Goal: Transaction & Acquisition: Purchase product/service

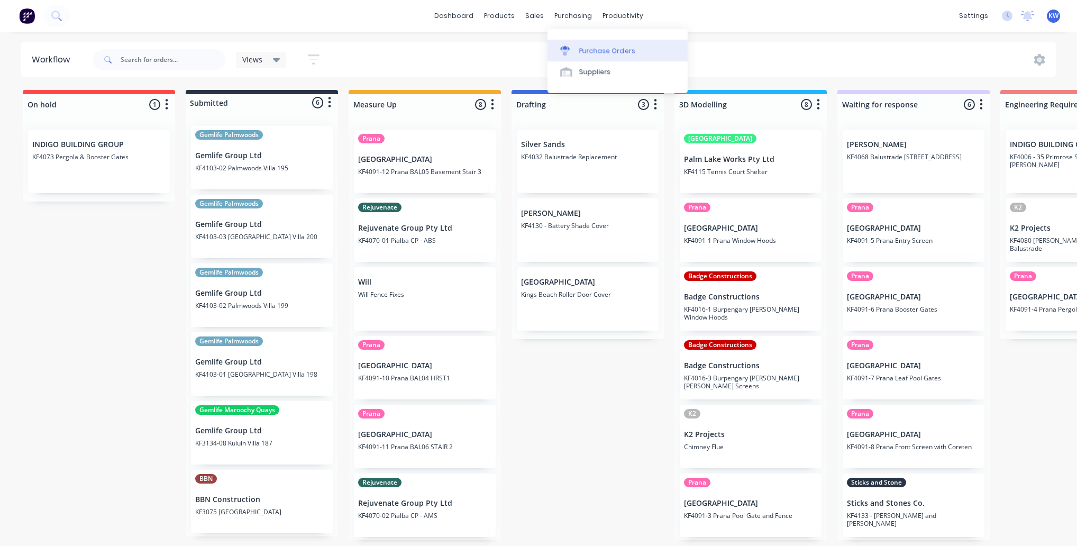
click at [578, 51] on link "Purchase Orders" at bounding box center [618, 50] width 140 height 21
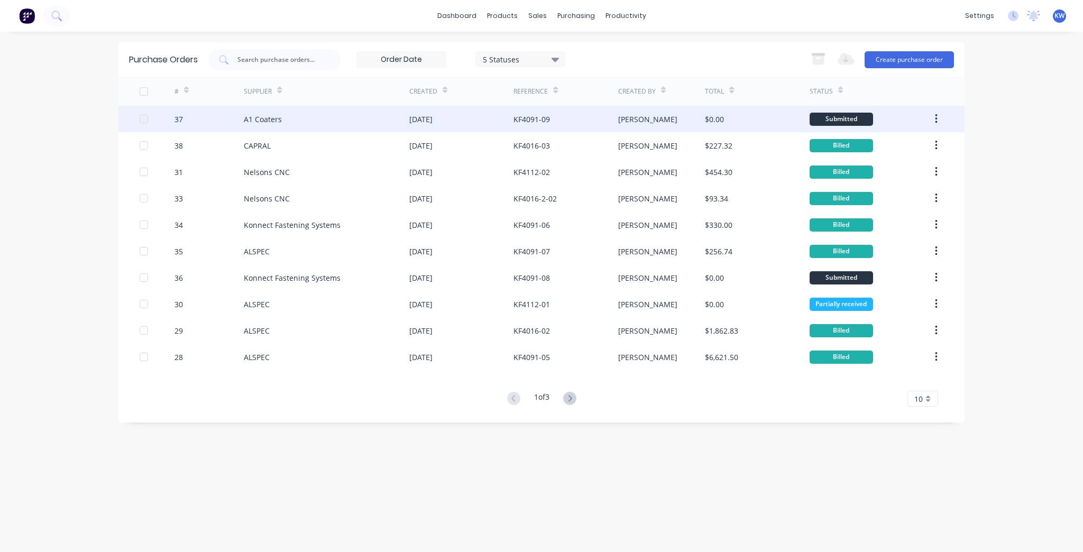
click at [554, 129] on div "KF4091-09" at bounding box center [566, 119] width 104 height 26
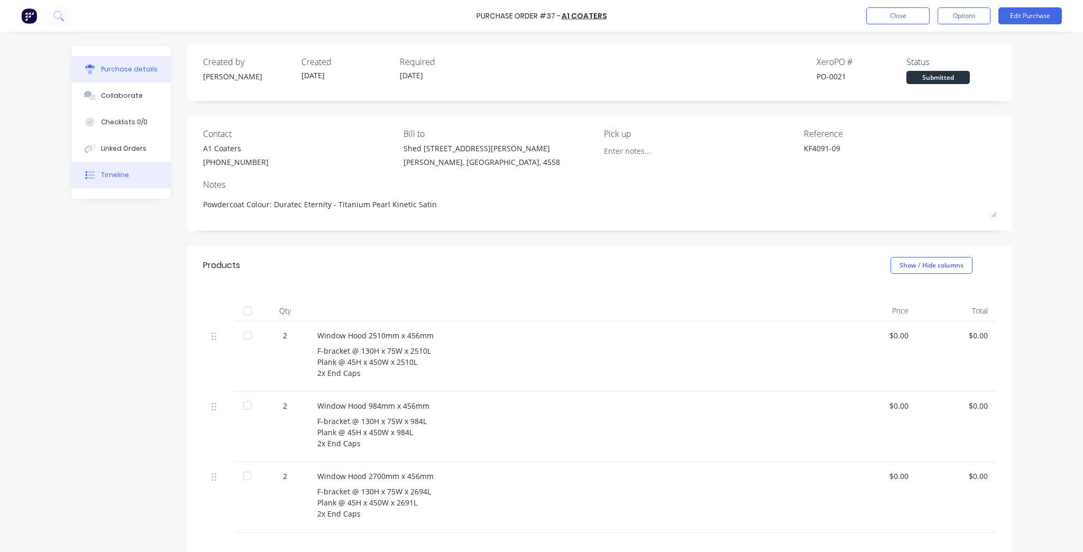
click at [89, 168] on button "Timeline" at bounding box center [120, 175] width 99 height 26
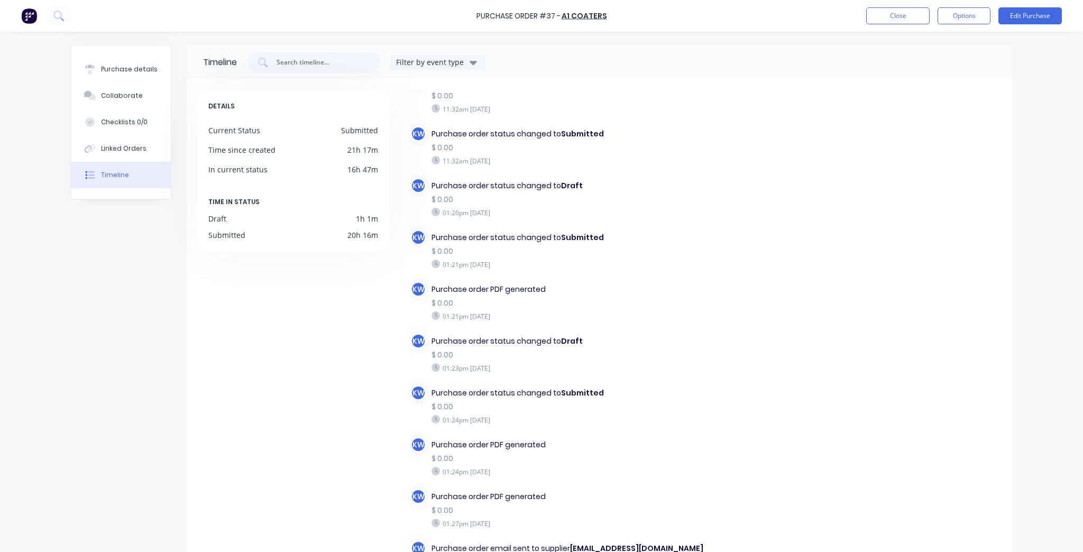
scroll to position [89, 0]
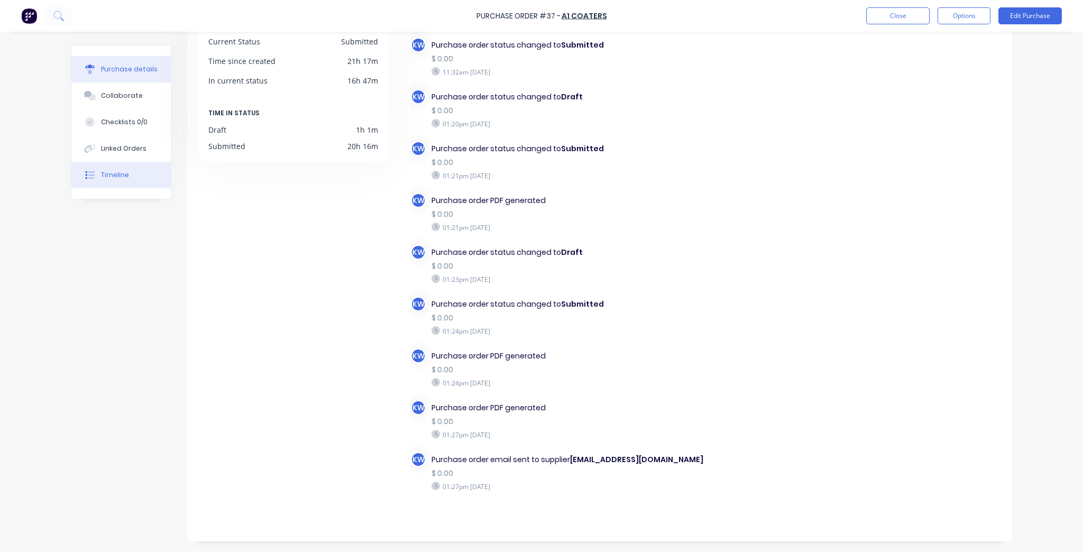
click at [111, 69] on div "Purchase details" at bounding box center [129, 70] width 57 height 10
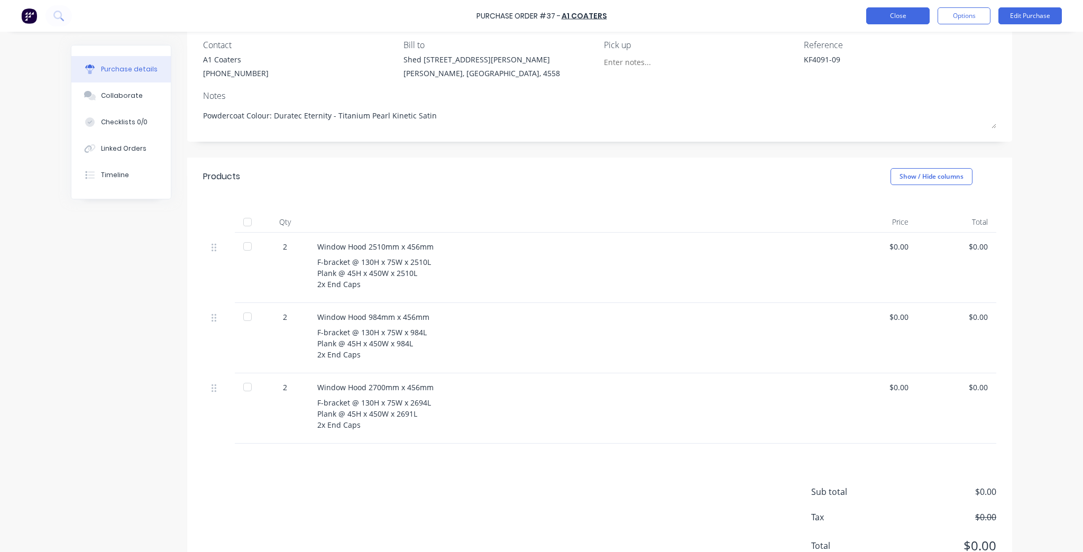
click at [895, 18] on button "Close" at bounding box center [898, 15] width 63 height 17
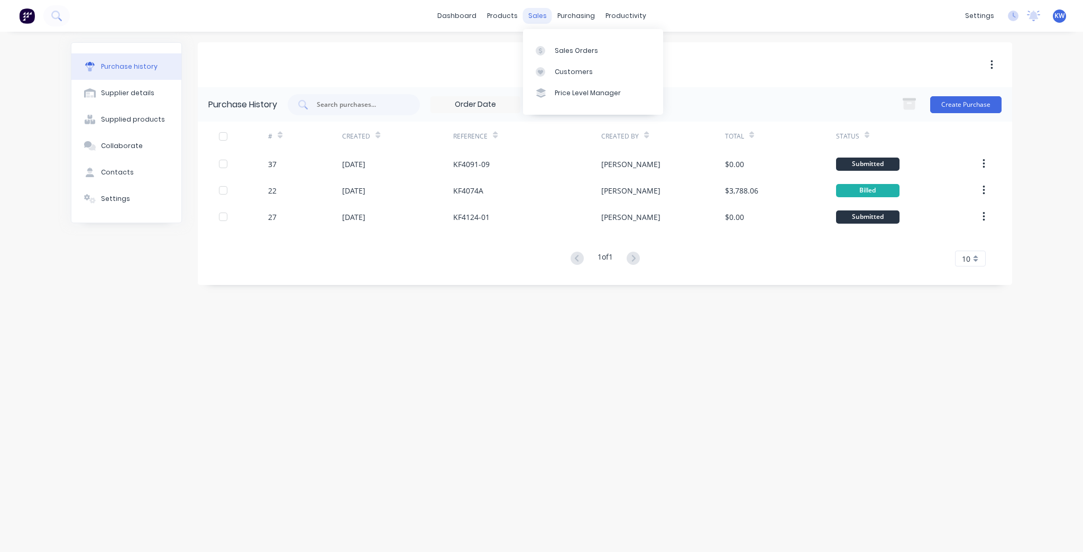
click at [550, 17] on div "sales" at bounding box center [537, 16] width 29 height 16
click at [580, 43] on link "Purchase Orders" at bounding box center [621, 50] width 140 height 21
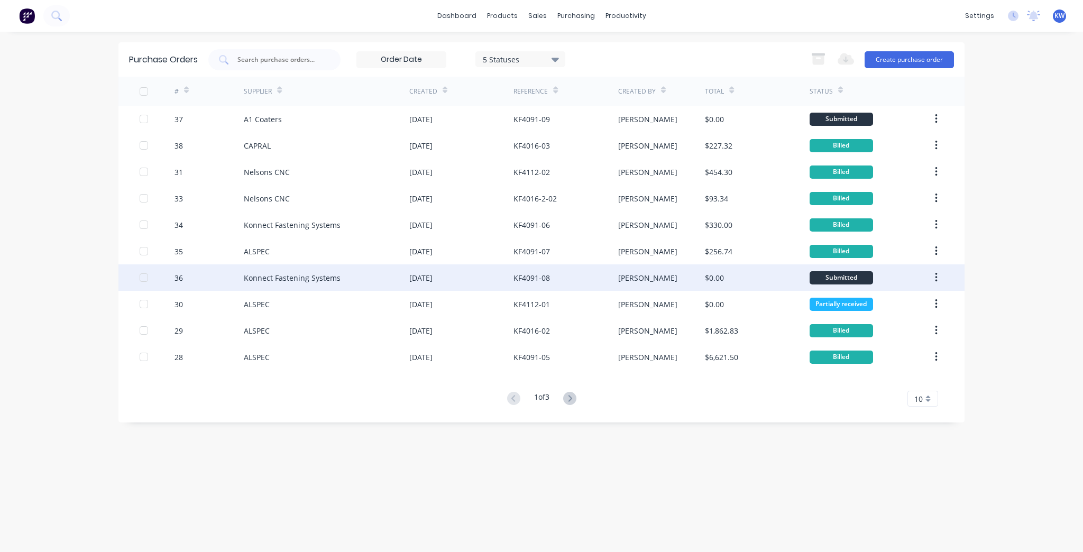
click at [577, 274] on div "KF4091-08" at bounding box center [566, 278] width 104 height 26
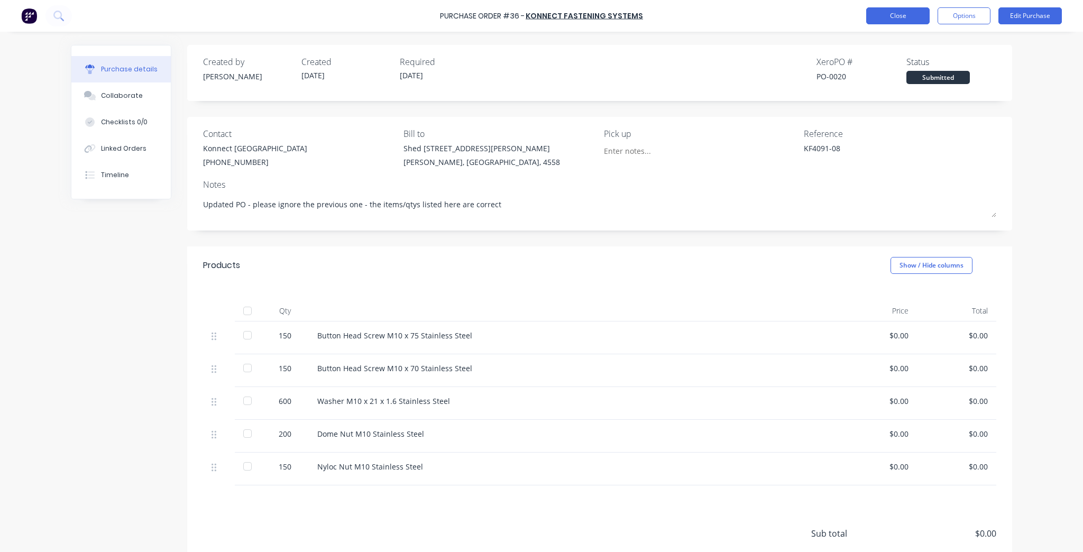
click at [897, 10] on button "Close" at bounding box center [898, 15] width 63 height 17
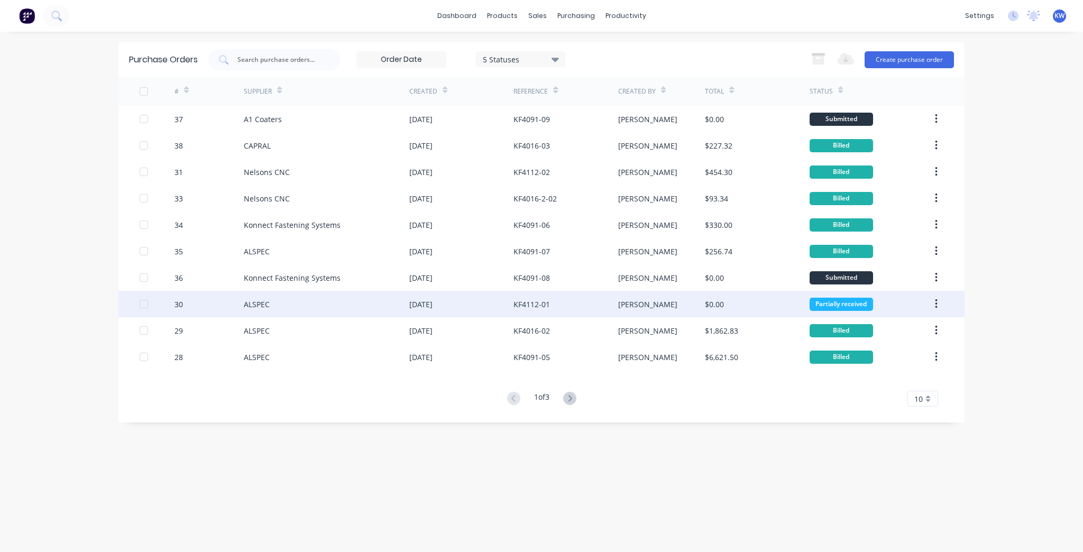
click at [559, 302] on div "KF4112-01" at bounding box center [566, 304] width 104 height 26
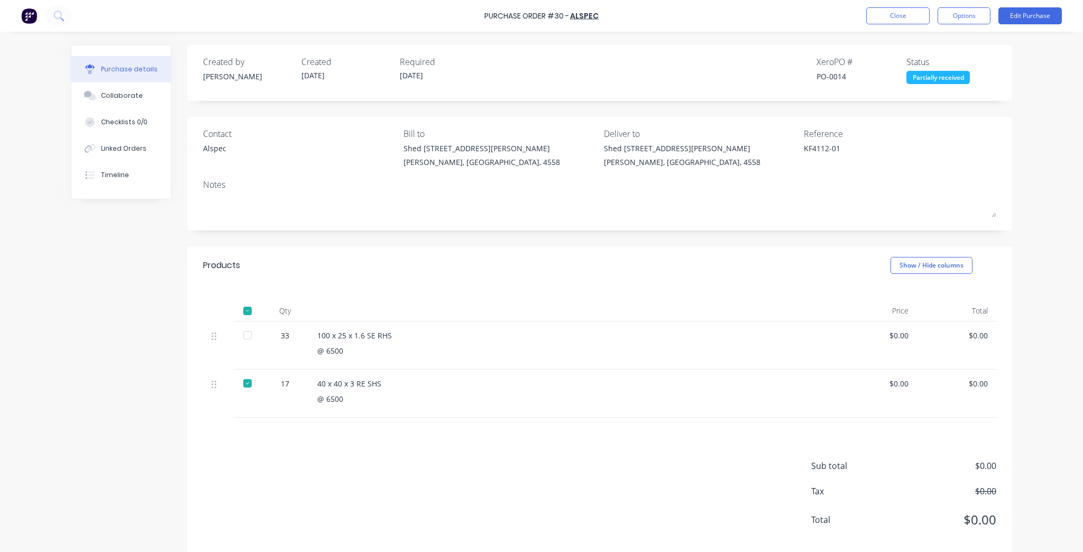
click at [900, 386] on div "$0.00" at bounding box center [877, 383] width 62 height 11
click at [1058, 18] on button "Edit Purchase" at bounding box center [1030, 15] width 63 height 17
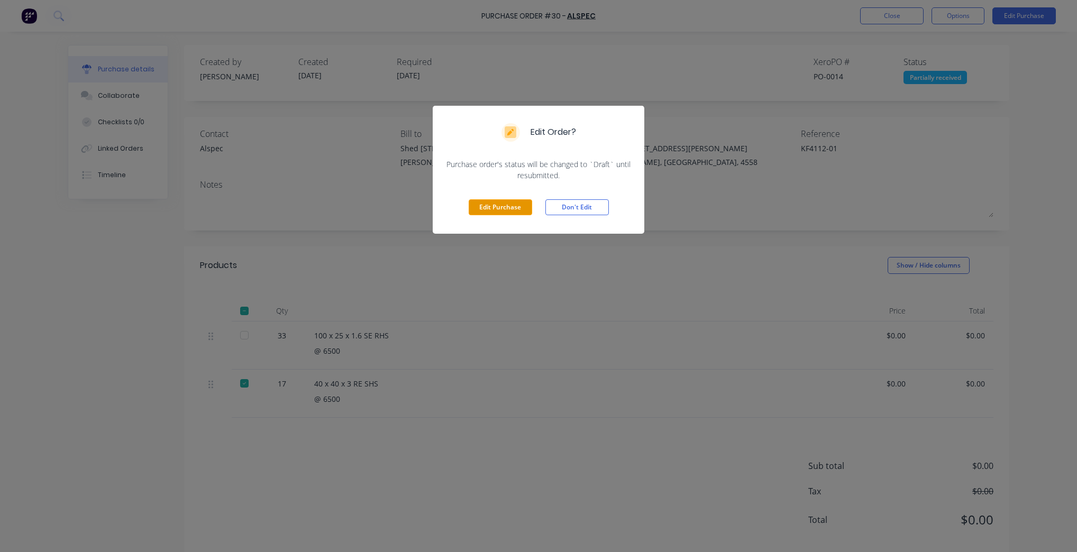
click at [491, 214] on button "Edit Purchase" at bounding box center [500, 207] width 63 height 16
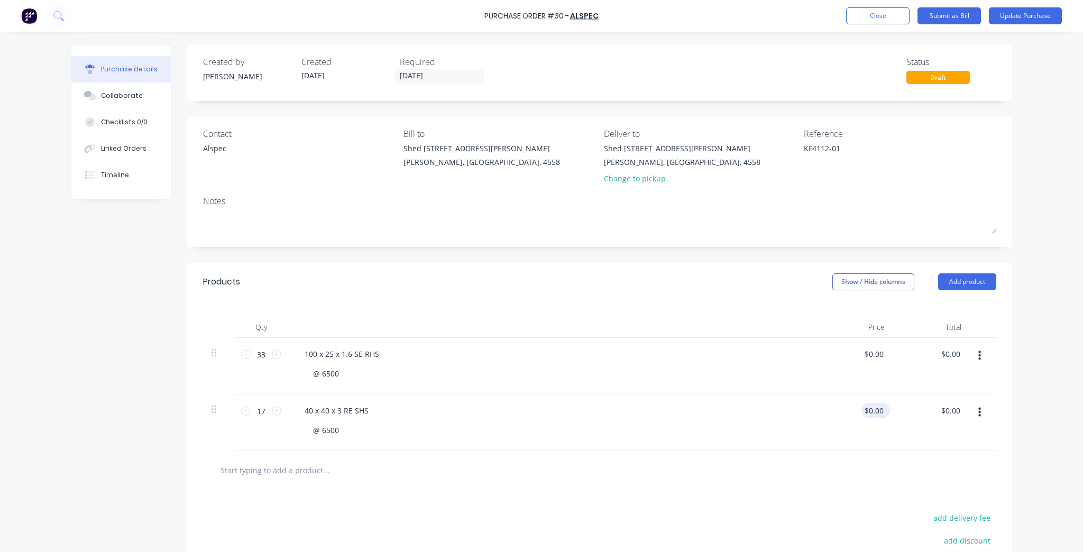
type textarea "x"
type input "0.00"
click at [876, 408] on input "0.00" at bounding box center [876, 410] width 20 height 15
type textarea "x"
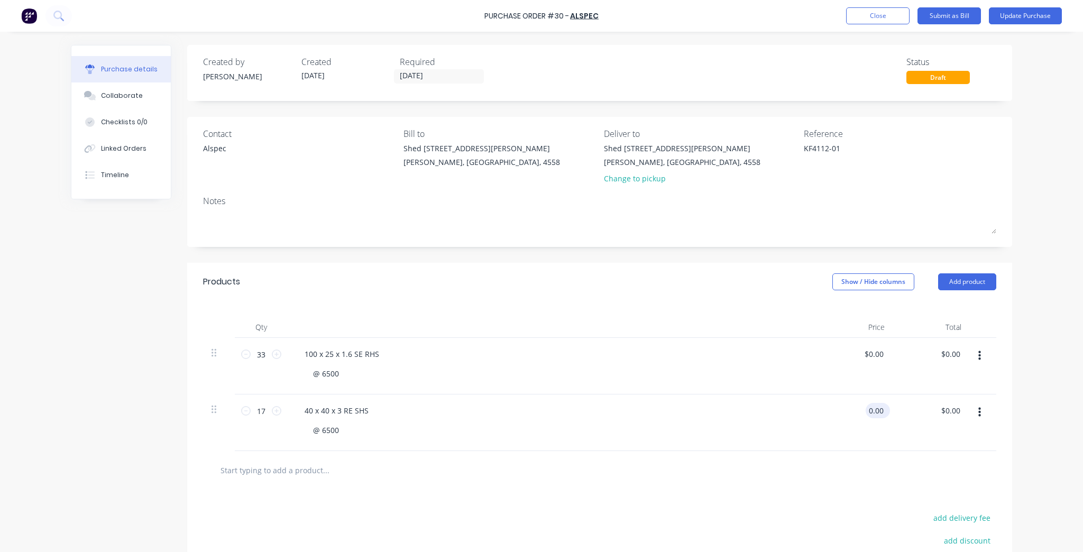
click at [876, 408] on input "0.00" at bounding box center [876, 410] width 20 height 15
type input "67.41"
type textarea "x"
type input "$67.41"
type input "$1,145.97"
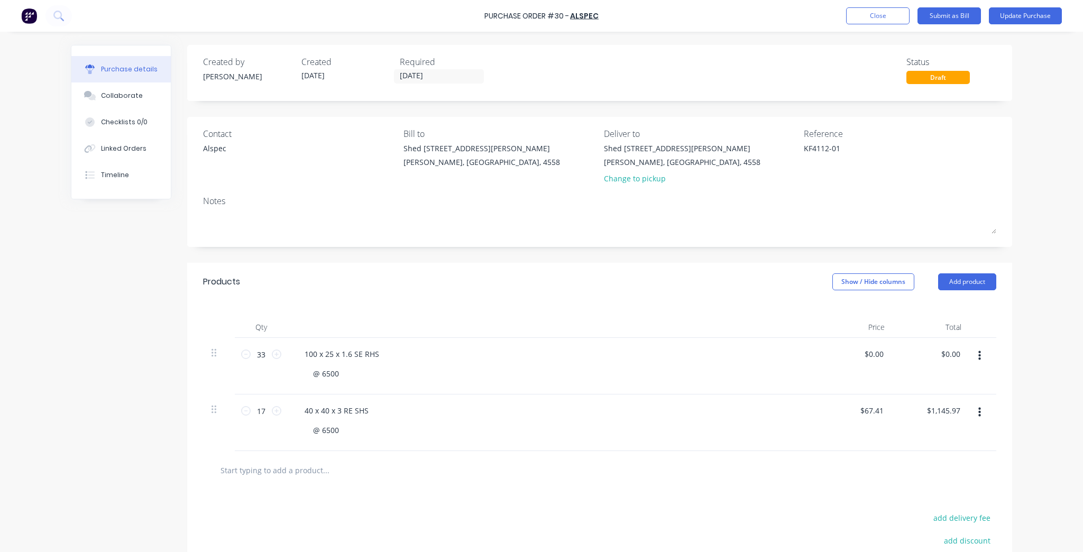
click at [804, 455] on div at bounding box center [600, 470] width 794 height 39
type textarea "x"
type input "0.00"
click at [868, 354] on input "0.00" at bounding box center [874, 354] width 24 height 15
type textarea "x"
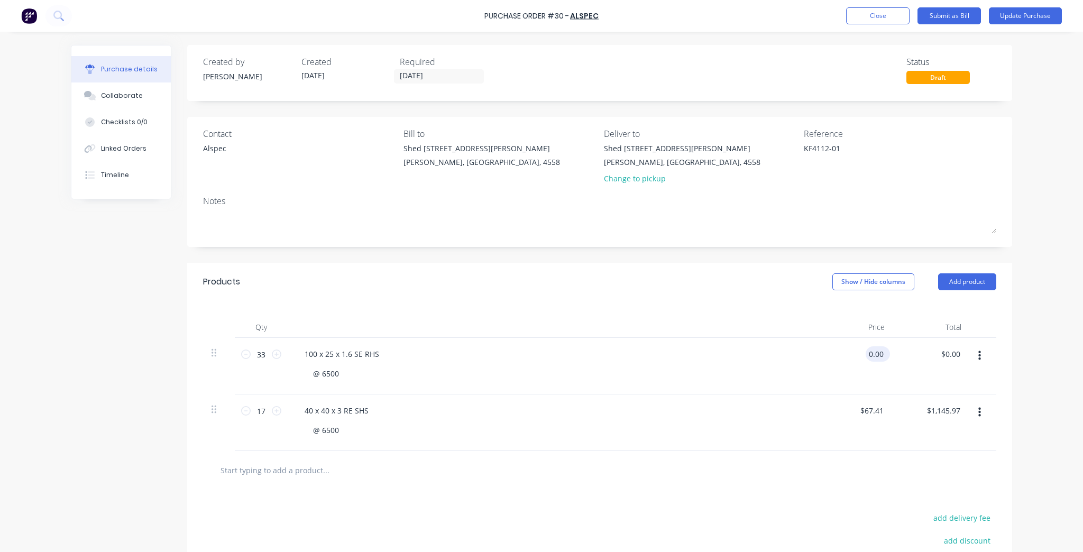
click at [868, 354] on input "0.00" at bounding box center [876, 354] width 20 height 15
type input "59.93"
type textarea "x"
type input "$59.93"
type input "$1,977.69"
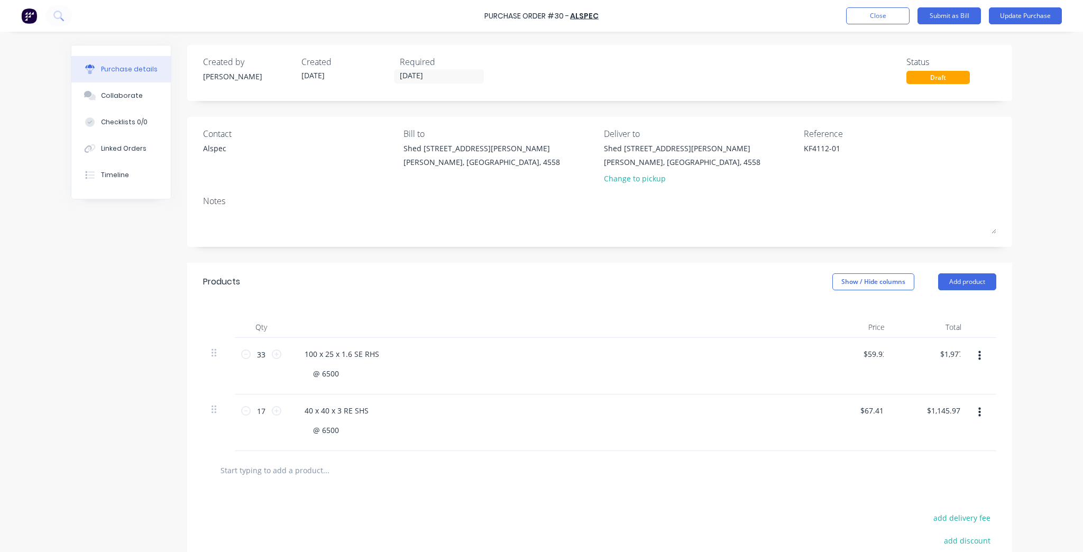
click at [817, 431] on div "$67.41 $67.41" at bounding box center [855, 423] width 77 height 57
click at [1048, 21] on button "Update Purchase" at bounding box center [1025, 15] width 73 height 17
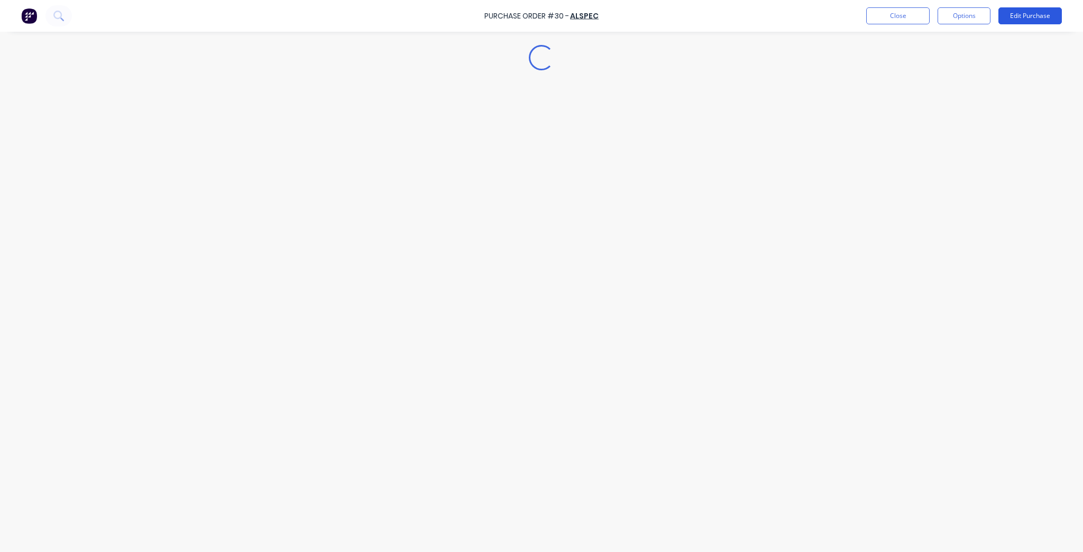
type textarea "x"
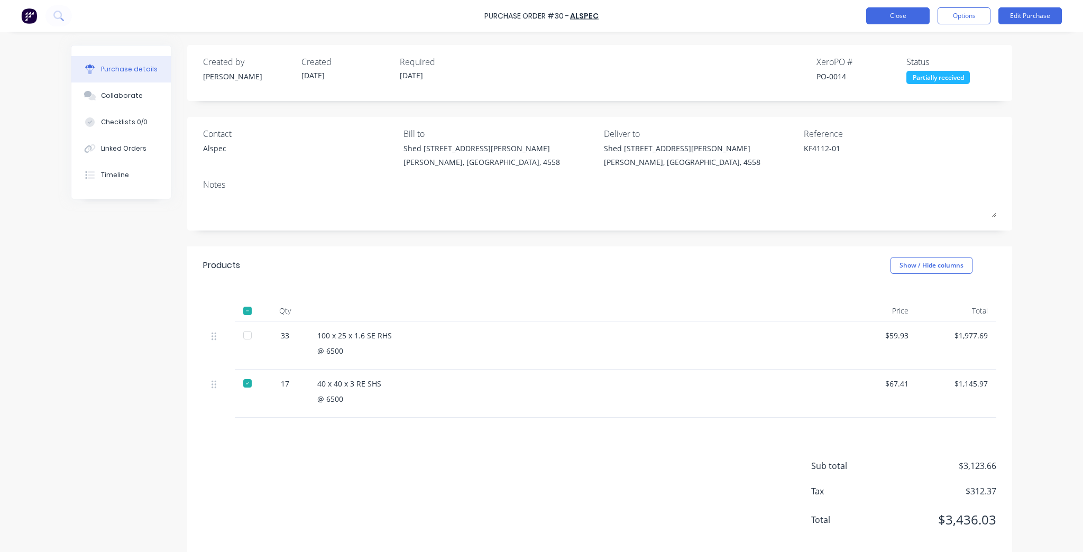
click at [890, 12] on button "Close" at bounding box center [898, 15] width 63 height 17
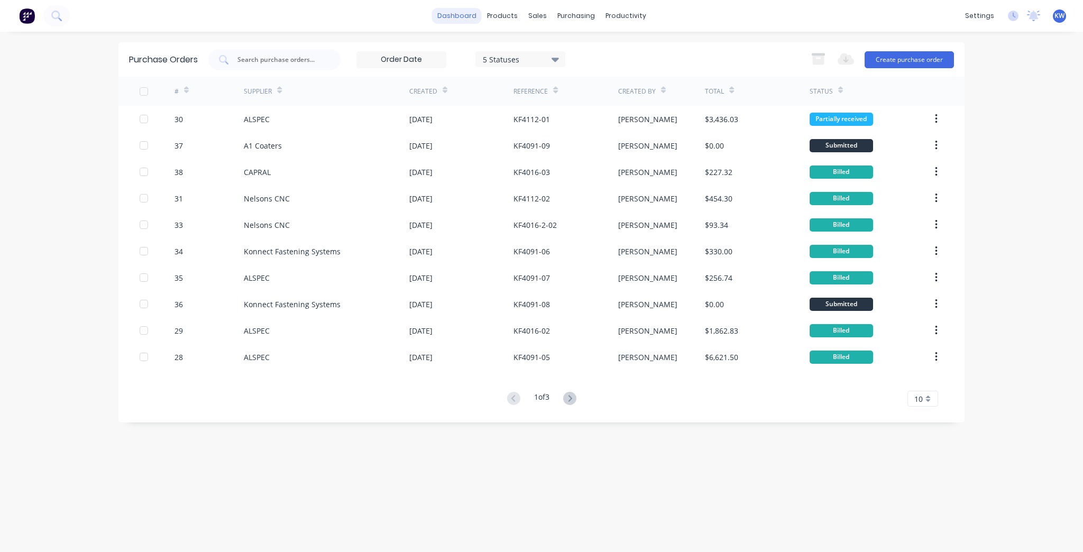
click at [477, 23] on link "dashboard" at bounding box center [457, 16] width 50 height 16
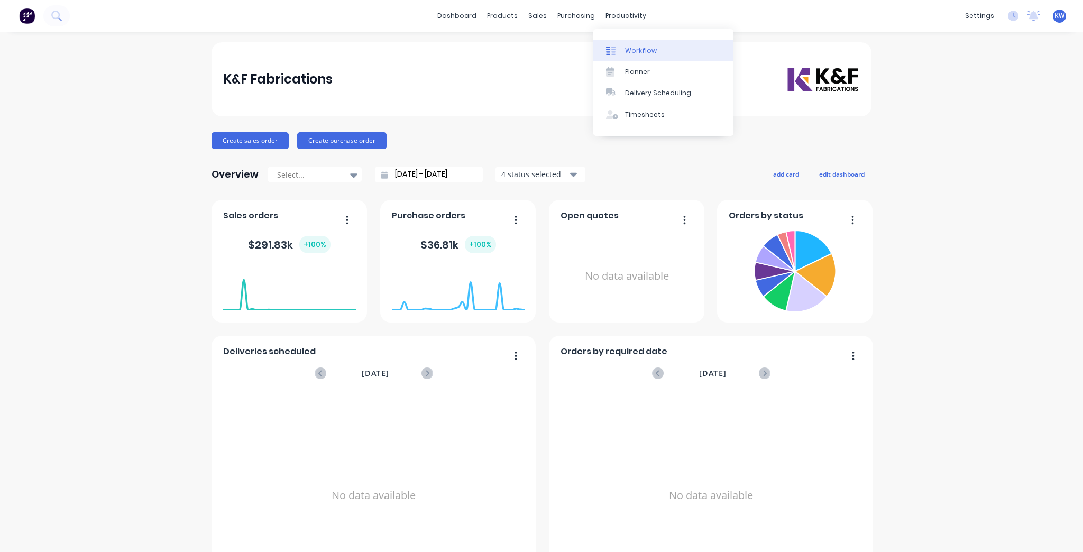
click at [637, 44] on link "Workflow" at bounding box center [664, 50] width 140 height 21
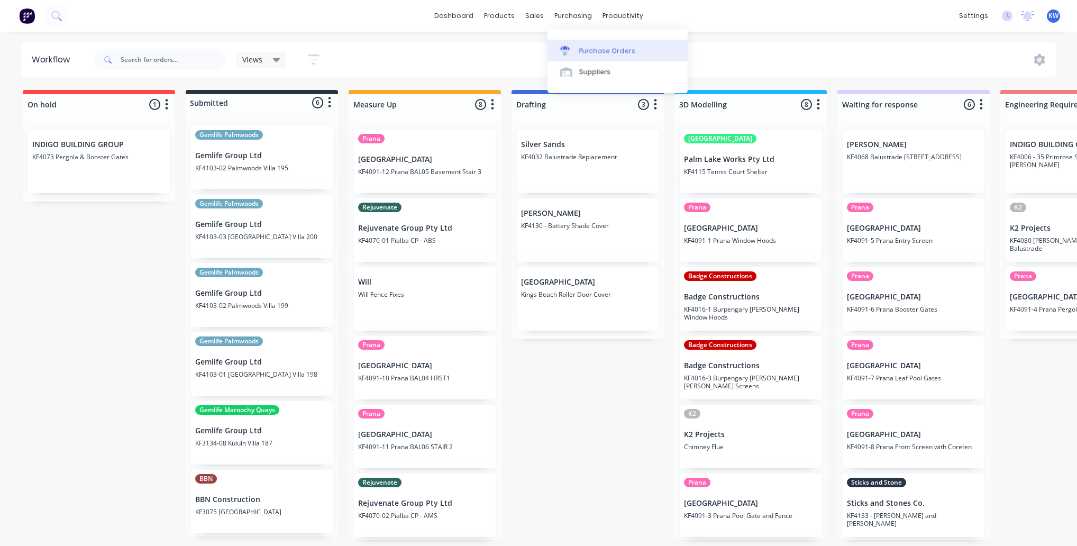
click at [580, 51] on div "Purchase Orders" at bounding box center [607, 51] width 56 height 10
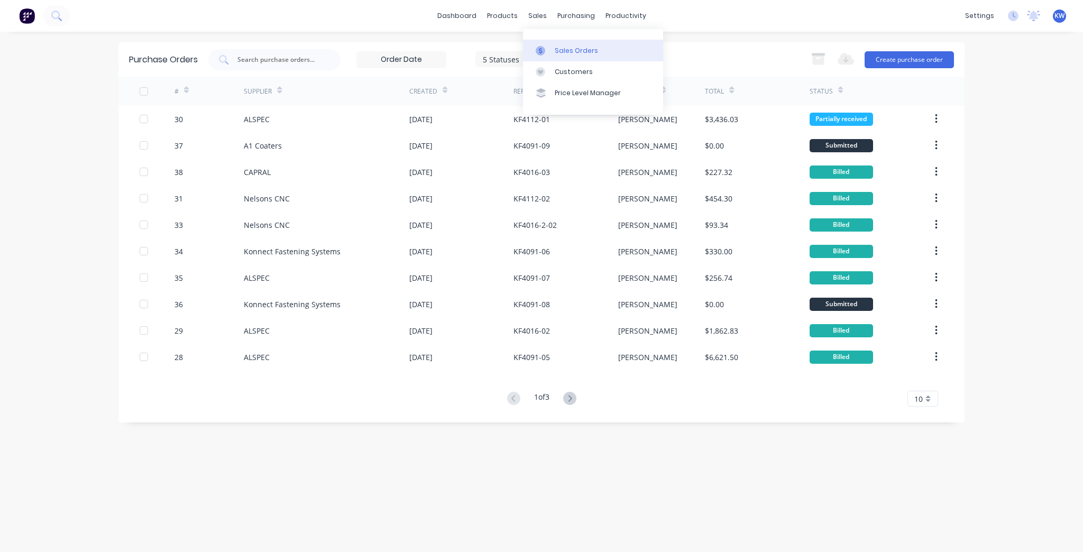
click at [535, 48] on link "Sales Orders" at bounding box center [593, 50] width 140 height 21
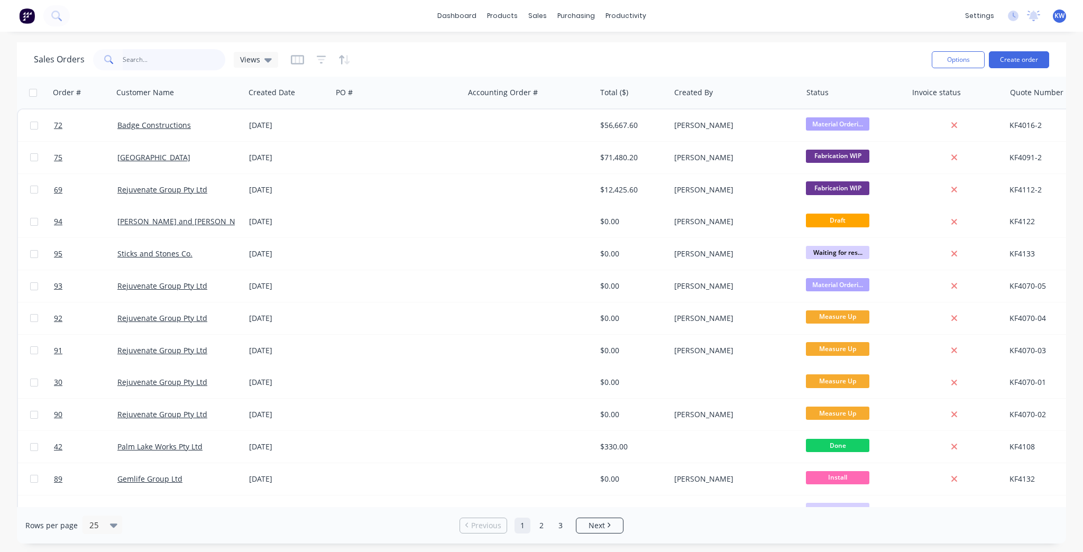
click at [165, 63] on input "text" at bounding box center [174, 59] width 103 height 21
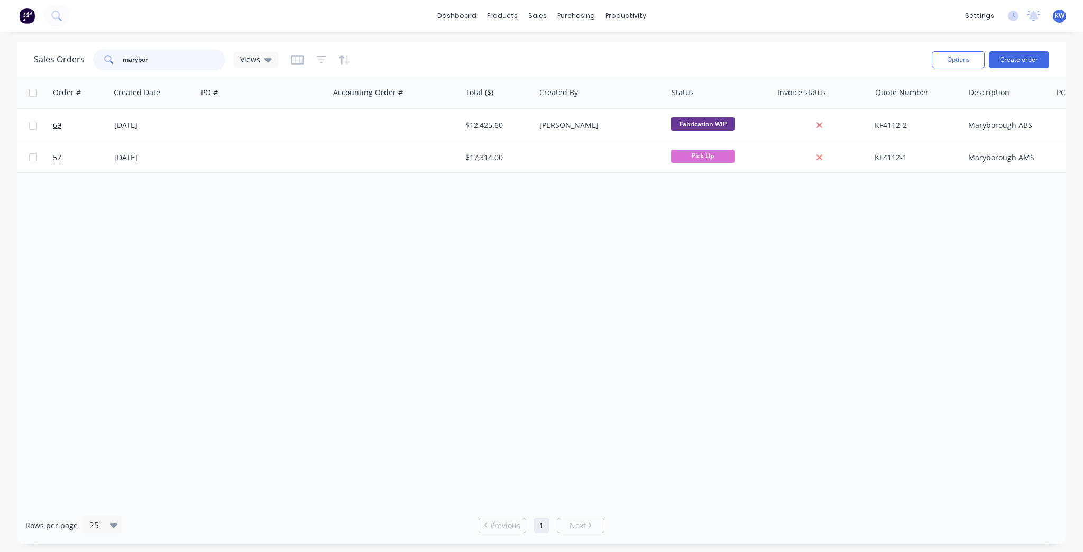
scroll to position [0, 199]
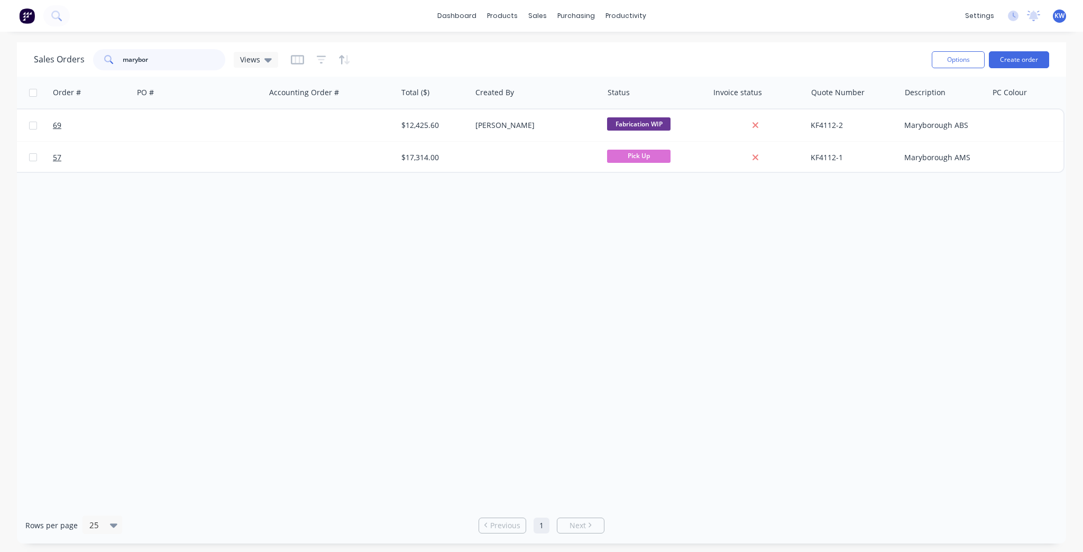
type input "marybor"
click at [590, 502] on div "Order # Customer Name Created Date PO # Accounting Order # Total ($) Created By…" at bounding box center [542, 292] width 1050 height 431
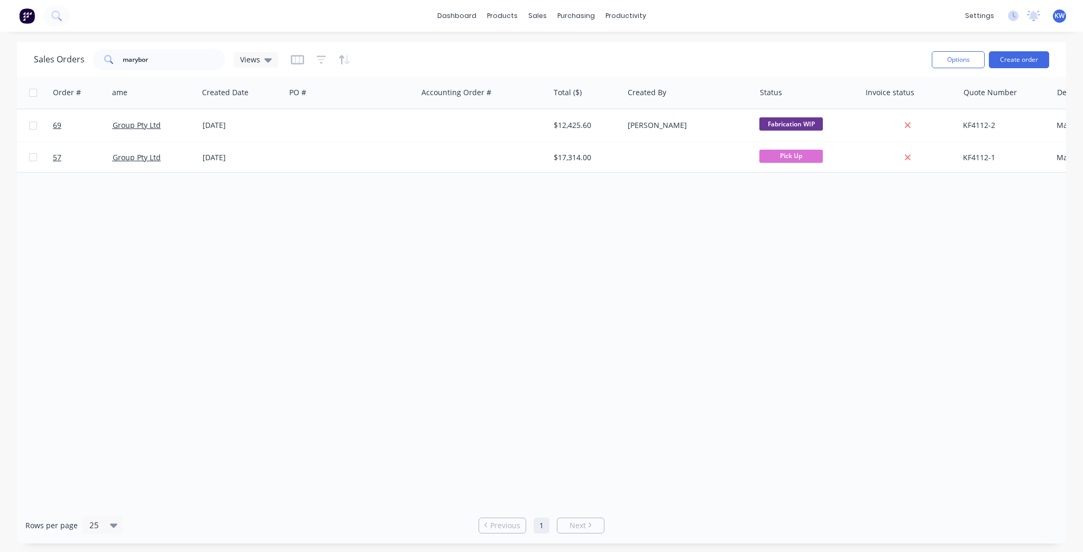
scroll to position [0, 0]
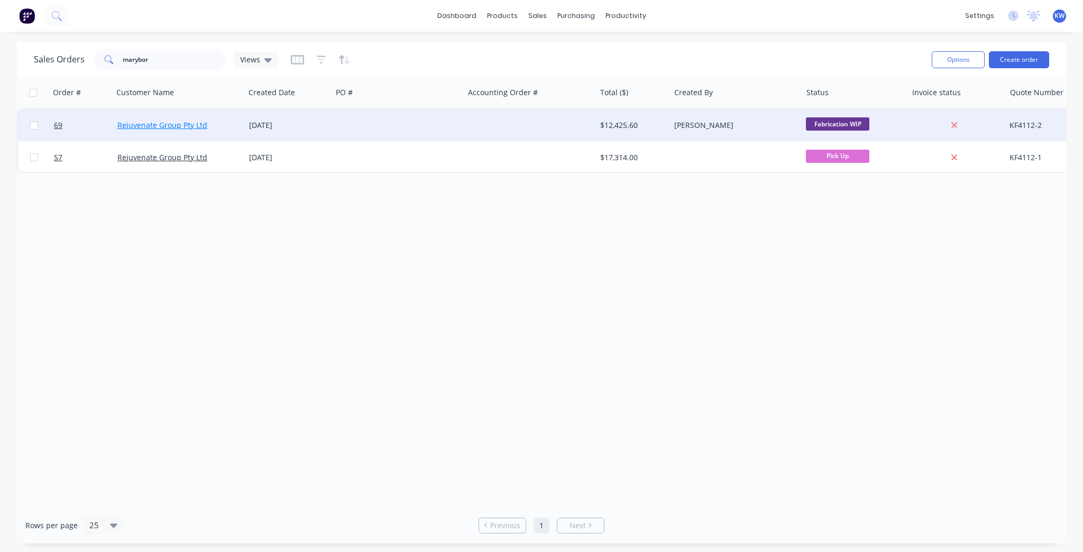
click at [198, 120] on link "Rejuvenate Group Pty Ltd" at bounding box center [162, 125] width 90 height 10
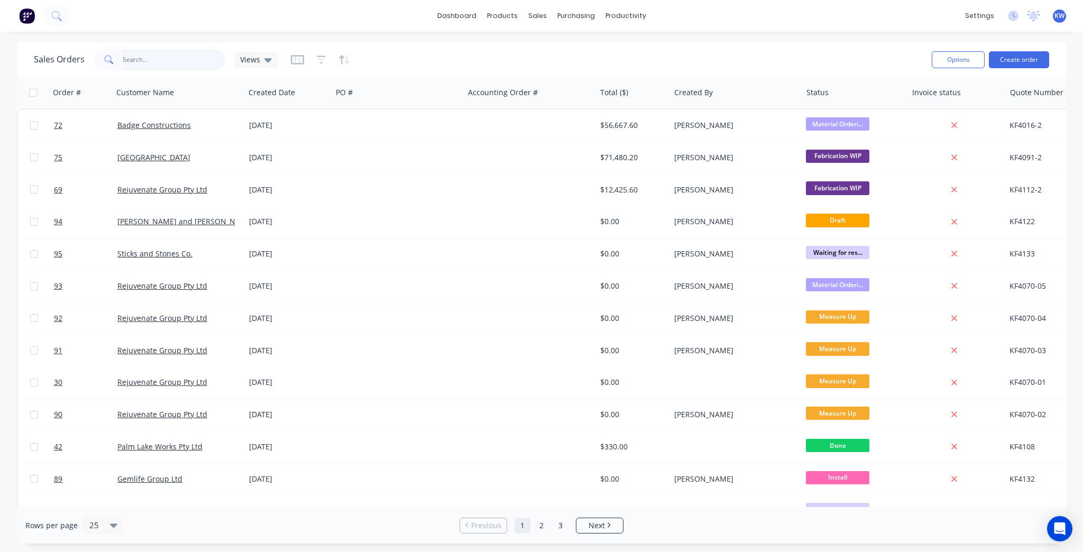
click at [160, 50] on input "text" at bounding box center [174, 59] width 103 height 21
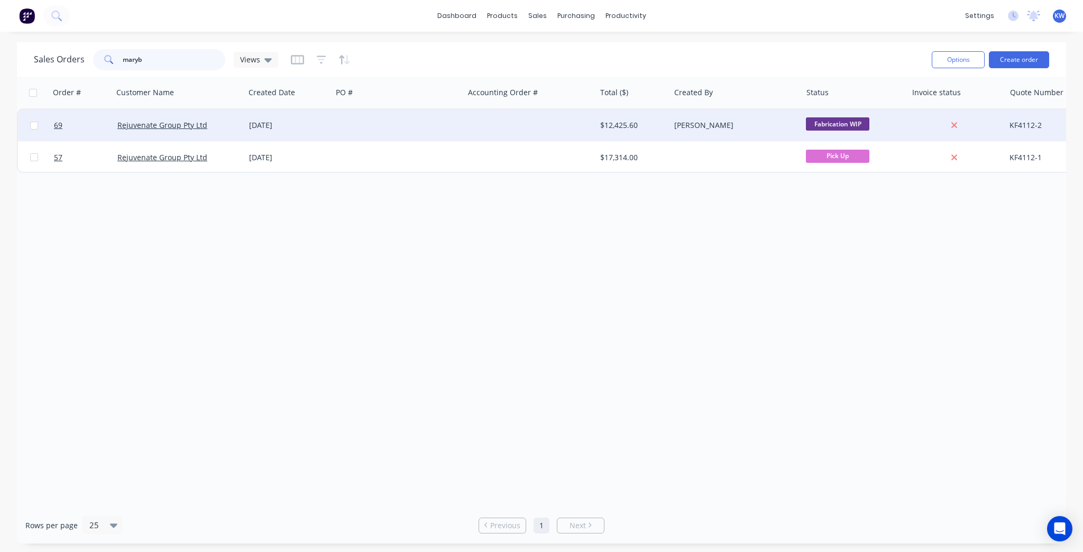
type input "maryb"
click at [461, 131] on div at bounding box center [398, 126] width 132 height 32
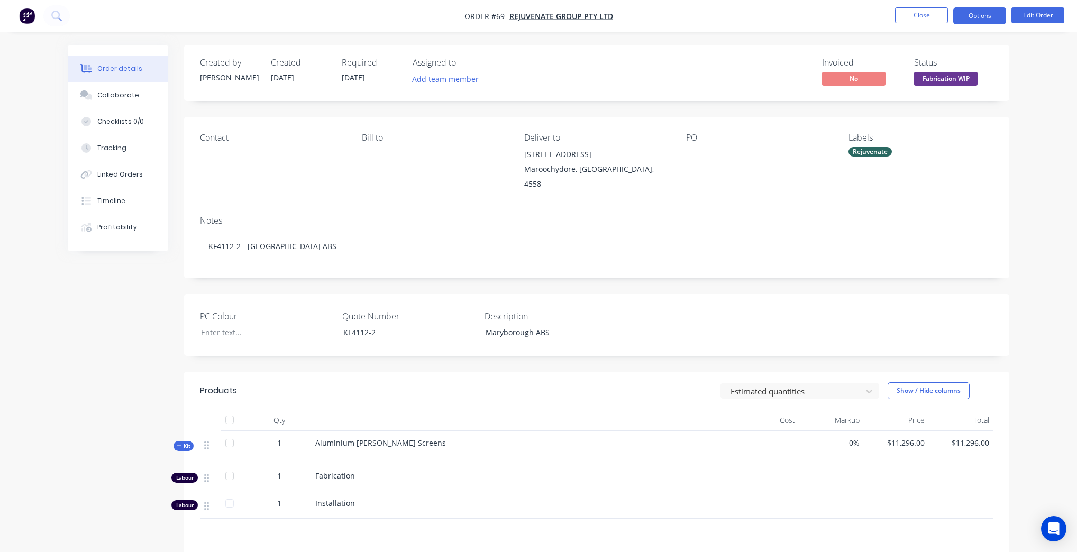
click at [985, 12] on button "Options" at bounding box center [979, 15] width 53 height 17
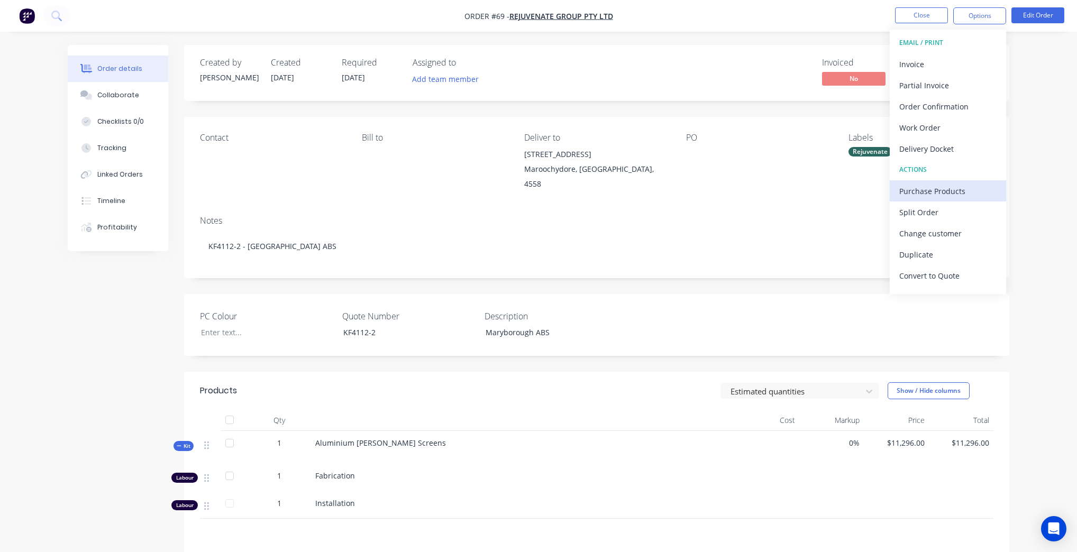
scroll to position [15, 0]
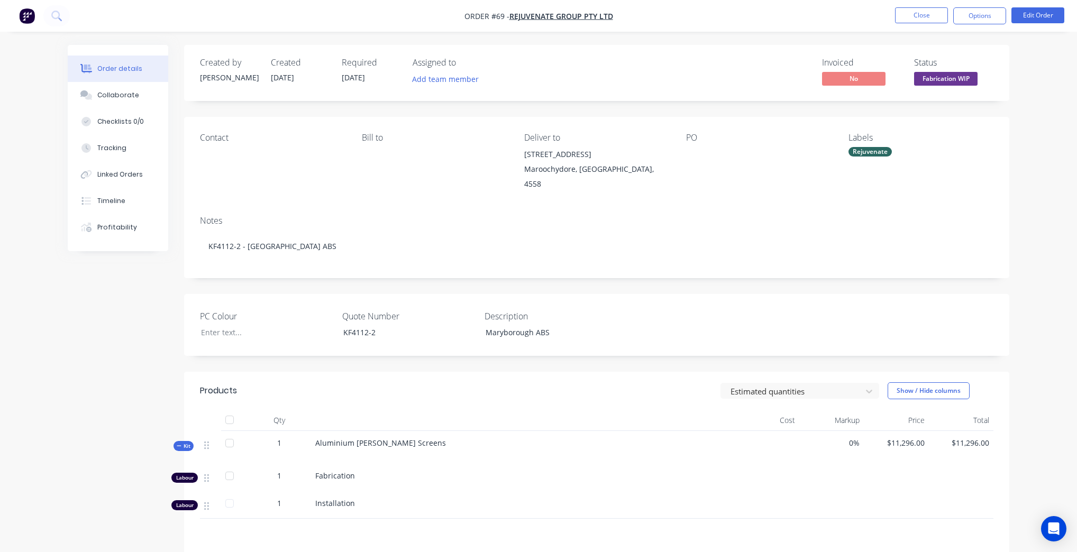
click at [1041, 119] on div "Order details Collaborate Checklists 0/0 Tracking Linked Orders Timeline Profit…" at bounding box center [538, 353] width 1077 height 707
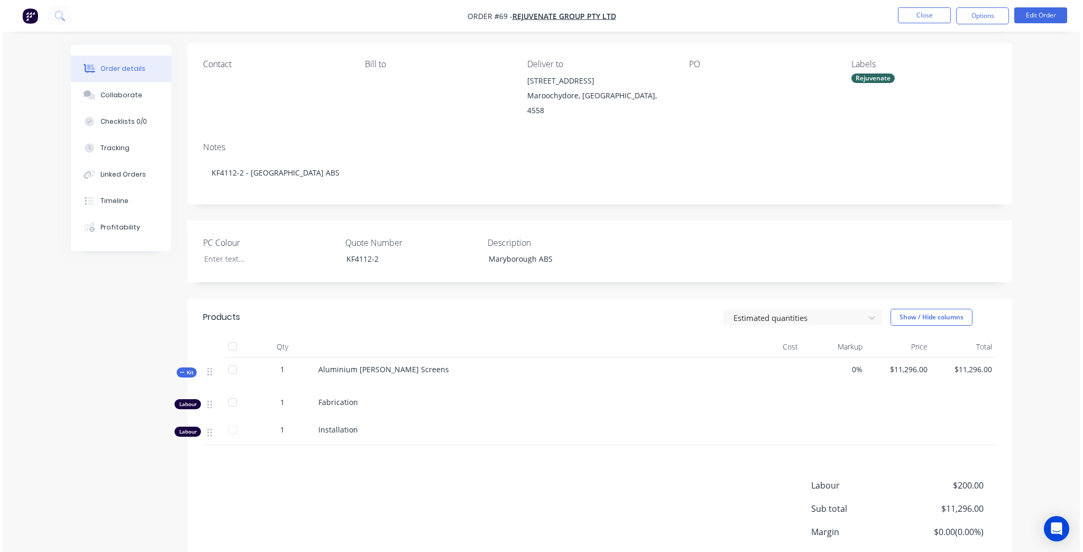
scroll to position [0, 0]
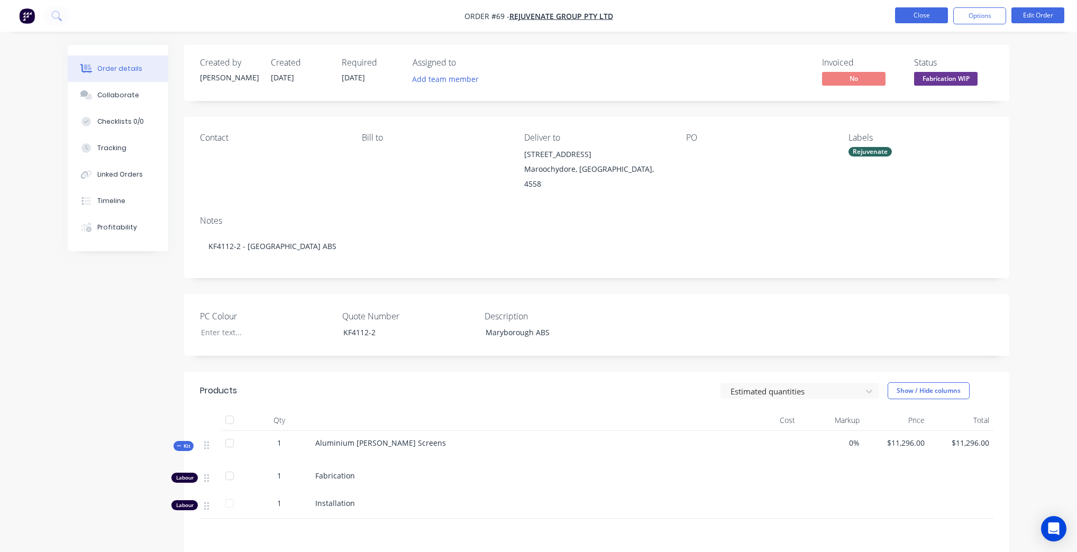
click at [935, 16] on button "Close" at bounding box center [921, 15] width 53 height 16
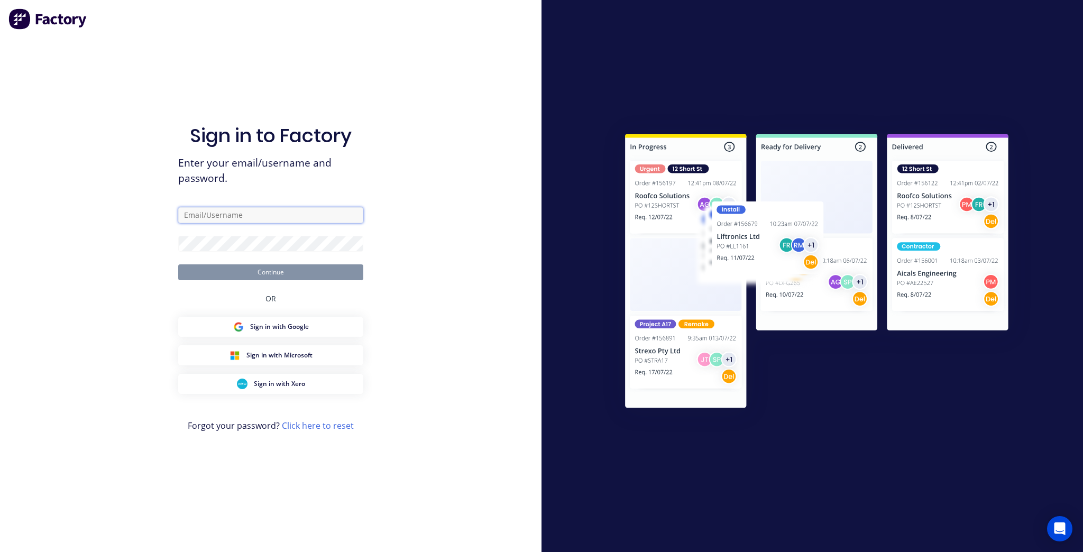
click at [293, 218] on input "text" at bounding box center [270, 215] width 185 height 16
click at [0, 552] on com-1password-button at bounding box center [0, 552] width 0 height 0
type input "kim@kffab.com.au"
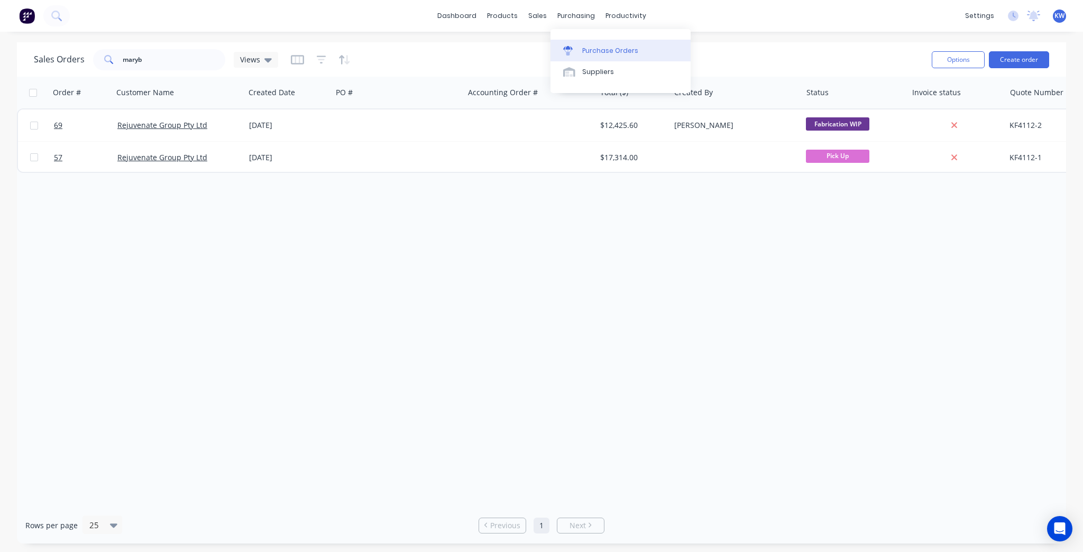
click at [598, 53] on div "Purchase Orders" at bounding box center [610, 51] width 56 height 10
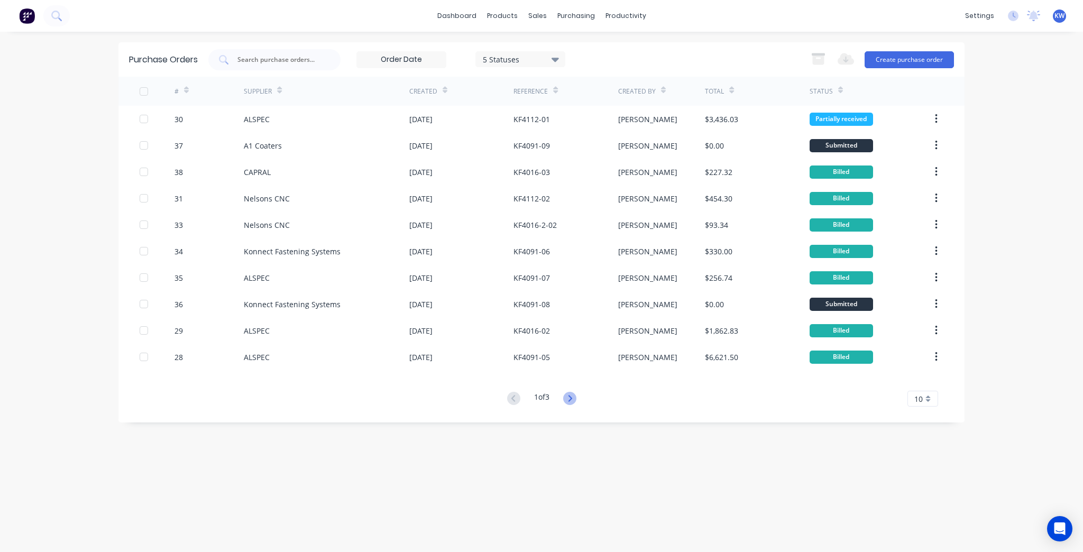
click at [571, 398] on icon at bounding box center [569, 398] width 13 height 13
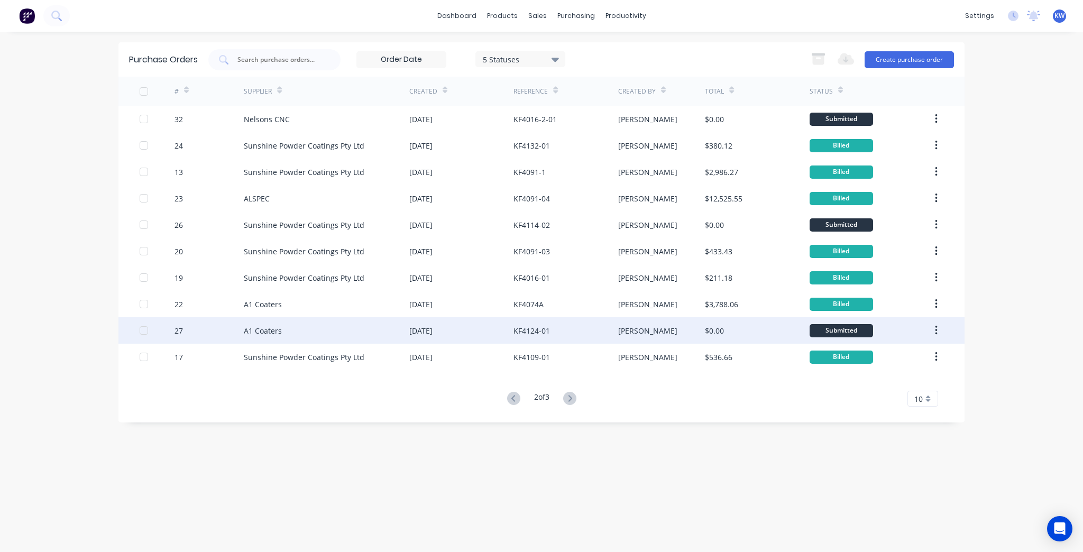
click at [465, 329] on div "[DATE]" at bounding box center [461, 330] width 104 height 26
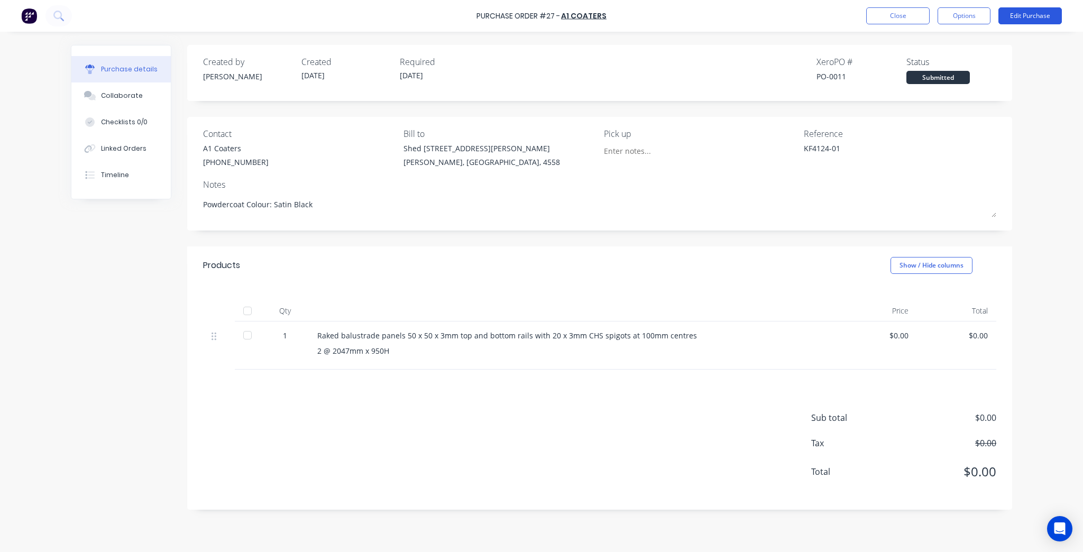
click at [1054, 9] on button "Edit Purchase" at bounding box center [1030, 15] width 63 height 17
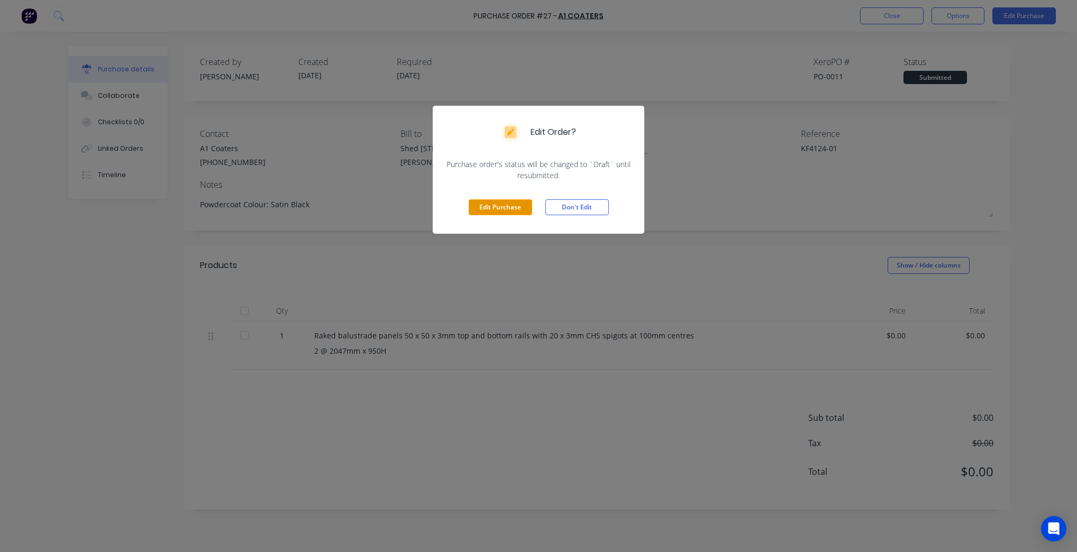
click at [476, 209] on button "Edit Purchase" at bounding box center [500, 207] width 63 height 16
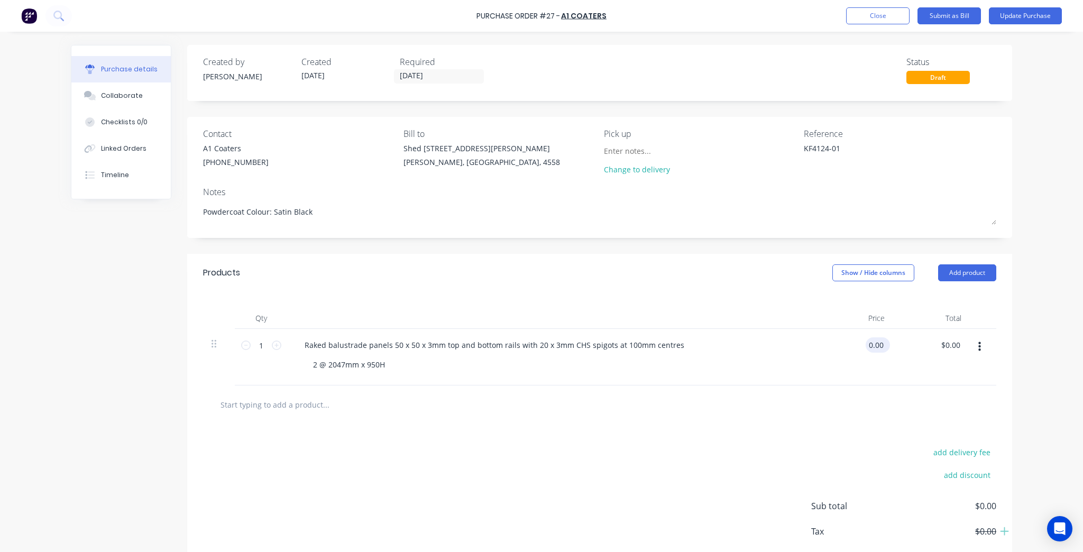
click at [870, 348] on input "0.00" at bounding box center [876, 345] width 20 height 15
type input "$0.00"
click at [952, 344] on input "0.00" at bounding box center [953, 345] width 20 height 15
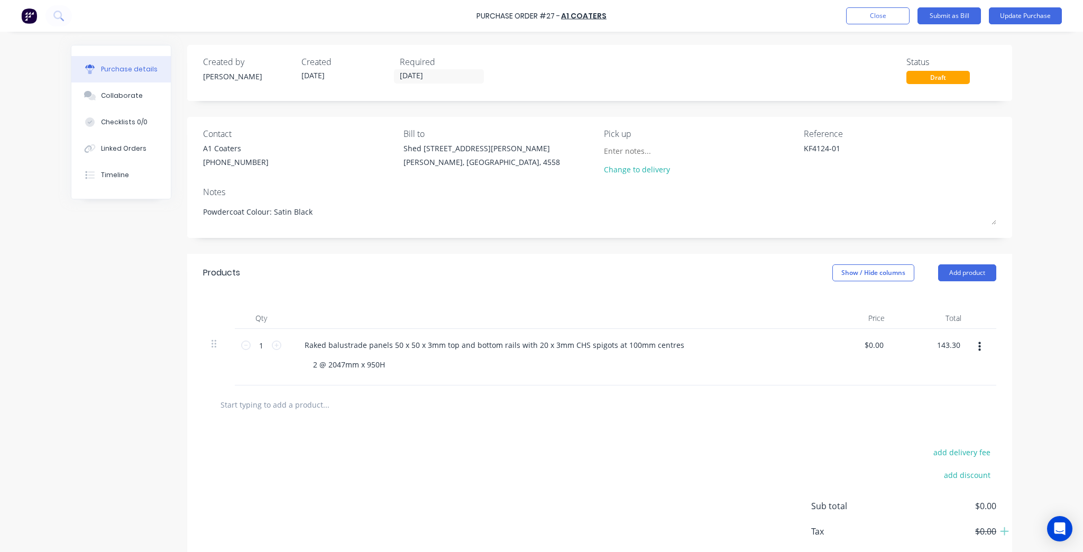
type input "143.30"
type input "$143.30"
click at [870, 423] on div at bounding box center [600, 405] width 794 height 39
click at [254, 409] on input "text" at bounding box center [326, 404] width 212 height 21
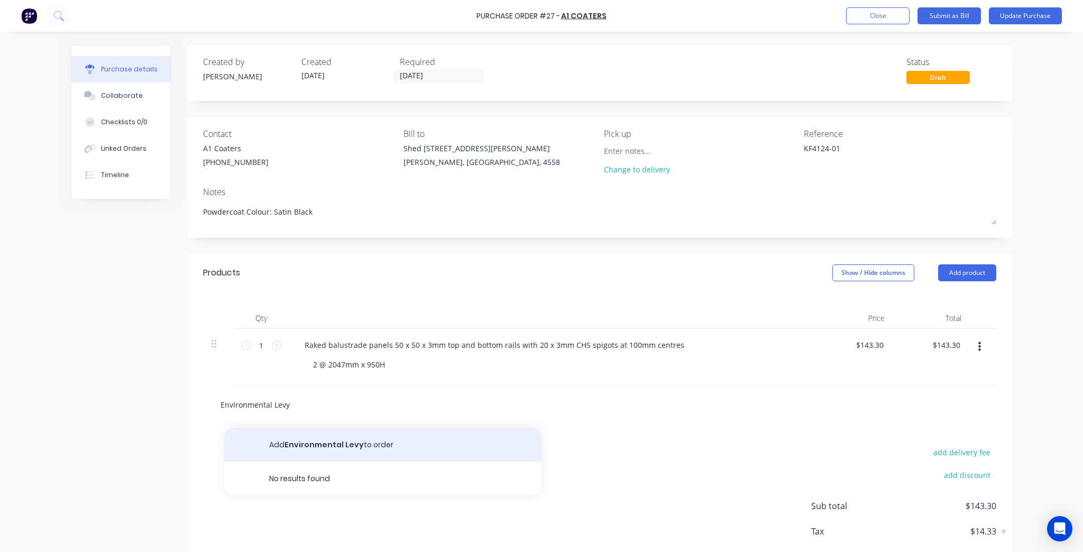
type input "Environmental Levy"
click at [385, 432] on button "Add Environmental Levy to order" at bounding box center [382, 445] width 317 height 34
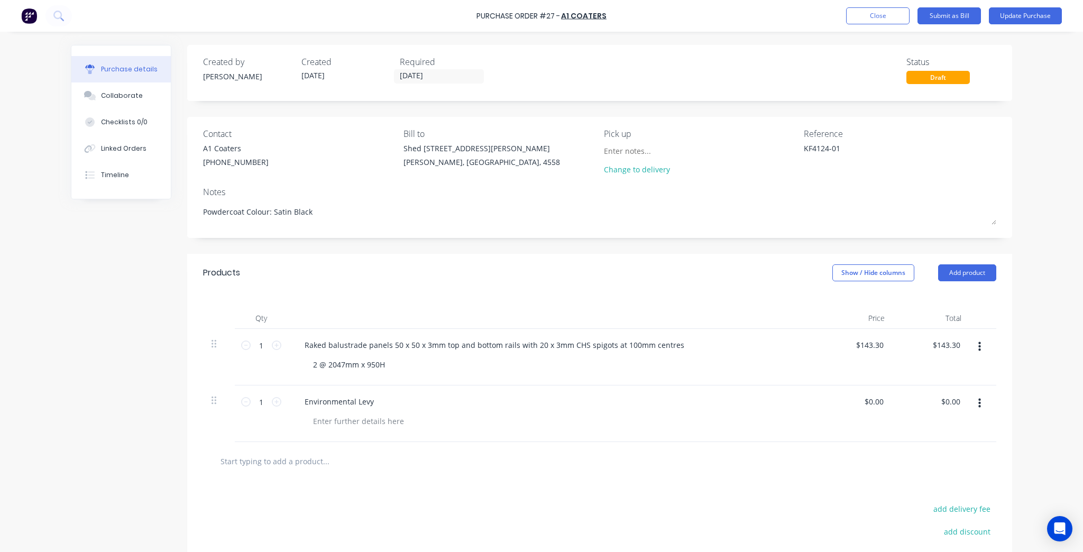
click at [968, 400] on button "button" at bounding box center [980, 403] width 25 height 19
click at [961, 401] on div "$0.00 $0.00" at bounding box center [952, 401] width 29 height 15
click at [953, 402] on input "0.00" at bounding box center [950, 401] width 24 height 15
click at [953, 402] on input "0.00" at bounding box center [953, 401] width 20 height 15
type input "10"
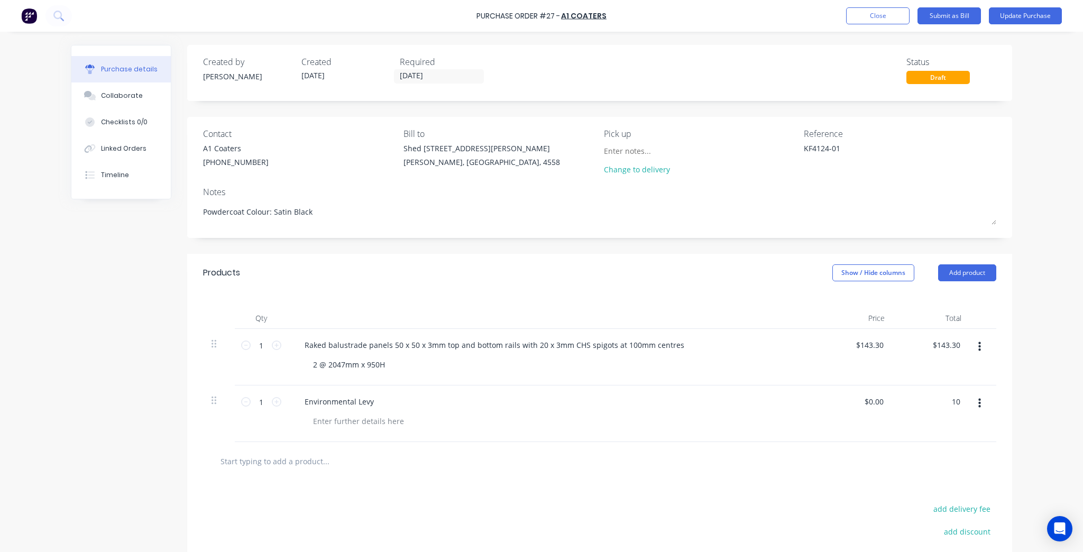
type input "$10.00"
click at [1017, 407] on div "Purchase details Collaborate Checklists 0/0 Linked Orders Timeline Created by K…" at bounding box center [541, 260] width 963 height 499
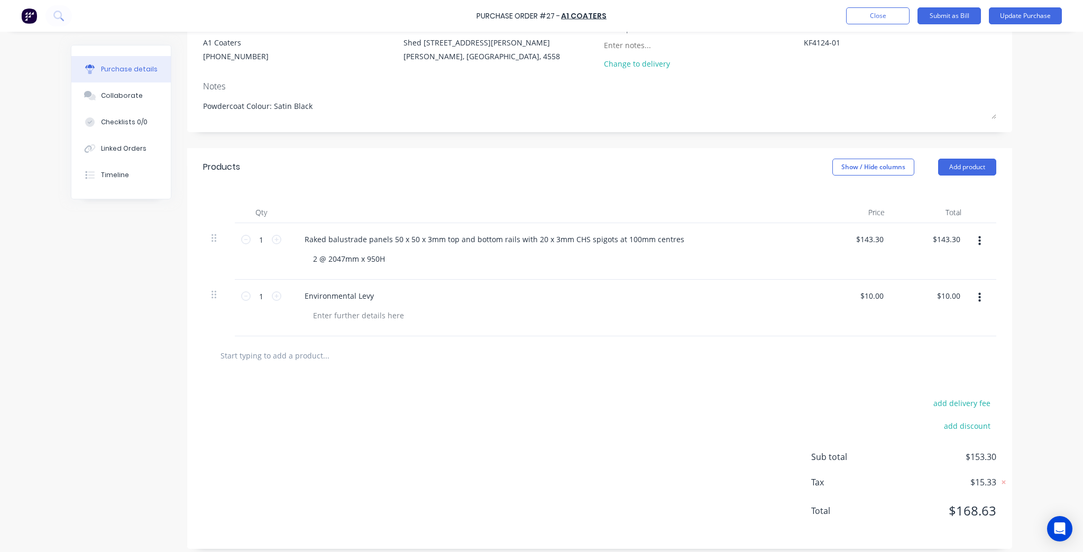
scroll to position [112, 0]
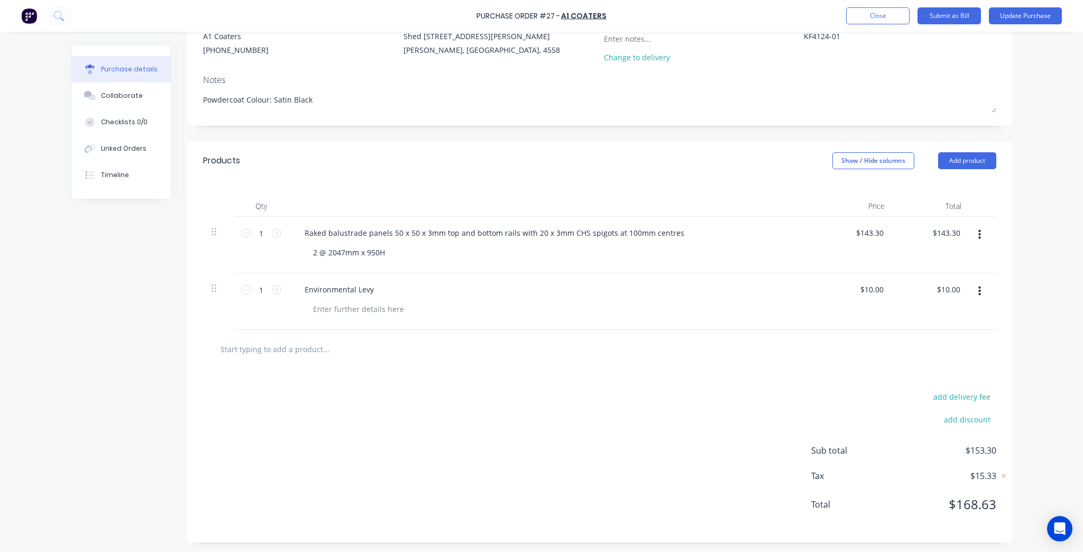
click at [288, 351] on input "text" at bounding box center [326, 349] width 212 height 21
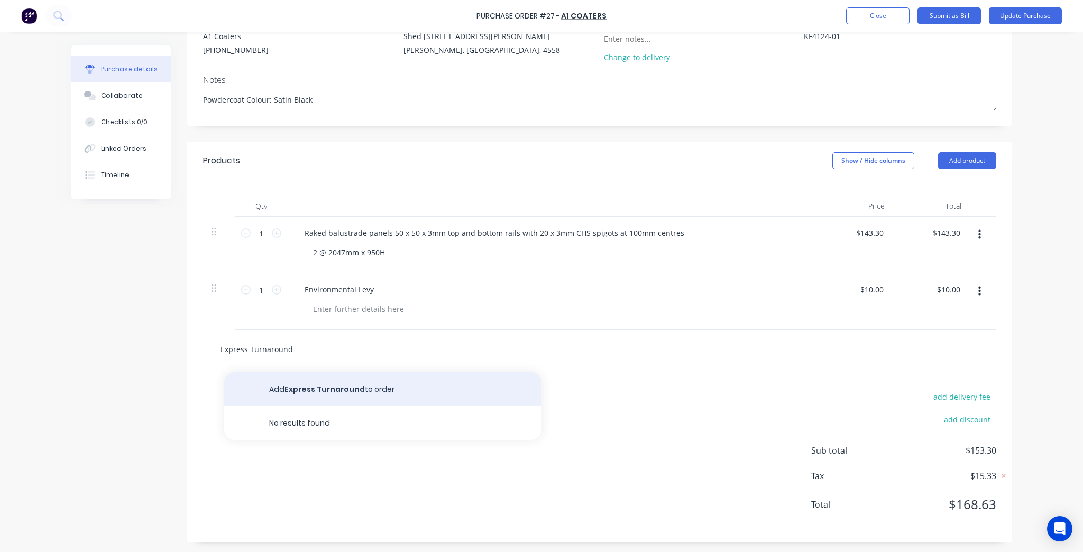
type input "Express Turnaround"
click at [323, 380] on button "Add Express Turnaround to order" at bounding box center [382, 389] width 317 height 34
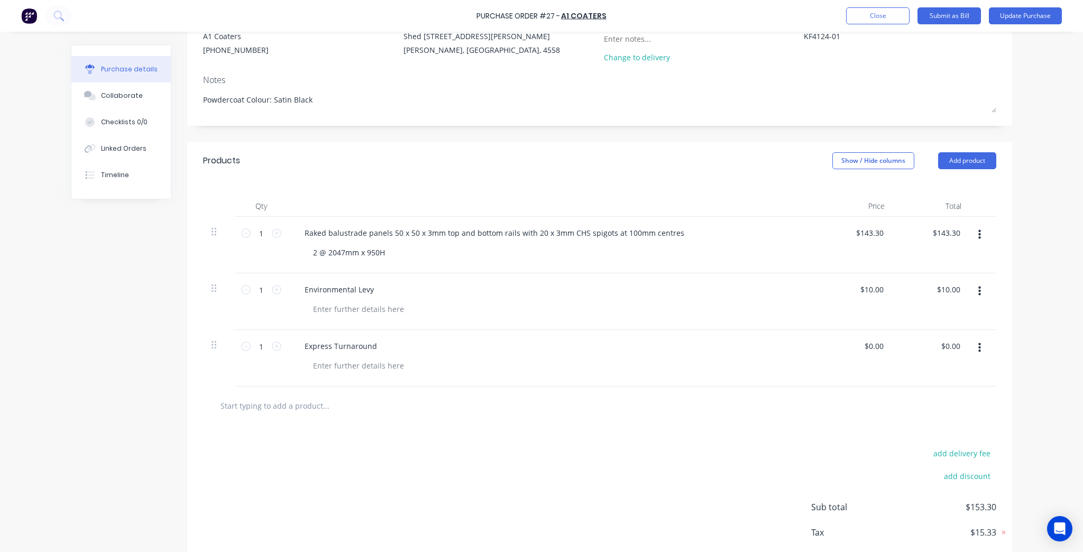
click at [968, 347] on button "button" at bounding box center [980, 348] width 25 height 19
type input "0.00"
click at [950, 343] on input "0.00" at bounding box center [953, 346] width 20 height 15
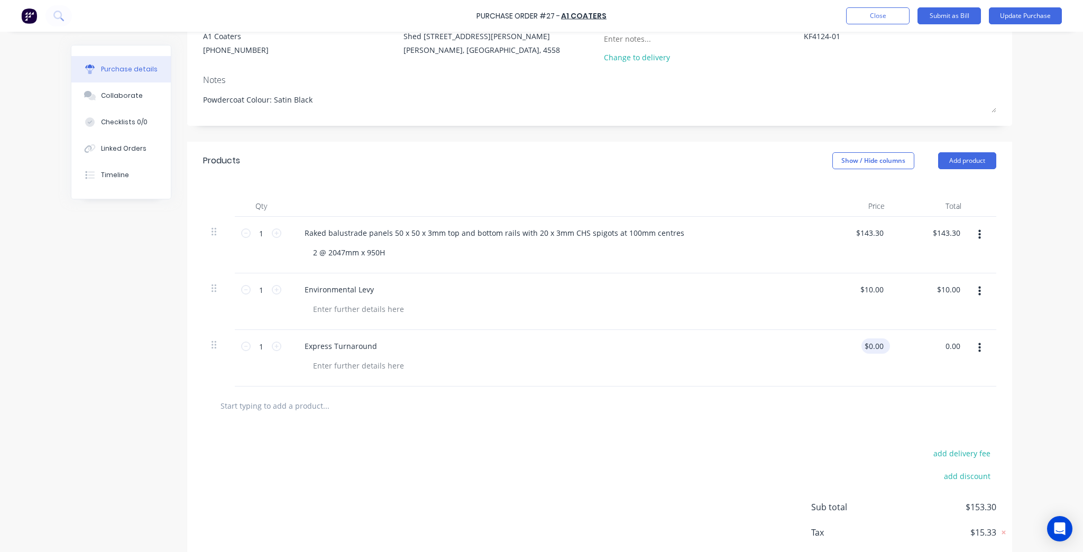
type input "0.00"
type input "$0.00"
click at [874, 352] on input "0.00" at bounding box center [876, 346] width 20 height 15
type input "$56.00"
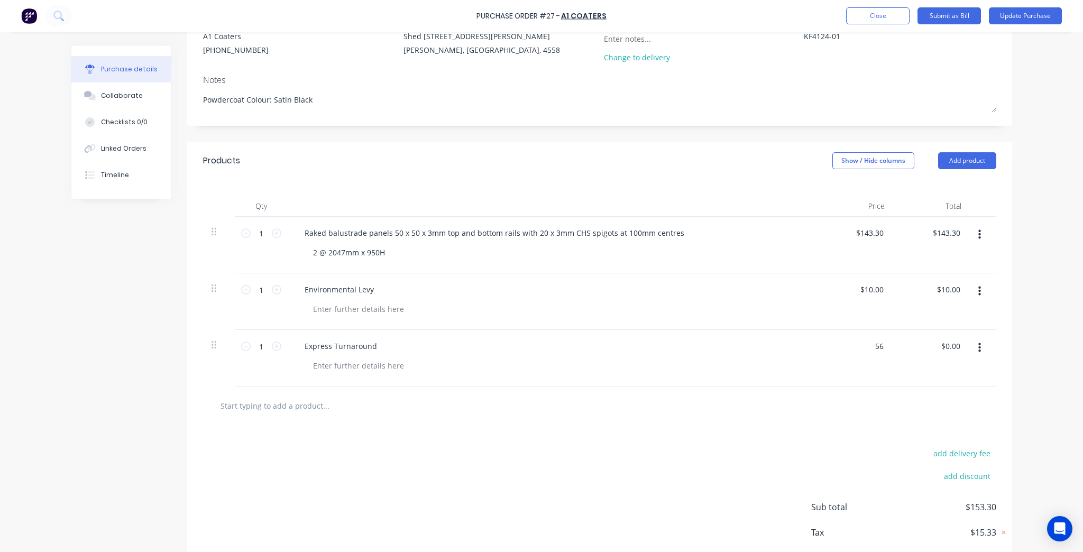
type input "$56.00"
click at [1014, 380] on div "Purchase details Collaborate Checklists 0/0 Linked Orders Timeline Created by K…" at bounding box center [541, 147] width 963 height 499
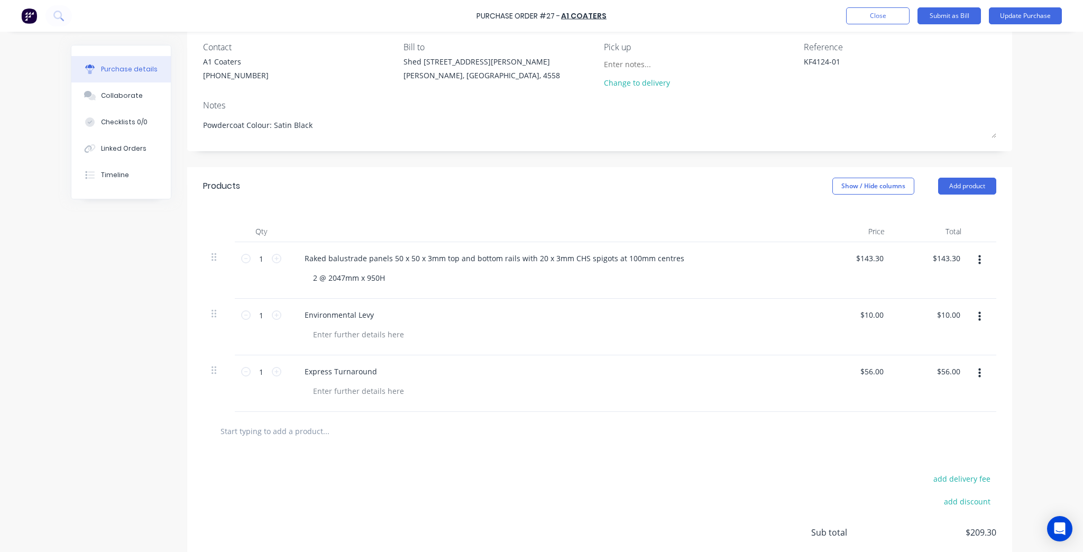
scroll to position [0, 0]
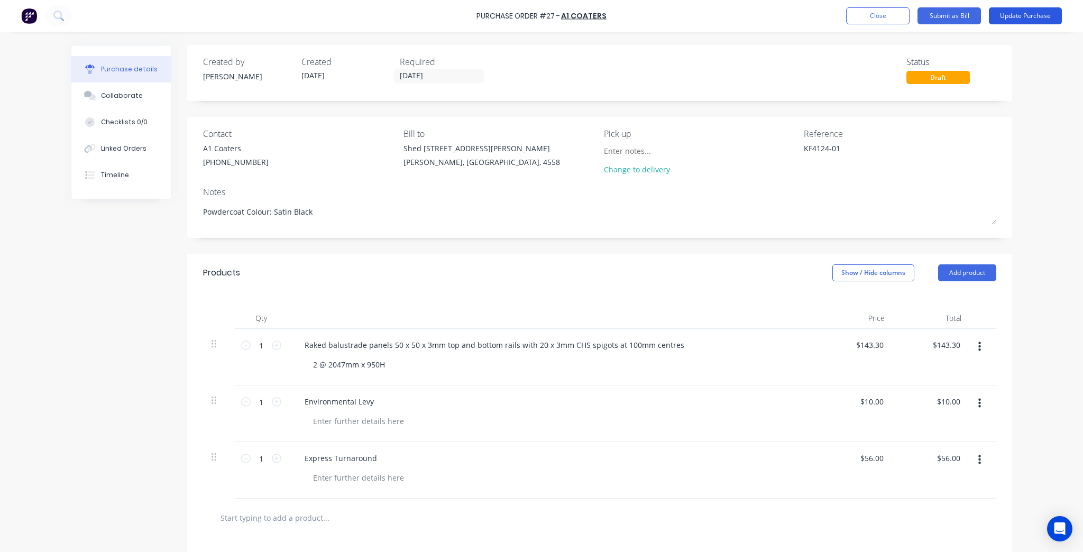
click at [1051, 17] on button "Update Purchase" at bounding box center [1025, 15] width 73 height 17
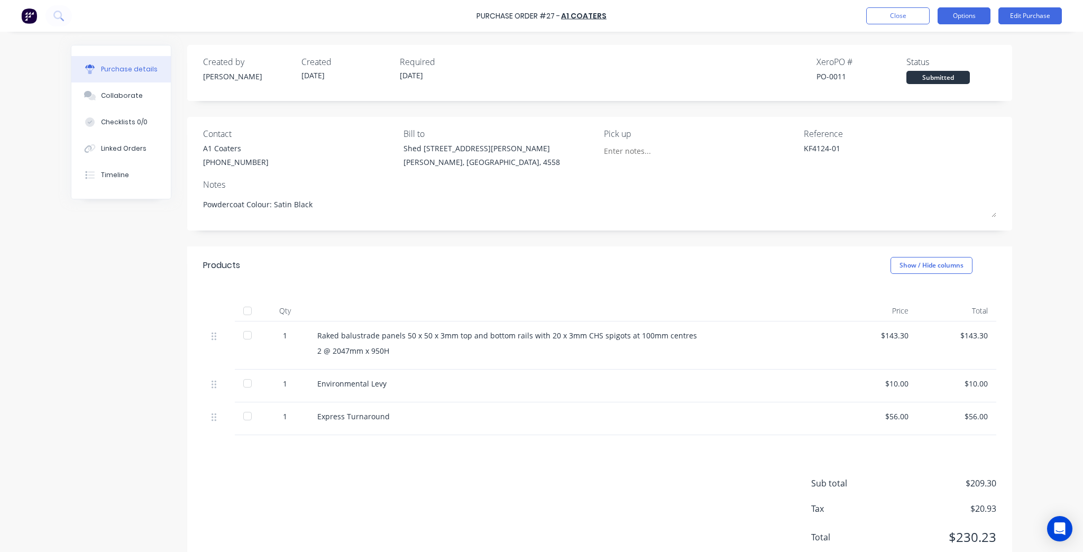
click at [955, 21] on button "Options" at bounding box center [964, 15] width 53 height 17
click at [949, 68] on div "Convert to Bill" at bounding box center [940, 64] width 81 height 15
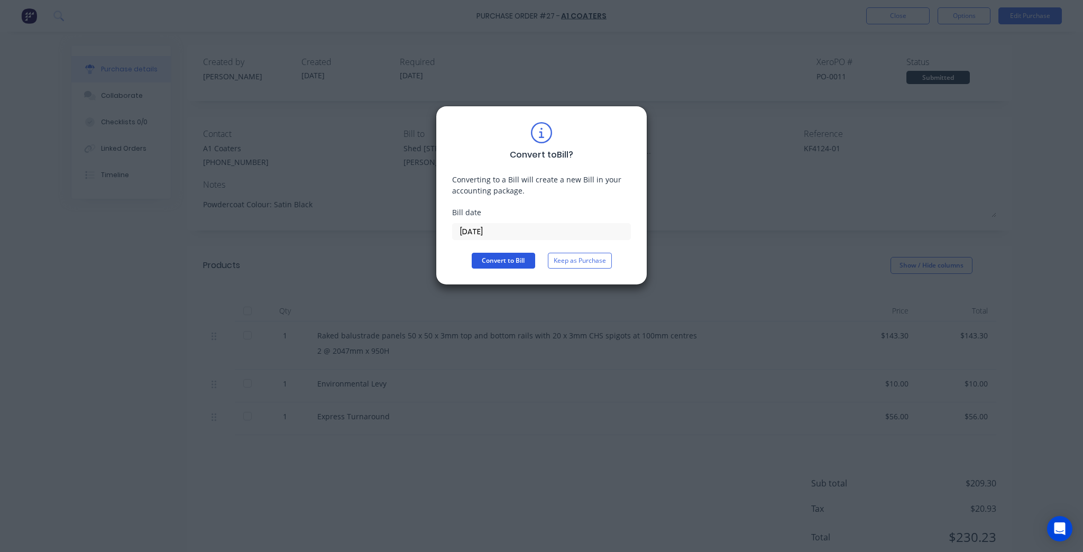
click at [503, 253] on button "Convert to Bill" at bounding box center [503, 261] width 63 height 16
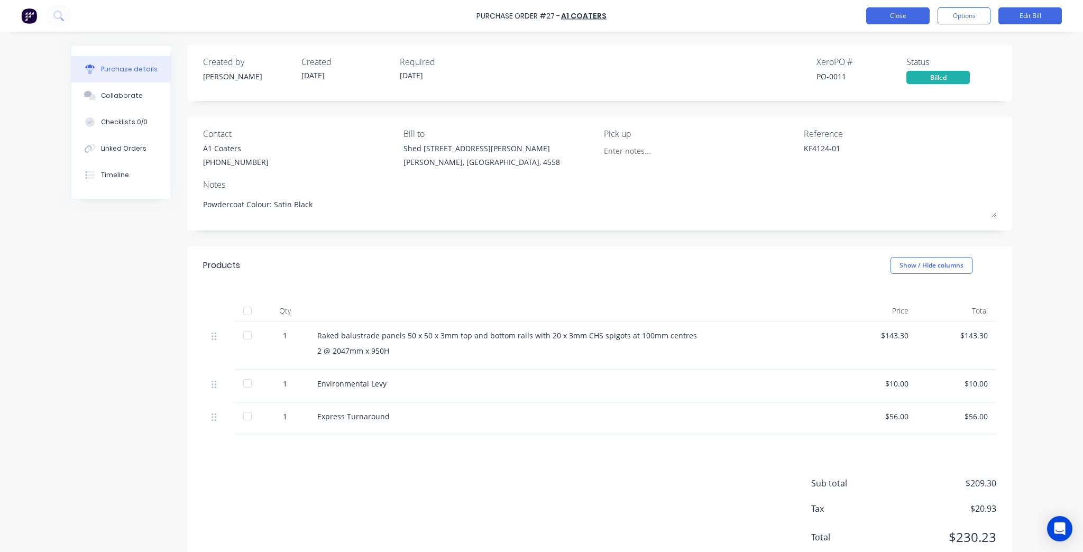
click at [926, 17] on button "Close" at bounding box center [898, 15] width 63 height 17
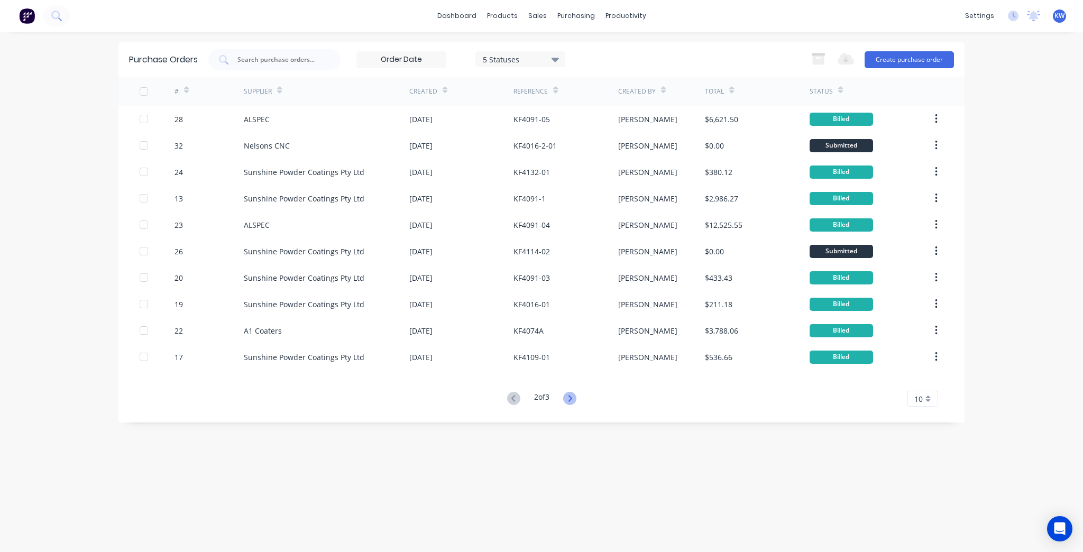
click at [567, 398] on icon at bounding box center [569, 398] width 13 height 13
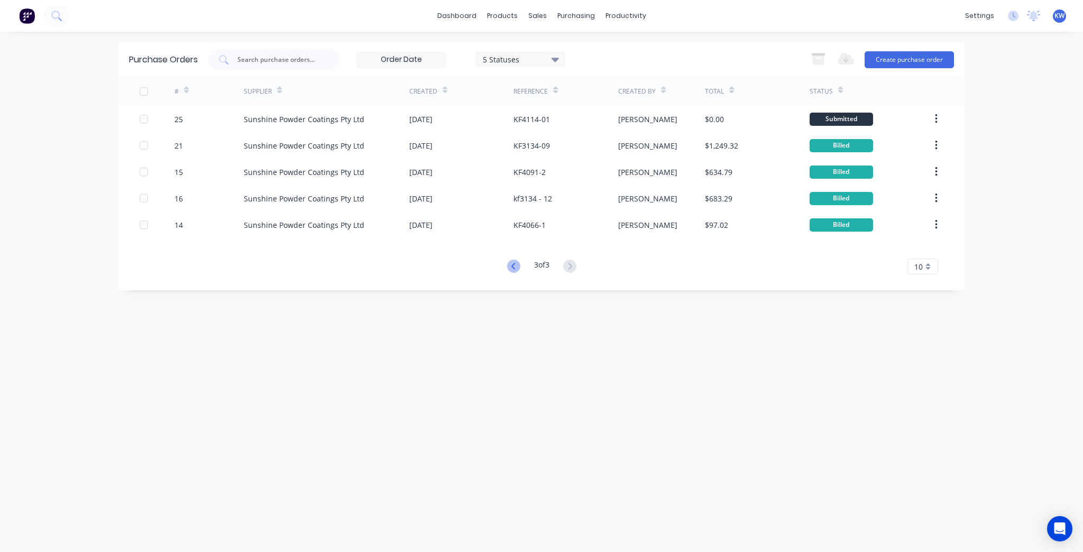
click at [513, 261] on icon at bounding box center [513, 266] width 13 height 13
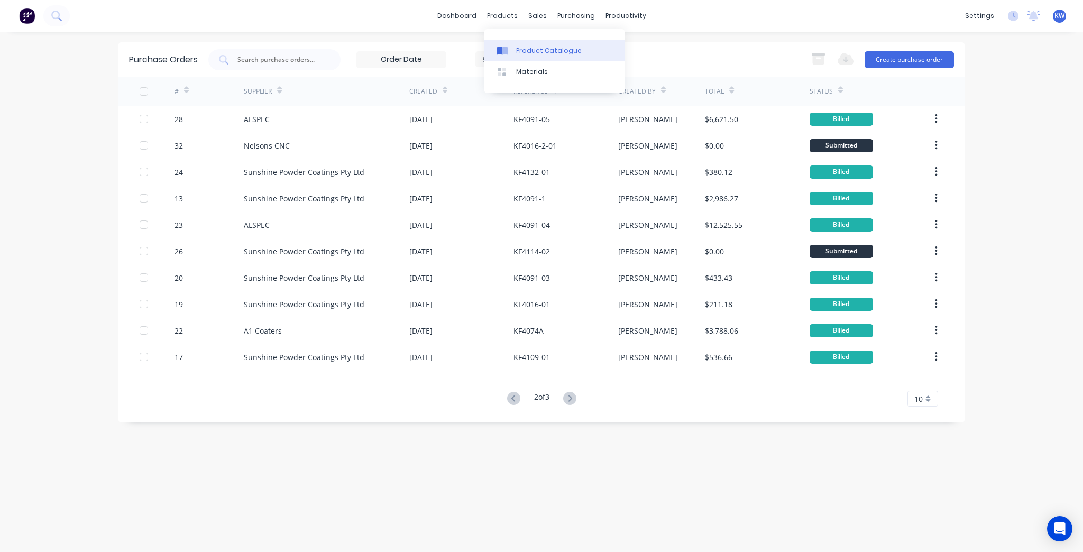
click at [517, 40] on link "Product Catalogue" at bounding box center [555, 50] width 140 height 21
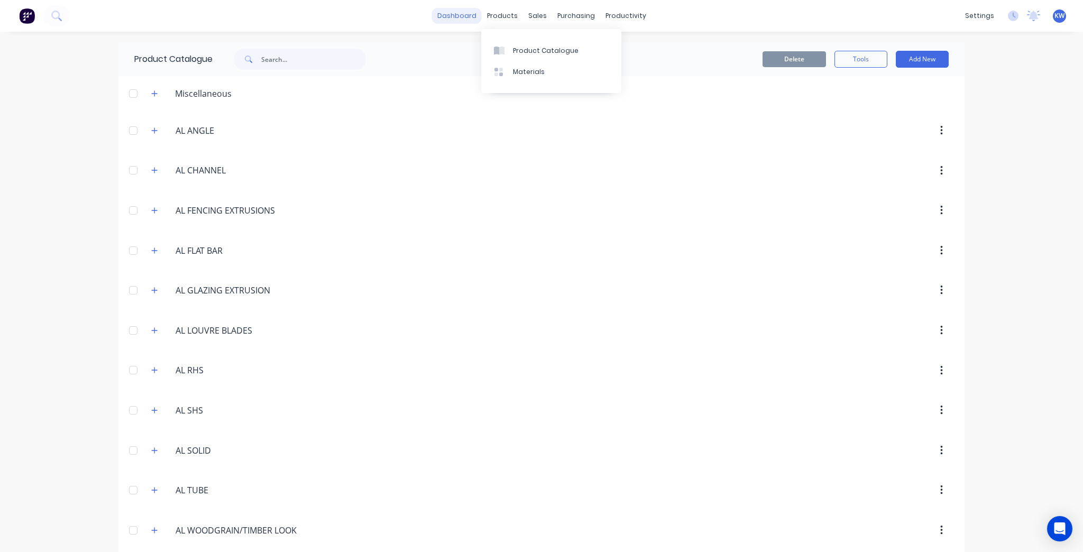
click at [461, 16] on link "dashboard" at bounding box center [457, 16] width 50 height 16
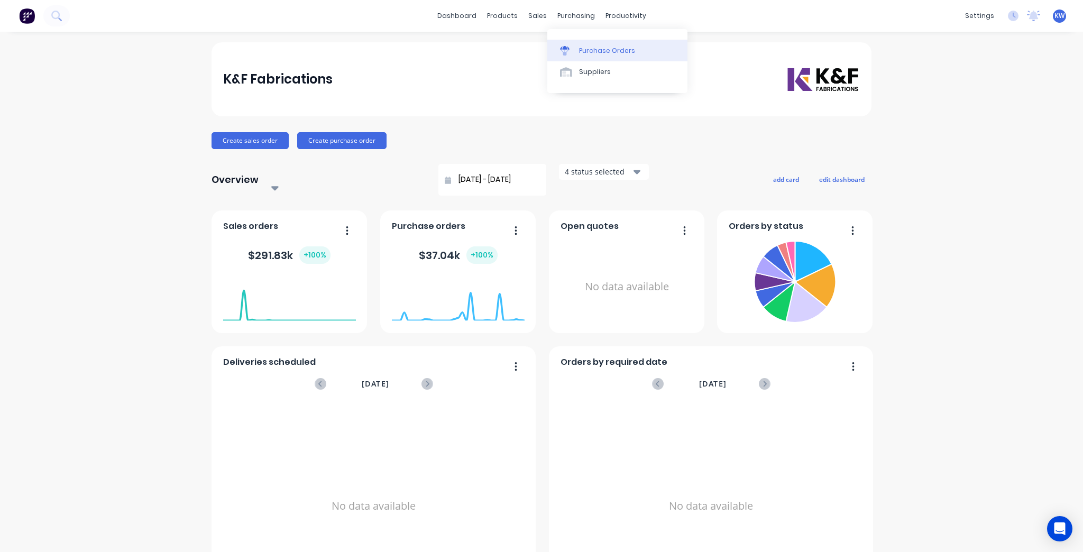
click at [570, 51] on div at bounding box center [568, 51] width 16 height 10
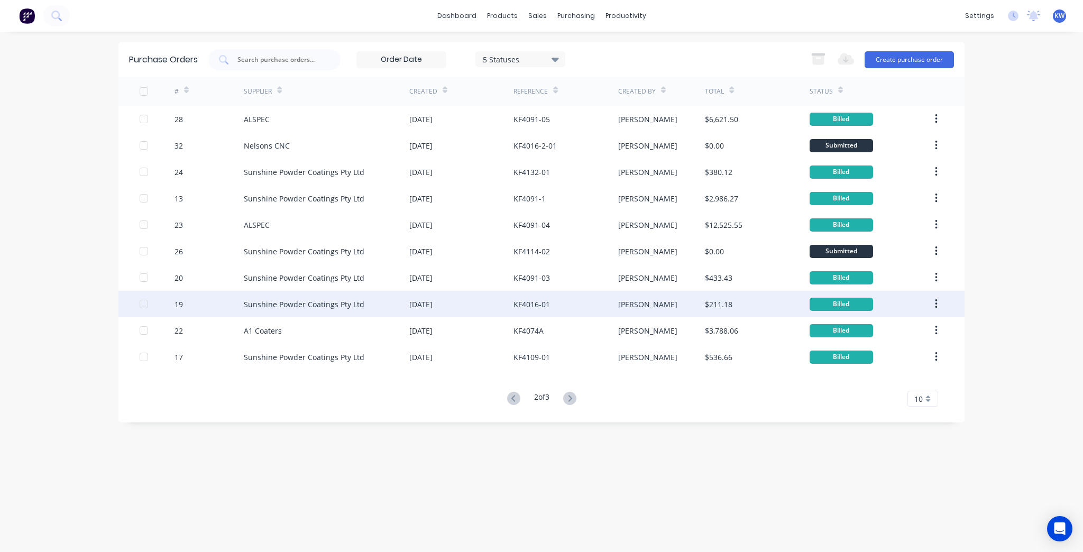
click at [409, 295] on div "[DATE]" at bounding box center [461, 304] width 104 height 26
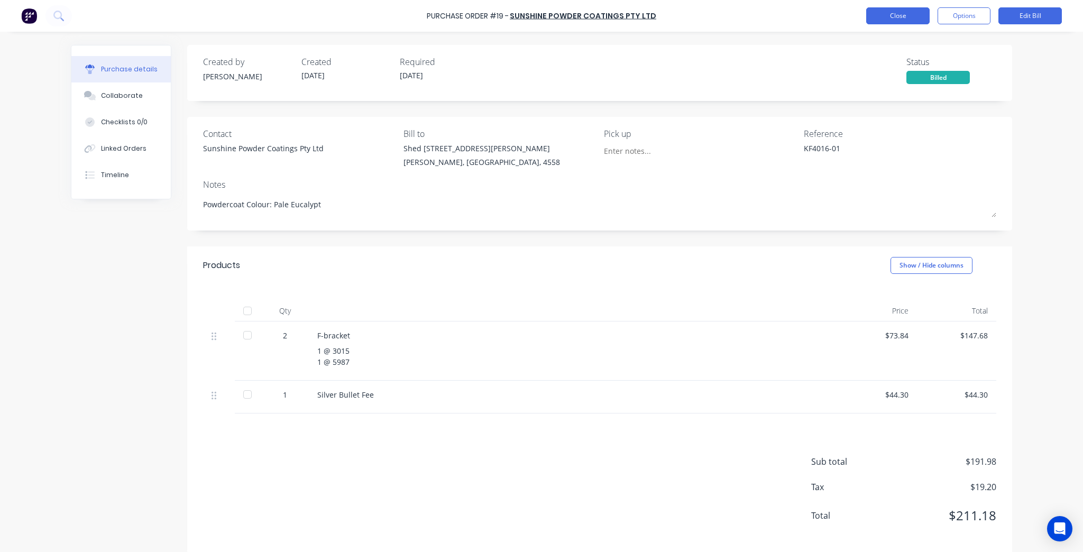
click at [915, 12] on button "Close" at bounding box center [898, 15] width 63 height 17
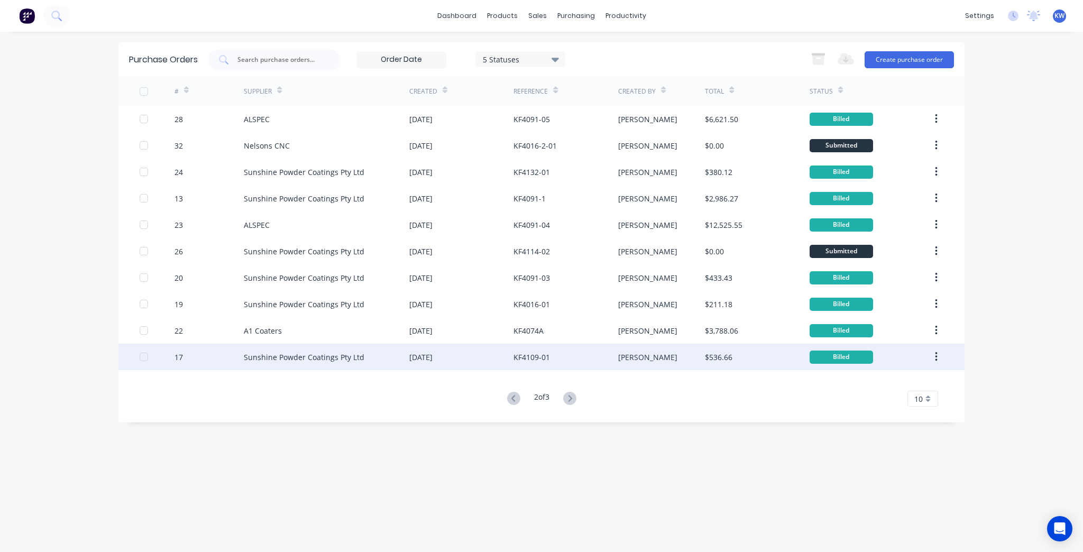
click at [451, 361] on div "16 Sep 2025" at bounding box center [461, 357] width 104 height 26
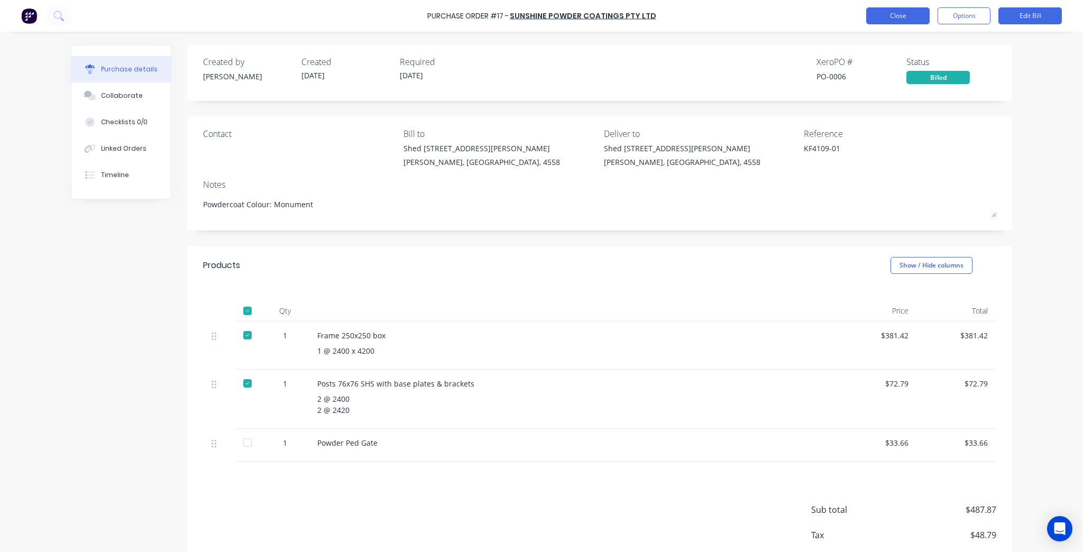
click at [892, 17] on button "Close" at bounding box center [898, 15] width 63 height 17
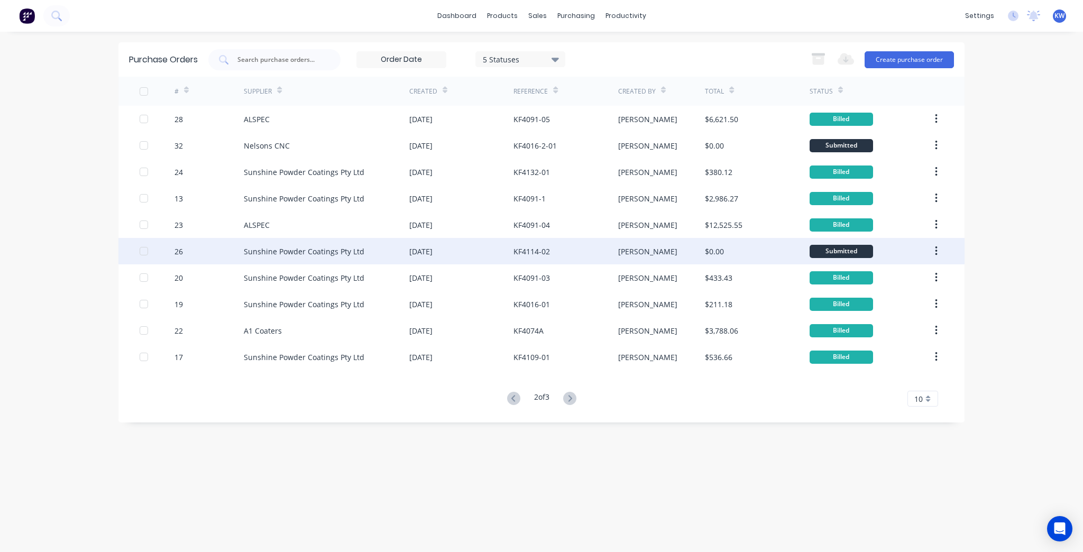
click at [391, 252] on div "Sunshine Powder Coatings Pty Ltd" at bounding box center [327, 251] width 166 height 26
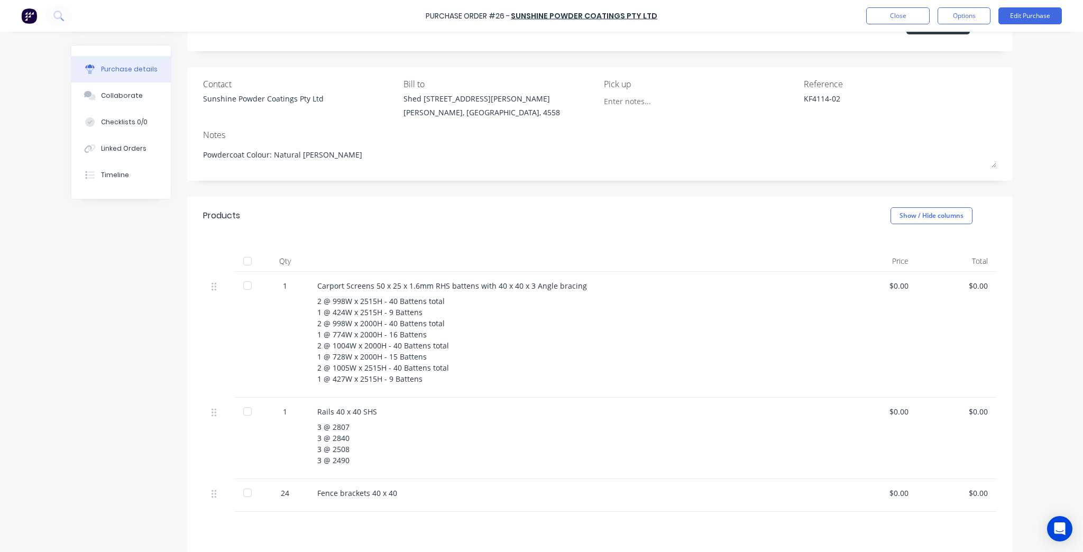
scroll to position [160, 0]
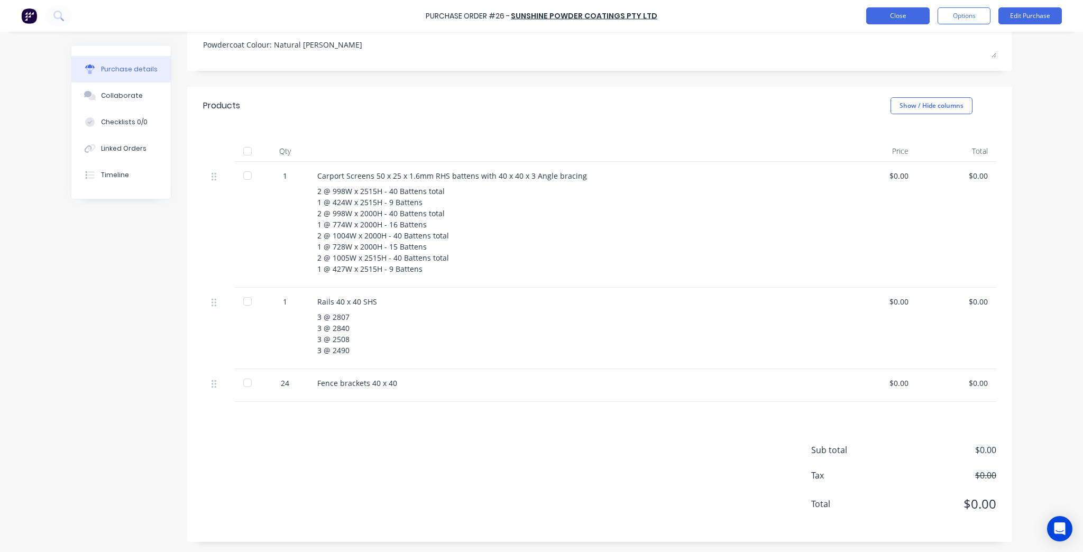
click at [886, 14] on button "Close" at bounding box center [898, 15] width 63 height 17
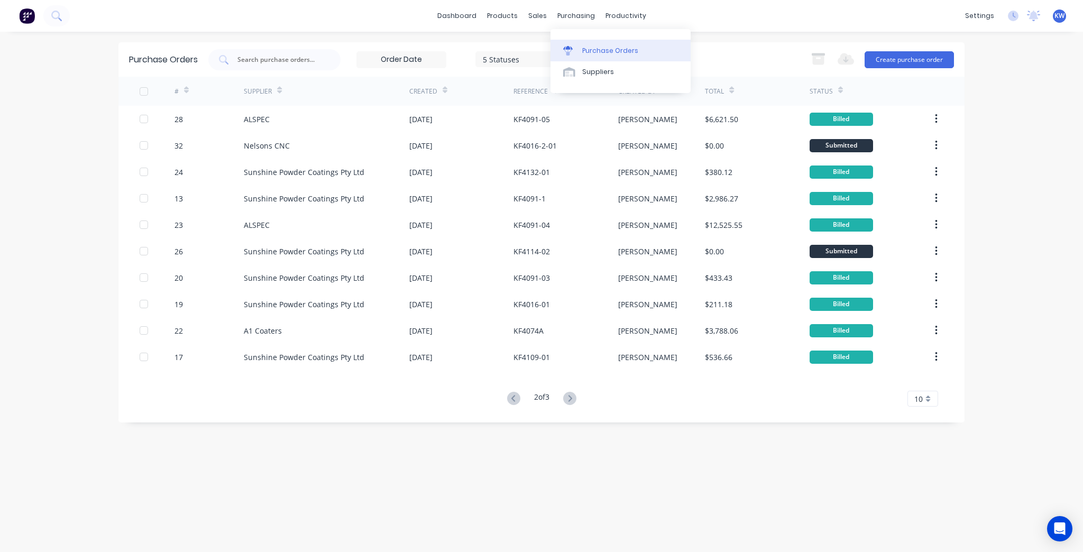
click at [584, 42] on link "Purchase Orders" at bounding box center [621, 50] width 140 height 21
click at [583, 48] on div "Purchase Orders" at bounding box center [610, 51] width 56 height 10
click at [470, 14] on link "dashboard" at bounding box center [457, 16] width 50 height 16
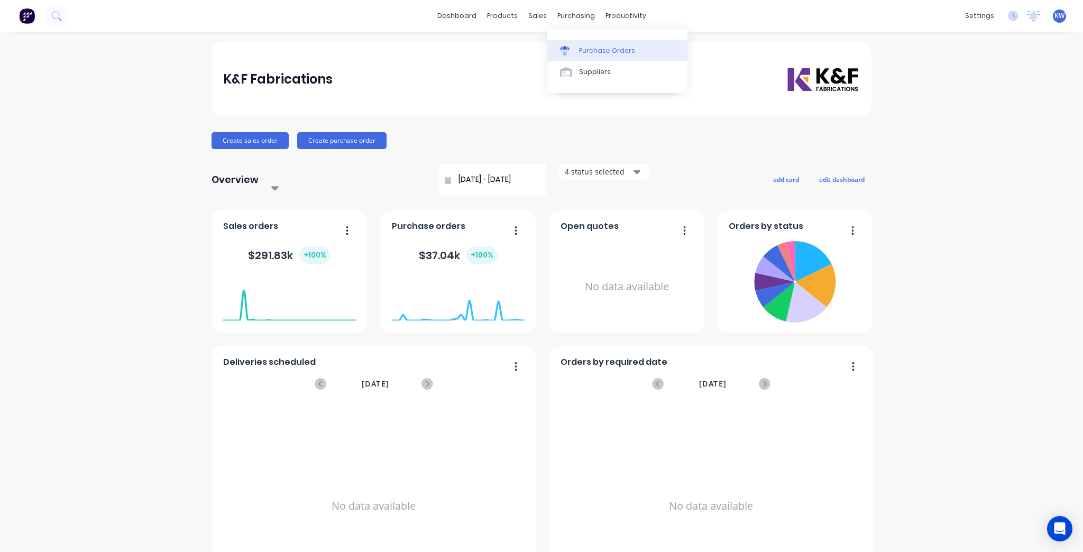
click at [587, 49] on div "Purchase Orders" at bounding box center [607, 51] width 56 height 10
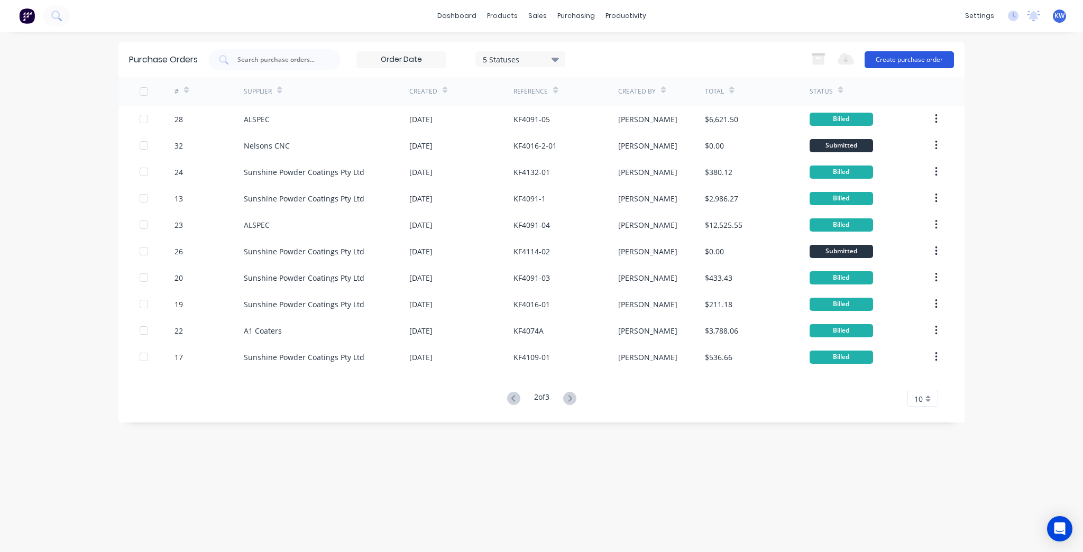
click at [935, 62] on button "Create purchase order" at bounding box center [909, 59] width 89 height 17
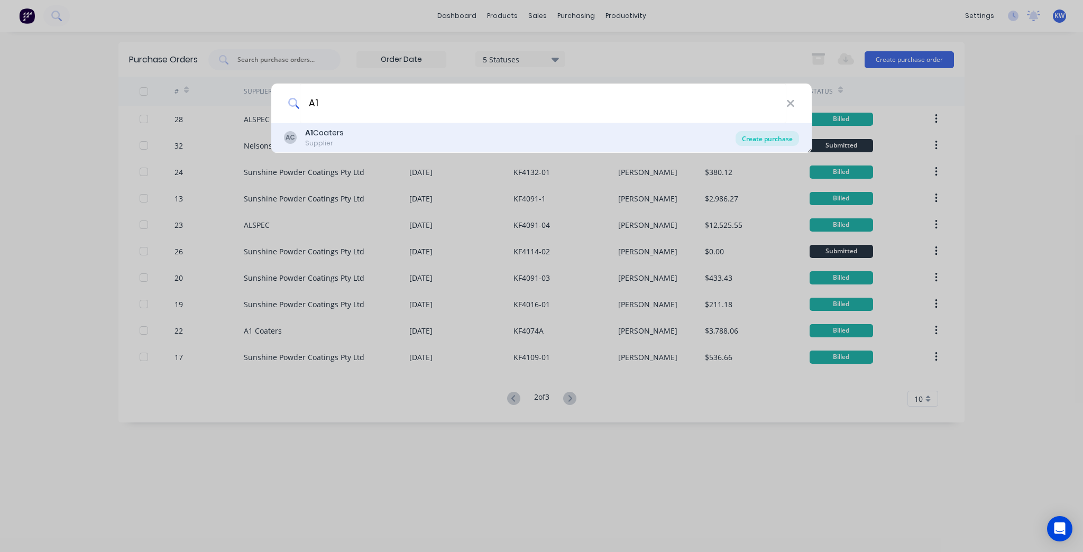
type input "A1"
click at [794, 133] on div "Create purchase" at bounding box center [767, 138] width 63 height 15
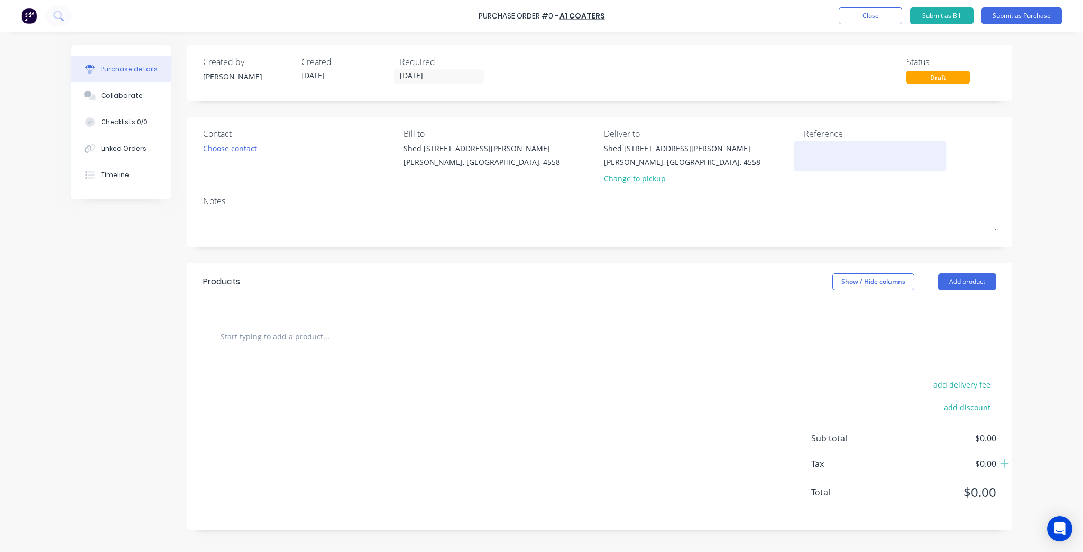
click at [858, 163] on textarea at bounding box center [870, 155] width 132 height 24
type textarea "KF4112-03"
click at [388, 203] on div "Notes" at bounding box center [600, 201] width 794 height 13
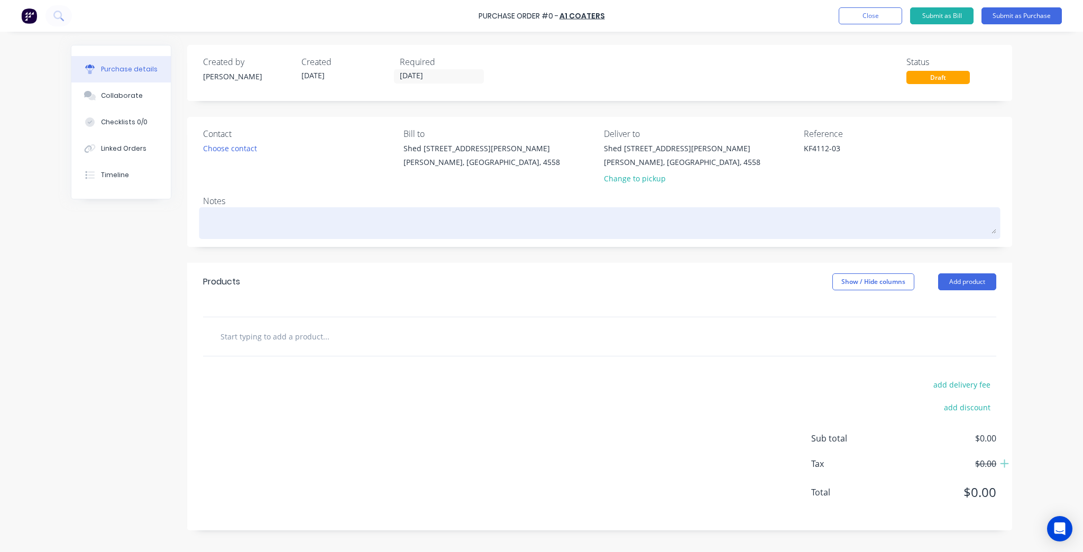
click at [387, 208] on div "Notes" at bounding box center [600, 216] width 794 height 42
click at [384, 214] on textarea at bounding box center [600, 222] width 794 height 24
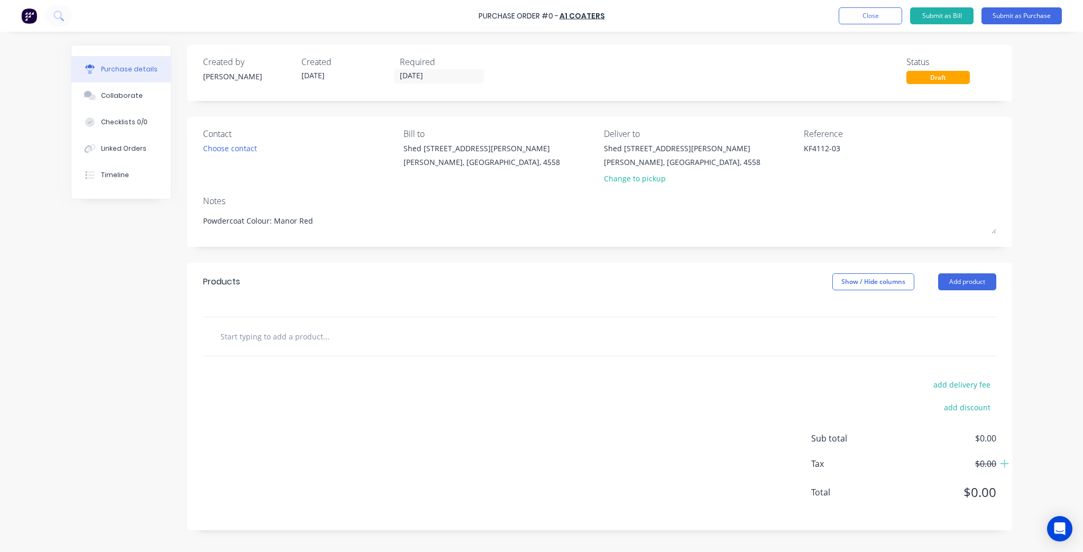
type textarea "Powdercoat Colour: Manor Red"
drag, startPoint x: 334, startPoint y: 361, endPoint x: 335, endPoint y: 353, distance: 8.0
click at [334, 360] on div "add delivery fee add discount Sub total $0.00 Tax $0.00 Total $0.00" at bounding box center [599, 444] width 825 height 174
click at [334, 330] on input "text" at bounding box center [326, 336] width 212 height 21
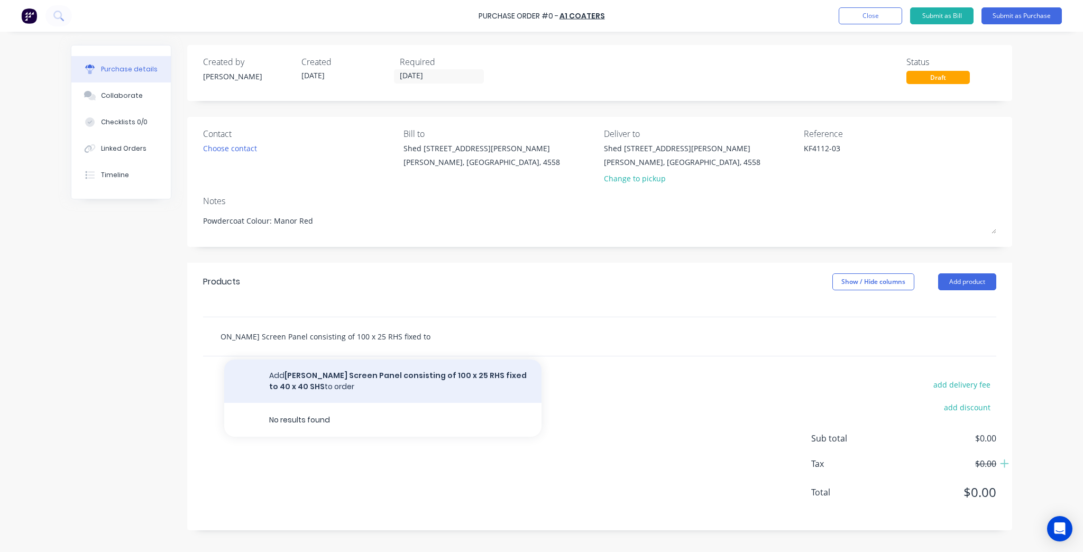
type input "Batten Screen Panel consisting of 100 x 25 RHS fixed to 40 x 40 SHS"
click at [389, 390] on button "Add Batten Screen Panel consisting of 100 x 25 RHS fixed to 40 x 40 SHS to order" at bounding box center [382, 381] width 317 height 43
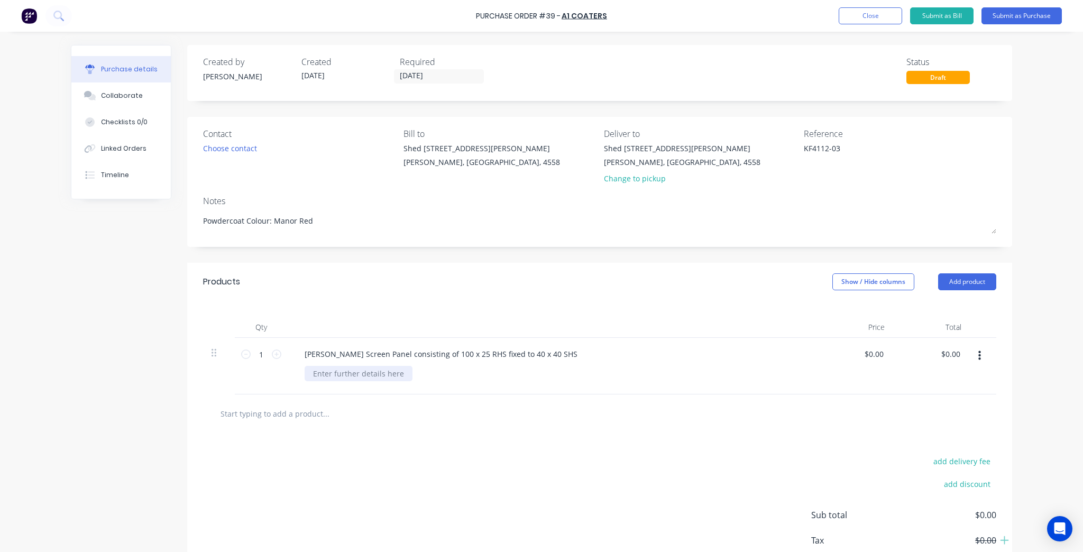
click at [356, 377] on div at bounding box center [359, 373] width 108 height 15
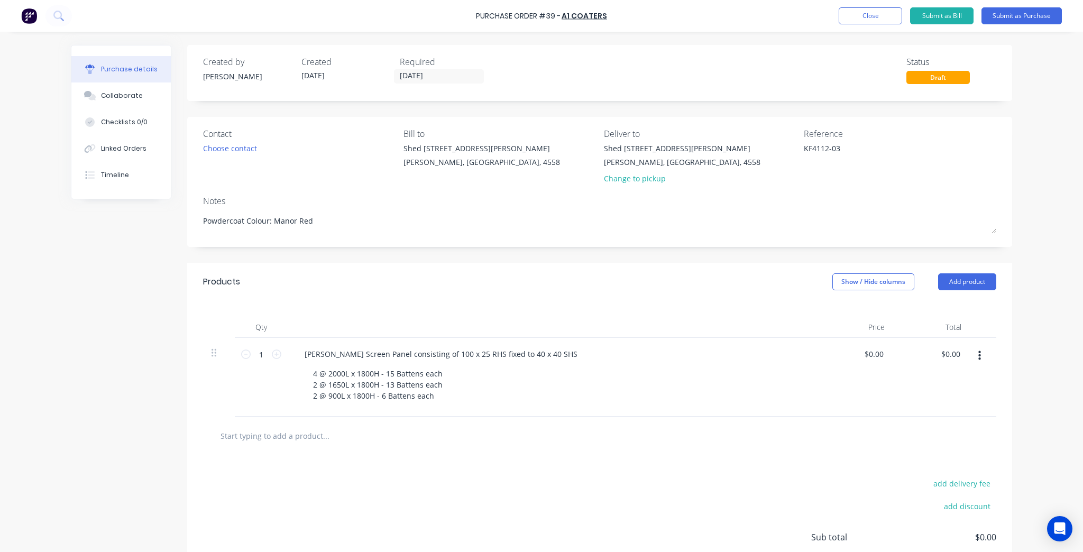
click at [406, 446] on input "text" at bounding box center [326, 435] width 212 height 21
click at [260, 436] on input "text" at bounding box center [326, 435] width 212 height 21
click at [269, 436] on input "End Caps 100 x25" at bounding box center [326, 435] width 212 height 21
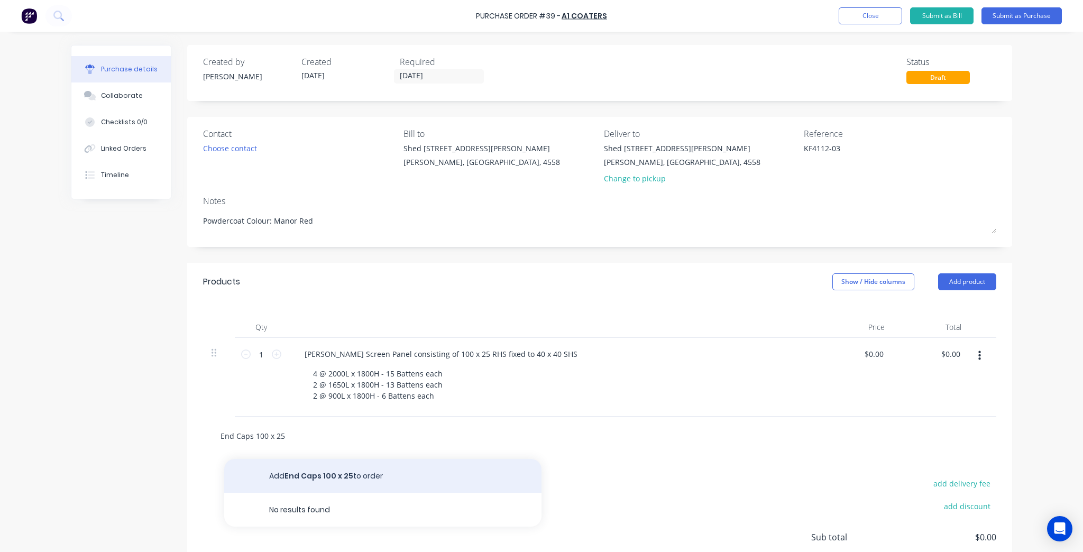
type input "End Caps 100 x 25"
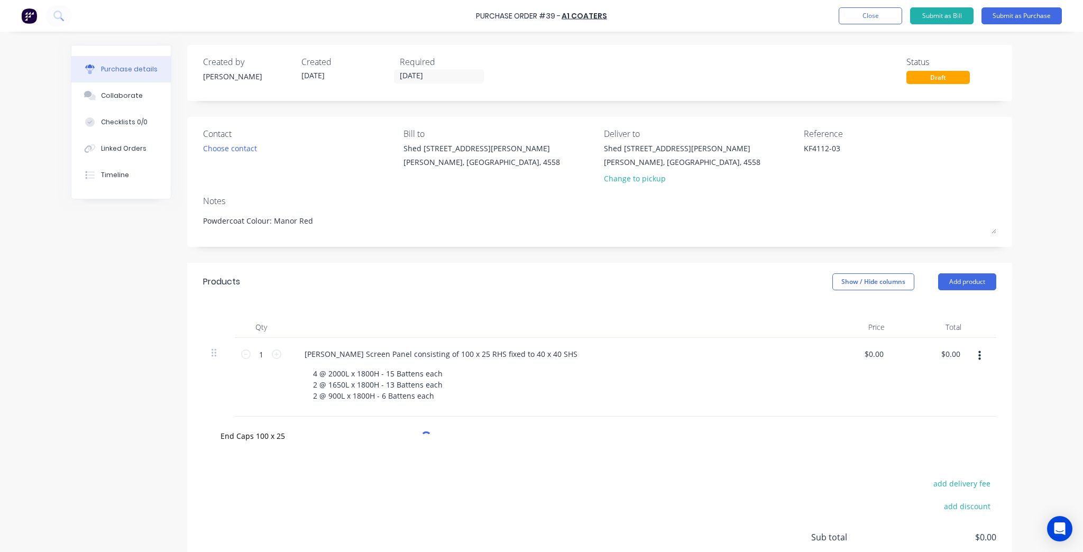
click at [318, 478] on div "add delivery fee add discount Sub total $0.00 Tax $0.00 Total $0.00" at bounding box center [599, 542] width 825 height 174
click at [291, 438] on input "End Caps 100 x 25" at bounding box center [326, 435] width 212 height 21
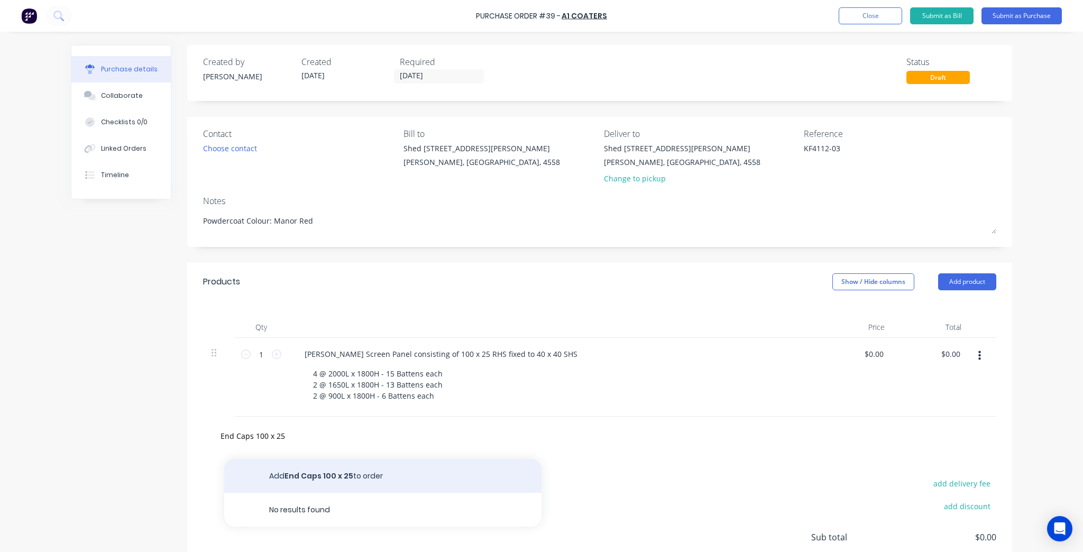
click at [322, 482] on button "Add End Caps 100 x 25 to order" at bounding box center [382, 476] width 317 height 34
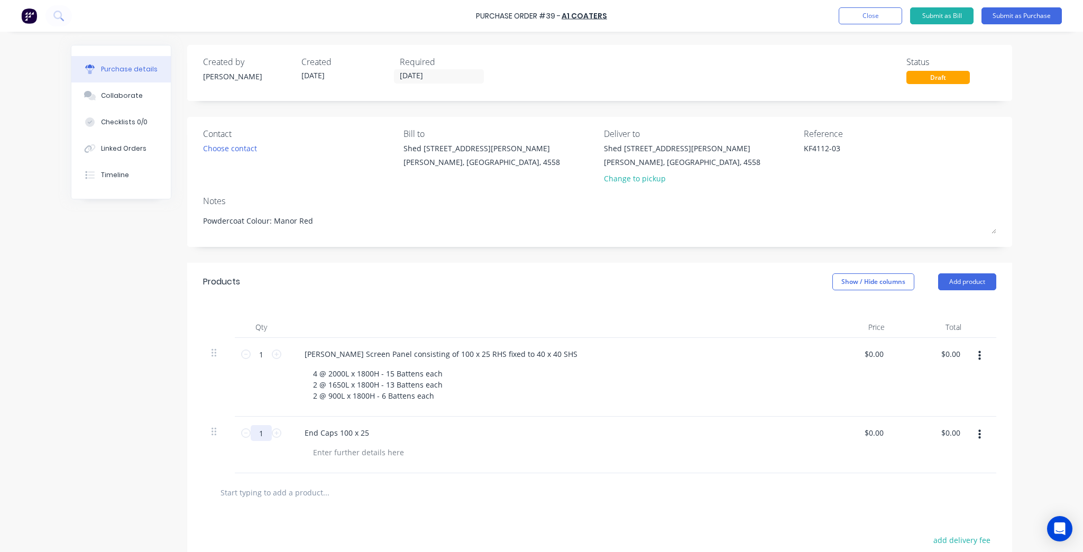
click at [256, 432] on input "1" at bounding box center [261, 433] width 21 height 16
type input "98"
click at [299, 489] on input "text" at bounding box center [326, 492] width 212 height 21
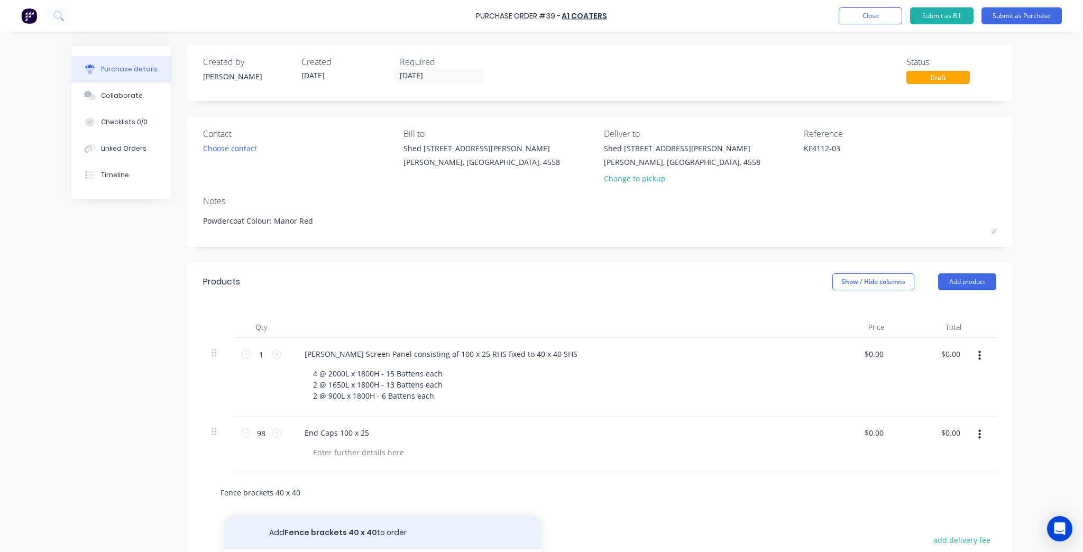
type input "Fence brackets 40 x 40"
click at [313, 531] on button "Add Fence brackets 40 x 40 to order" at bounding box center [382, 533] width 317 height 34
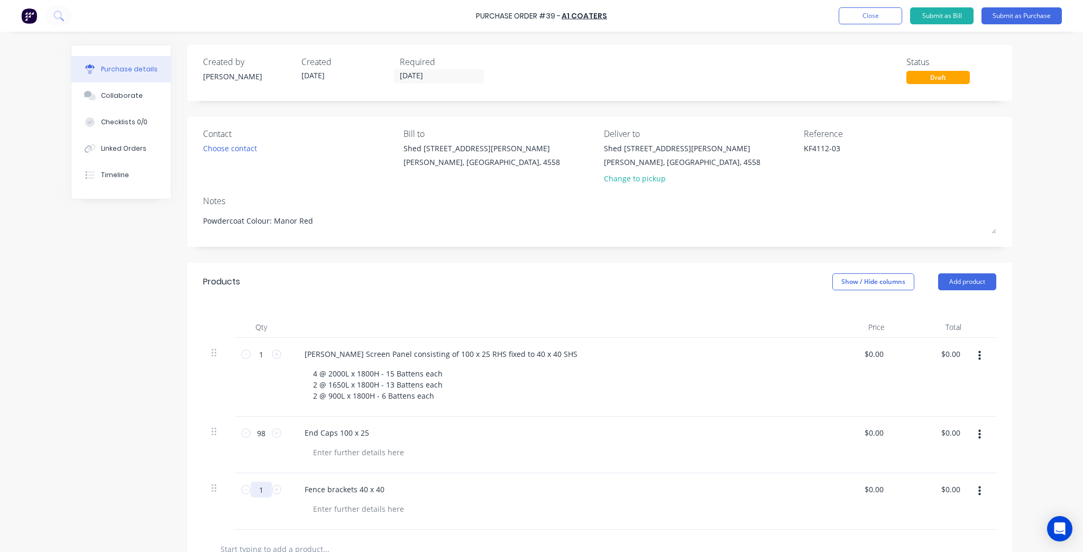
click at [257, 492] on input "1" at bounding box center [261, 490] width 21 height 16
type input "48"
click at [677, 464] on div "End Caps 100 x 25" at bounding box center [552, 445] width 529 height 57
click at [425, 75] on input "09/10/25" at bounding box center [439, 76] width 89 height 13
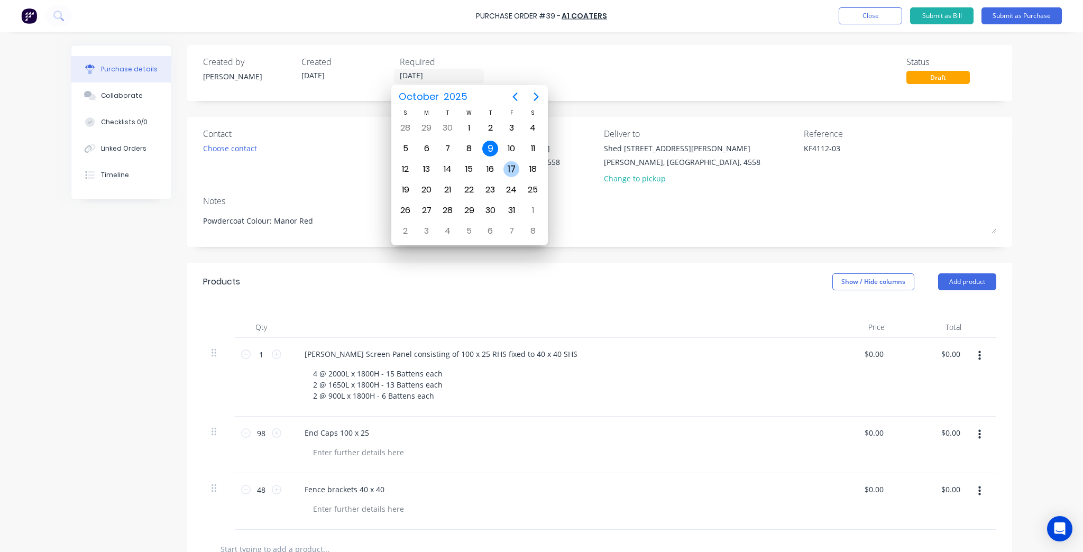
click at [512, 166] on div "17" at bounding box center [512, 169] width 16 height 16
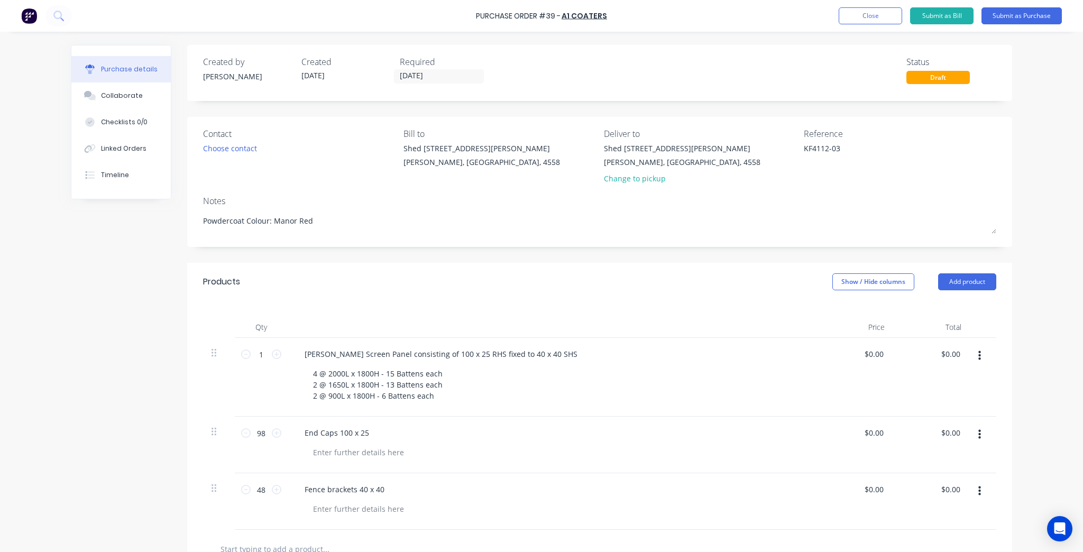
click at [220, 136] on div "Contact" at bounding box center [299, 133] width 193 height 13
click at [220, 143] on div "Choose contact" at bounding box center [230, 148] width 54 height 11
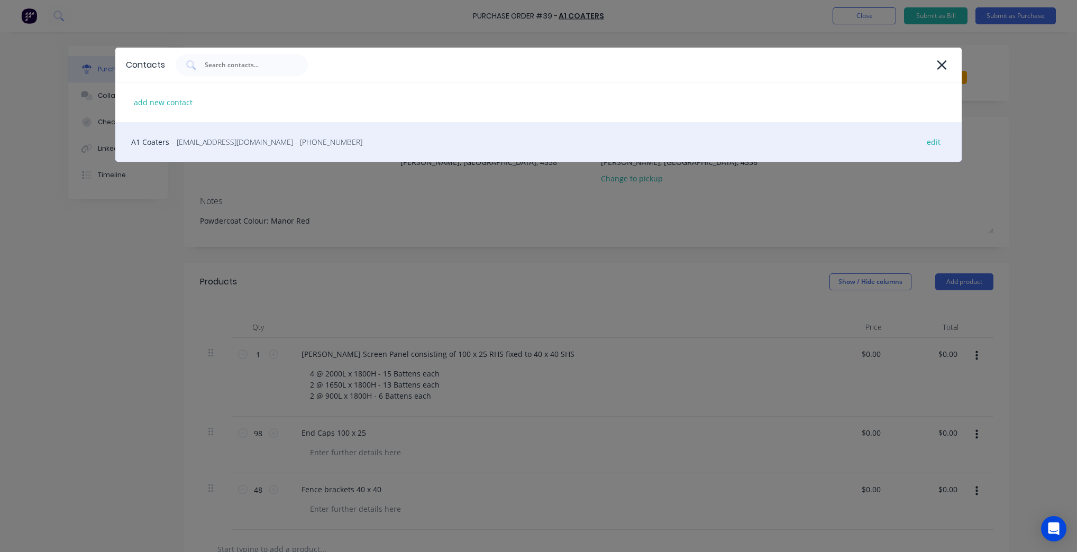
click at [244, 159] on div "A1 Coaters - accounts@a1coaters.com.au - (07) 5493 2622 edit" at bounding box center [538, 142] width 846 height 40
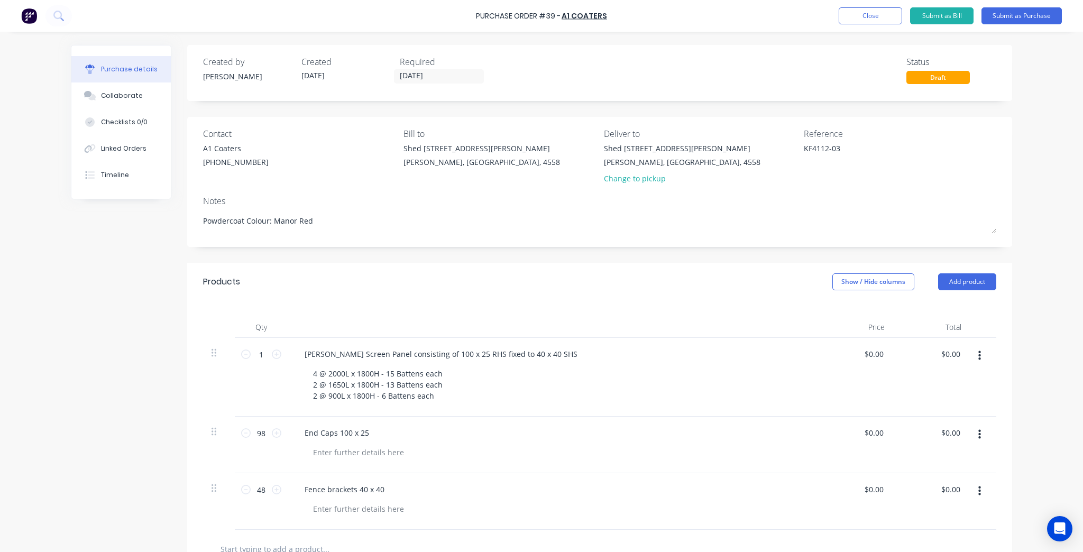
click at [627, 182] on div "Change to pickup" at bounding box center [682, 178] width 157 height 11
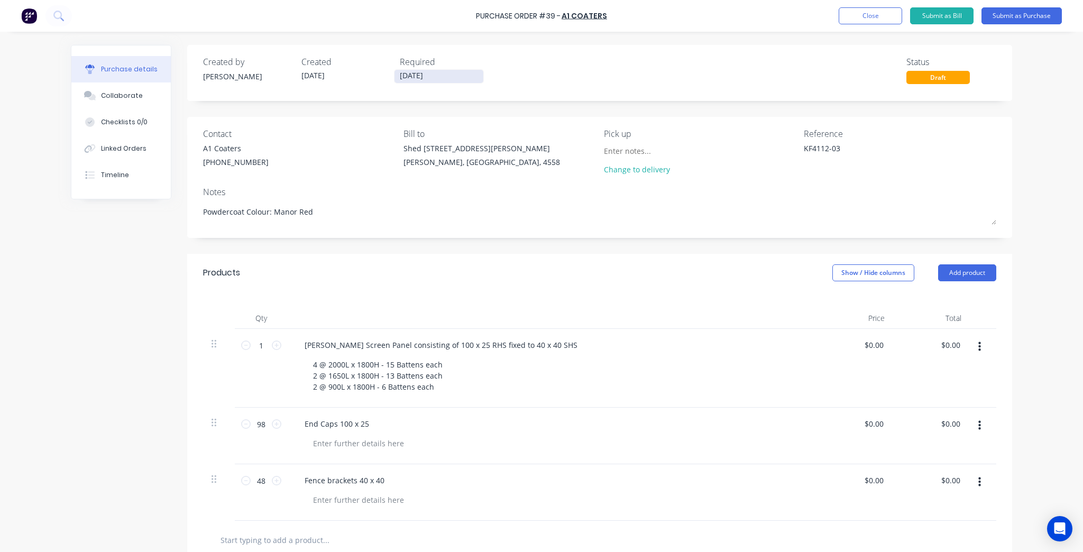
click at [417, 74] on input "17/10/25" at bounding box center [439, 76] width 89 height 13
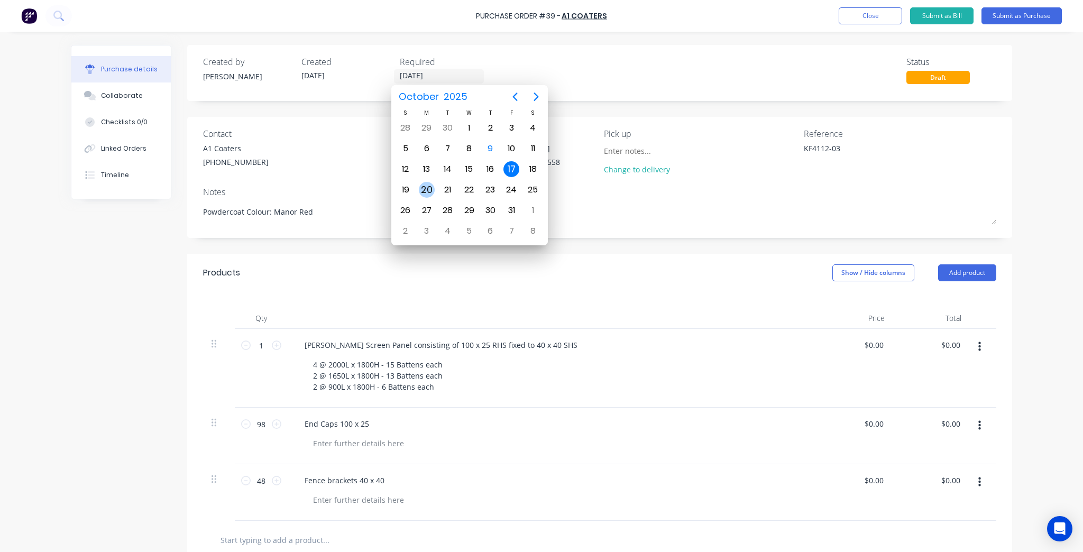
click at [432, 190] on div "20" at bounding box center [427, 190] width 16 height 16
type input "20/10/25"
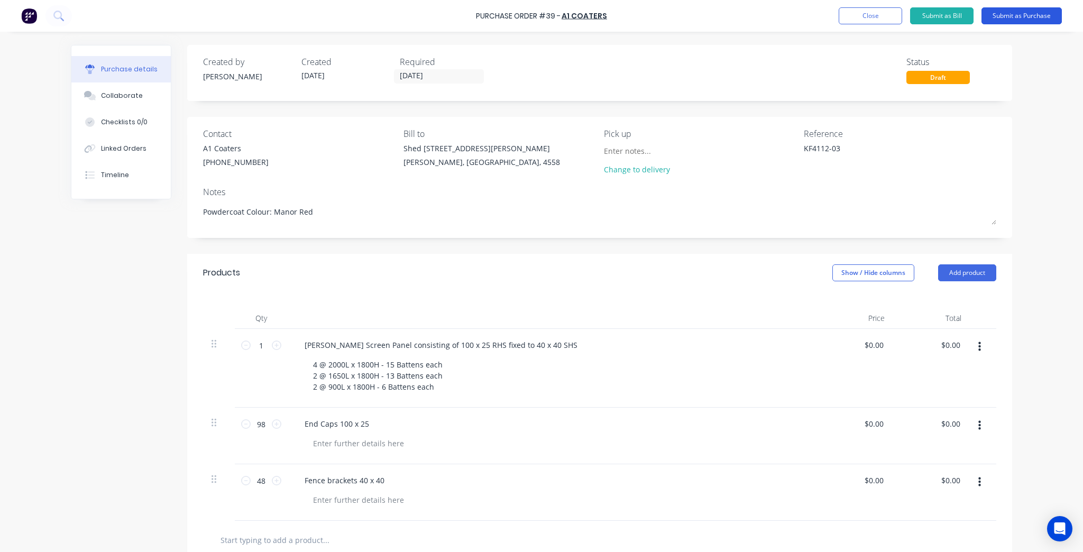
click at [1025, 17] on button "Submit as Purchase" at bounding box center [1022, 15] width 80 height 17
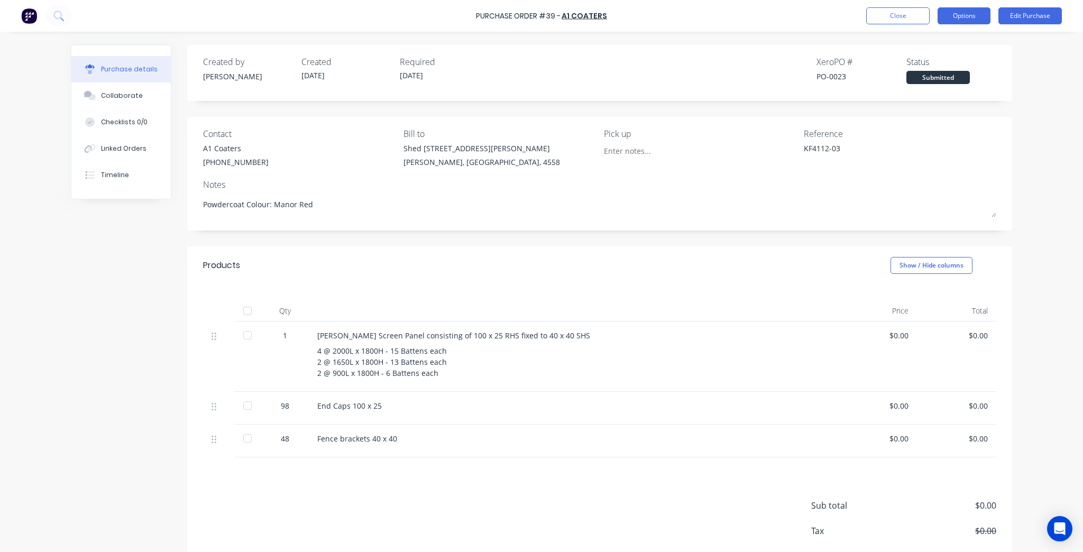
click at [960, 12] on button "Options" at bounding box center [964, 15] width 53 height 17
drag, startPoint x: 702, startPoint y: 189, endPoint x: 741, endPoint y: 176, distance: 41.0
click at [703, 189] on div "Notes" at bounding box center [600, 184] width 794 height 13
click at [976, 18] on button "Options" at bounding box center [964, 15] width 53 height 17
click at [950, 43] on div "Print / Email" at bounding box center [940, 42] width 81 height 15
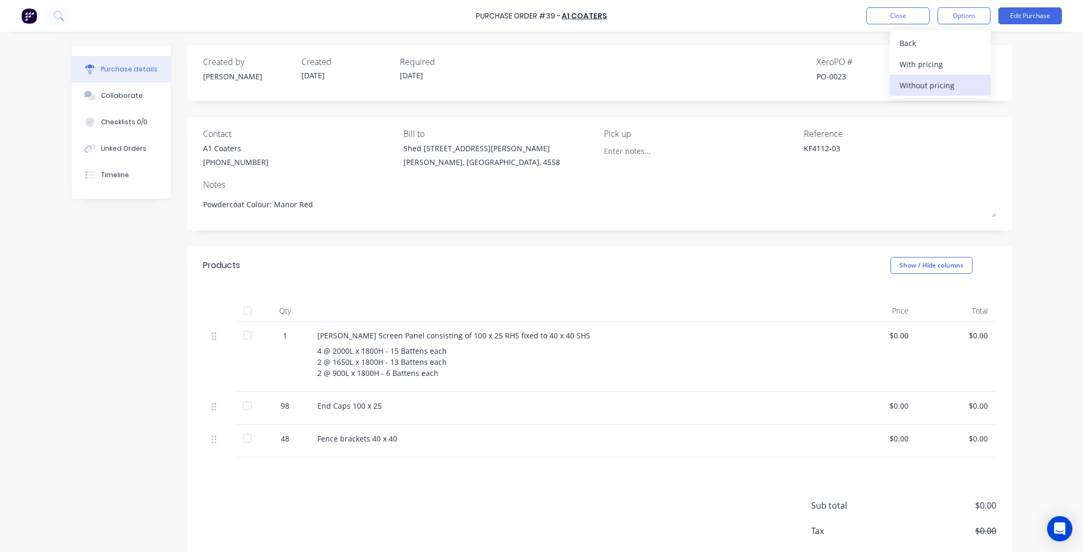
click at [954, 82] on div "Without pricing" at bounding box center [940, 85] width 81 height 15
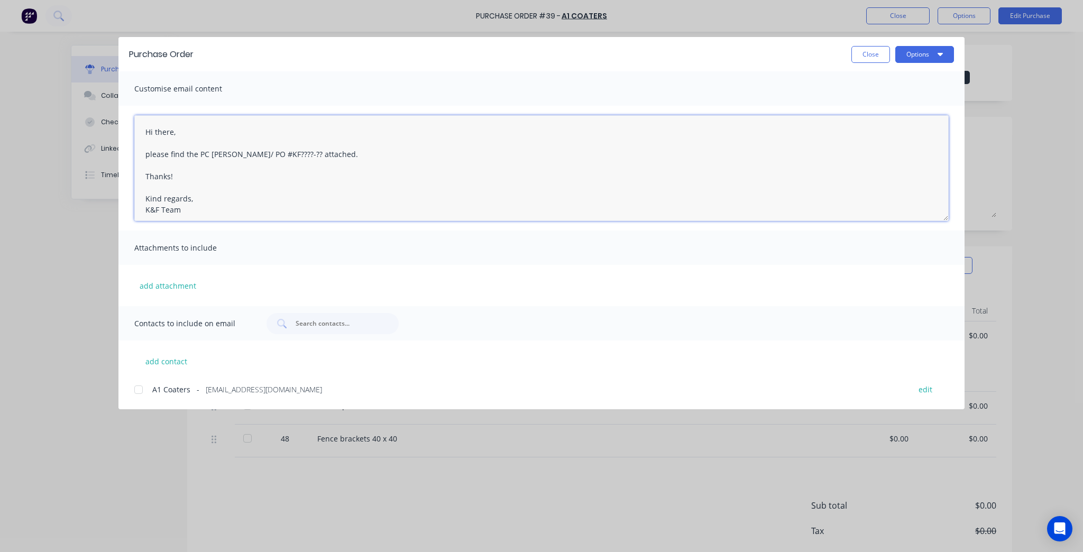
drag, startPoint x: 285, startPoint y: 152, endPoint x: 233, endPoint y: 156, distance: 52.0
click at [233, 156] on textarea "Hi there, please find the PC docket/ PO #KF????-?? attached. Thanks! Kind regar…" at bounding box center [541, 168] width 815 height 106
paste textarea "KF4112-03"
click at [281, 186] on textarea "Hi there, please find the PC docket KF4112-03 attached. Thanks! Kind regards, K…" at bounding box center [541, 168] width 815 height 106
click at [139, 389] on div at bounding box center [138, 389] width 21 height 21
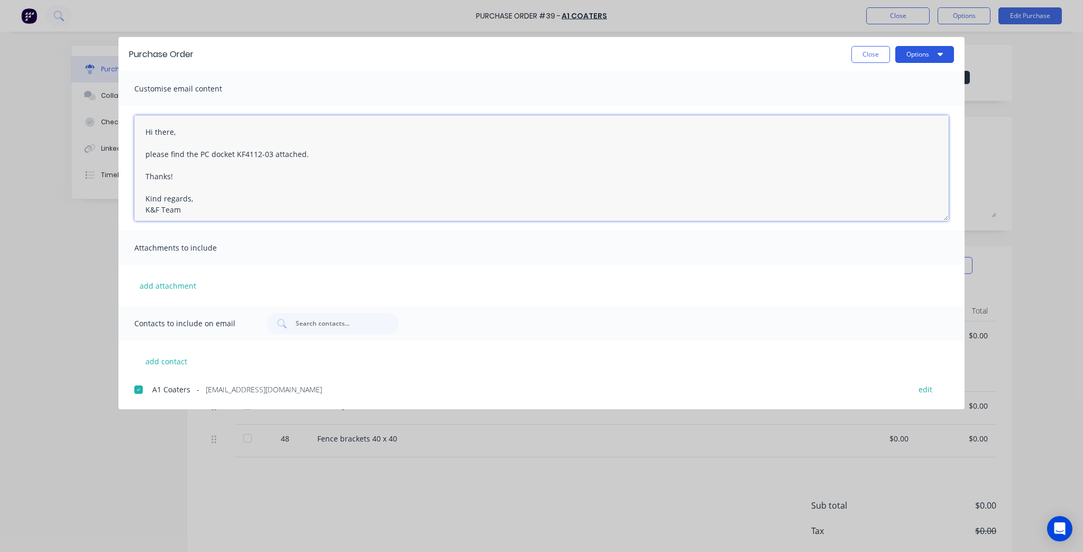
type textarea "Hi there, please find the PC docket KF4112-03 attached. Thanks! Kind regards, K…"
click at [937, 48] on button "Options" at bounding box center [925, 54] width 59 height 17
click at [924, 83] on div "Preview" at bounding box center [903, 81] width 81 height 15
click at [868, 53] on button "Close" at bounding box center [871, 54] width 39 height 17
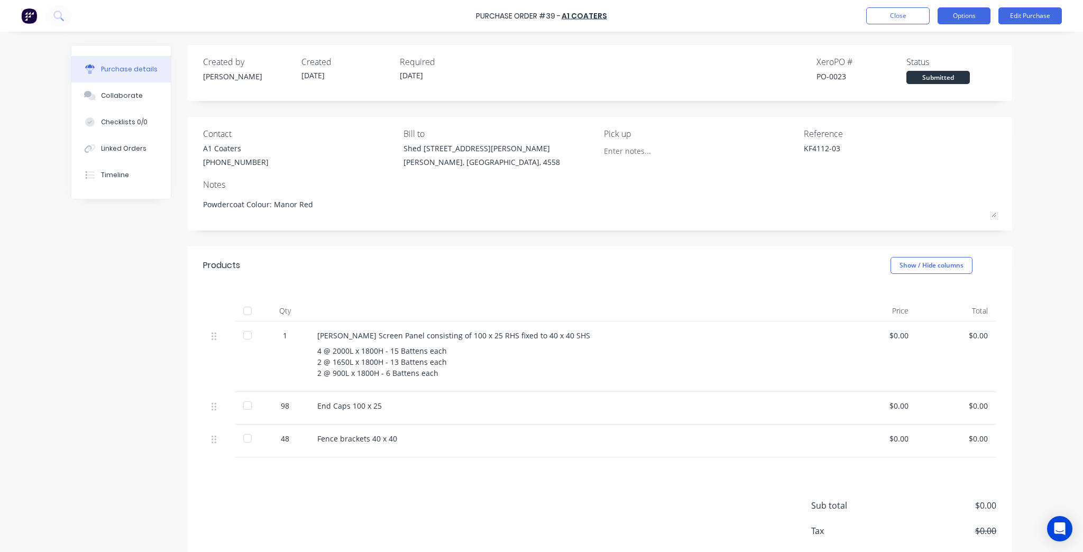
click at [962, 20] on button "Options" at bounding box center [964, 15] width 53 height 17
click at [941, 52] on button "Print / Email" at bounding box center [940, 42] width 101 height 21
click at [935, 78] on div "Without pricing" at bounding box center [940, 85] width 81 height 15
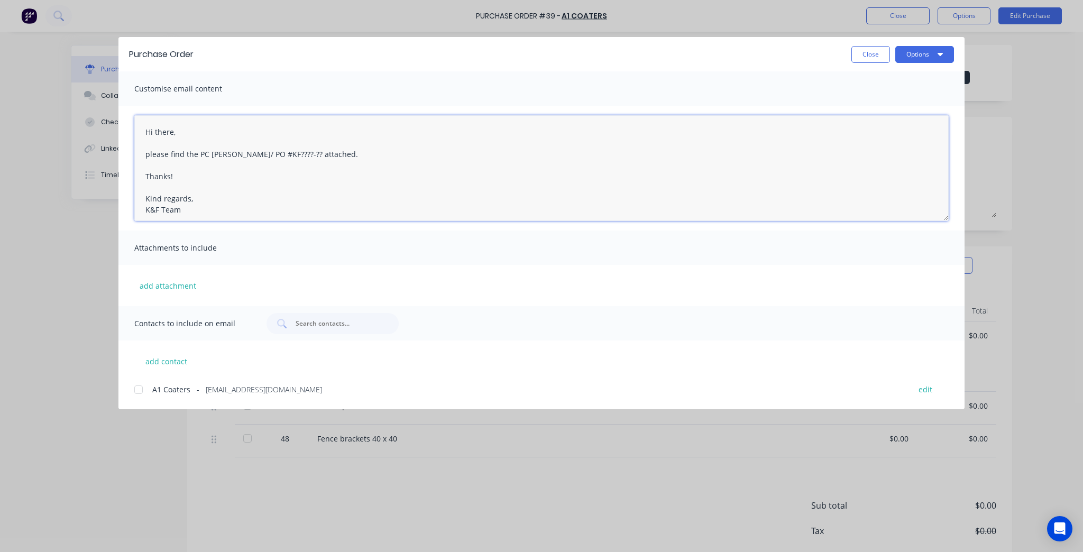
drag, startPoint x: 282, startPoint y: 154, endPoint x: 233, endPoint y: 158, distance: 49.9
click at [233, 158] on textarea "Hi there, please find the PC docket/ PO #KF????-?? attached. Thanks! Kind regar…" at bounding box center [541, 168] width 815 height 106
paste textarea "KF4112-03"
type textarea "Hi there, please find the PC docket KF4112-03 attached. Thanks! Kind regards, K…"
click at [918, 55] on button "Options" at bounding box center [925, 54] width 59 height 17
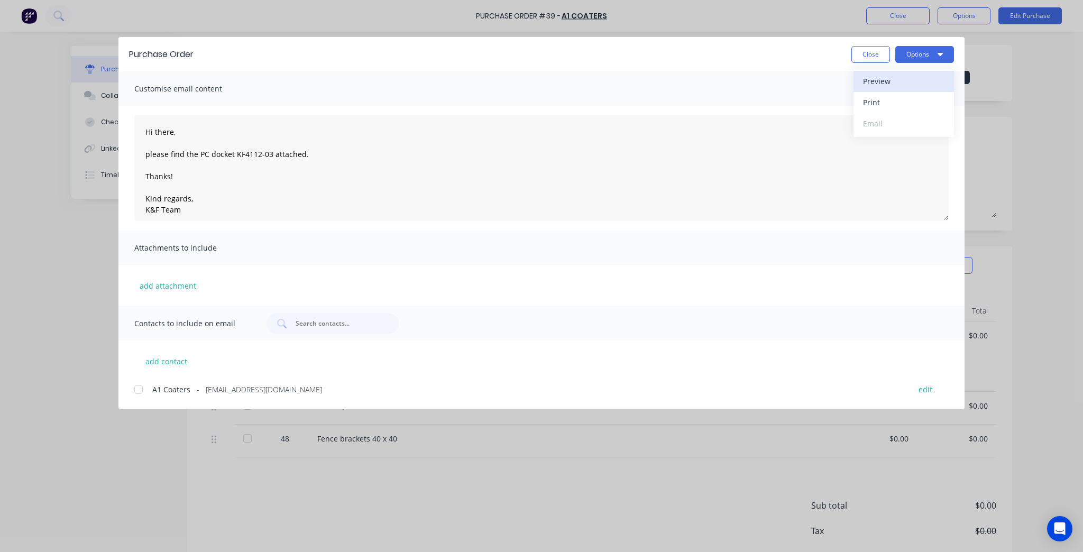
click at [917, 79] on div "Preview" at bounding box center [903, 81] width 81 height 15
click at [142, 381] on div at bounding box center [138, 389] width 21 height 21
click at [914, 56] on button "Options" at bounding box center [925, 54] width 59 height 17
click at [925, 130] on div "Email" at bounding box center [903, 123] width 81 height 15
click at [861, 53] on button "Close" at bounding box center [871, 54] width 39 height 17
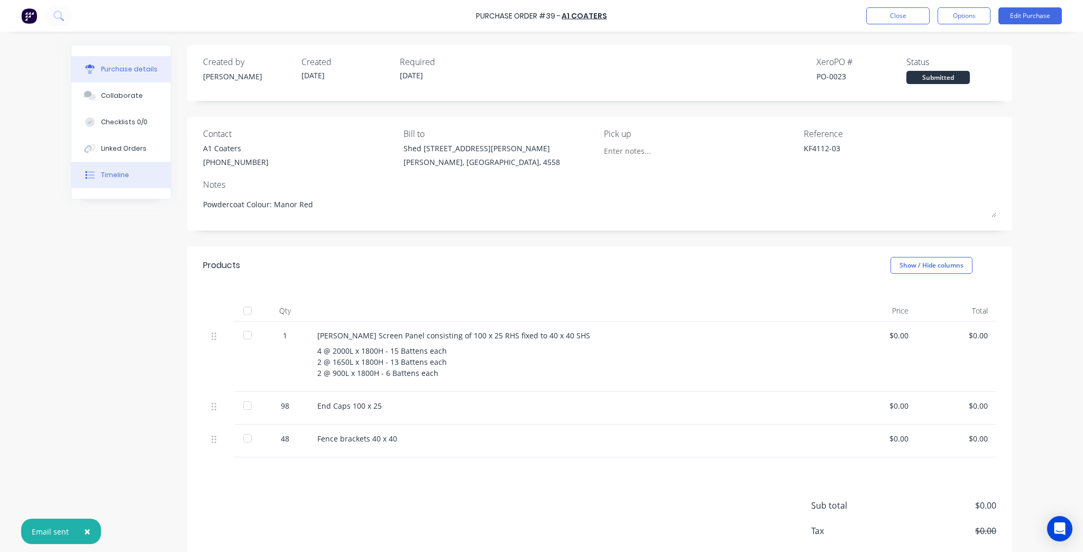
click at [135, 171] on button "Timeline" at bounding box center [120, 175] width 99 height 26
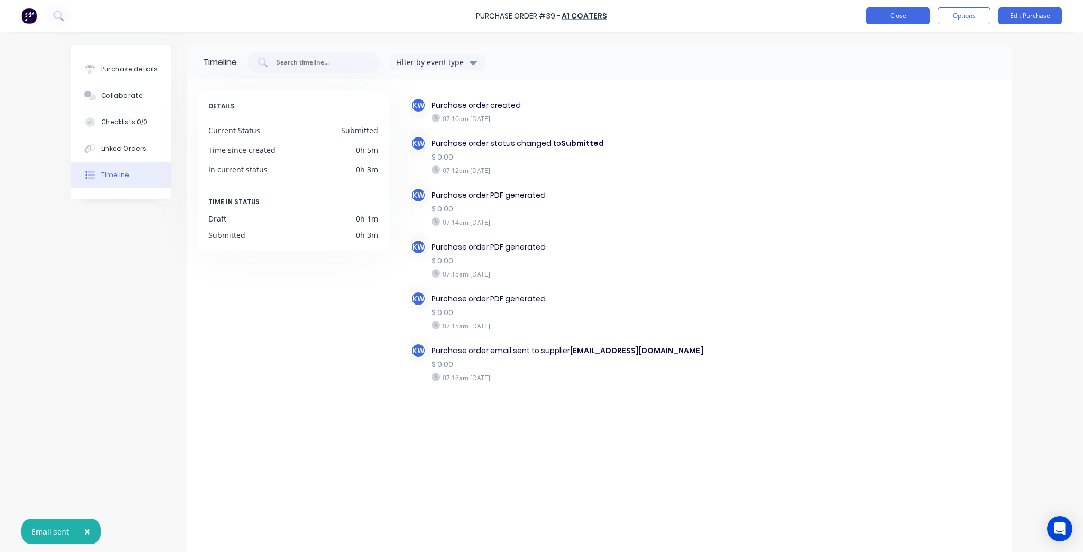
click at [894, 21] on button "Close" at bounding box center [898, 15] width 63 height 17
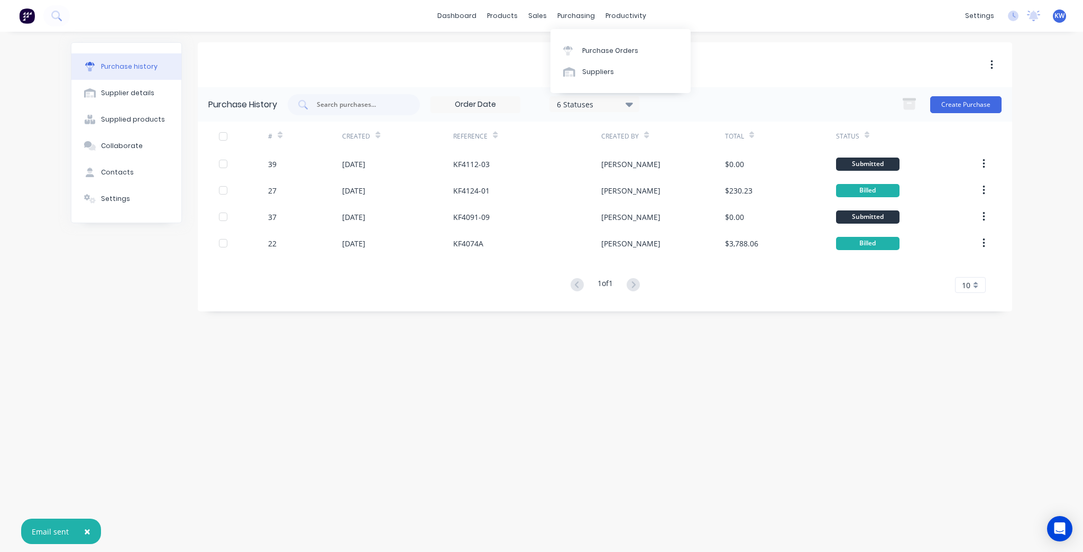
click at [588, 39] on div "Purchase Orders Suppliers" at bounding box center [621, 61] width 140 height 64
click at [583, 59] on link "Purchase Orders" at bounding box center [621, 50] width 140 height 21
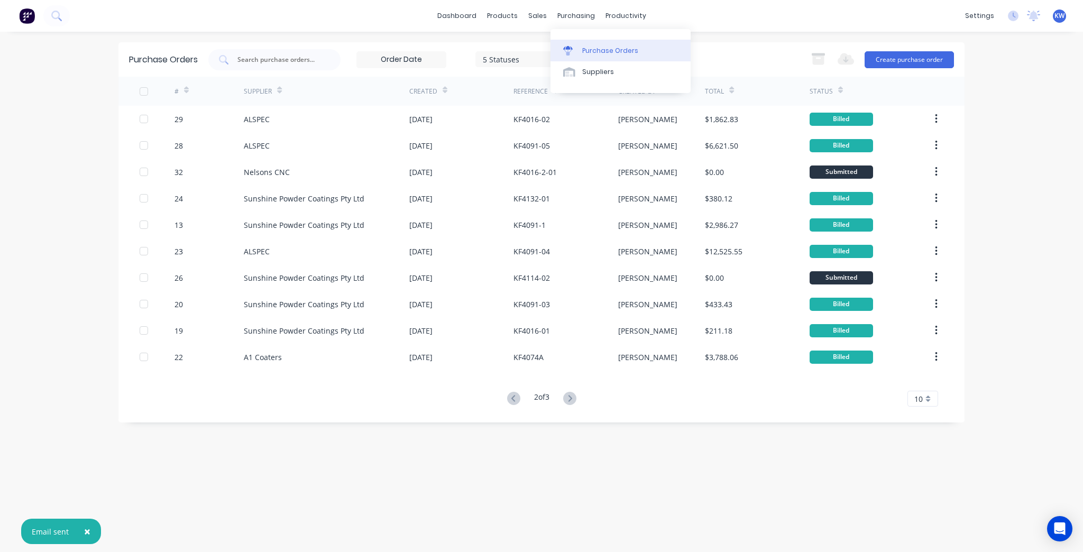
click at [588, 49] on div "Purchase Orders" at bounding box center [610, 51] width 56 height 10
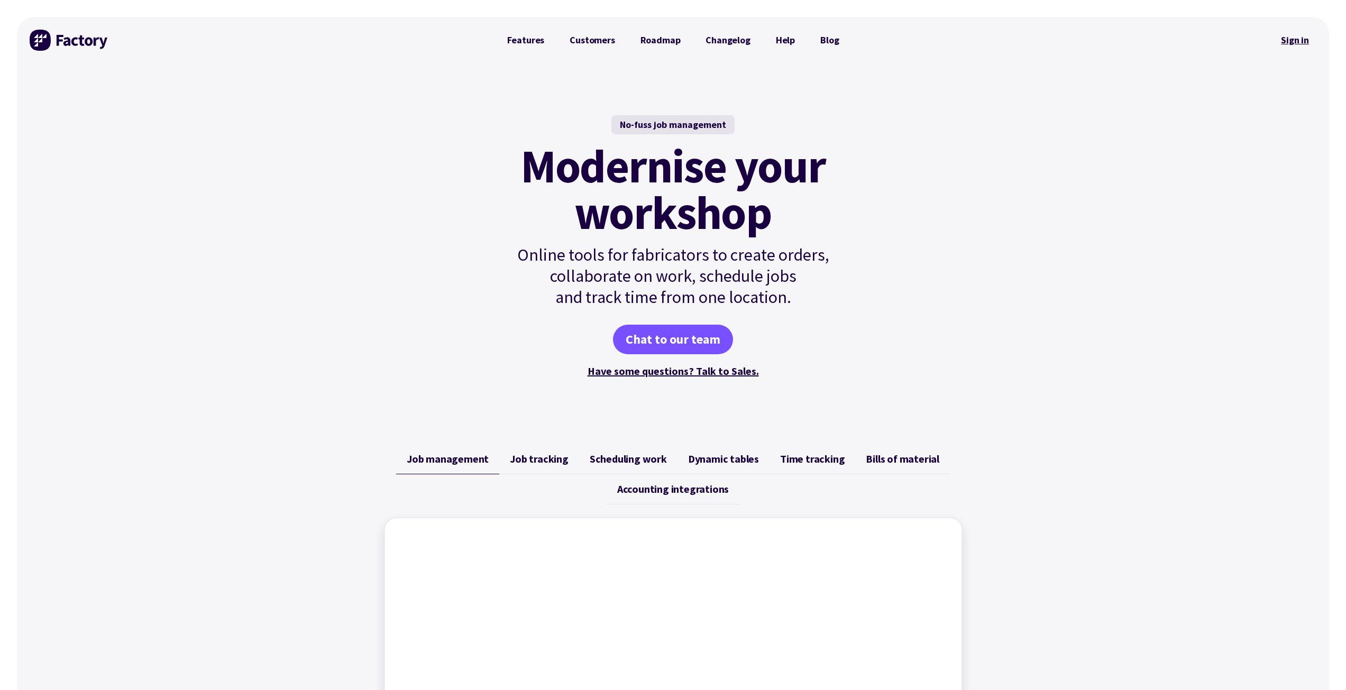
click at [1281, 43] on link "Sign in" at bounding box center [1295, 40] width 43 height 24
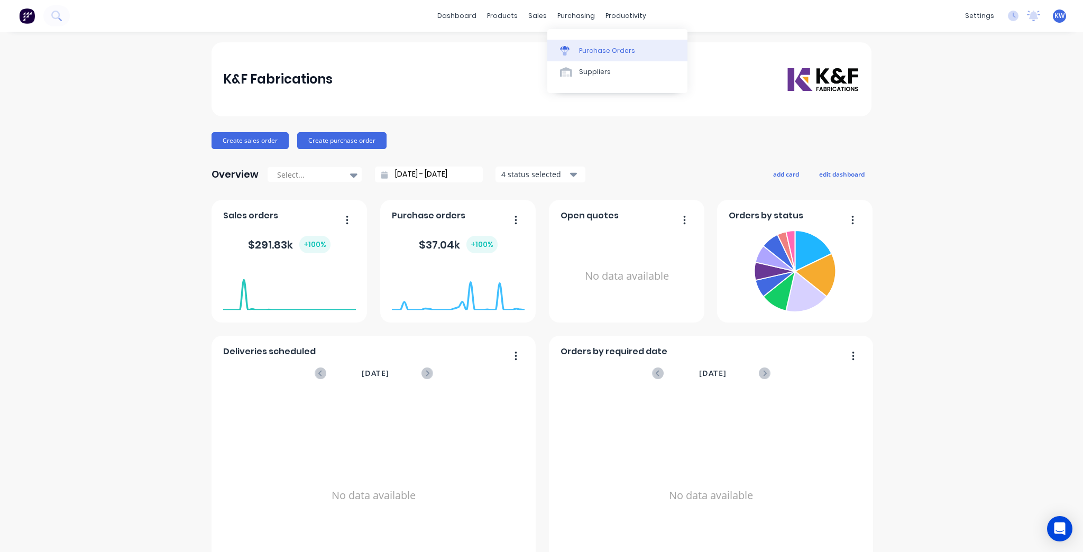
click at [585, 49] on div "Purchase Orders" at bounding box center [607, 51] width 56 height 10
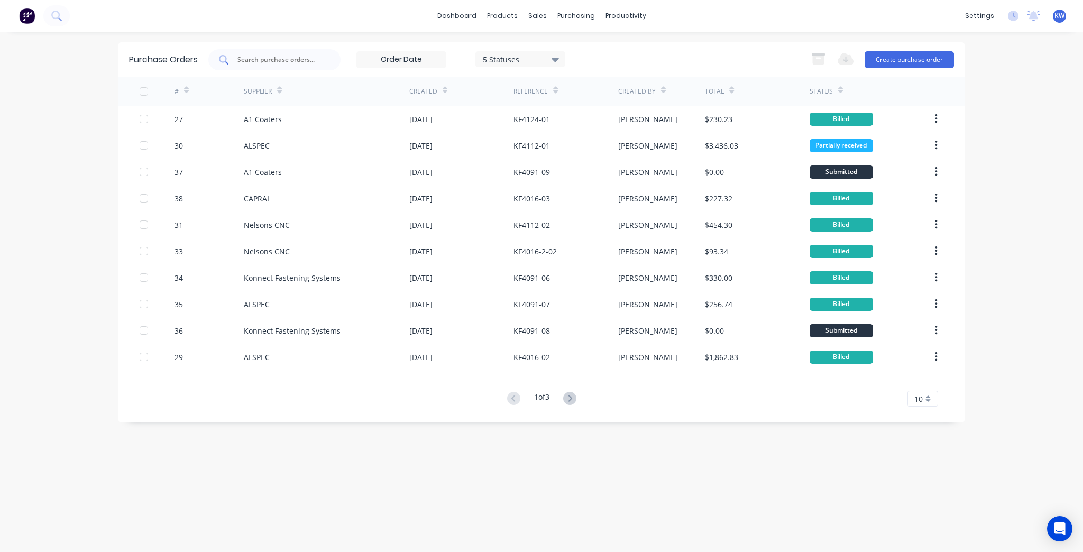
click at [284, 58] on input "text" at bounding box center [280, 59] width 88 height 11
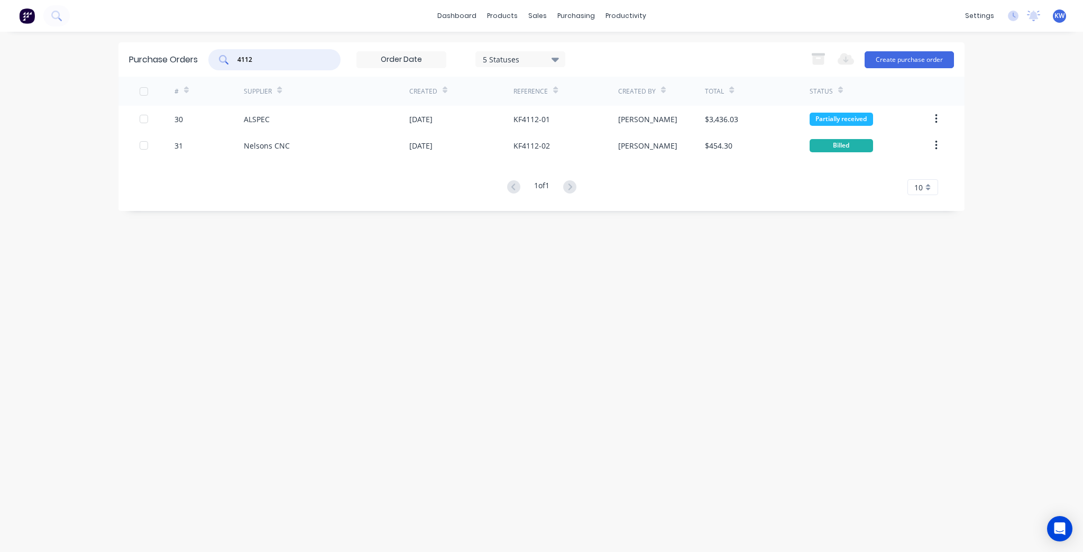
type input "4112"
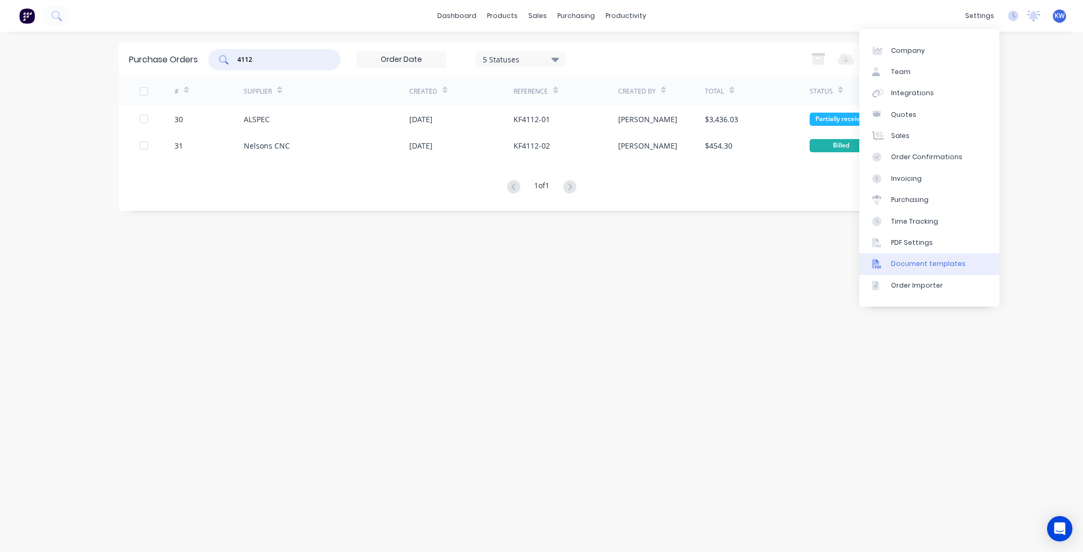
click at [926, 267] on div "Document templates" at bounding box center [928, 264] width 75 height 10
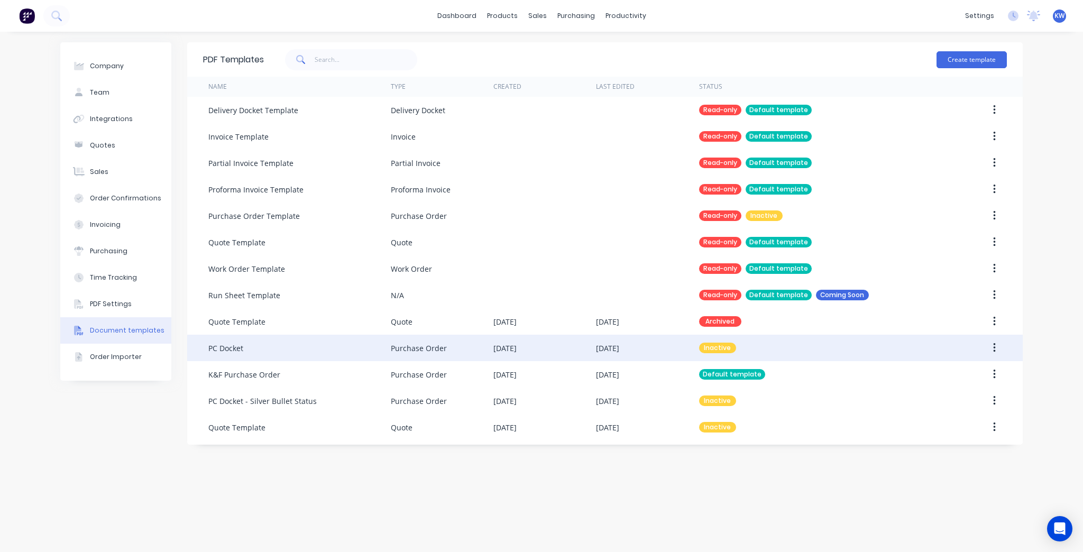
click at [347, 349] on div "PC Docket" at bounding box center [299, 348] width 183 height 26
click at [993, 346] on icon "button" at bounding box center [994, 348] width 3 height 12
click at [974, 391] on div "Make default" at bounding box center [956, 396] width 81 height 15
click at [584, 59] on link "Purchase Orders" at bounding box center [621, 50] width 140 height 21
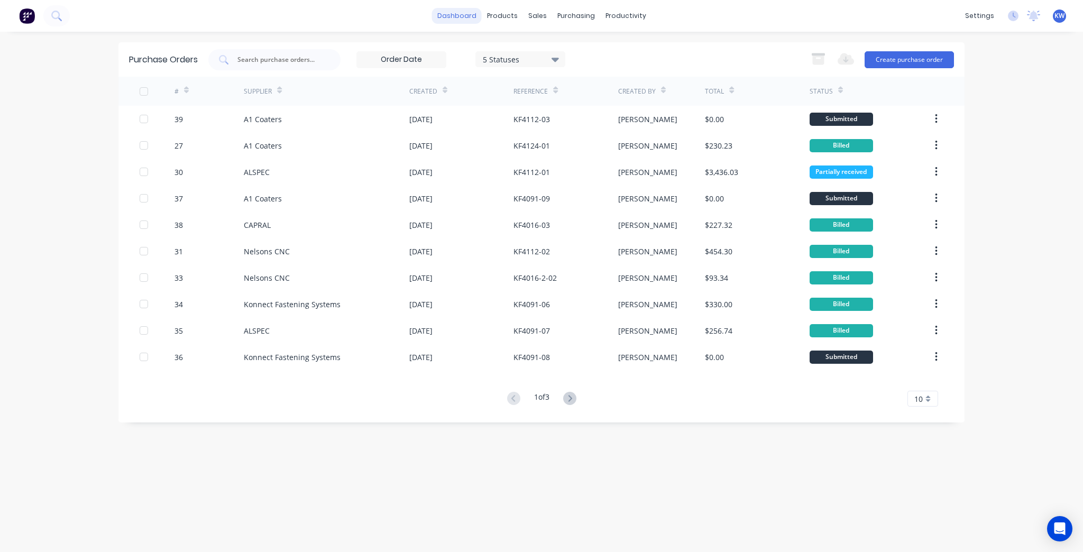
click at [455, 14] on link "dashboard" at bounding box center [457, 16] width 50 height 16
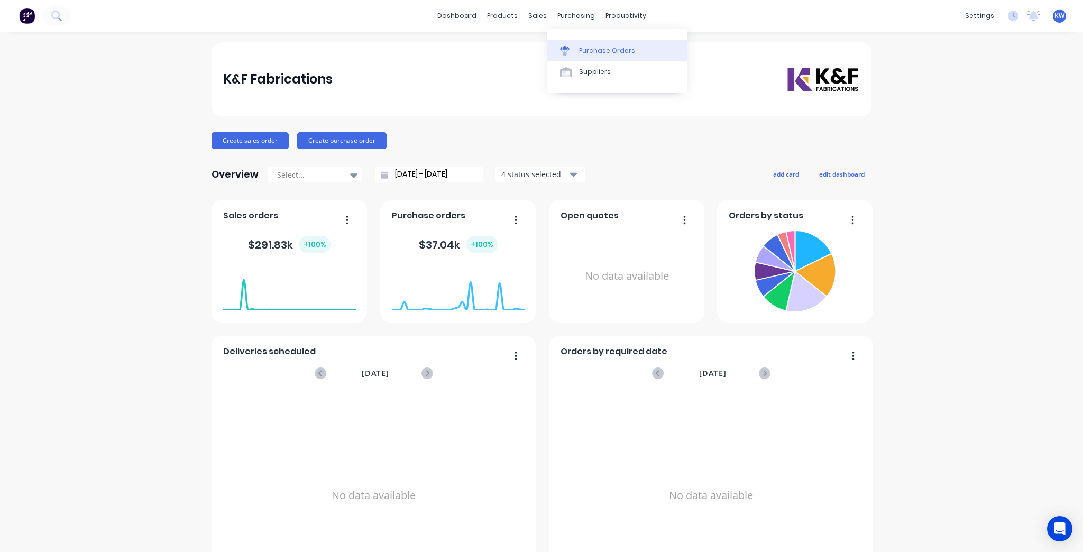
click at [587, 46] on div "Purchase Orders" at bounding box center [607, 51] width 56 height 10
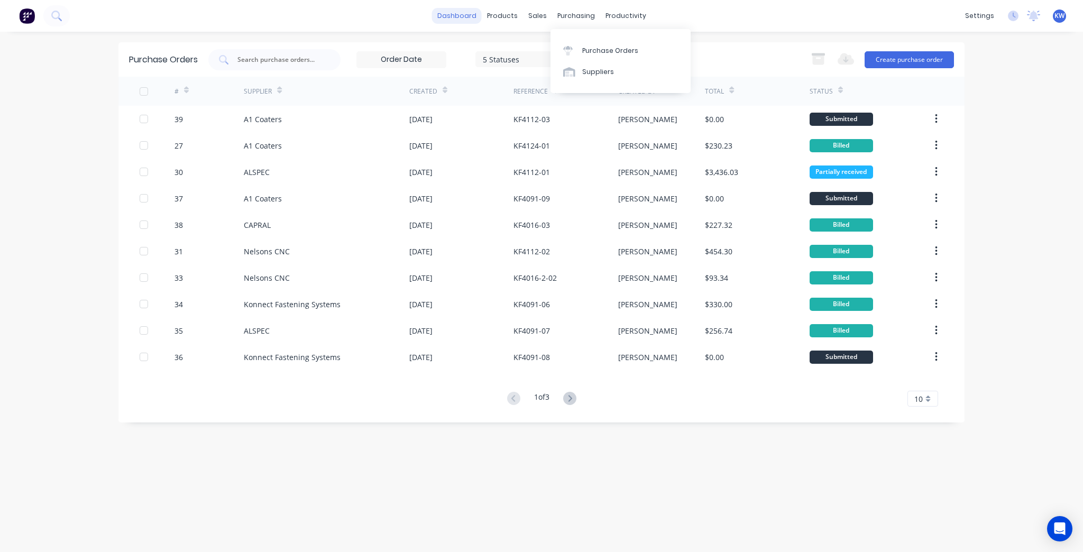
click at [468, 15] on link "dashboard" at bounding box center [457, 16] width 50 height 16
click at [578, 52] on div at bounding box center [571, 51] width 16 height 10
click at [286, 59] on input "text" at bounding box center [280, 59] width 88 height 11
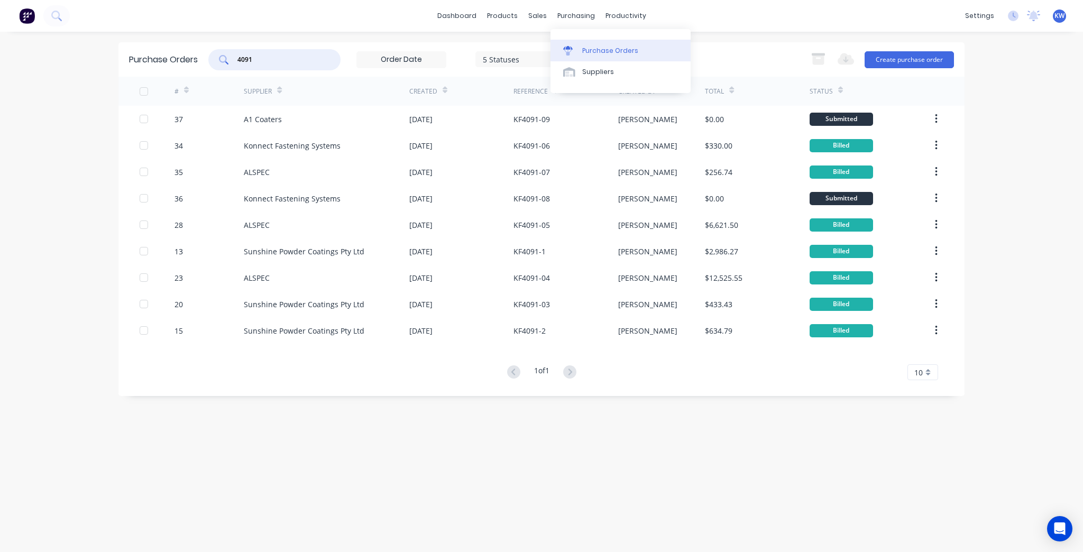
type input "4091"
click at [595, 44] on link "Purchase Orders" at bounding box center [621, 50] width 140 height 21
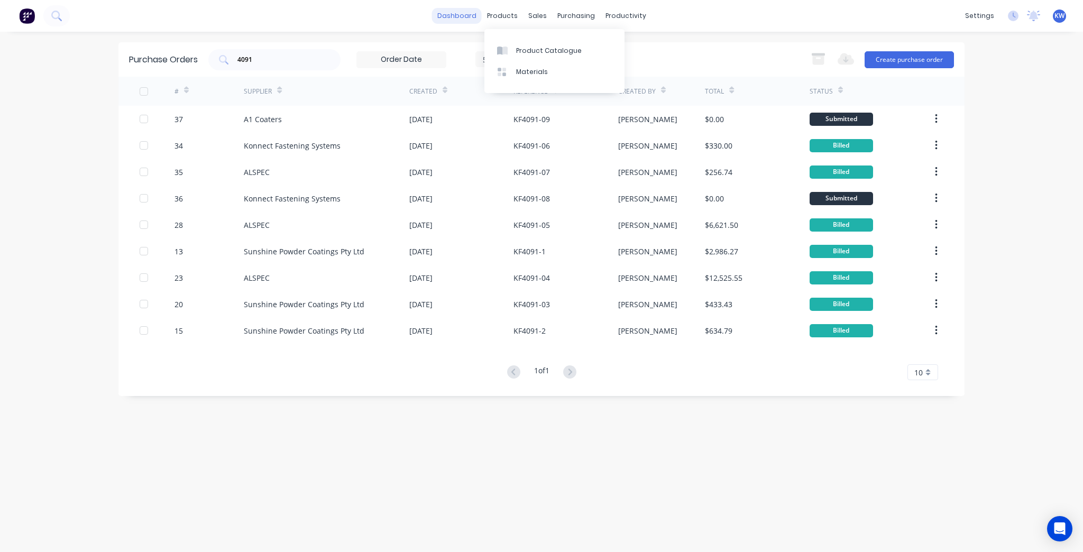
click at [462, 14] on link "dashboard" at bounding box center [457, 16] width 50 height 16
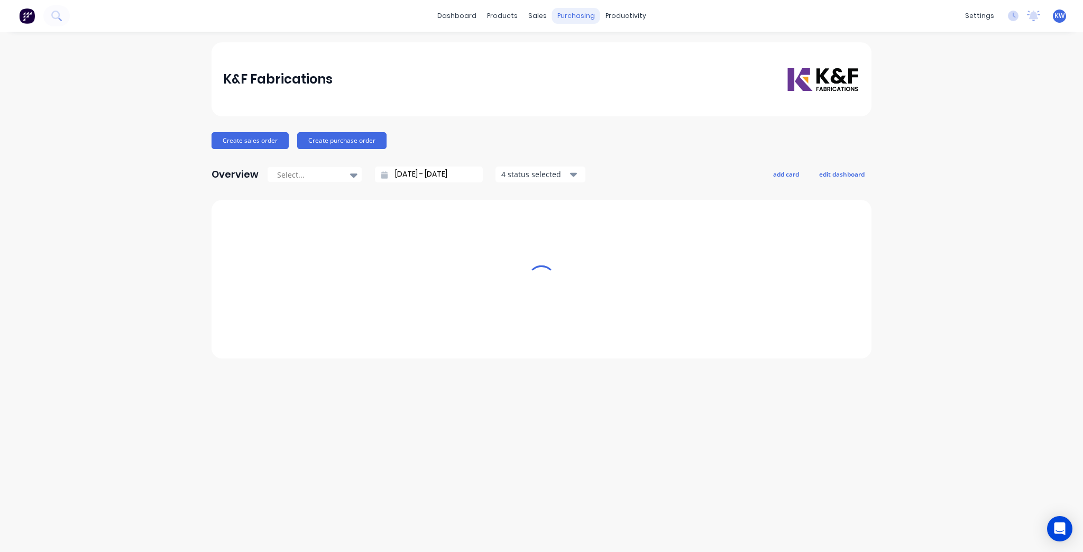
click at [590, 17] on div "purchasing" at bounding box center [576, 16] width 48 height 16
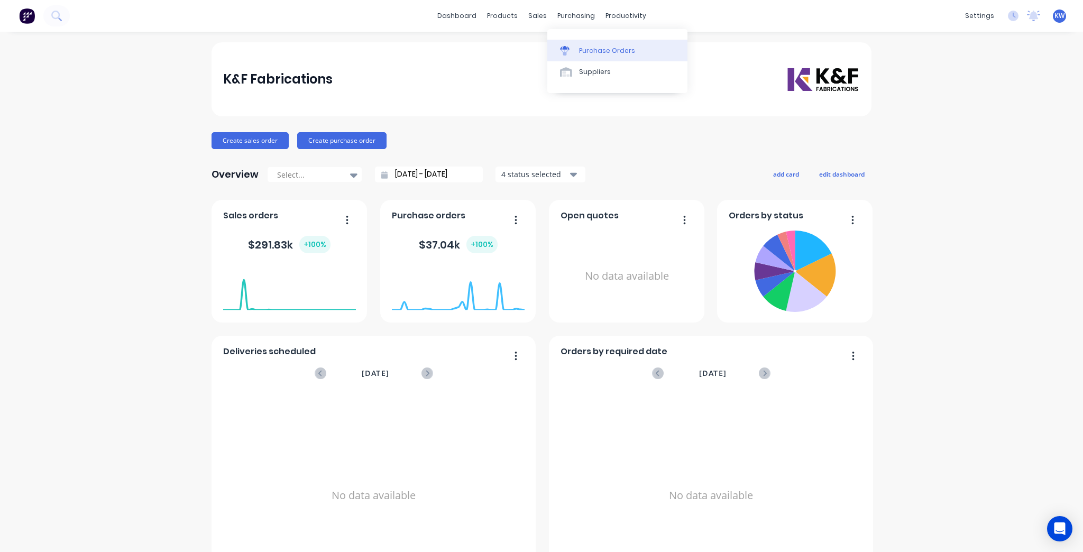
click at [600, 58] on link "Purchase Orders" at bounding box center [618, 50] width 140 height 21
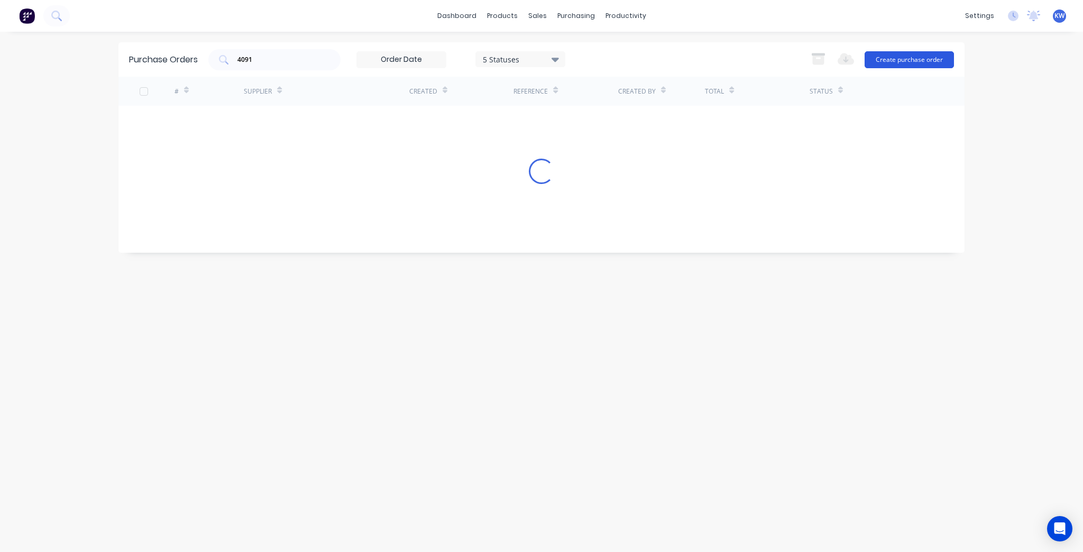
click at [894, 53] on button "Create purchase order" at bounding box center [909, 59] width 89 height 17
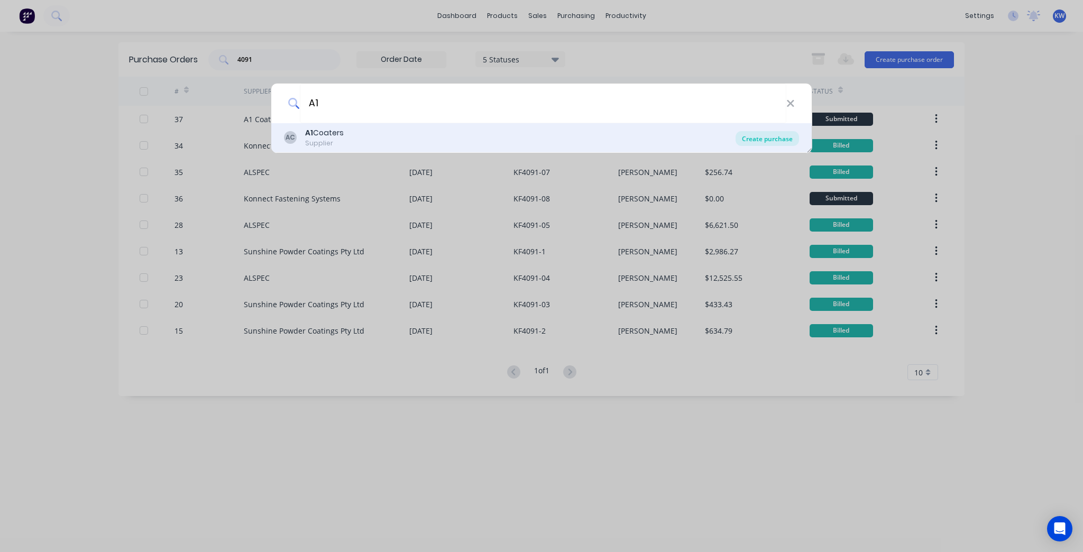
type input "A1"
click at [791, 141] on div "Create purchase" at bounding box center [767, 138] width 63 height 15
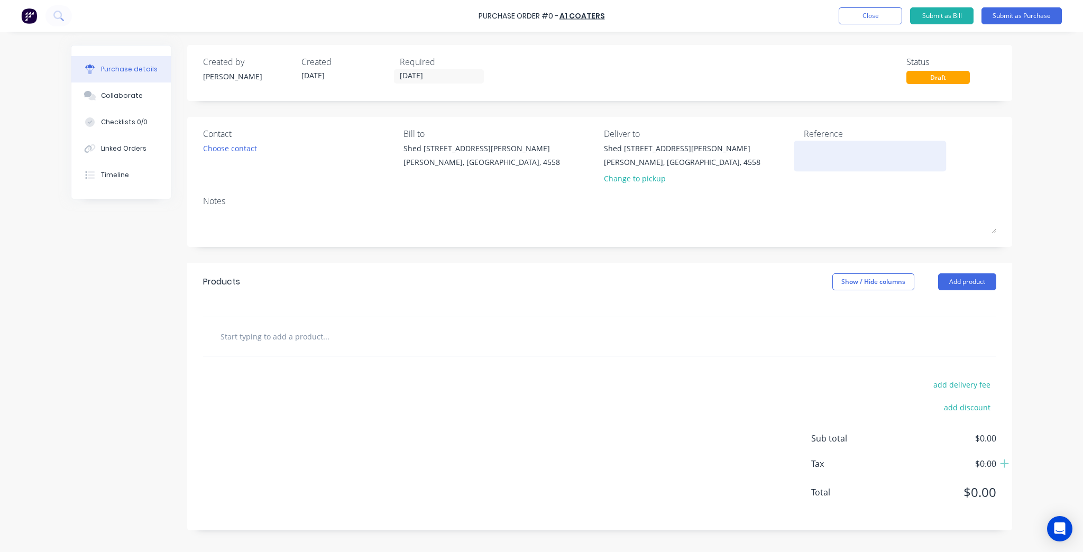
click at [843, 167] on div at bounding box center [870, 156] width 132 height 26
click at [858, 145] on textarea at bounding box center [870, 155] width 132 height 24
type textarea "KF40"
type textarea "x"
type textarea "KF409"
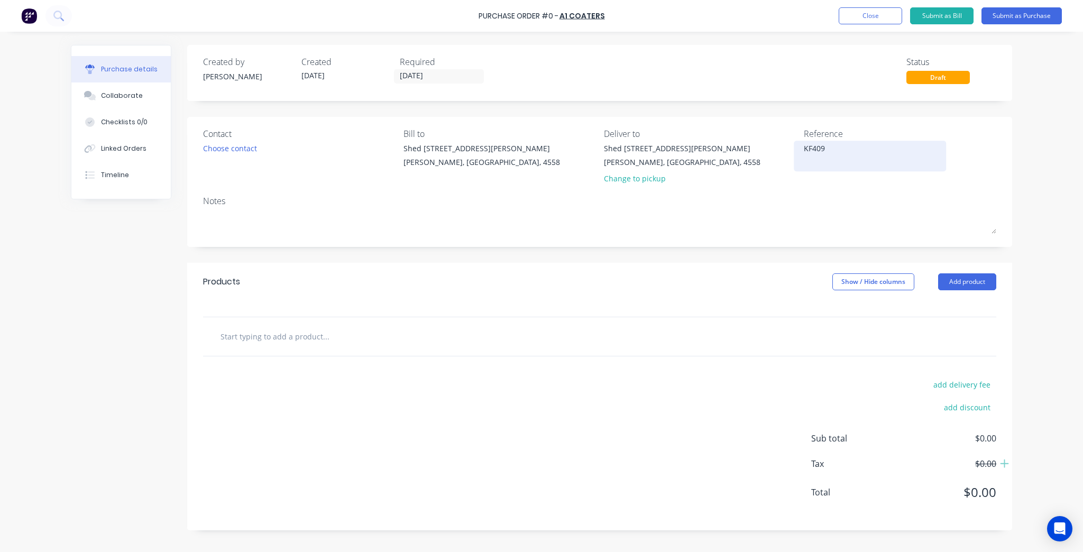
type textarea "x"
type textarea "KF4091"
type textarea "x"
type textarea "KF4091-"
type textarea "x"
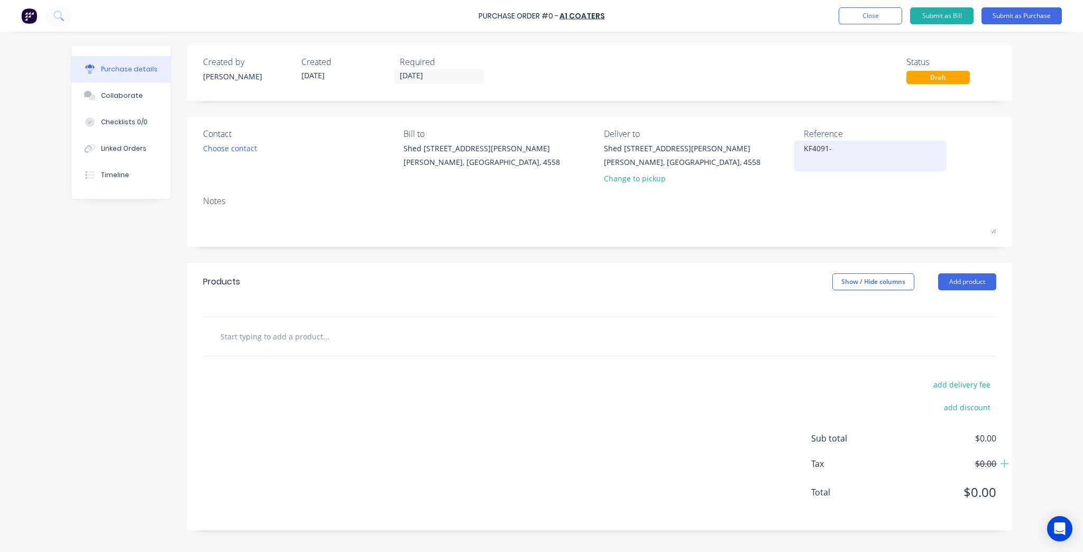
type textarea "KF4091-1"
type textarea "x"
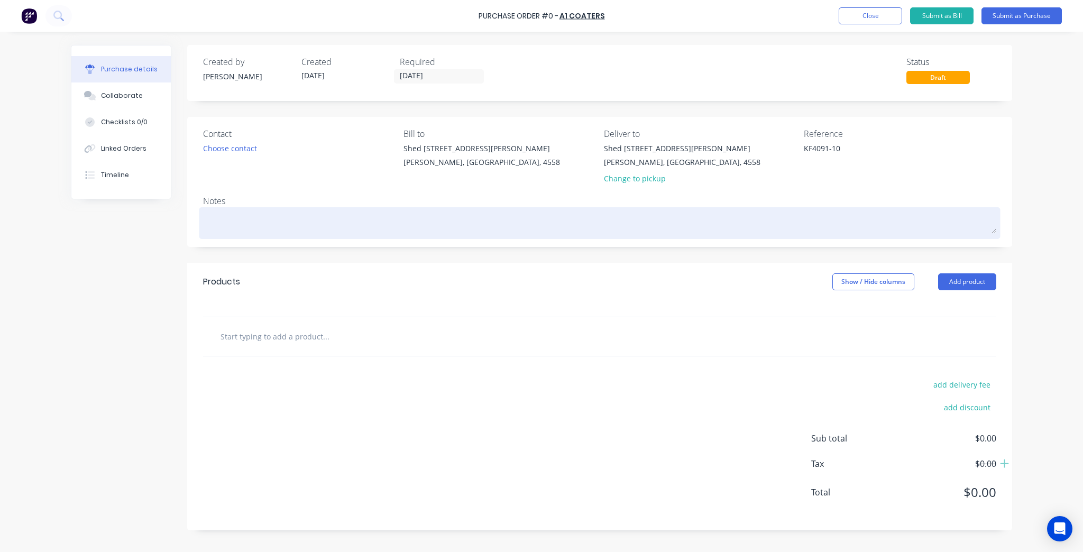
type textarea "KF4091-10"
type textarea "x"
type textarea "KF4091-10"
click at [298, 213] on textarea at bounding box center [600, 222] width 794 height 24
type textarea "x"
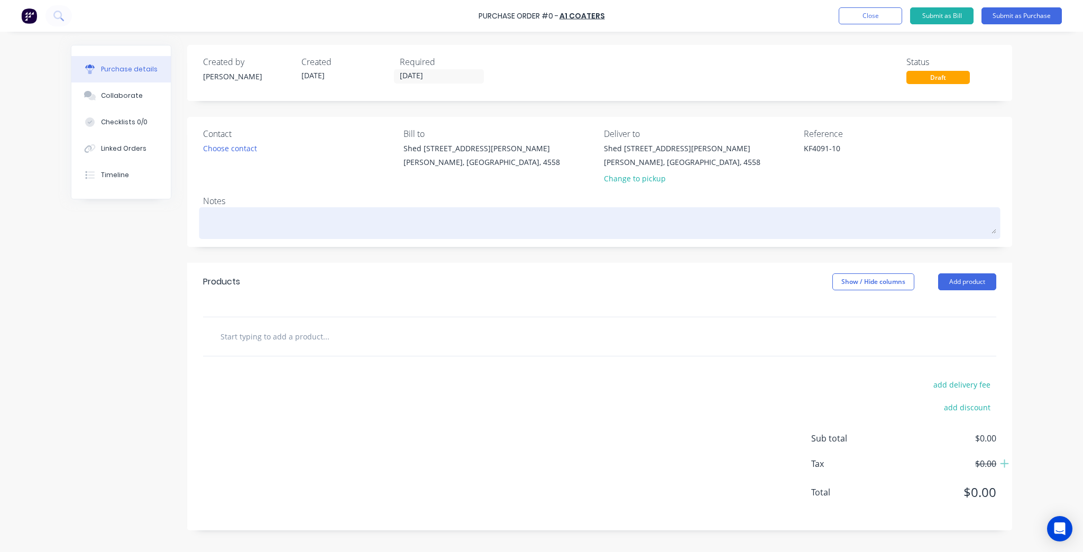
type textarea "P"
type textarea "x"
type textarea "Po"
type textarea "x"
type textarea "Pow"
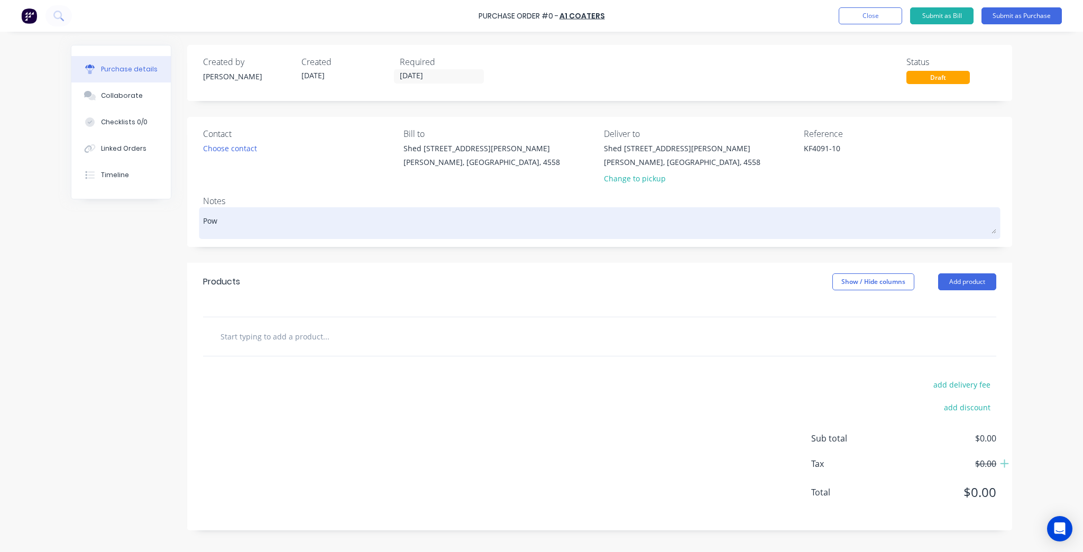
type textarea "x"
type textarea "Powd"
type textarea "x"
type textarea "Powde"
type textarea "x"
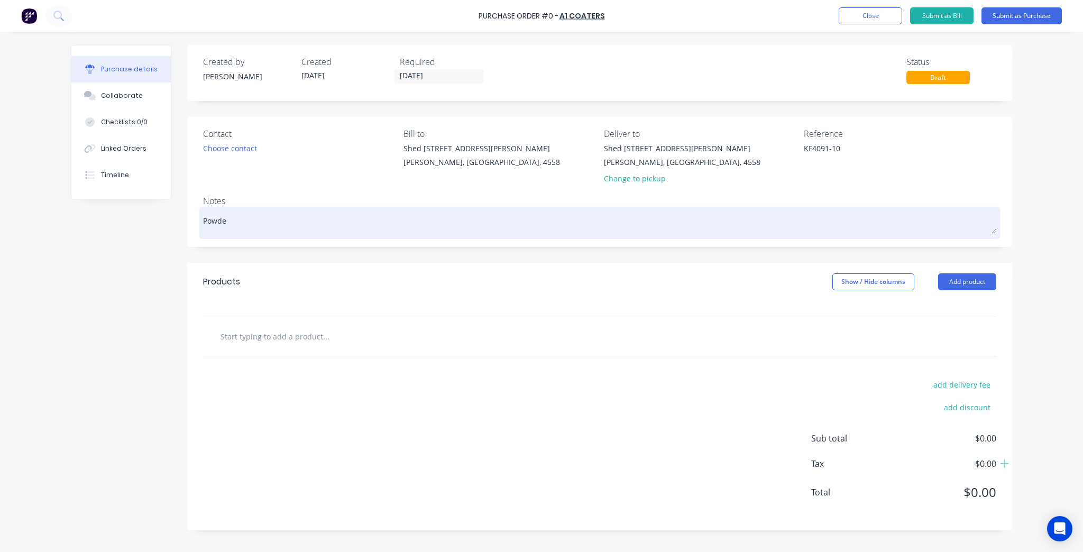
type textarea "Powder"
type textarea "x"
type textarea "Powderc"
type textarea "x"
type textarea "Powderco"
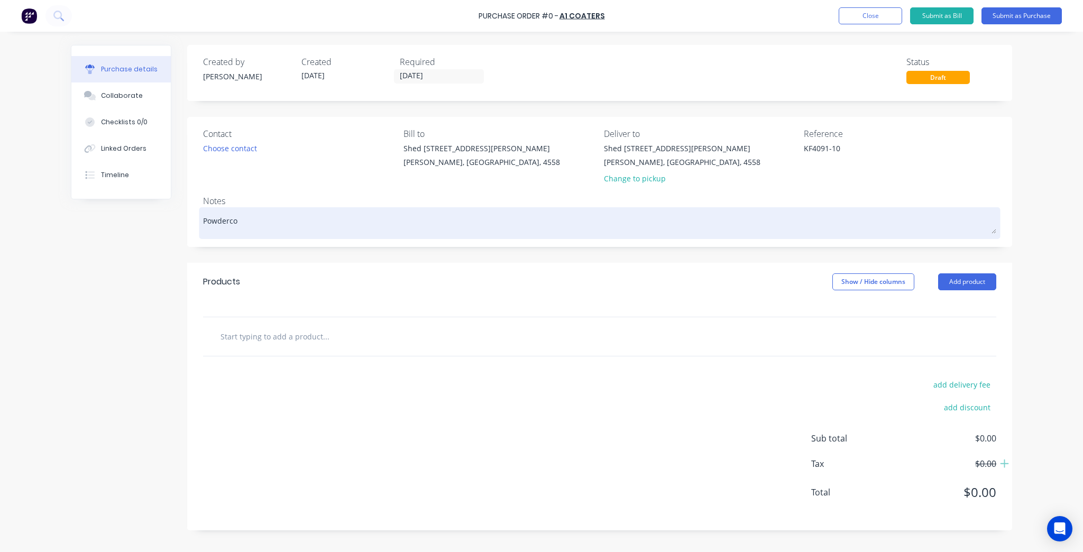
type textarea "x"
type textarea "Powdercoa"
type textarea "x"
type textarea "Powdercoas"
type textarea "x"
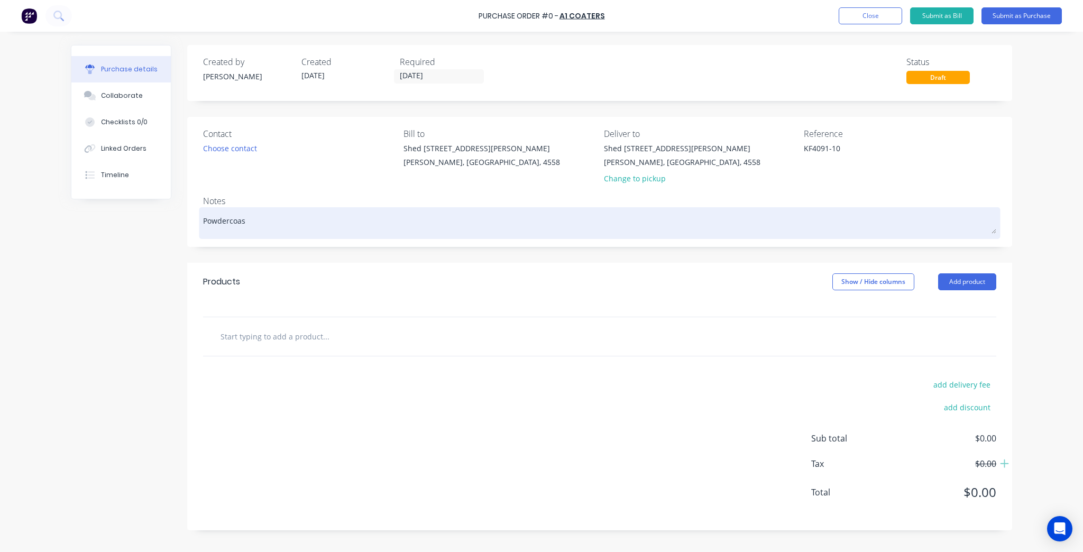
type textarea "Powdercoast"
type textarea "x"
type textarea "Powdercoast"
type textarea "x"
type textarea "Powdercoast"
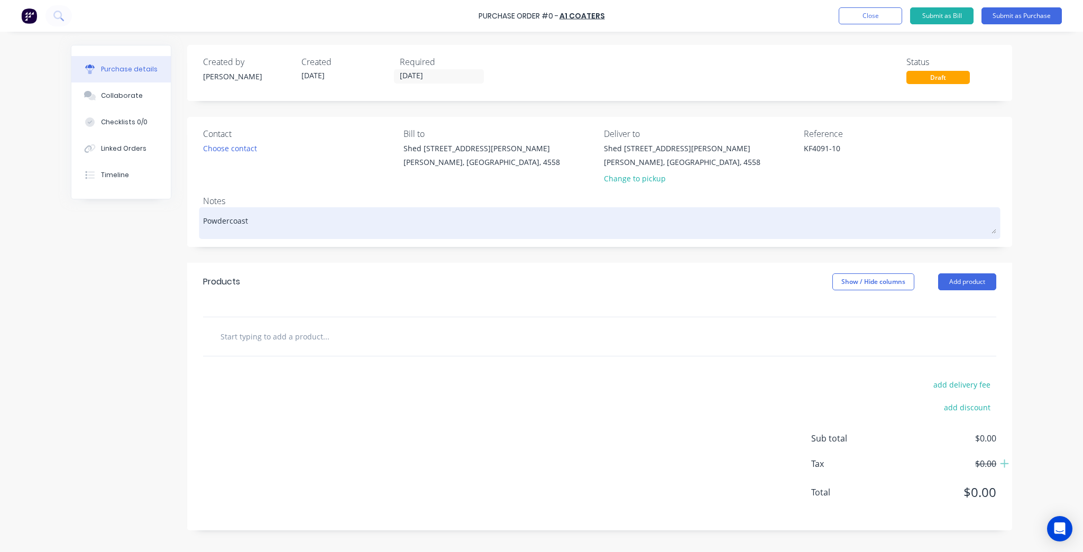
type textarea "x"
type textarea "Powdercoas"
type textarea "x"
type textarea "Powdercoa"
type textarea "x"
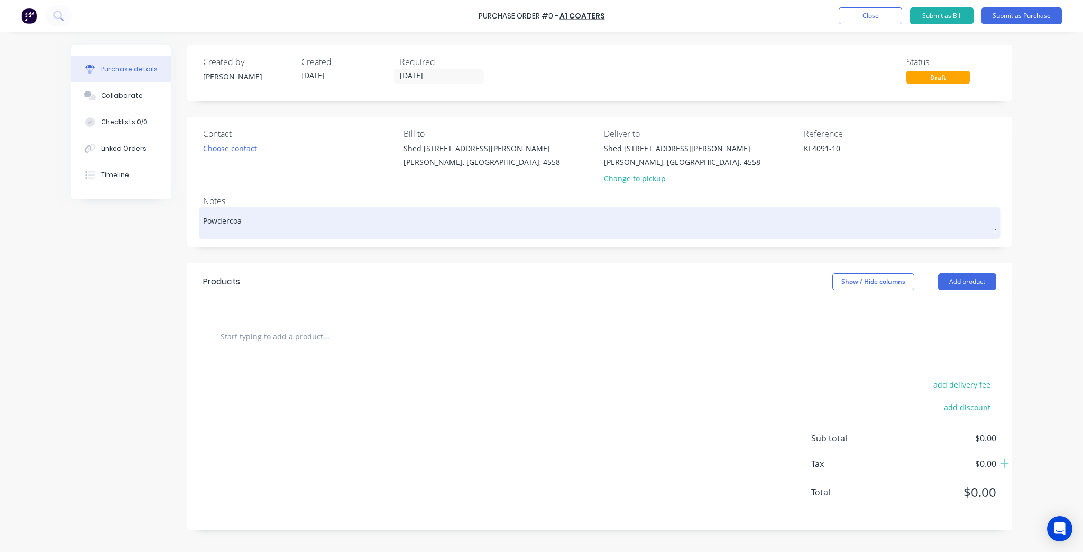
type textarea "Powdercoat"
type textarea "x"
type textarea "Powdercoat"
type textarea "x"
type textarea "Powdercoat C"
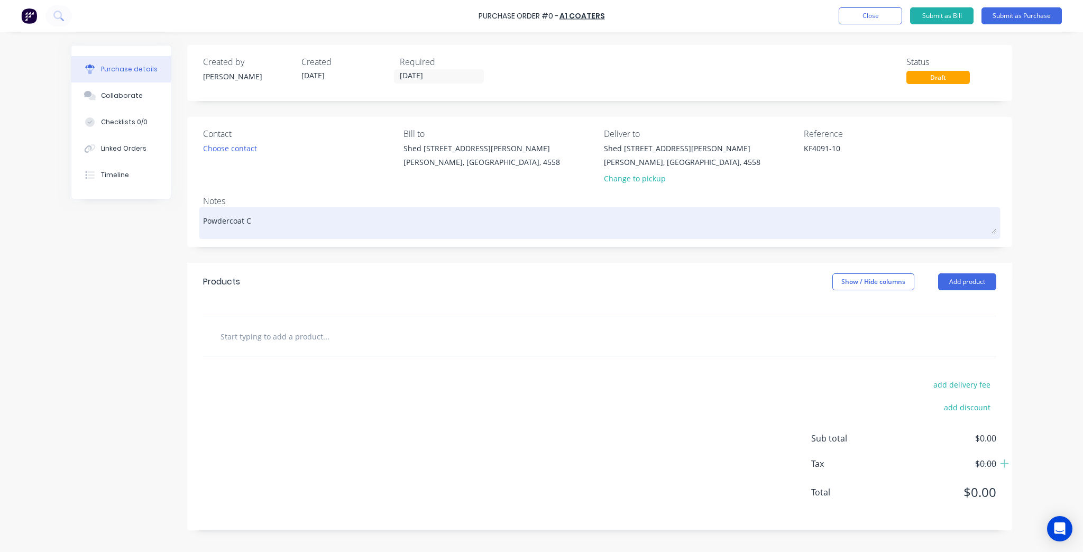
type textarea "x"
type textarea "Powdercoat Co"
type textarea "x"
type textarea "Powdercoat Col"
type textarea "x"
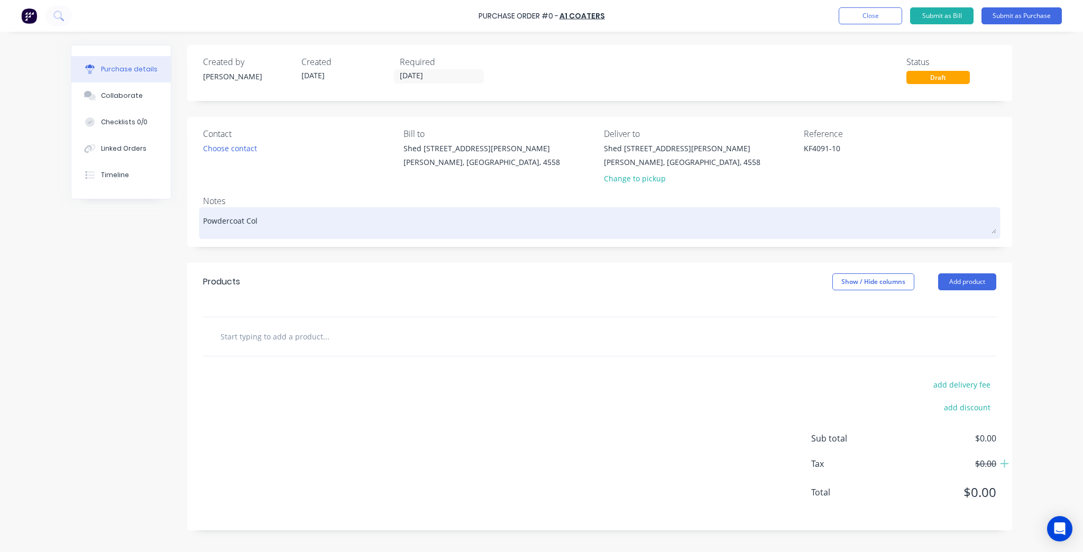
type textarea "Powdercoat Colo"
type textarea "x"
type textarea "Powdercoat Colou"
type textarea "x"
type textarea "Powdercoat Colour"
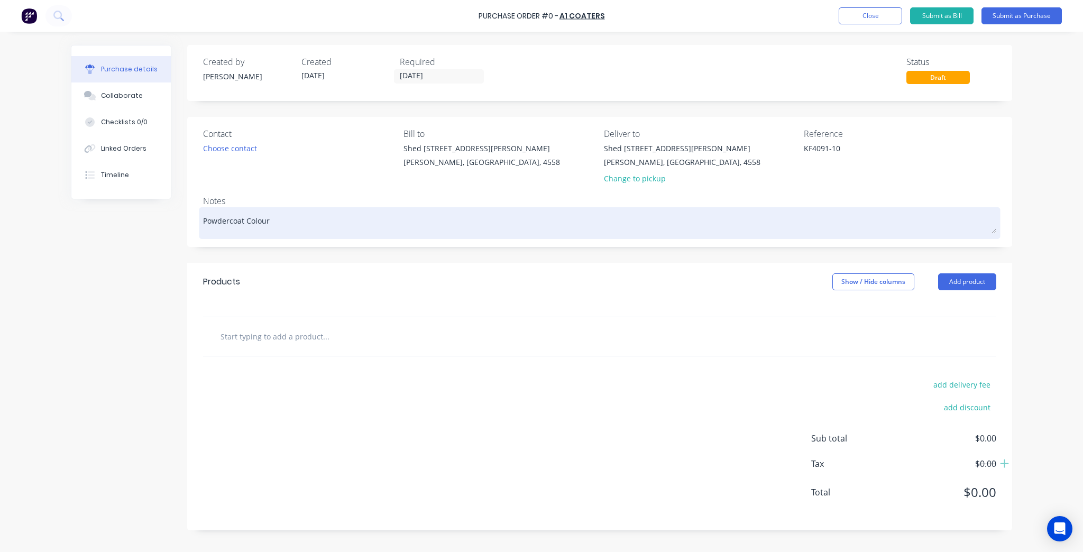
type textarea "x"
type textarea "Powdercoat Colour:"
type textarea "x"
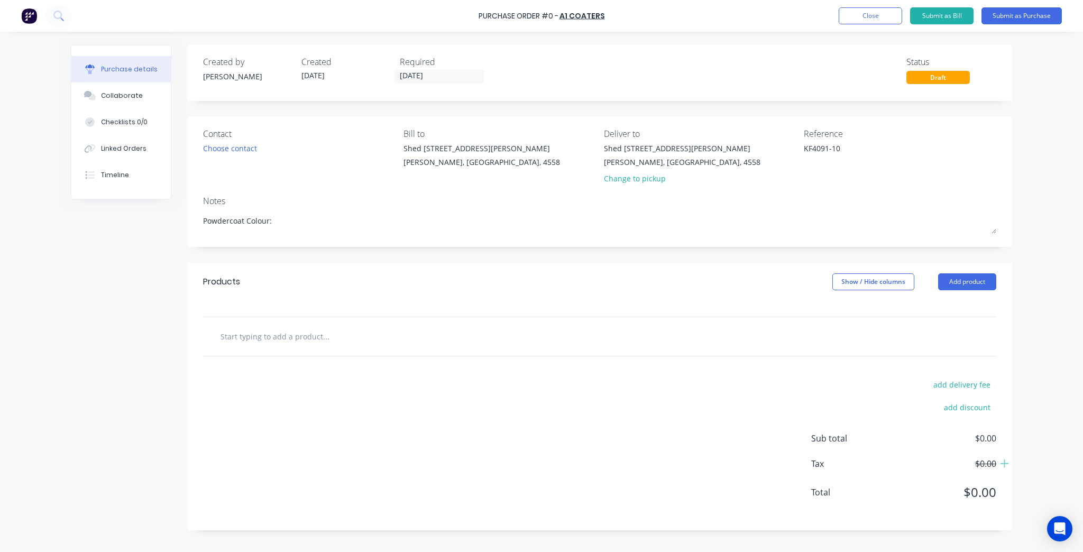
type textarea "Powdercoat Colour:"
type textarea "x"
type textarea "Powdercoat Colour:"
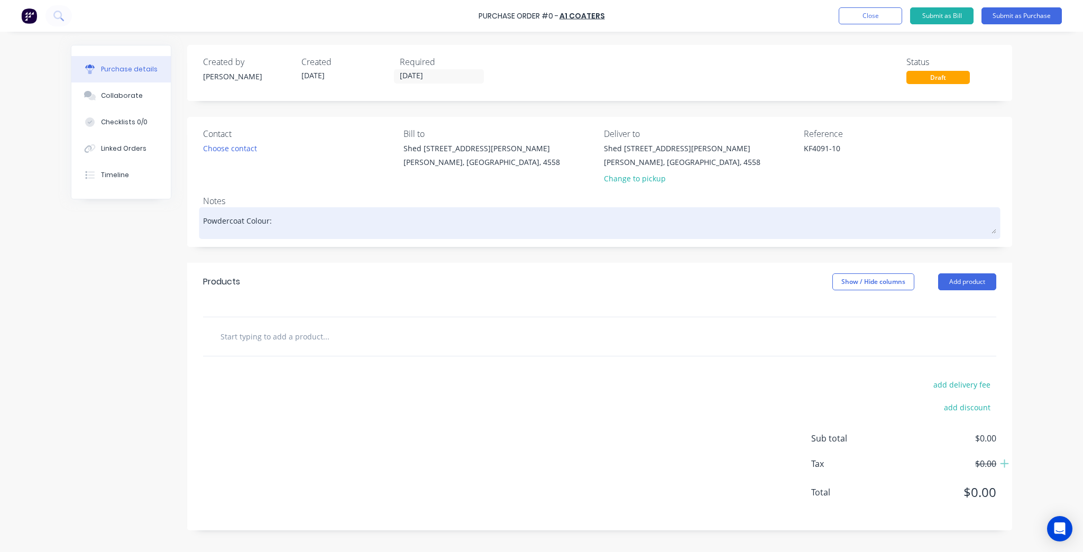
paste textarea "Duratec Eternity - Titanium Pearl Kinetic Satin"
type textarea "x"
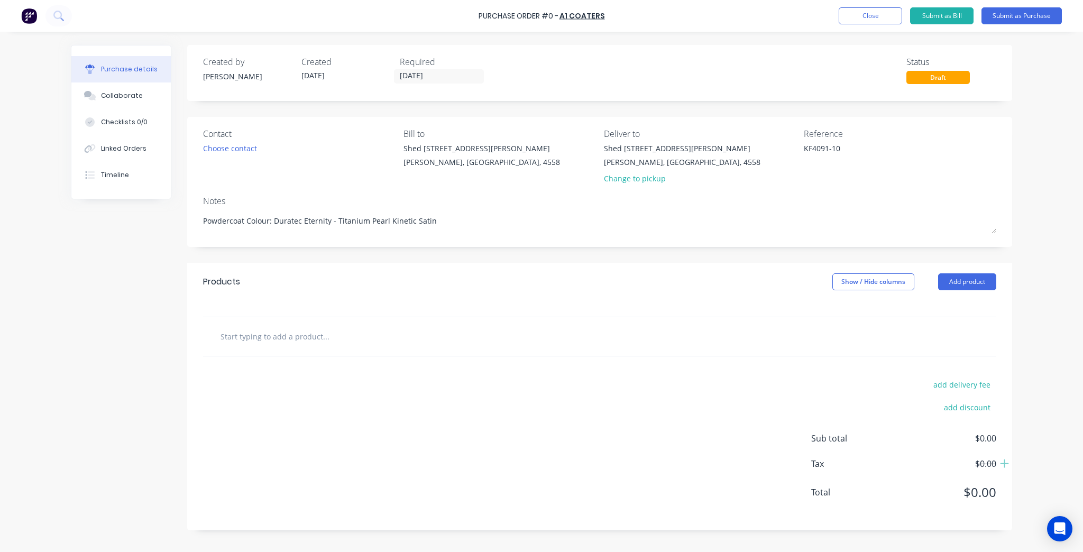
type textarea "Powdercoat Colour: Duratec Eternity - Titanium Pearl Kinetic Satin"
type textarea "x"
type textarea "Powdercoat Colour: Duratec Eternity - Titanium Pearl Kinetic Satin"
click at [659, 175] on div "Change to pickup" at bounding box center [682, 178] width 157 height 11
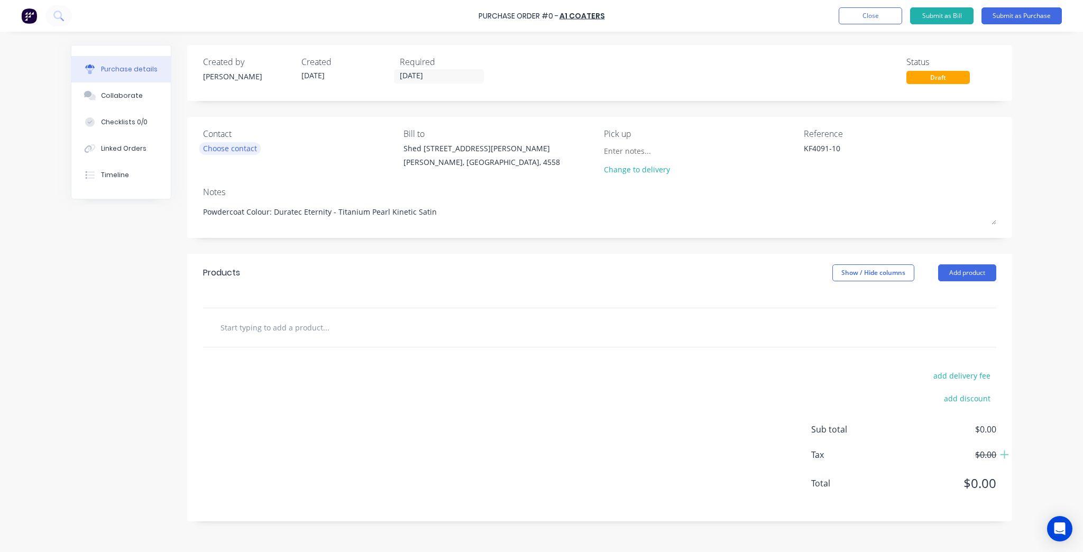
click at [215, 150] on div "Choose contact" at bounding box center [230, 148] width 54 height 11
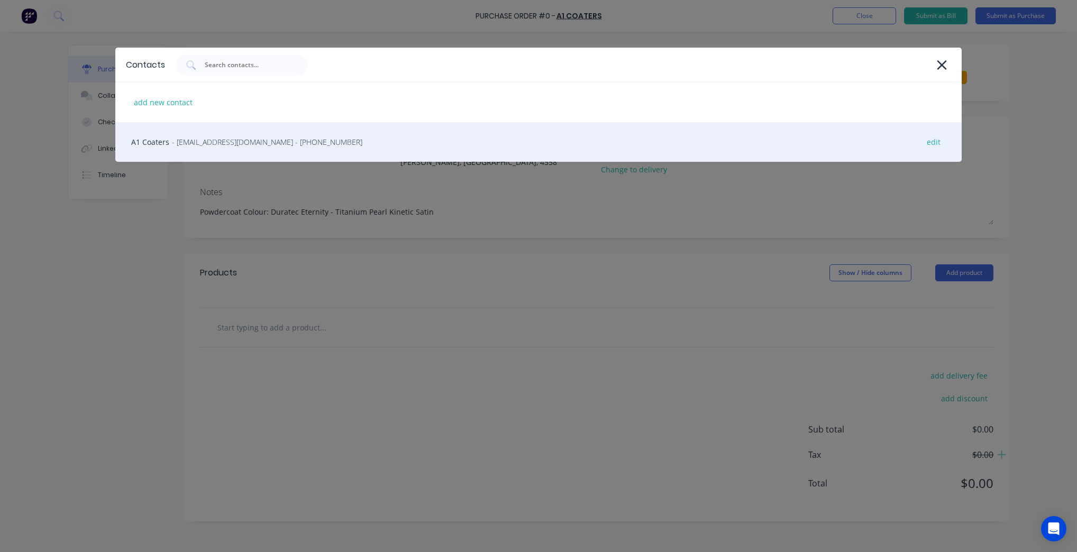
click at [247, 136] on span "- accounts@a1coaters.com.au - (07) 5493 2622" at bounding box center [267, 141] width 190 height 11
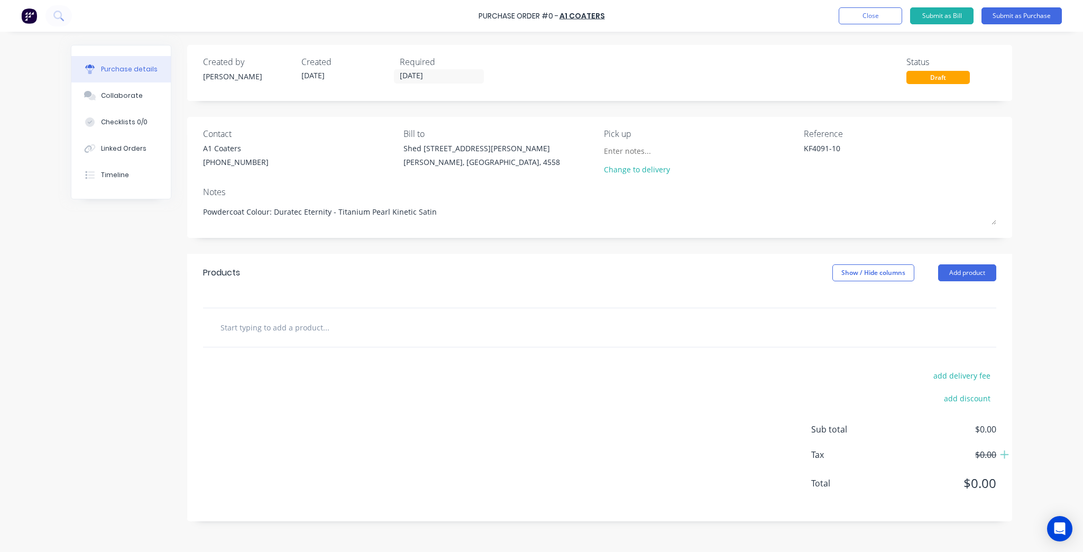
click at [468, 321] on div at bounding box center [370, 327] width 317 height 21
click at [372, 325] on input "text" at bounding box center [326, 327] width 212 height 21
type textarea "x"
type input "W"
type textarea "x"
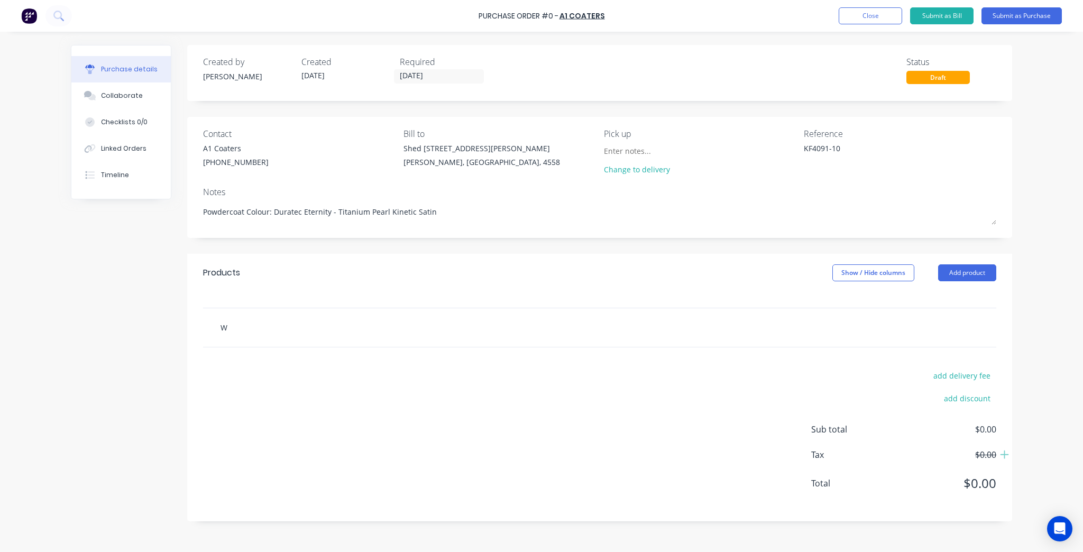
type input "Wi"
type textarea "x"
type input "Win"
type textarea "x"
type input "Wind"
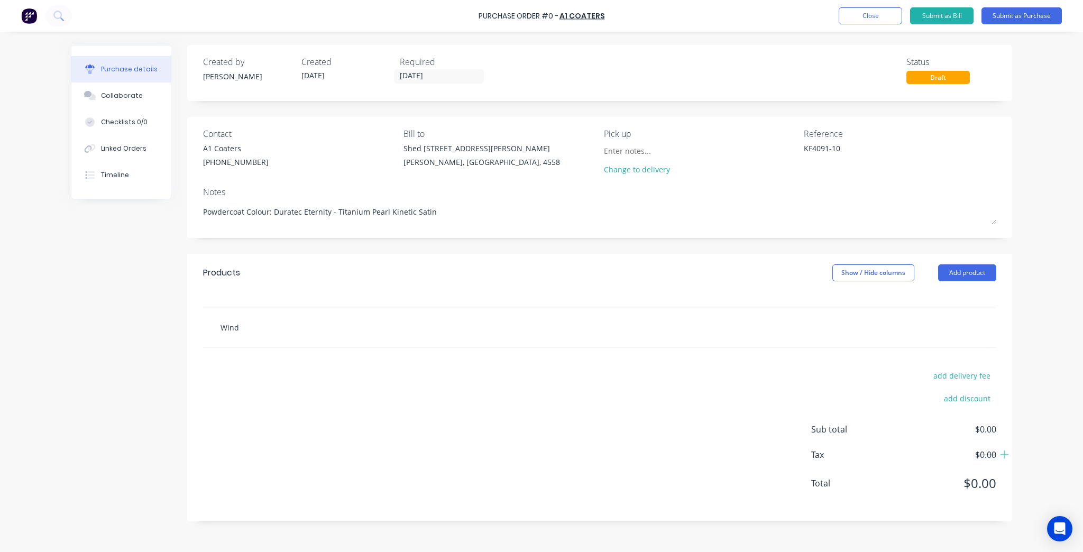
type textarea "x"
type input "Windo"
type textarea "x"
type input "Window"
type textarea "x"
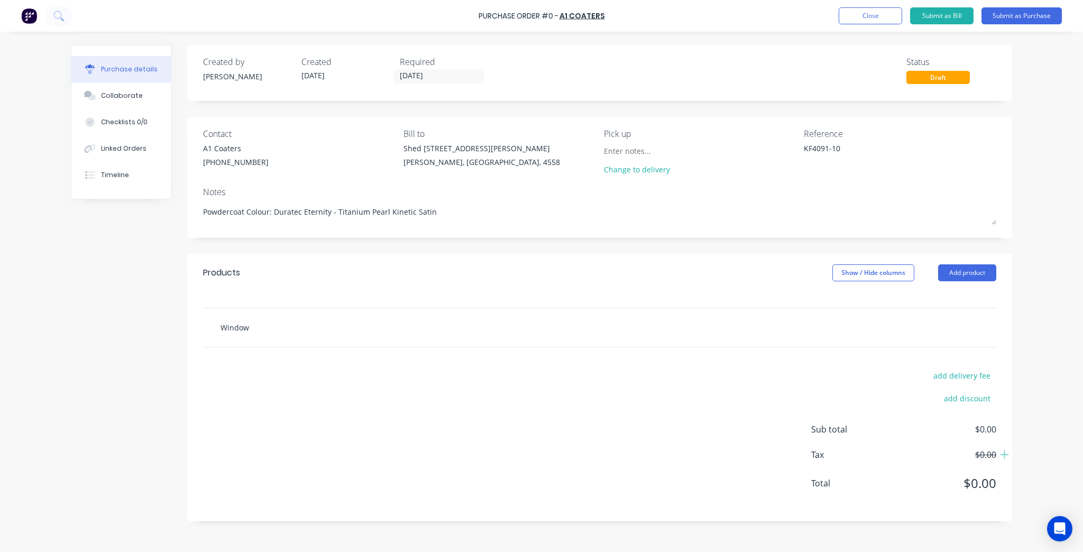
type input "Window H"
type textarea "x"
type input "Window Ho"
type textarea "x"
type input "Window Hoo"
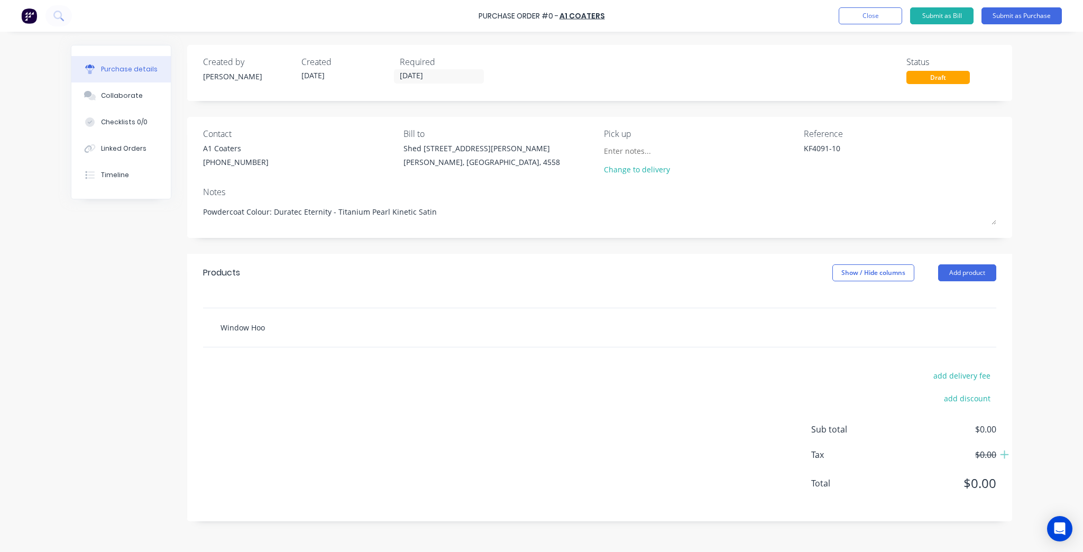
type textarea "x"
type input "Window Hood"
type textarea "x"
type input "Window Hood"
type textarea "x"
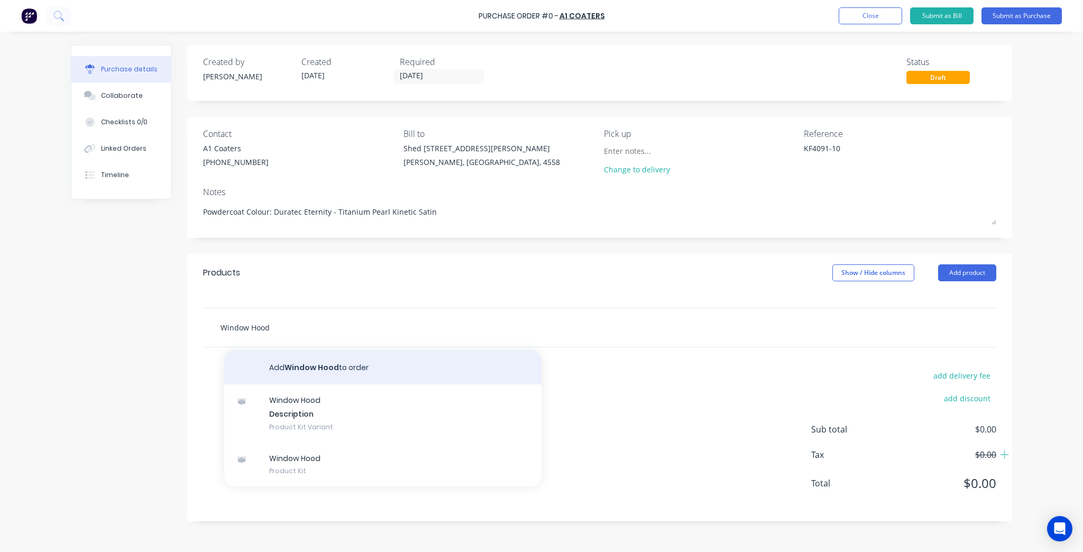
type input "Window Hood"
click at [301, 371] on button "Add Window Hood to order" at bounding box center [382, 368] width 317 height 34
type textarea "x"
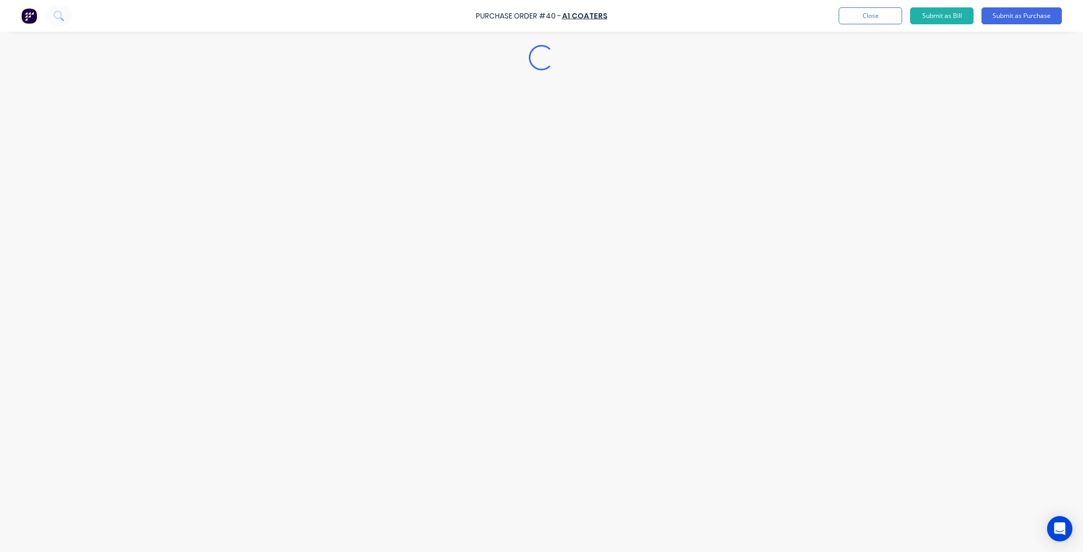
click at [327, 369] on div "Loading..." at bounding box center [541, 260] width 963 height 499
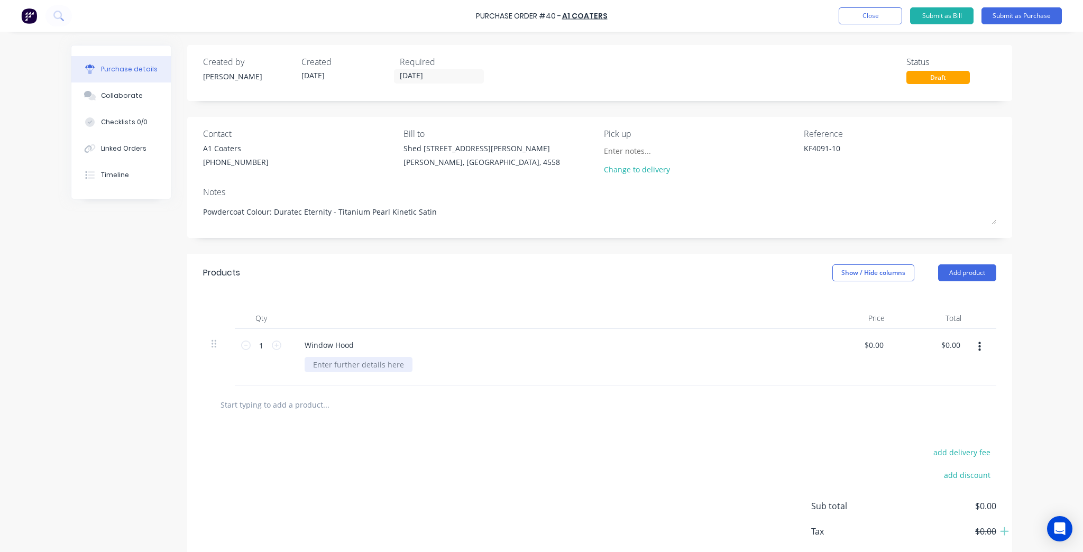
type textarea "x"
click at [327, 363] on div at bounding box center [359, 364] width 108 height 15
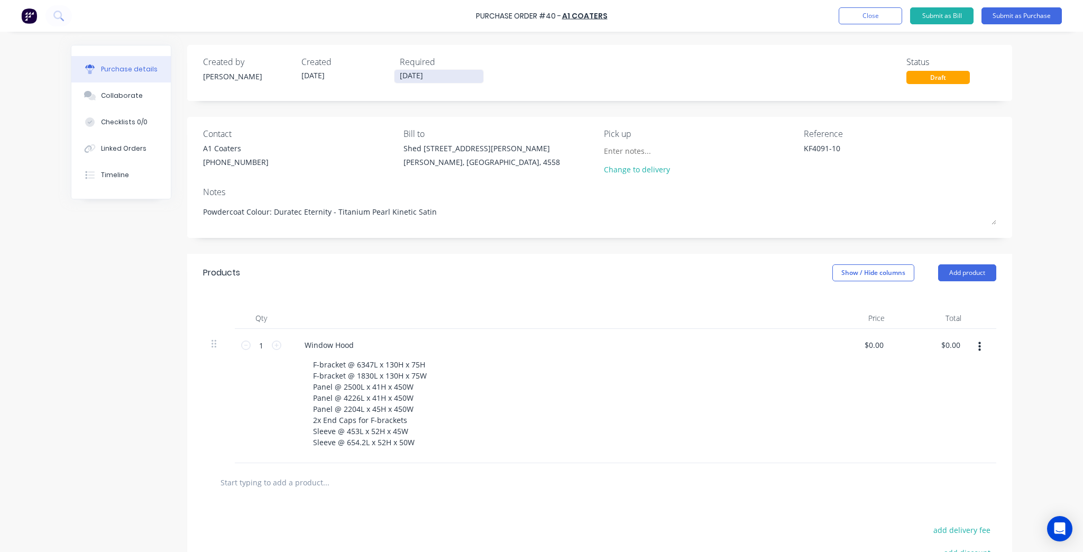
click at [451, 83] on label "[DATE]" at bounding box center [439, 76] width 90 height 14
click at [451, 83] on input "[DATE]" at bounding box center [439, 76] width 89 height 13
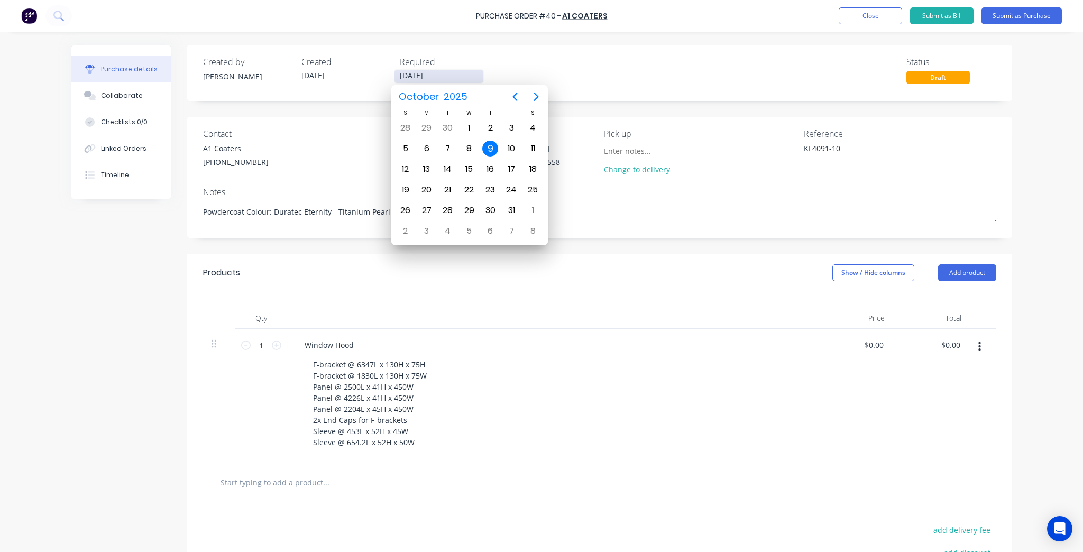
click at [451, 83] on label "[DATE]" at bounding box center [439, 76] width 90 height 14
click at [451, 83] on input "[DATE]" at bounding box center [439, 76] width 89 height 13
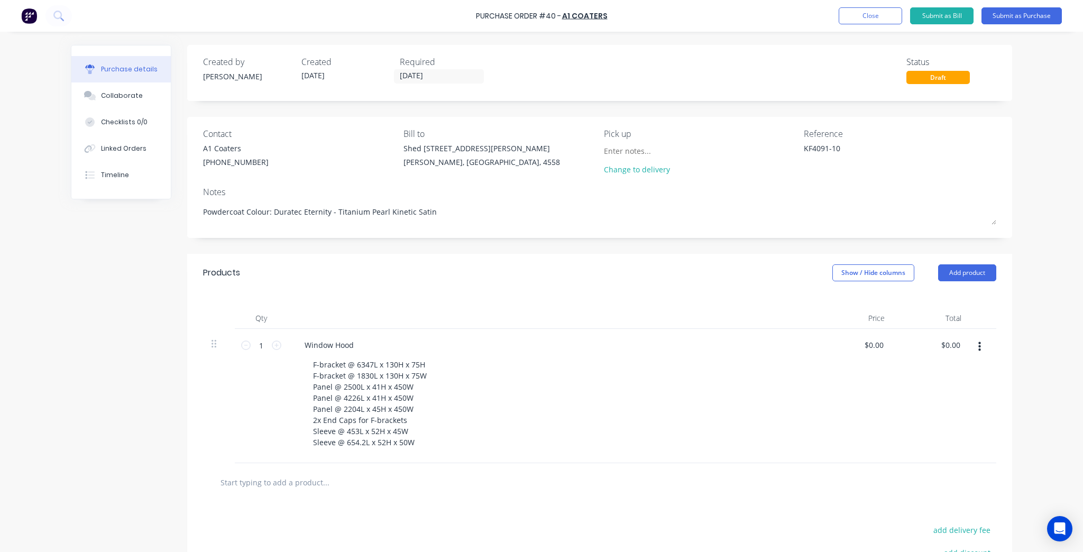
click at [287, 486] on input "text" at bounding box center [326, 482] width 212 height 21
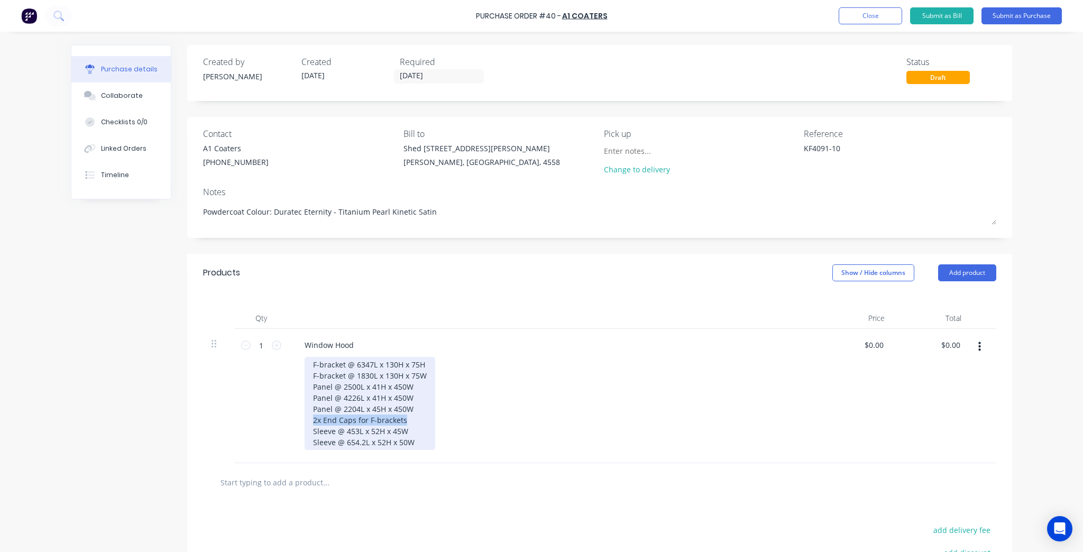
drag, startPoint x: 400, startPoint y: 419, endPoint x: 296, endPoint y: 421, distance: 103.7
click at [296, 421] on div "Window Hood F-bracket @ 6347L x 130H x 75H F-bracket @ 1830L x 130H x 75W Panel…" at bounding box center [552, 396] width 529 height 134
copy div "2x End Caps for F-brackets"
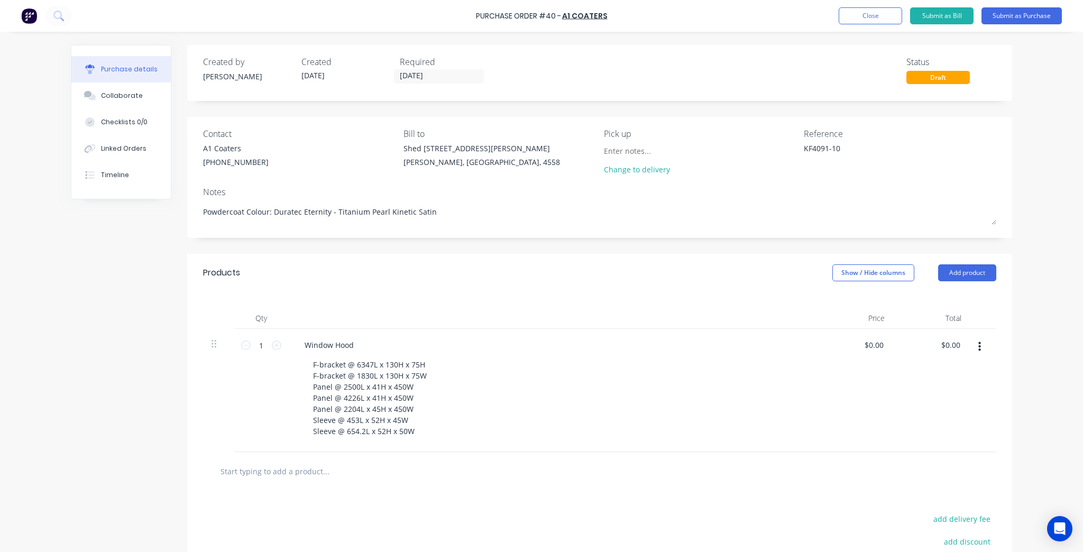
click at [434, 433] on div "F-bracket @ 6347L x 130H x 75H F-bracket @ 1830L x 130H x 75W Panel @ 2500L x 4…" at bounding box center [557, 398] width 504 height 82
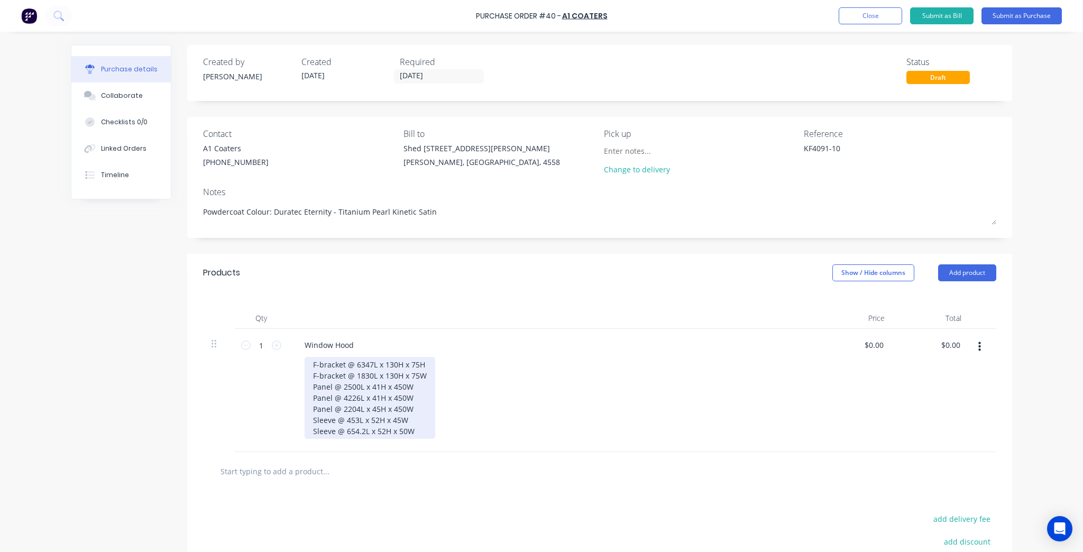
click at [423, 433] on div "F-bracket @ 6347L x 130H x 75H F-bracket @ 1830L x 130H x 75W Panel @ 2500L x 4…" at bounding box center [370, 398] width 131 height 82
drag, startPoint x: 417, startPoint y: 445, endPoint x: 304, endPoint y: 439, distance: 112.9
click at [305, 439] on div "F-bracket @ 6347L x 130H x 75H F-bracket @ 1830L x 130H x 75W Panel @ 2500L x 4…" at bounding box center [370, 403] width 131 height 93
copy div "2x End Caps for F-brackets"
click at [425, 376] on div "F-bracket @ 6347L x 130H x 75H F-bracket @ 1830L x 130H x 75W Panel @ 2500L x 4…" at bounding box center [370, 398] width 131 height 82
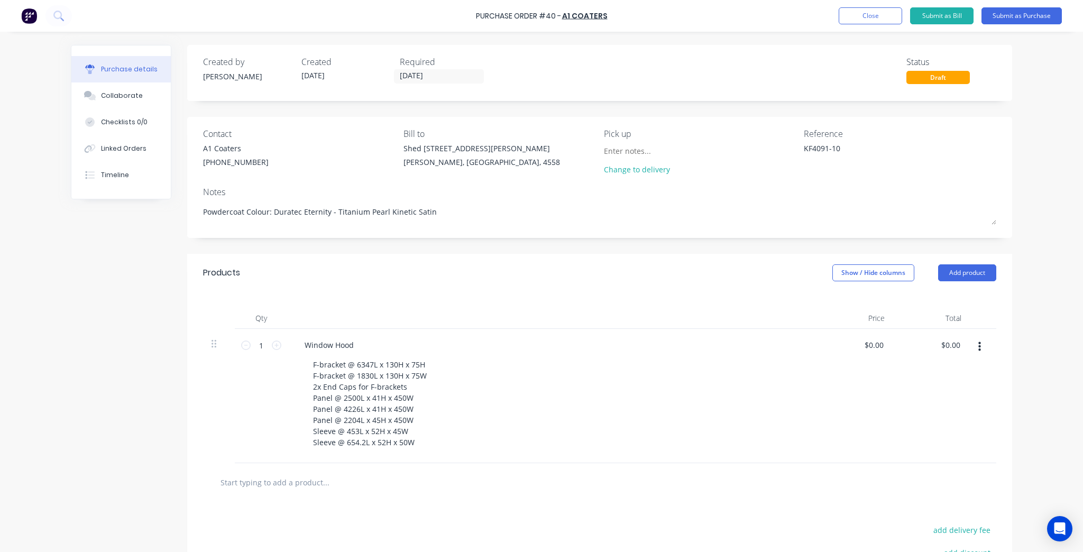
type textarea "x"
click at [358, 345] on div "Window Hood" at bounding box center [329, 345] width 66 height 15
click at [660, 282] on div "Products Show / Hide columns Add product" at bounding box center [599, 273] width 825 height 38
click at [245, 481] on input "text" at bounding box center [326, 482] width 212 height 21
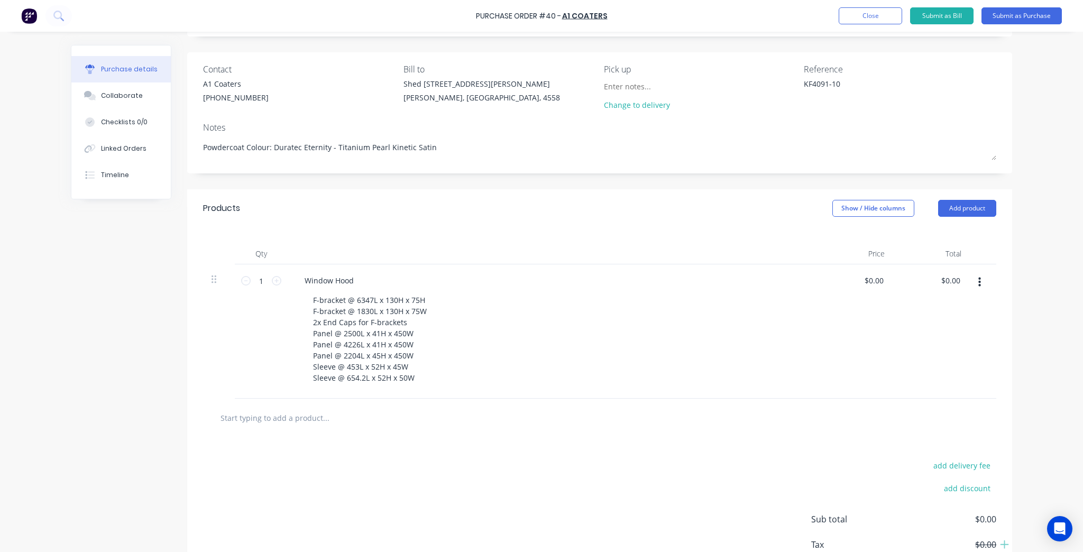
scroll to position [134, 0]
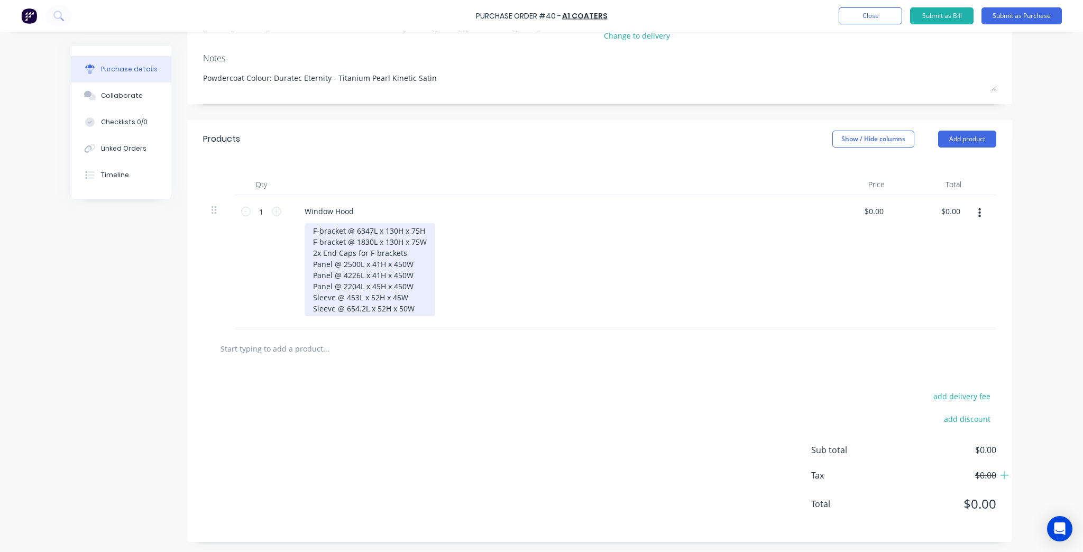
click at [364, 271] on div "F-bracket @ 6347L x 130H x 75H F-bracket @ 1830L x 130H x 75W 2x End Caps for F…" at bounding box center [370, 269] width 131 height 93
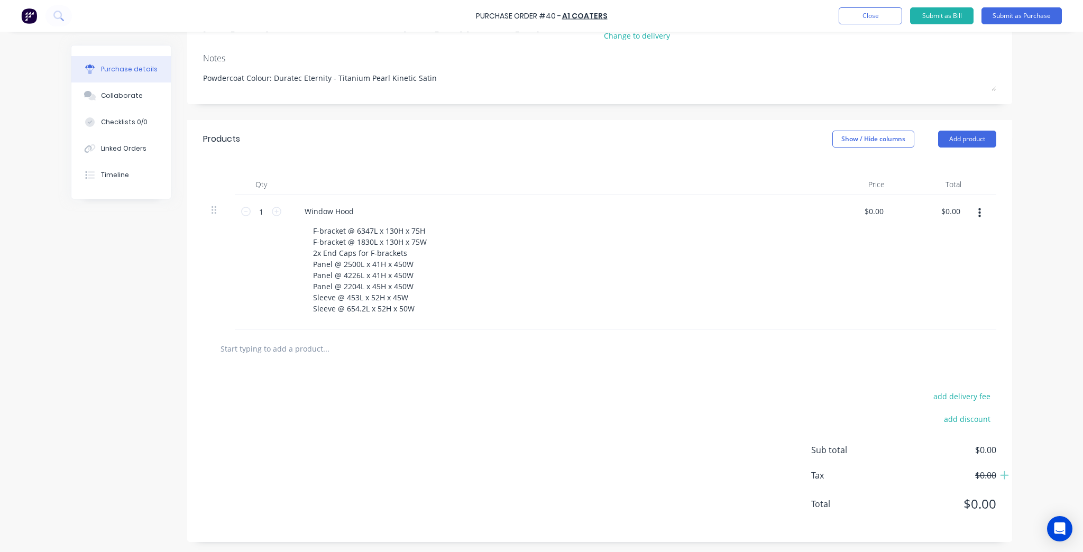
click at [275, 342] on input "text" at bounding box center [326, 348] width 212 height 21
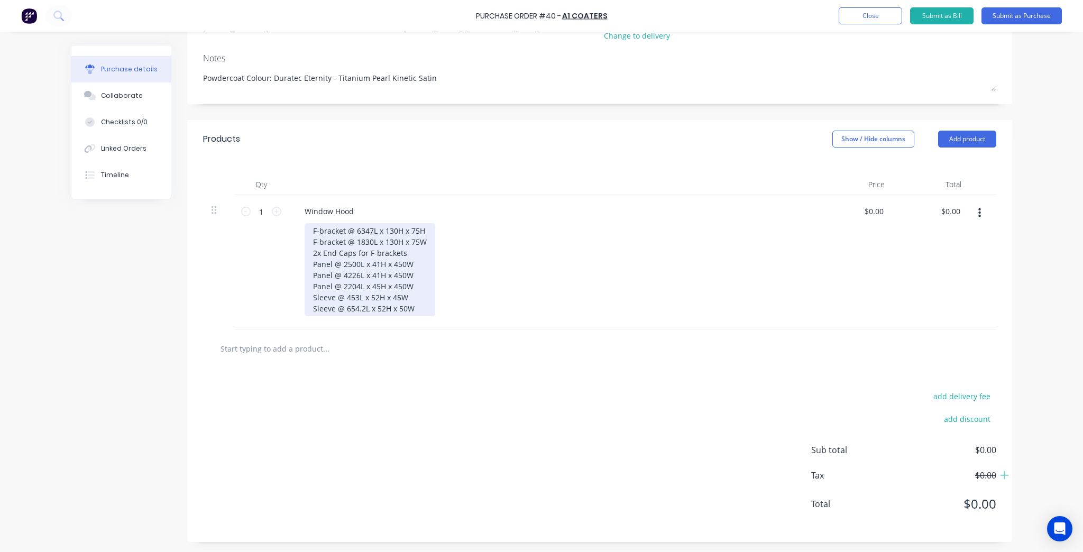
click at [390, 274] on div "F-bracket @ 6347L x 130H x 75H F-bracket @ 1830L x 130H x 75W 2x End Caps for F…" at bounding box center [370, 269] width 131 height 93
click at [312, 262] on div "F-bracket @ 6347L x 130H x 75H F-bracket @ 1830L x 130H x 75W 2x End Caps for F…" at bounding box center [370, 269] width 131 height 93
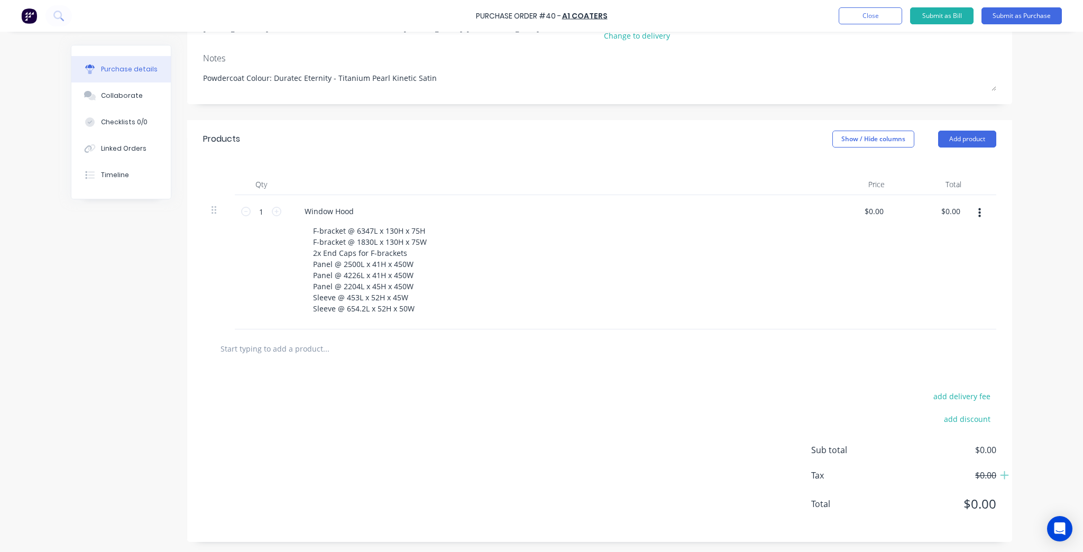
click at [310, 342] on input "text" at bounding box center [326, 348] width 212 height 21
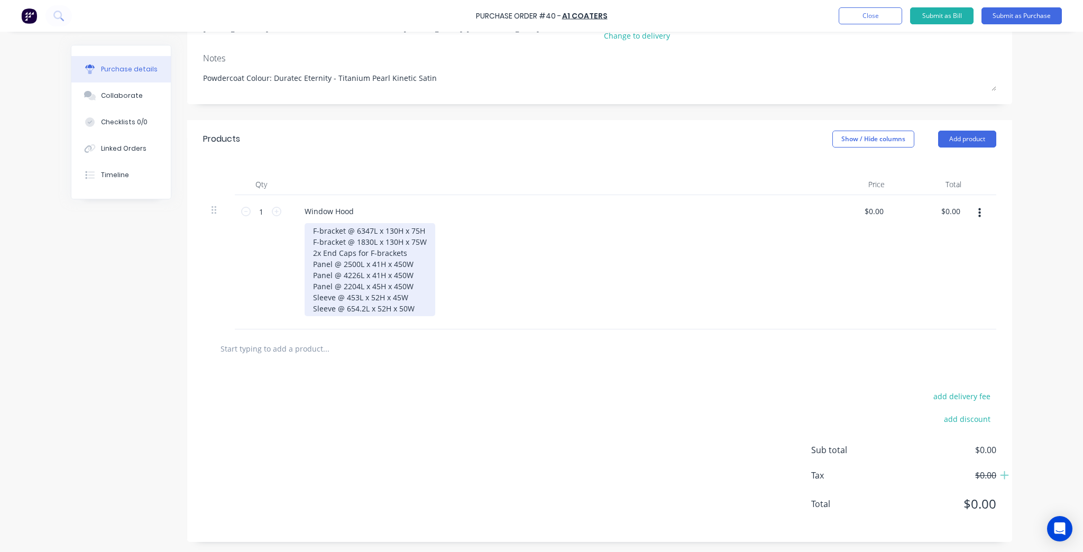
click at [377, 265] on div "F-bracket @ 6347L x 130H x 75H F-bracket @ 1830L x 130H x 75W 2x End Caps for F…" at bounding box center [370, 269] width 131 height 93
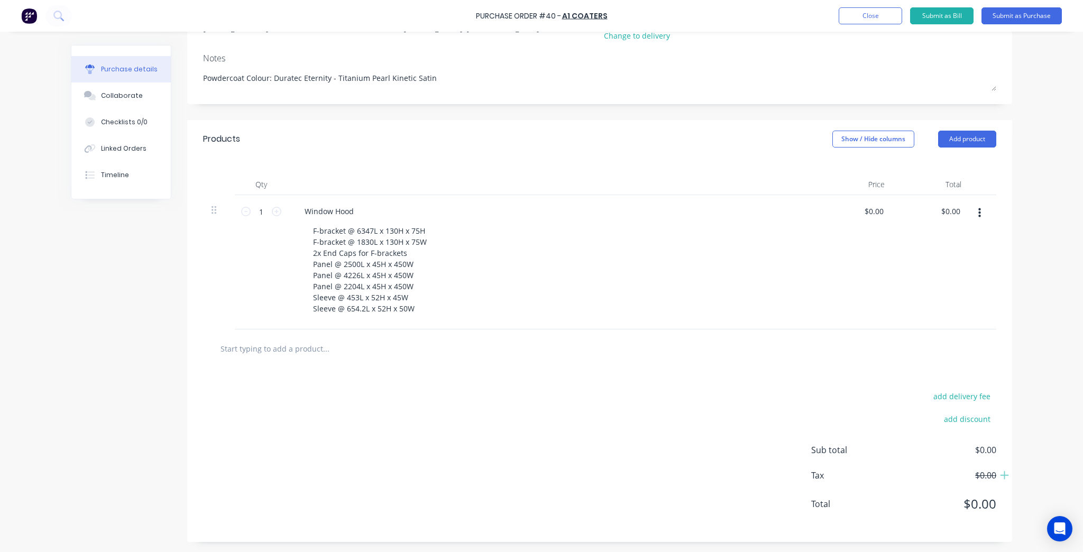
click at [442, 406] on div "add delivery fee add discount Sub total $0.00 Tax $0.00 Total $0.00" at bounding box center [599, 455] width 825 height 174
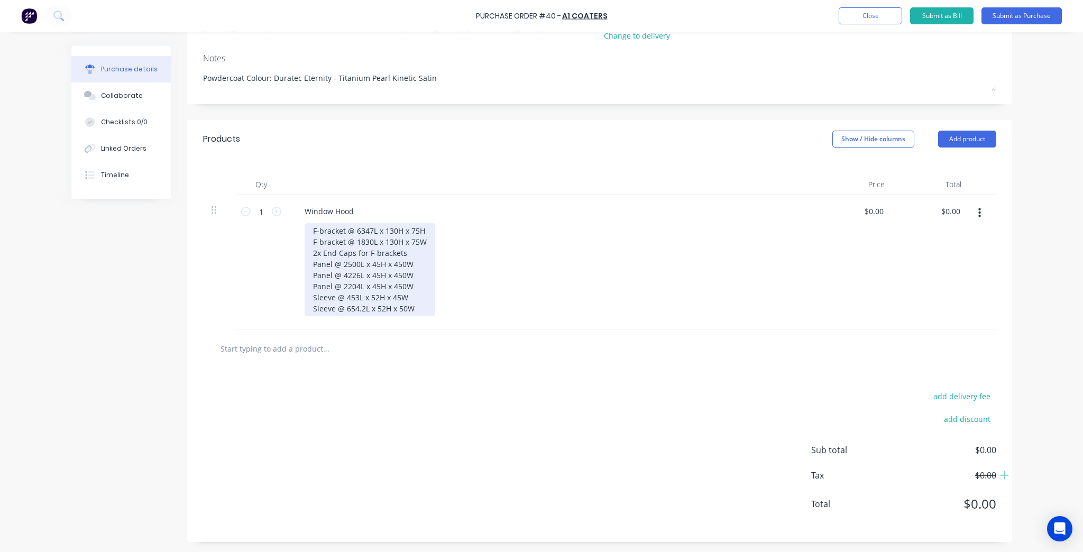
click at [398, 254] on div "F-bracket @ 6347L x 130H x 75H F-bracket @ 1830L x 130H x 75W 2x End Caps for F…" at bounding box center [370, 269] width 131 height 93
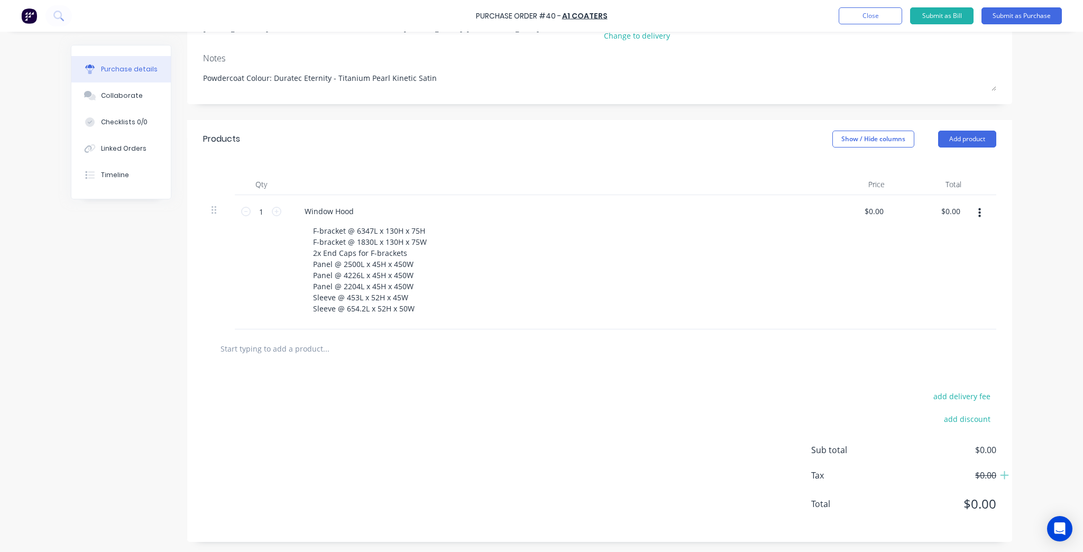
click at [292, 341] on input "text" at bounding box center [326, 348] width 212 height 21
type textarea "x"
type input "F"
type textarea "x"
type input "F-"
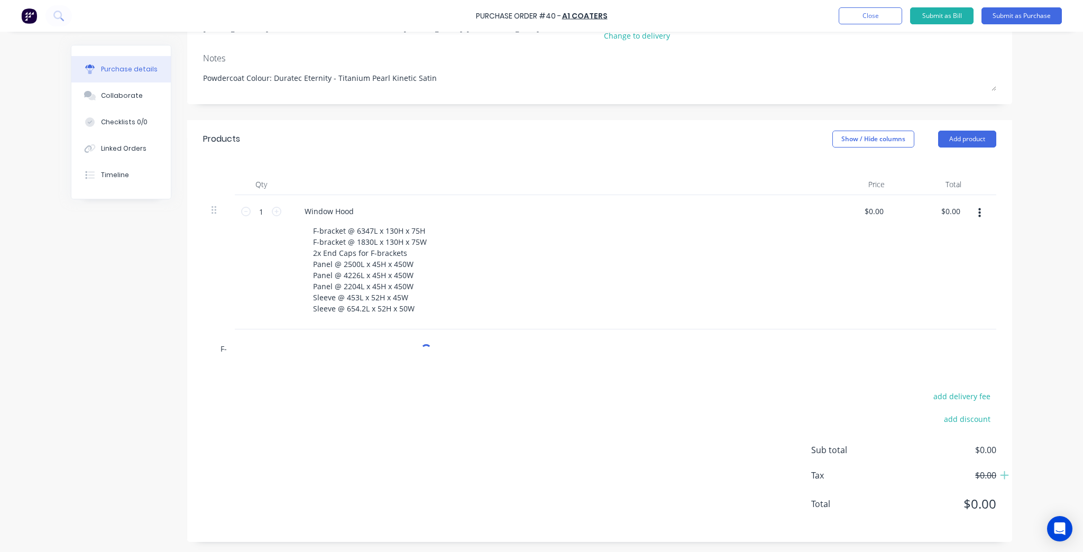
type textarea "x"
type input "F-br"
type textarea "x"
type input "F-bra"
type textarea "x"
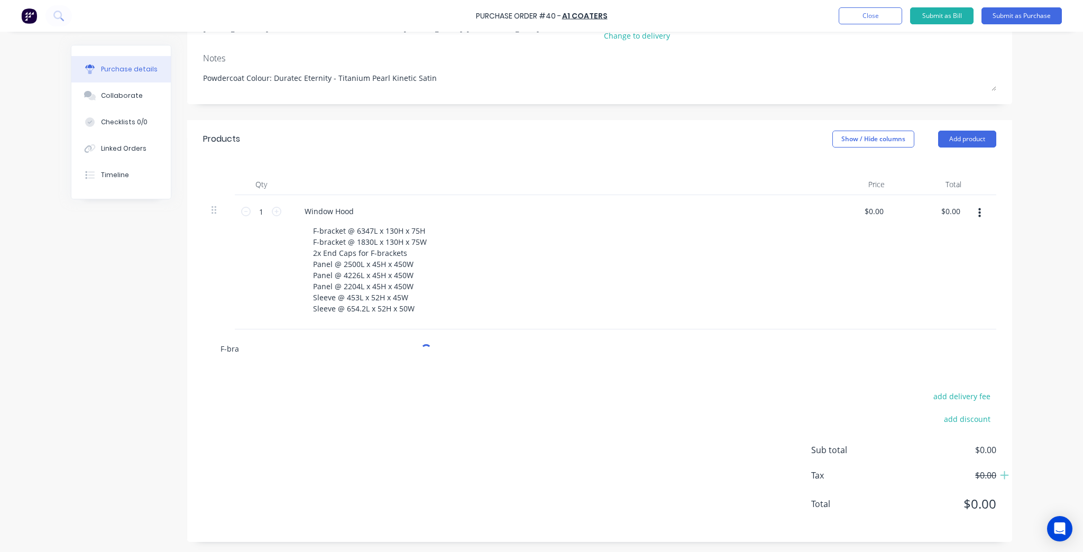
type input "F-brac"
type textarea "x"
type input "F-brack"
type textarea "x"
type input "F-bracke"
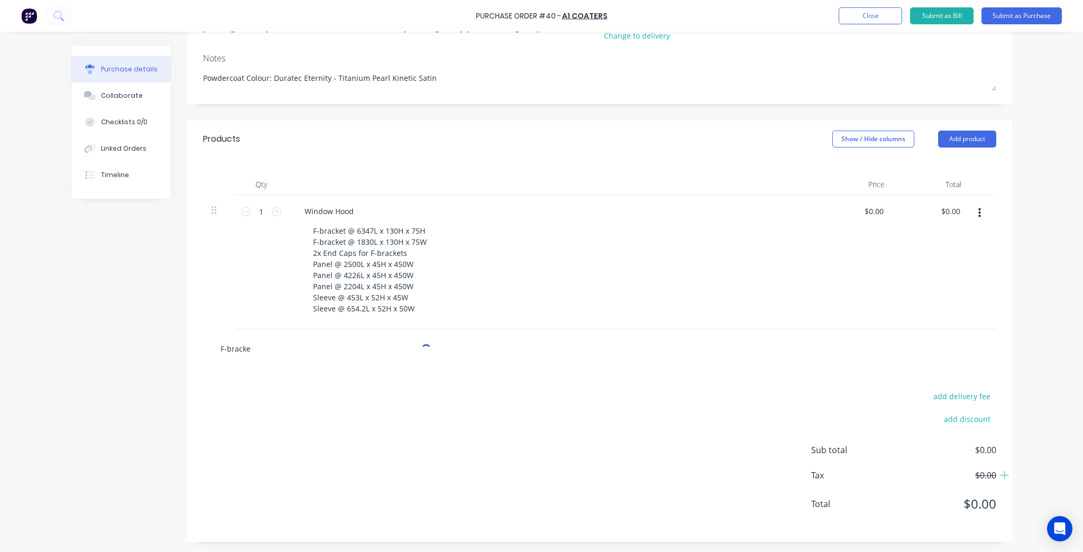
type textarea "x"
type input "F-bracket"
type textarea "x"
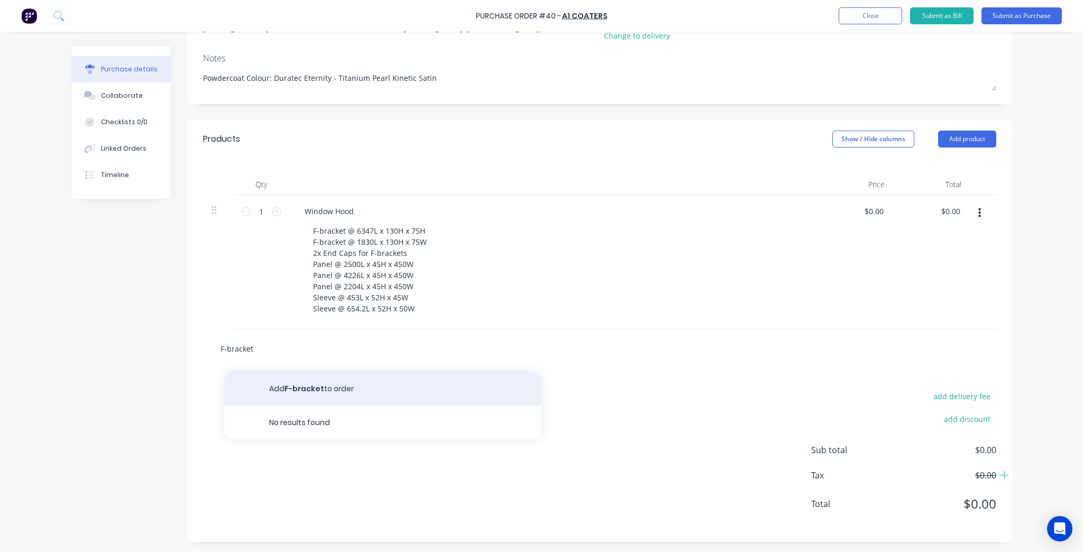
type input "F-bracket"
click at [315, 384] on button "Add F-bracket to order" at bounding box center [382, 389] width 317 height 34
type textarea "x"
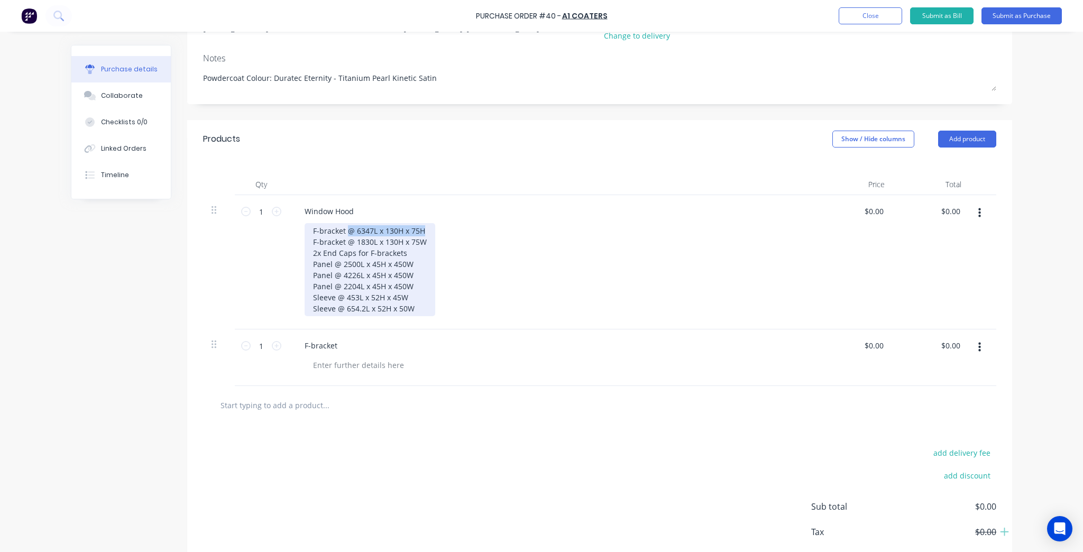
drag, startPoint x: 345, startPoint y: 230, endPoint x: 421, endPoint y: 225, distance: 75.8
click at [421, 225] on div "F-bracket @ 6347L x 130H x 75H F-bracket @ 1830L x 130H x 75W 2x End Caps for F…" at bounding box center [370, 269] width 131 height 93
copy div "@ 6347L x 130H x 75H"
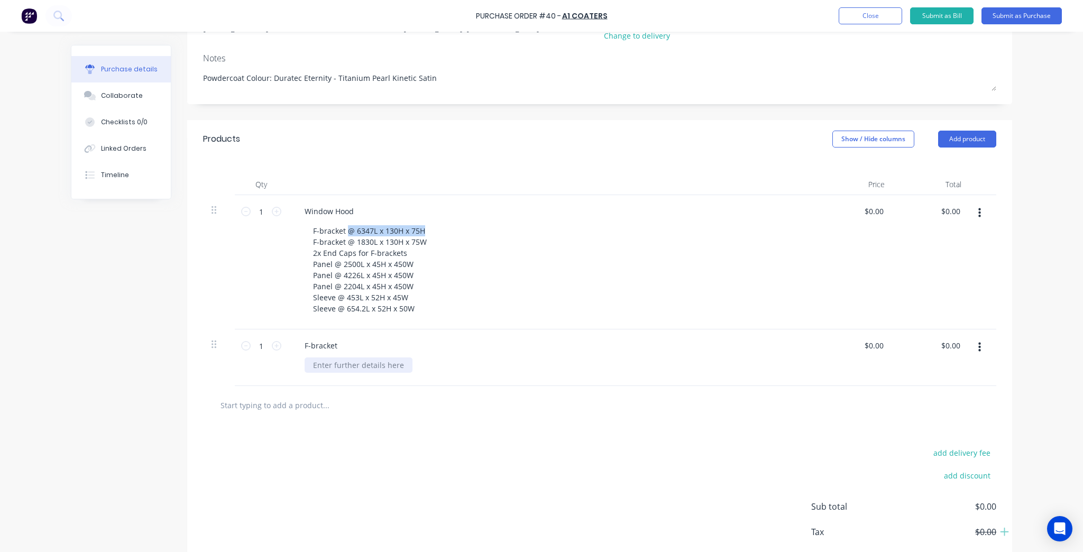
type textarea "x"
click at [344, 367] on div at bounding box center [359, 365] width 108 height 15
click at [334, 364] on div "1 @ @ 6347L x 130H x 75H" at bounding box center [360, 365] width 110 height 15
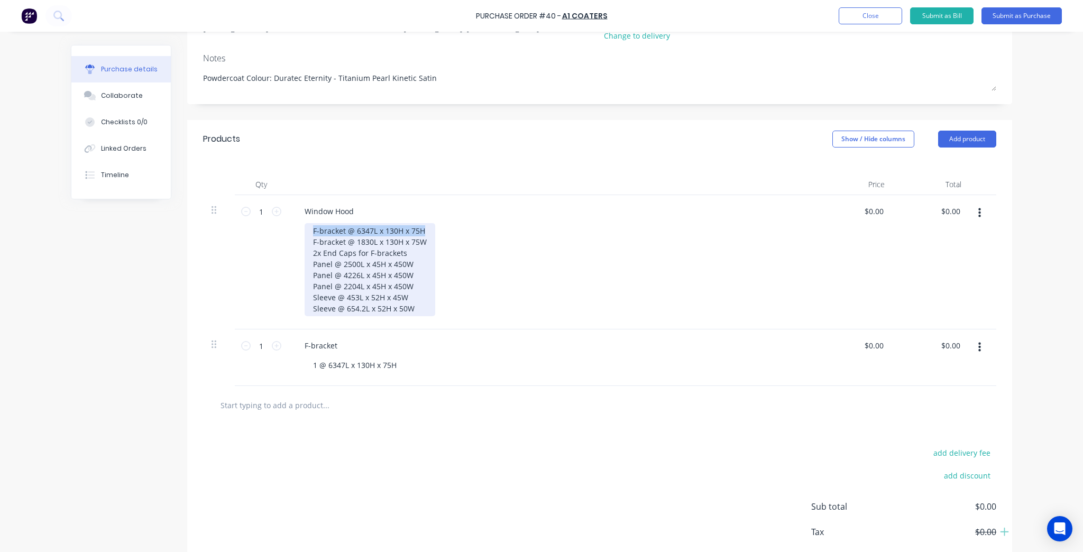
drag, startPoint x: 419, startPoint y: 233, endPoint x: 309, endPoint y: 233, distance: 110.0
click at [309, 233] on div "F-bracket @ 6347L x 130H x 75H F-bracket @ 1830L x 130H x 75W 2x End Caps for F…" at bounding box center [370, 269] width 131 height 93
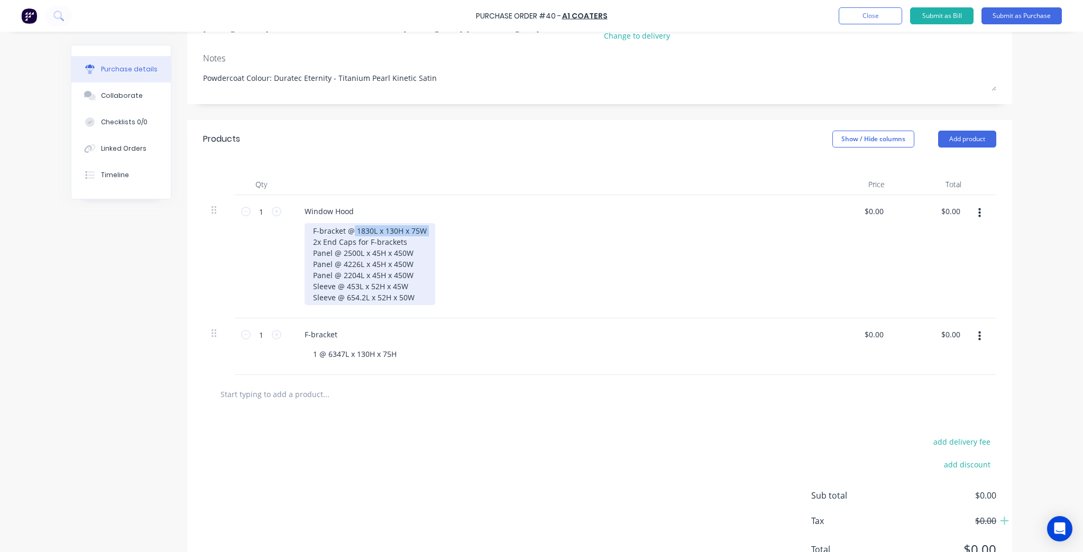
drag, startPoint x: 421, startPoint y: 241, endPoint x: 343, endPoint y: 247, distance: 78.5
click at [343, 247] on div "F-bracket @ 1830L x 130H x 75W 2x End Caps for F-brackets Panel @ 2500L x 45H x…" at bounding box center [370, 264] width 131 height 82
copy div "@ 1830L x 130H x 75W"
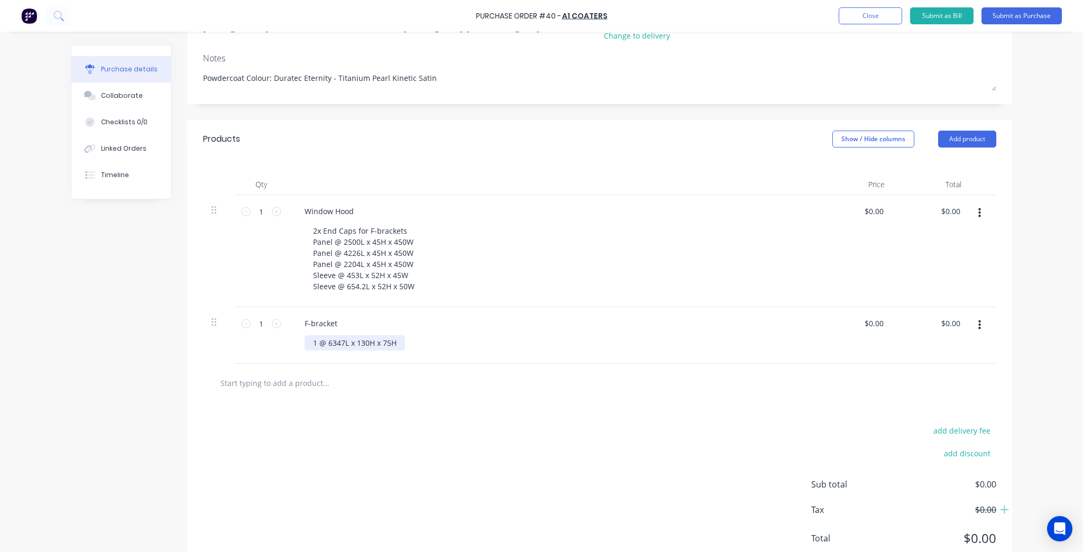
click at [395, 355] on div "F-bracket 1 @ 6347L x 130H x 75H" at bounding box center [552, 335] width 529 height 57
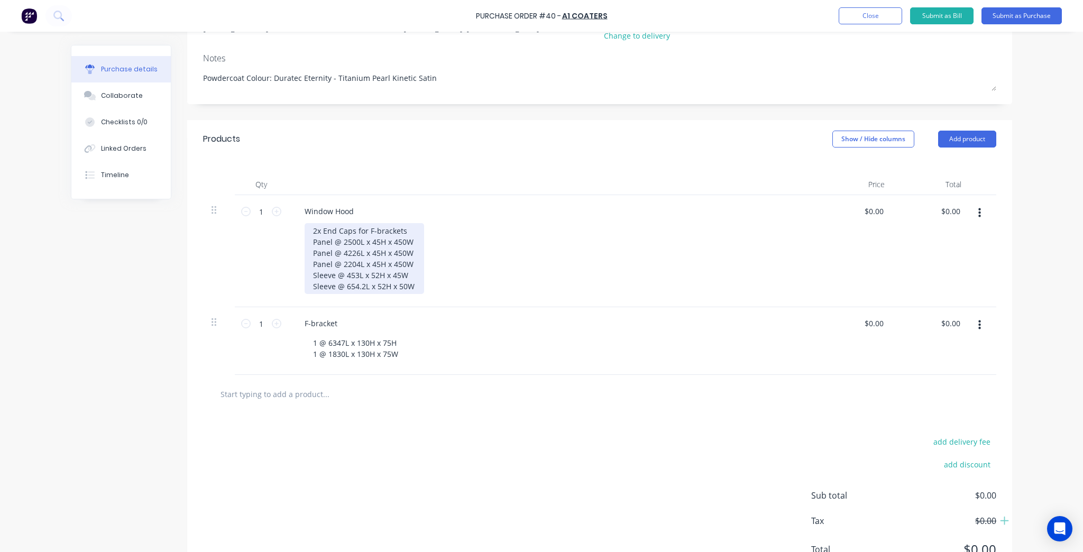
click at [366, 252] on div "2x End Caps for F-brackets Panel @ 2500L x 45H x 450W Panel @ 4226L x 45H x 450…" at bounding box center [365, 258] width 120 height 71
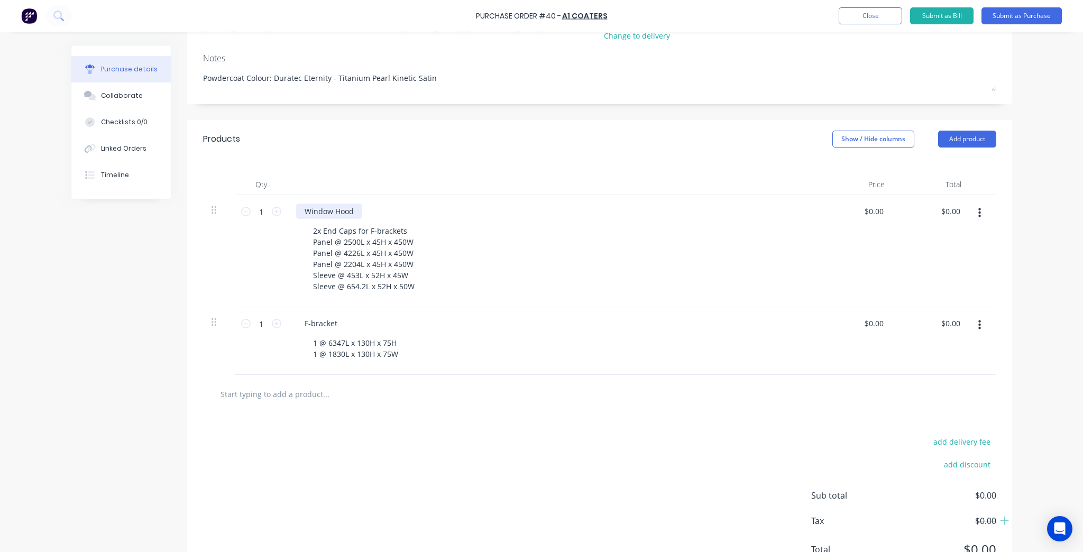
click at [358, 212] on div "Window Hood" at bounding box center [329, 211] width 66 height 15
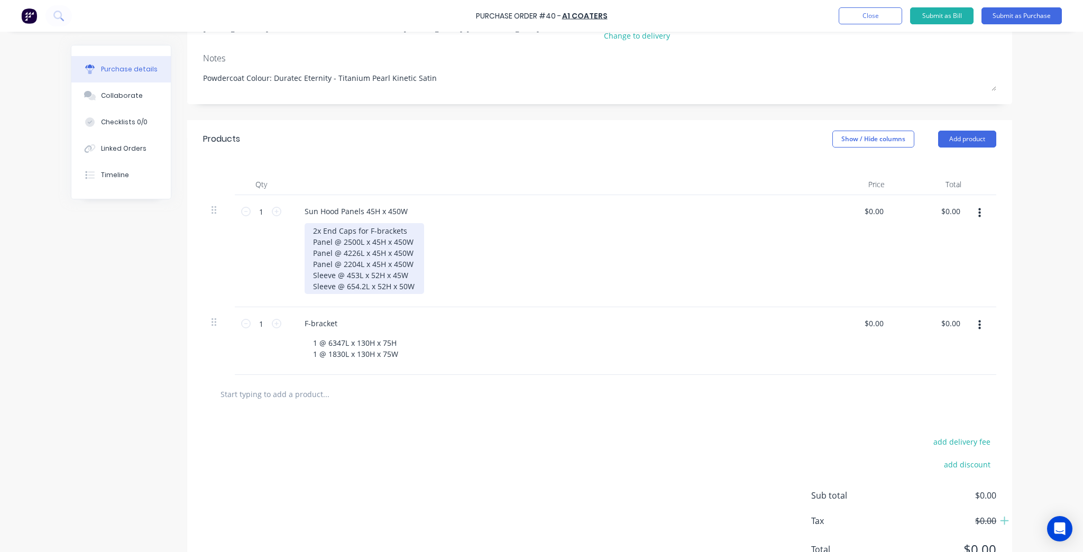
click at [380, 241] on div "2x End Caps for F-brackets Panel @ 2500L x 45H x 450W Panel @ 4226L x 45H x 450…" at bounding box center [365, 258] width 120 height 71
drag, startPoint x: 401, startPoint y: 232, endPoint x: 312, endPoint y: 229, distance: 89.4
click at [312, 229] on div "2x End Caps for F-brackets Panel @ 2500L x 45H x 450W Panel @ 4226L x 45H x 450…" at bounding box center [365, 258] width 120 height 71
copy div "2x End Caps for F-brackets"
type textarea "x"
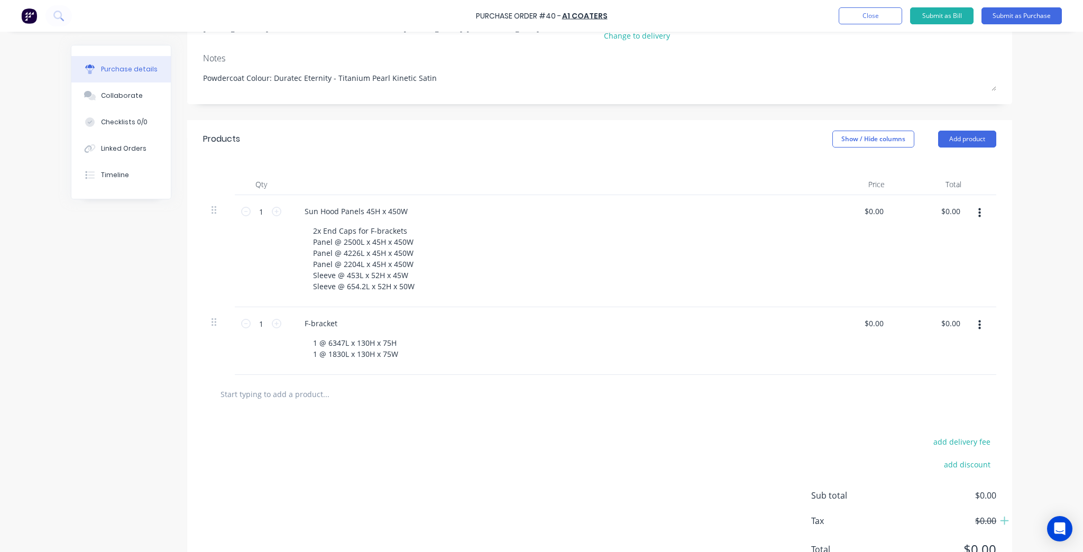
click at [284, 391] on input "text" at bounding box center [326, 394] width 212 height 21
paste input "2x End Caps for F-brackets"
type input "2x End Caps for F-brackets"
click at [277, 394] on input "2x End Caps for F-brackets" at bounding box center [326, 394] width 212 height 21
click at [260, 394] on input "2x End Caps for F-brackets" at bounding box center [326, 394] width 212 height 21
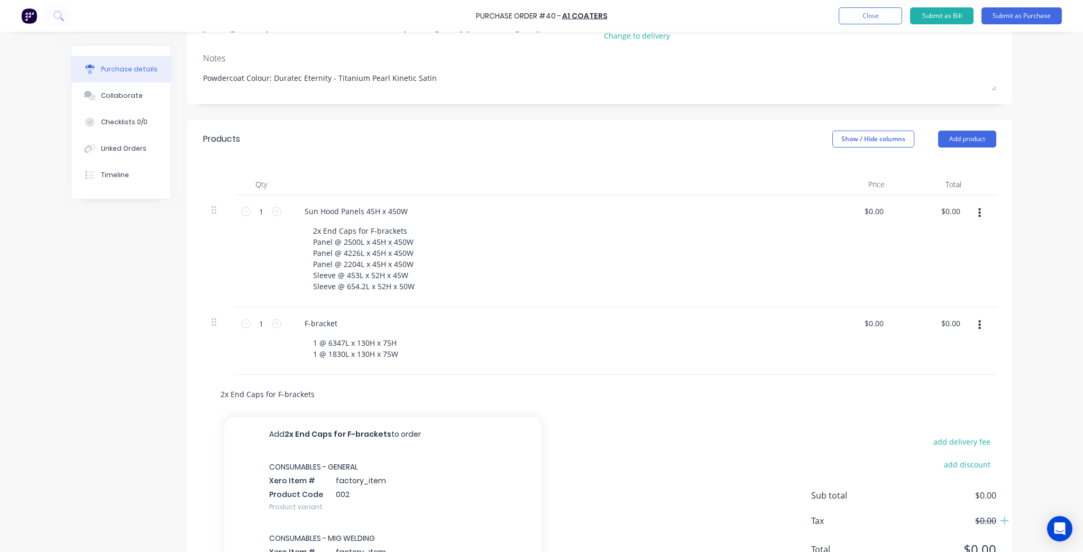
click at [269, 390] on input "2x End Caps for F-brackets" at bounding box center [326, 394] width 212 height 21
type textarea "x"
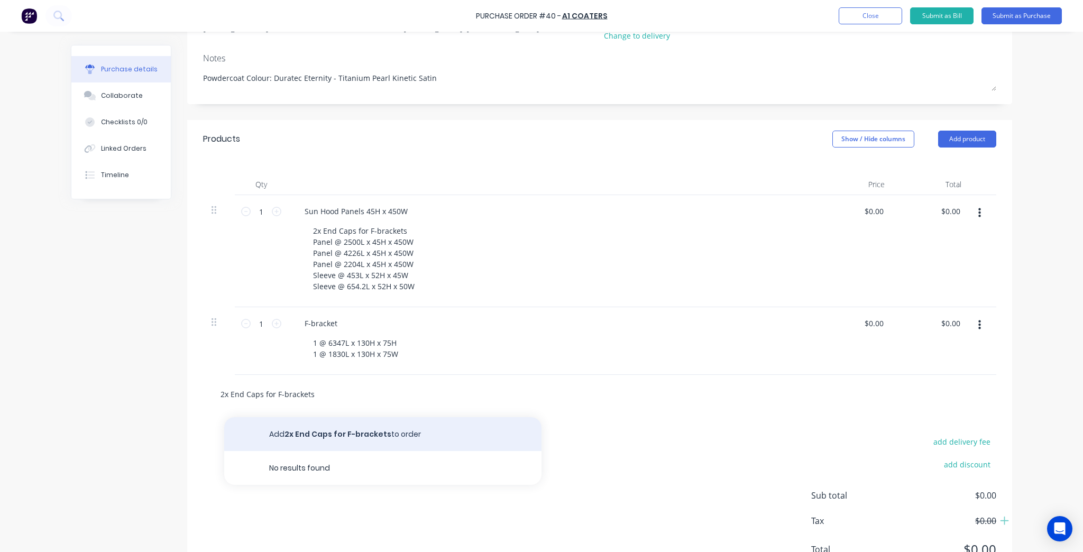
type input "2x End Caps for F-brackets"
click at [316, 427] on button "Add 2x End Caps for F-brackets to order" at bounding box center [382, 434] width 317 height 34
type textarea "x"
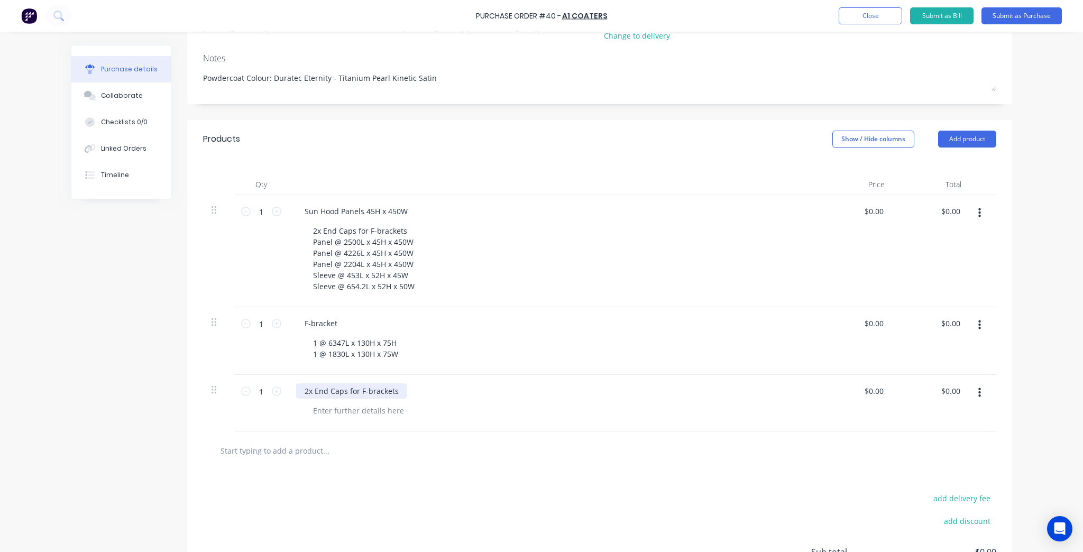
type textarea "x"
click at [314, 393] on div "2x End Caps for F-brackets" at bounding box center [351, 391] width 111 height 15
click at [468, 395] on div "End Caps for F-brackets" at bounding box center [552, 391] width 512 height 15
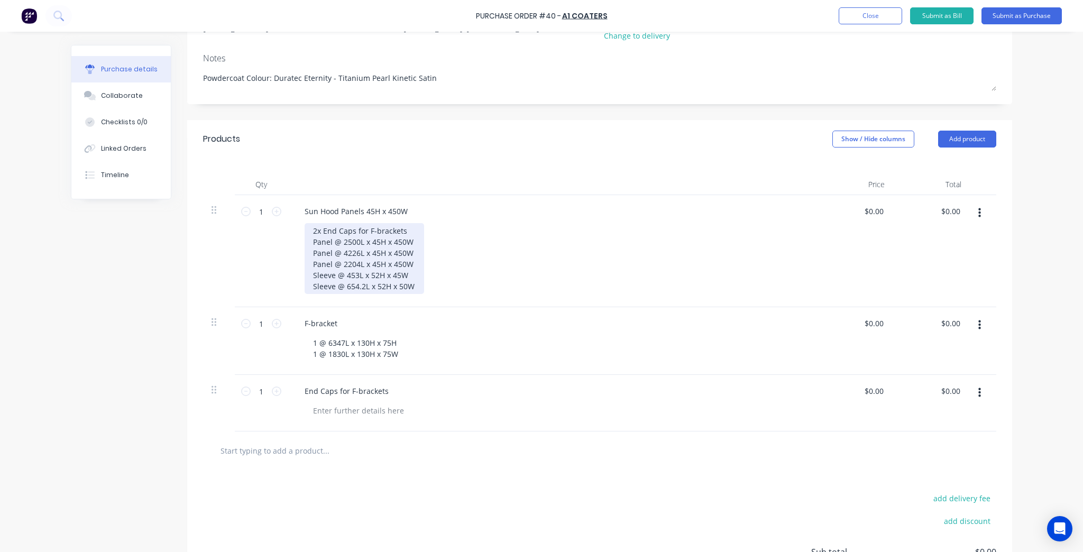
click at [362, 248] on div "2x End Caps for F-brackets Panel @ 2500L x 45H x 450W Panel @ 4226L x 45H x 450…" at bounding box center [365, 258] width 120 height 71
click at [398, 227] on div "2x End Caps for F-brackets Panel @ 2500L x 45H x 450W Panel @ 4226L x 45H x 450…" at bounding box center [365, 258] width 120 height 71
drag, startPoint x: 402, startPoint y: 229, endPoint x: 309, endPoint y: 230, distance: 93.1
click at [309, 230] on div "2x End Caps for F-brackets Panel @ 2500L x 45H x 450W Panel @ 4226L x 45H x 450…" at bounding box center [365, 258] width 120 height 71
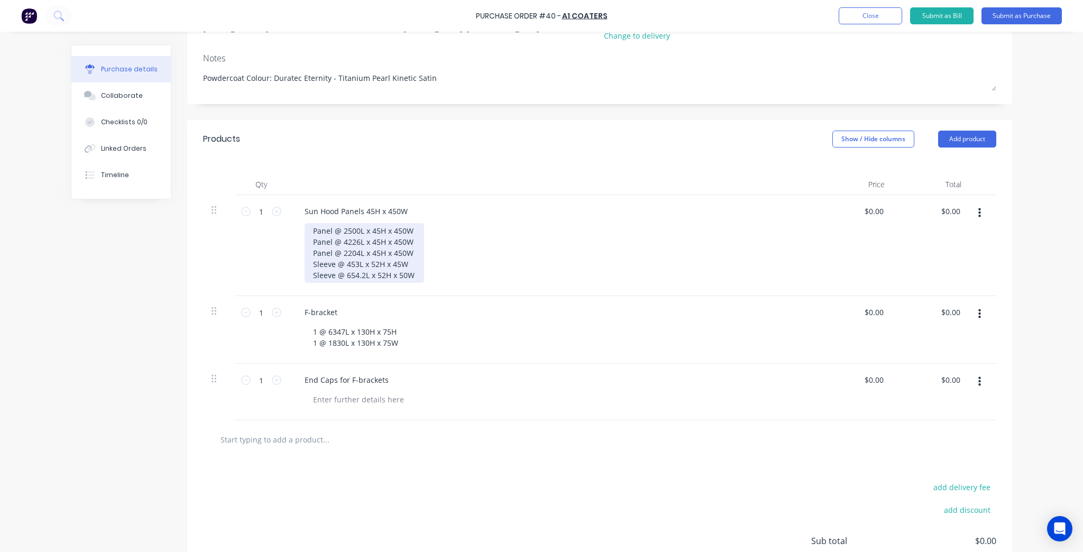
click at [309, 236] on div "Panel @ 2500L x 45H x 450W Panel @ 4226L x 45H x 450W Panel @ 2204L x 45H x 450…" at bounding box center [365, 253] width 120 height 60
click at [544, 246] on div "Panel @ 2500L x 45H x 450W Panel @ 4226L x 45H x 450W Panel @ 2204L x 45H x 450…" at bounding box center [557, 253] width 504 height 60
click at [300, 442] on input "text" at bounding box center [326, 439] width 212 height 21
type textarea "x"
type input "S"
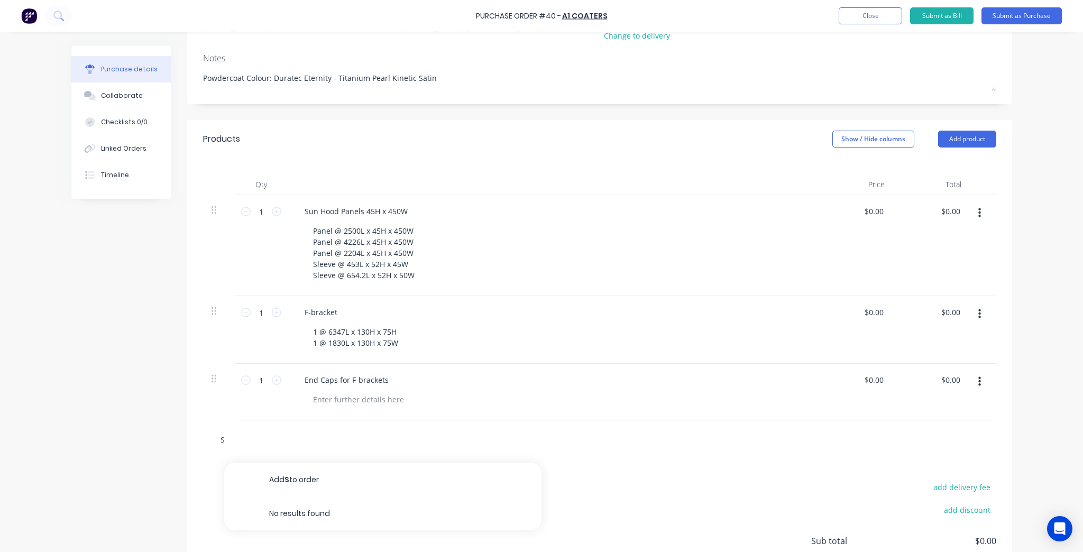
type textarea "x"
type input "Sl"
type textarea "x"
type input "Sle"
type textarea "x"
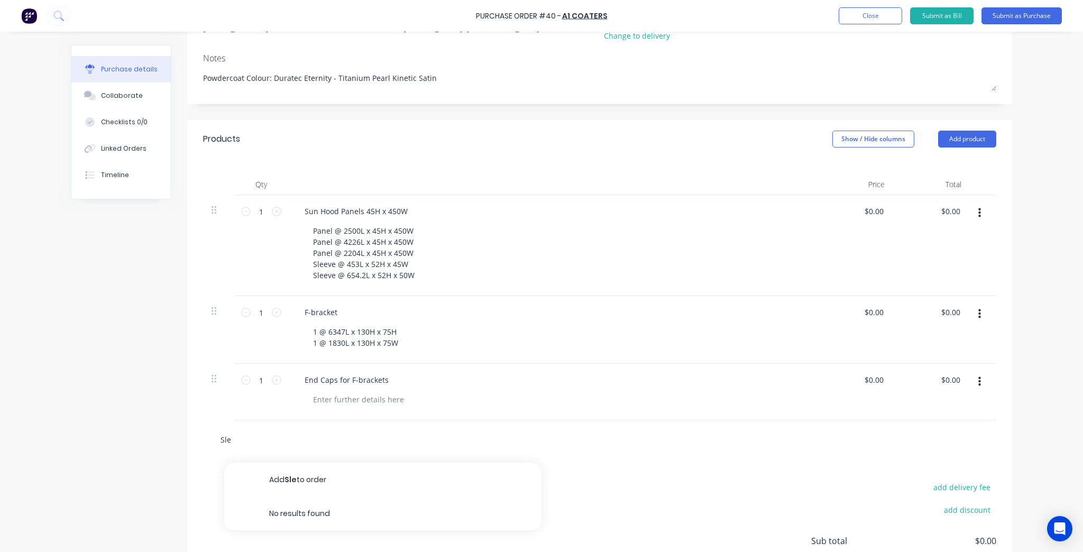
type input "Slee"
type textarea "x"
type input "Sleev"
type textarea "x"
type input "Sleeve"
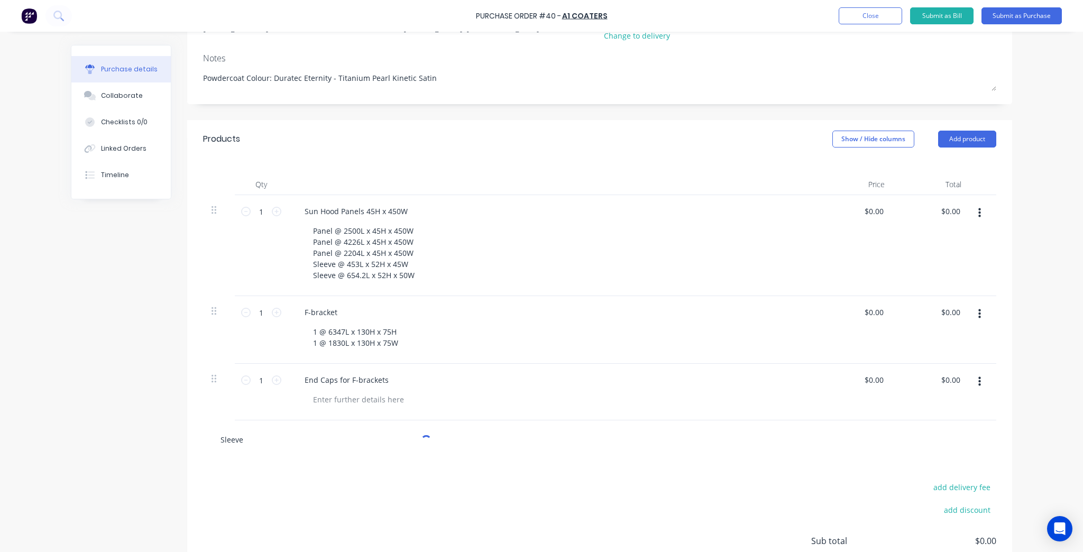
type textarea "x"
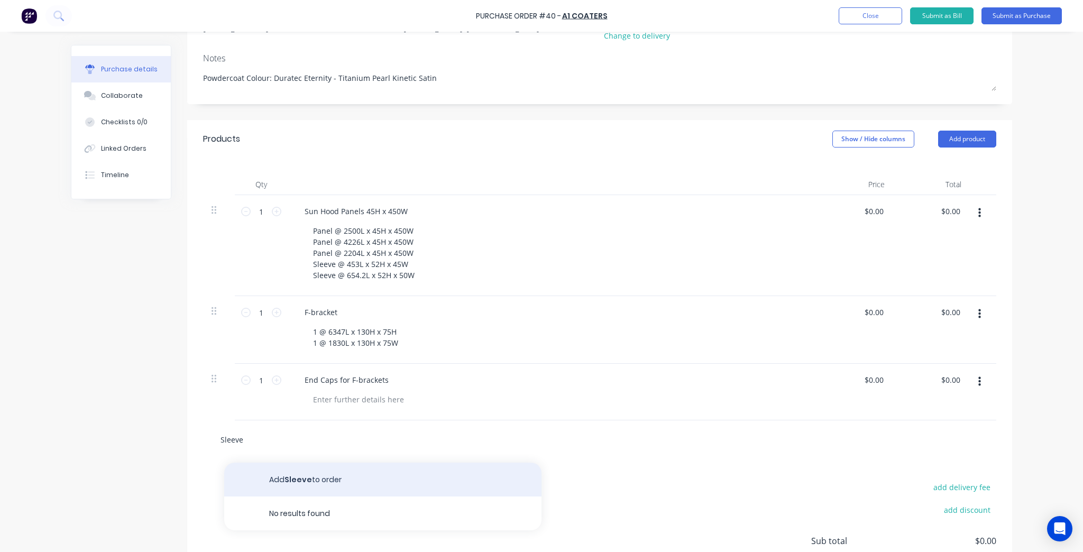
type input "Sleeve"
click at [307, 482] on button "Add Sleeve to order" at bounding box center [382, 480] width 317 height 34
type textarea "x"
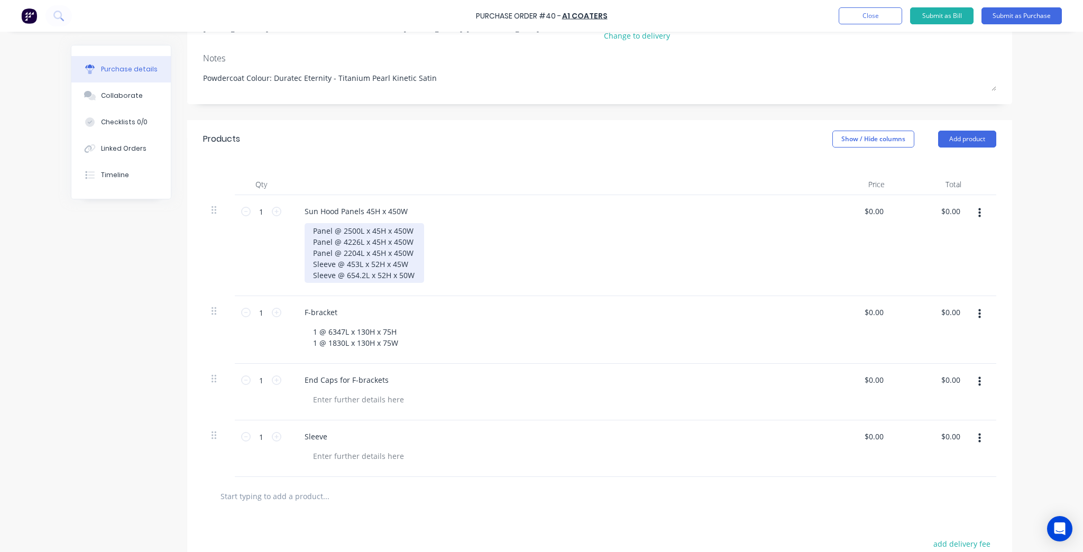
click at [397, 265] on div "Panel @ 2500L x 45H x 450W Panel @ 4226L x 45H x 450W Panel @ 2204L x 45H x 450…" at bounding box center [365, 253] width 120 height 60
drag, startPoint x: 409, startPoint y: 261, endPoint x: 343, endPoint y: 263, distance: 66.7
click at [343, 263] on div "Panel @ 2500L x 45H x 450W Panel @ 4226L x 45H x 450W Panel @ 2204L x 45H x 450…" at bounding box center [365, 253] width 120 height 60
copy div "453L x 52H x 45W"
type textarea "x"
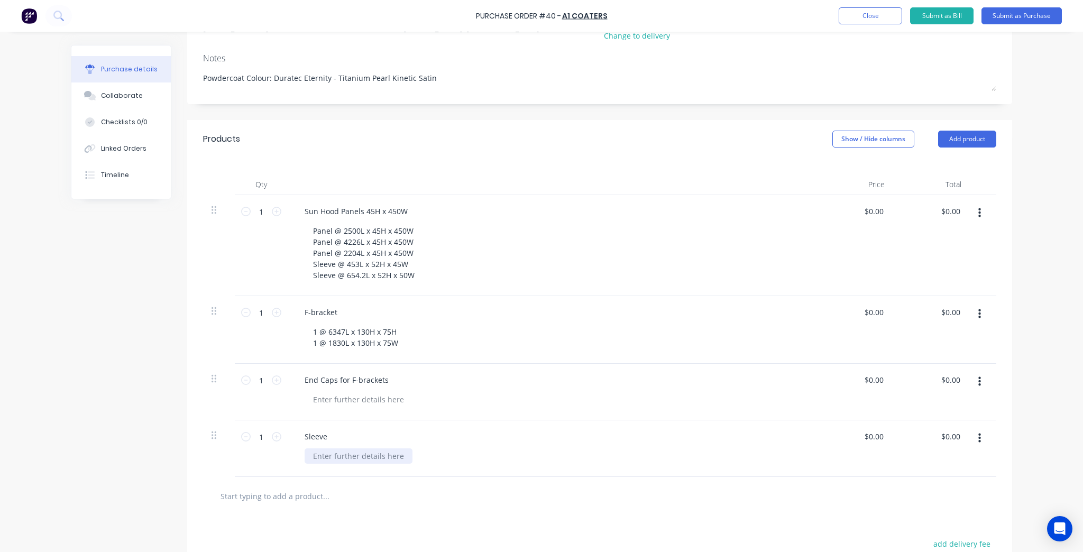
click at [347, 459] on div at bounding box center [359, 456] width 108 height 15
click at [315, 455] on div "2 453L x 52H x 45W" at bounding box center [347, 456] width 85 height 15
click at [387, 455] on div "2 @ 453L x 52H x 45W" at bounding box center [352, 456] width 94 height 15
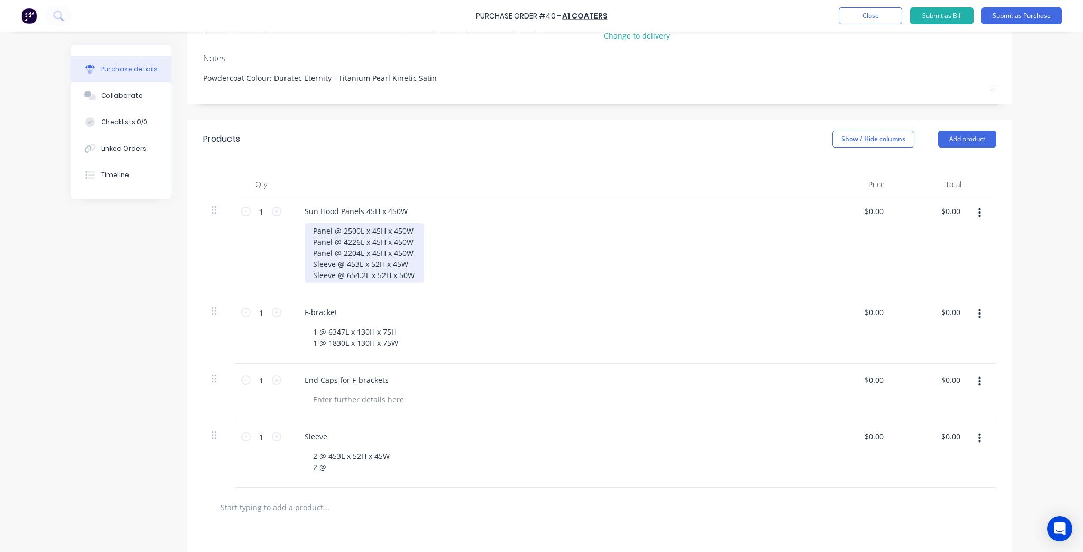
click at [332, 278] on div "Panel @ 2500L x 45H x 450W Panel @ 4226L x 45H x 450W Panel @ 2204L x 45H x 450…" at bounding box center [365, 253] width 120 height 60
drag, startPoint x: 414, startPoint y: 273, endPoint x: 343, endPoint y: 279, distance: 71.7
click at [343, 279] on div "Panel @ 2500L x 45H x 450W Panel @ 4226L x 45H x 450W Panel @ 2204L x 45H x 450…" at bounding box center [365, 253] width 120 height 60
copy div "654.2L x 52H x 50W"
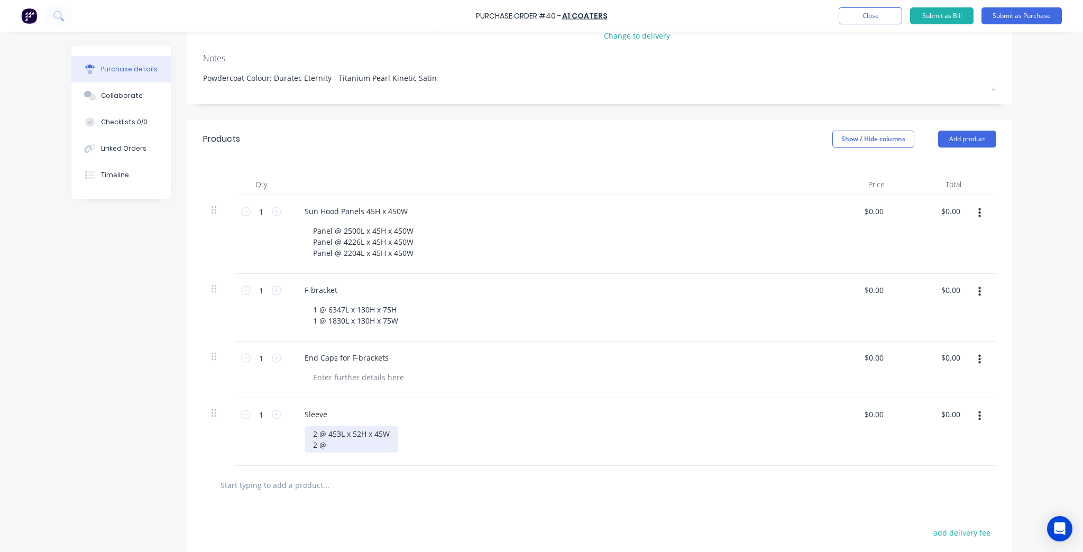
click at [333, 444] on div "2 @ 453L x 52H x 45W 2 @" at bounding box center [352, 439] width 94 height 26
click at [461, 482] on div at bounding box center [370, 485] width 317 height 21
click at [267, 359] on input "1" at bounding box center [261, 358] width 21 height 16
click at [272, 357] on icon at bounding box center [277, 358] width 10 height 10
type textarea "x"
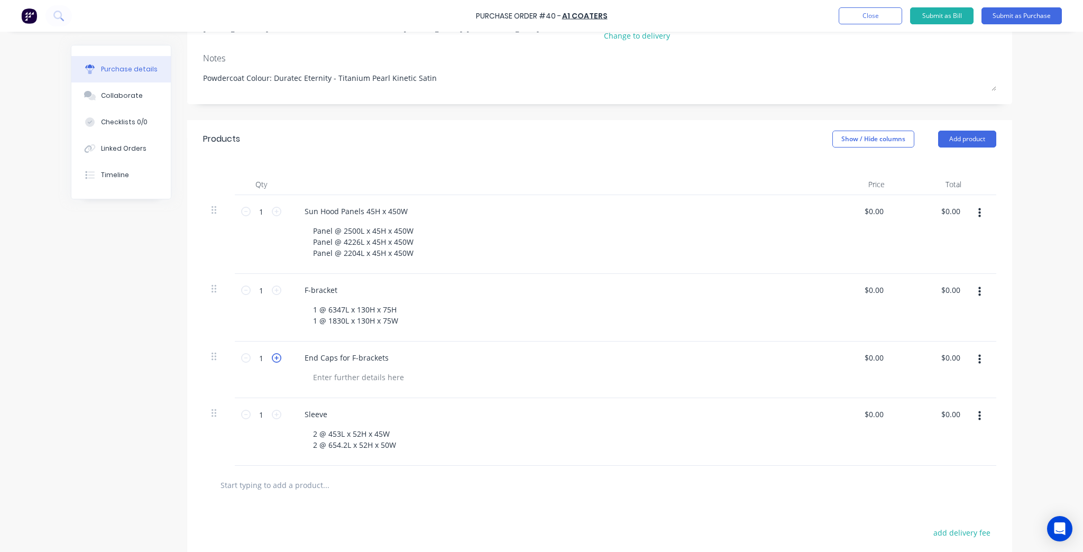
type input "2"
click at [272, 357] on icon at bounding box center [277, 358] width 10 height 10
type textarea "x"
type input "3"
click at [272, 357] on icon at bounding box center [277, 358] width 10 height 10
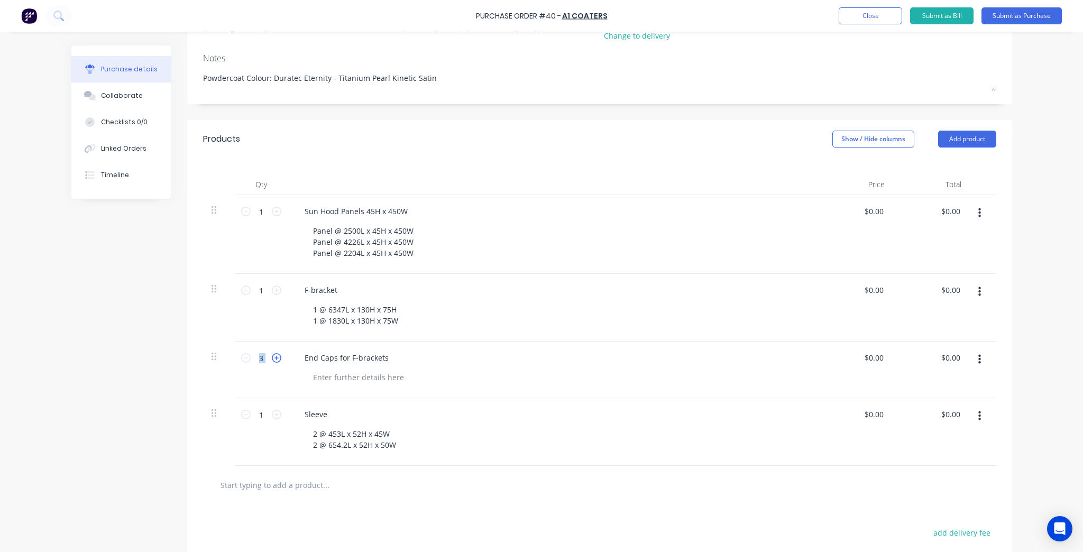
type textarea "x"
type input "4"
click at [272, 357] on icon at bounding box center [277, 358] width 10 height 10
type textarea "x"
type input "5"
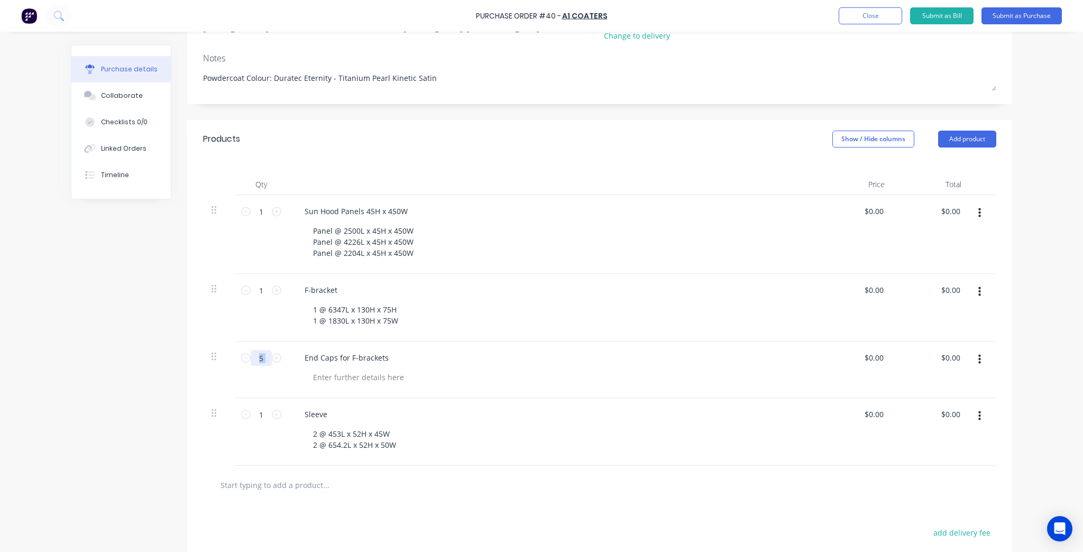
click at [251, 356] on input "5" at bounding box center [261, 358] width 21 height 16
click at [245, 359] on icon at bounding box center [246, 358] width 10 height 10
type textarea "x"
type input "4"
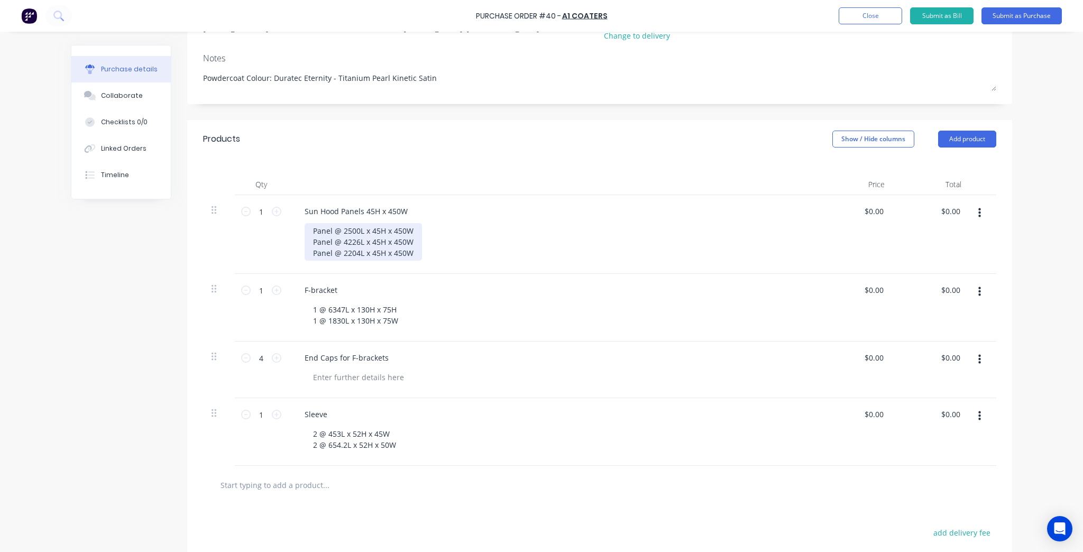
click at [398, 244] on div "Panel @ 2500L x 45H x 450W Panel @ 4226L x 45H x 450W Panel @ 2204L x 45H x 450W" at bounding box center [363, 242] width 117 height 38
drag, startPoint x: 329, startPoint y: 232, endPoint x: 290, endPoint y: 233, distance: 39.2
click at [290, 233] on div "Sun Hood Panels 45H x 450W Panel @ 2500L x 45H x 450W Panel @ 4226L x 45H x 450…" at bounding box center [552, 234] width 529 height 79
drag, startPoint x: 400, startPoint y: 232, endPoint x: 350, endPoint y: 232, distance: 50.3
click at [350, 232] on div "1 @ 2500L x 45H x 450W Panel @ 4226L x 45H x 450W Panel @ 2204L x 45H x 450W" at bounding box center [363, 242] width 117 height 38
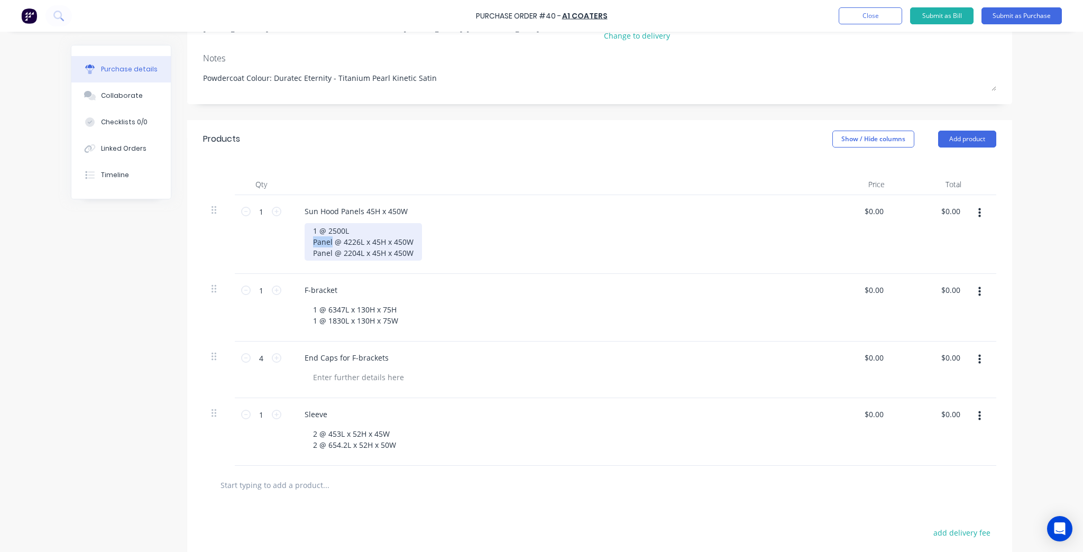
drag, startPoint x: 329, startPoint y: 241, endPoint x: 296, endPoint y: 241, distance: 32.8
click at [296, 241] on div "Sun Hood Panels 45H x 450W 1 @ 2500L Panel @ 4226L x 45H x 450W Panel @ 2204L x…" at bounding box center [552, 234] width 529 height 79
drag, startPoint x: 400, startPoint y: 242, endPoint x: 349, endPoint y: 246, distance: 51.4
click at [349, 246] on div "1 @ 2500L 1 @ 4226L x 45H x 450W Panel @ 2204L x 45H x 450W" at bounding box center [363, 242] width 117 height 38
drag, startPoint x: 332, startPoint y: 252, endPoint x: 297, endPoint y: 253, distance: 35.0
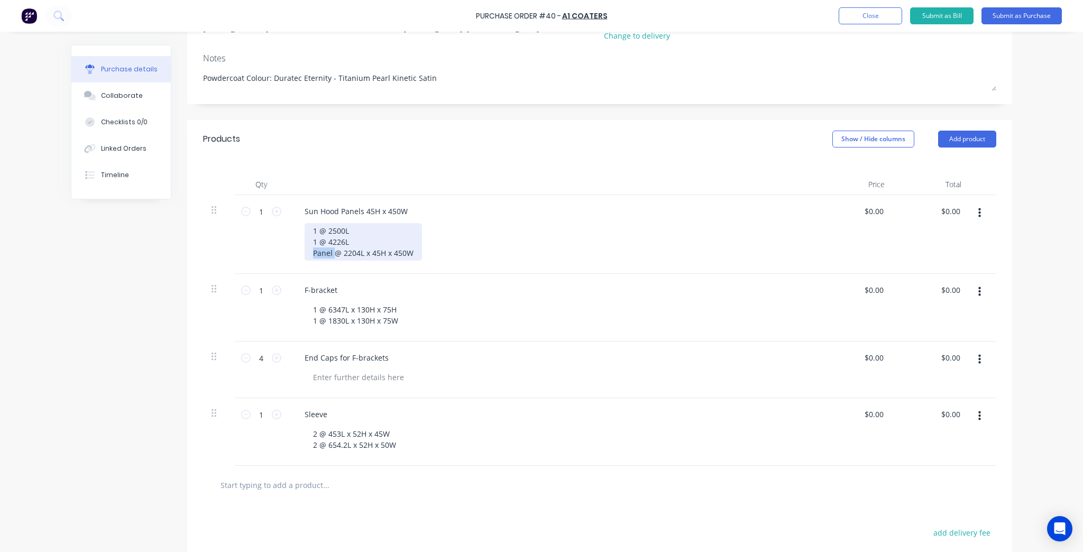
click at [297, 253] on div "Sun Hood Panels 45H x 450W 1 @ 2500L 1 @ 4226L Panel @ 2204L x 45H x 450W" at bounding box center [552, 234] width 529 height 79
drag, startPoint x: 398, startPoint y: 251, endPoint x: 349, endPoint y: 253, distance: 49.8
click at [349, 253] on div "1 @ 2500L 1 @ 4226L 1 @ 2204L x 45H x 450W" at bounding box center [356, 242] width 102 height 38
click at [548, 462] on div "Sleeve 2 @ 453L x 52H x 45W 2 @ 654.2L x 52H x 50W" at bounding box center [552, 432] width 529 height 68
click at [398, 325] on div "1 @ 6347L x 130H x 75H 1 @ 1830L x 130H x 75W" at bounding box center [356, 315] width 102 height 26
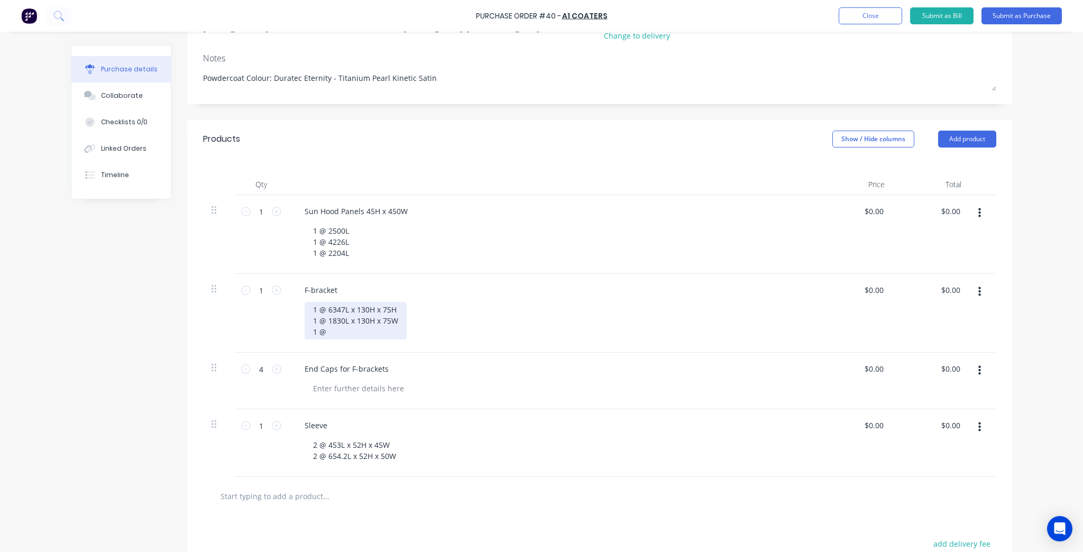
click at [311, 311] on div "1 @ 6347L x 130H x 75H 1 @ 1830L x 130H x 75W 1 @" at bounding box center [356, 321] width 102 height 38
click at [313, 310] on div "1 @ 6347L x 130H x 75H 1 @ 1830L x 130H x 75W 1 @" at bounding box center [356, 321] width 102 height 38
click at [339, 334] on div "2 @ 6347L x 130H x 75H 1 @ 1830L x 130H x 75W 1 @" at bounding box center [356, 321] width 102 height 38
click at [313, 322] on div "2 @ 6347L x 130H x 75H 1 @ 1830L x 130H x 75W 1 @" at bounding box center [356, 321] width 102 height 38
click at [338, 334] on div "2 @ 6347L x 130H x 75H 2 @ 1830L x 130H x 75W 1 @" at bounding box center [356, 321] width 102 height 38
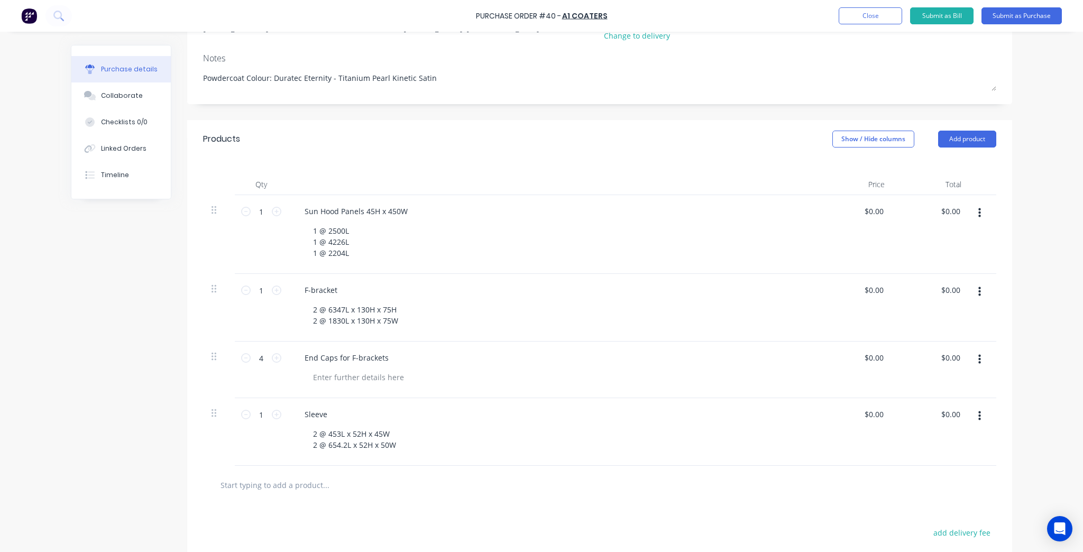
click at [563, 321] on div "2 @ 6347L x 130H x 75H 2 @ 1830L x 130H x 75W" at bounding box center [557, 315] width 504 height 26
click at [352, 251] on div "1 @ 2500L 1 @ 4226L 1 @ 2204L" at bounding box center [332, 242] width 55 height 38
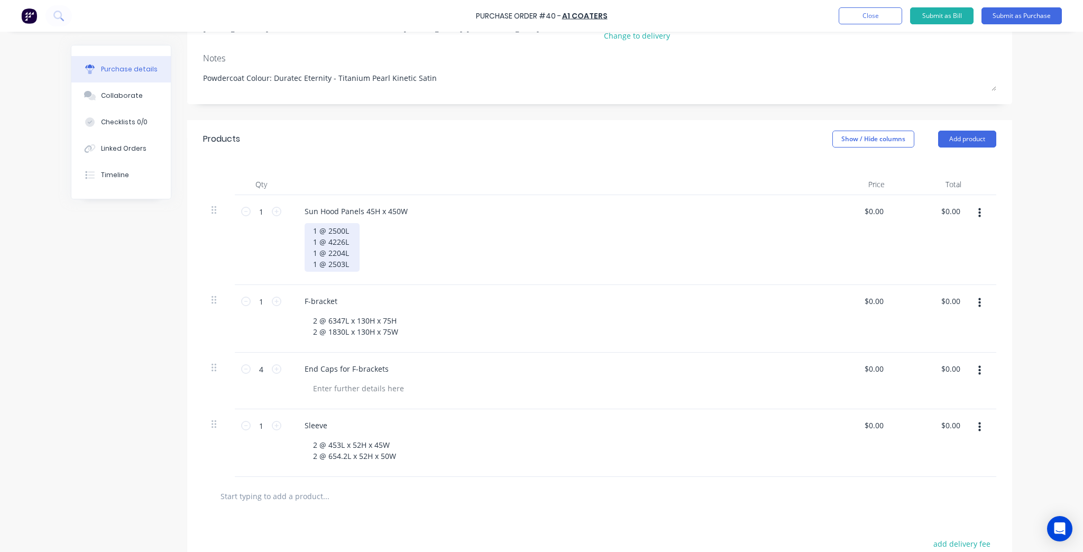
click at [339, 230] on div "1 @ 2500L 1 @ 4226L 1 @ 2204L 1 @ 2503L" at bounding box center [332, 247] width 55 height 49
click at [313, 227] on div "1 @ 2503L 1 @ 4226L 1 @ 2204L 1 @ 2503L" at bounding box center [332, 247] width 55 height 49
click at [349, 263] on div "2 @ 2503L 1 @ 4226L 1 @ 2204L 1 @ 2503L" at bounding box center [332, 247] width 55 height 49
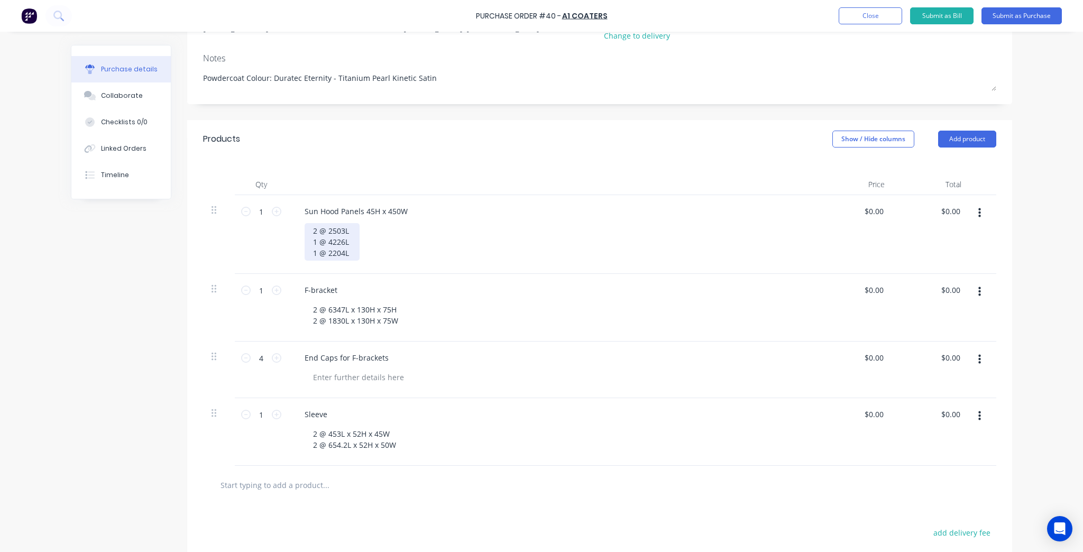
click at [314, 242] on div "2 @ 2503L 1 @ 4226L 1 @ 2204L" at bounding box center [332, 242] width 55 height 38
click at [313, 254] on div "2 @ 2503L 2 @ 4226L 1 @ 2204L" at bounding box center [332, 242] width 55 height 38
click at [495, 500] on div at bounding box center [600, 485] width 794 height 39
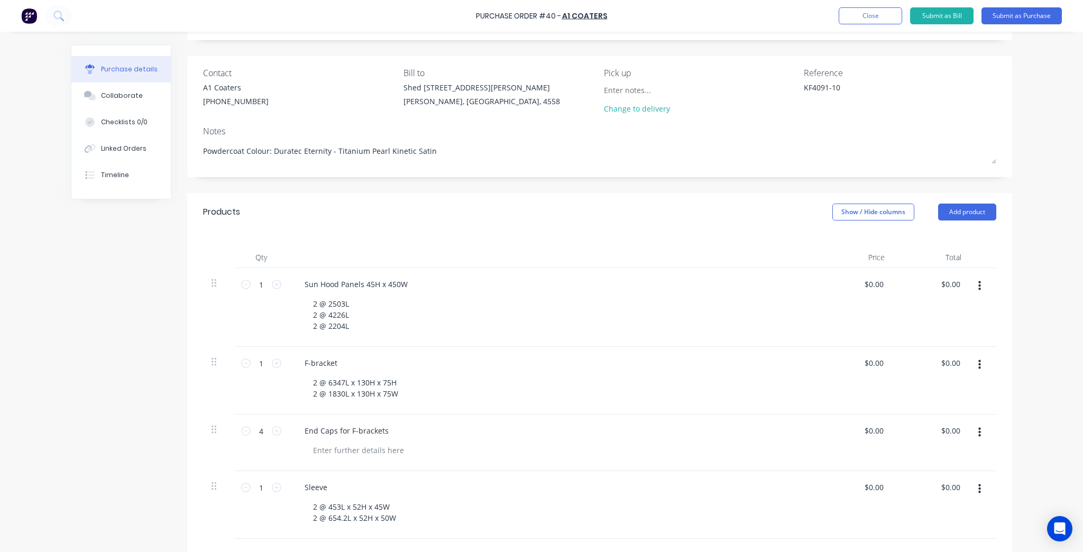
scroll to position [0, 0]
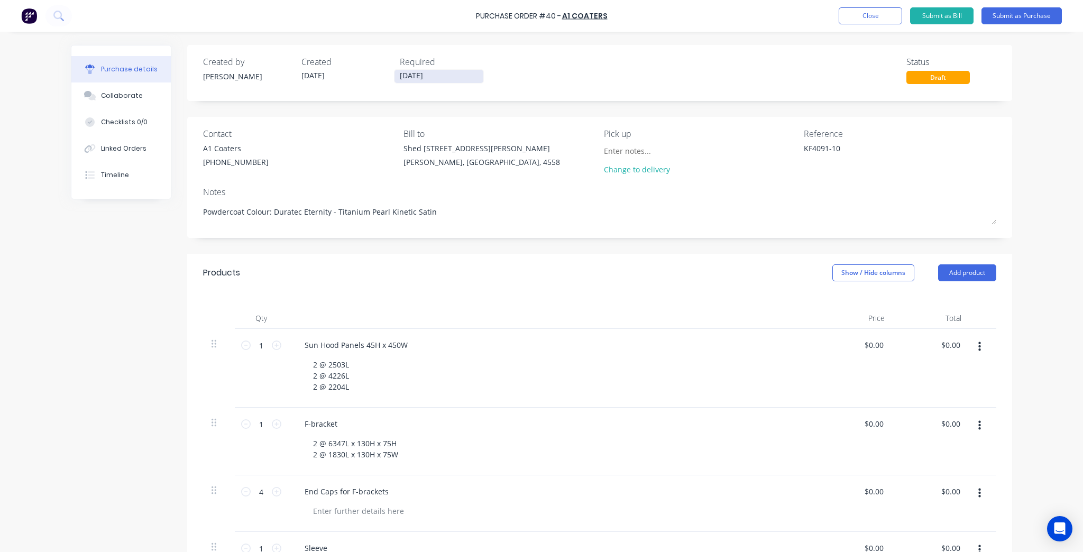
click at [413, 74] on input "09/10/25" at bounding box center [439, 76] width 89 height 13
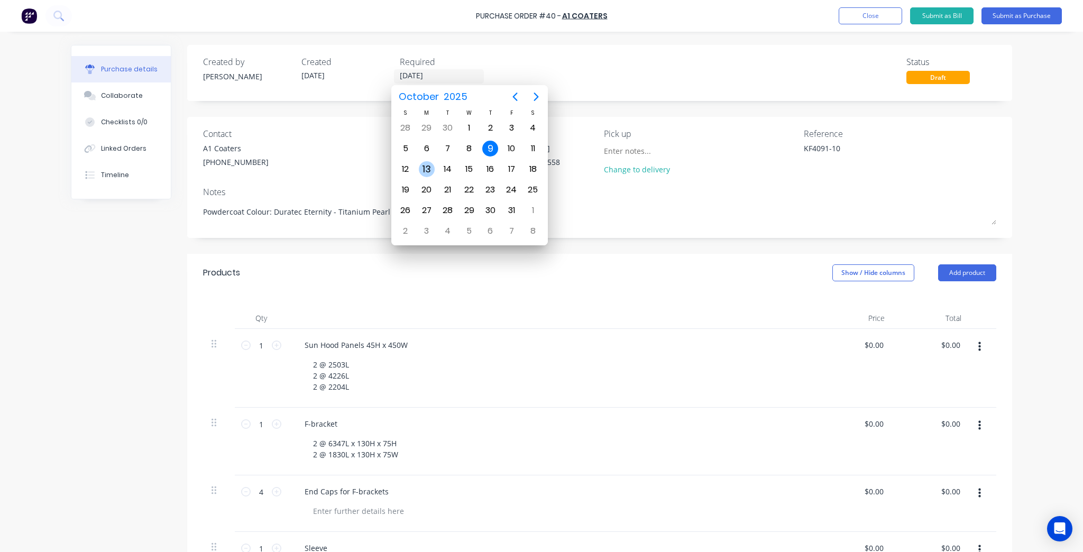
click at [422, 169] on div "13" at bounding box center [427, 169] width 16 height 16
type textarea "x"
type input "13/10/25"
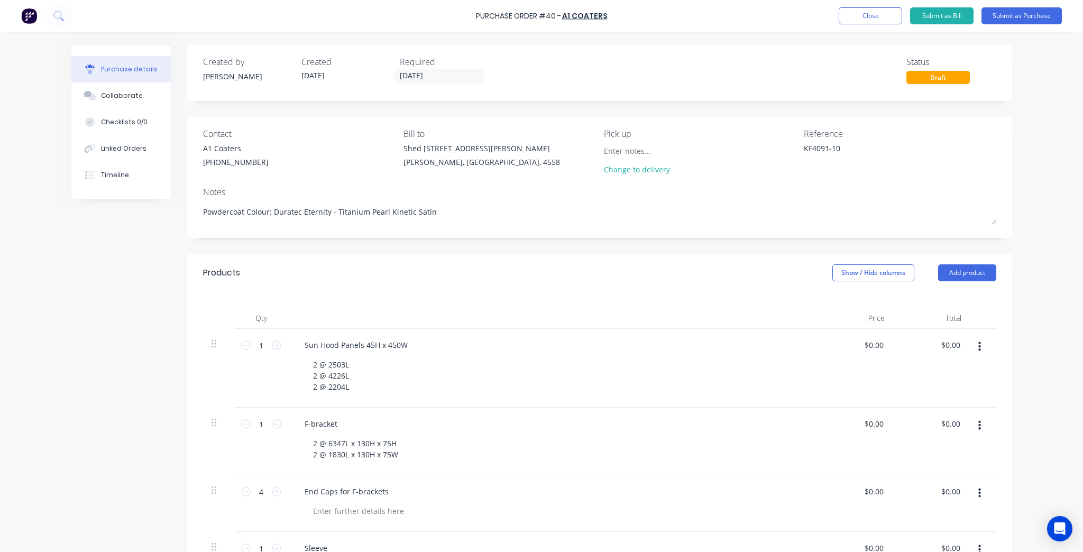
click at [673, 266] on div "Products Show / Hide columns Add product" at bounding box center [599, 273] width 825 height 38
click at [1000, 20] on button "Submit as Purchase" at bounding box center [1022, 15] width 80 height 17
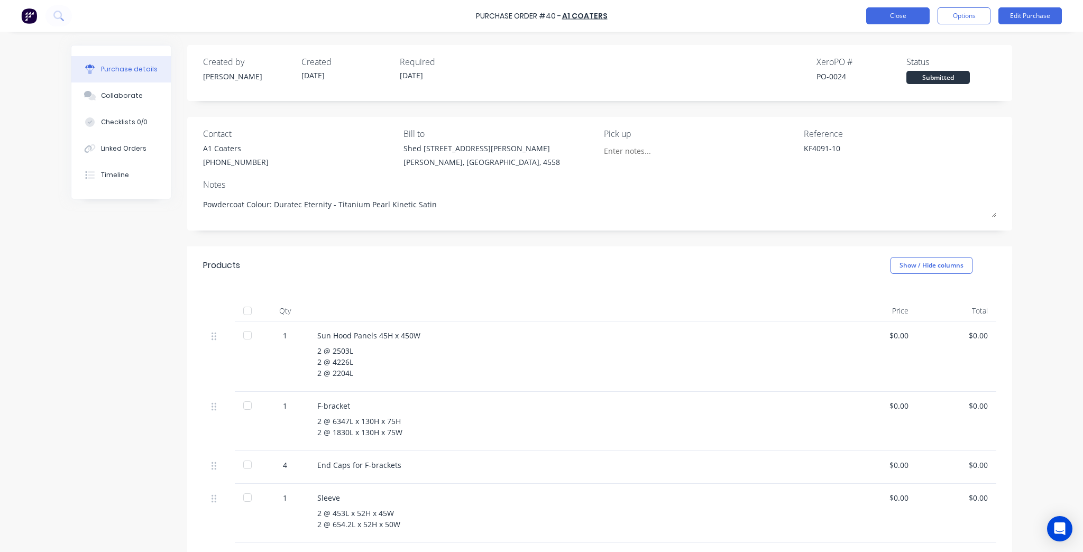
click at [887, 13] on button "Close" at bounding box center [898, 15] width 63 height 17
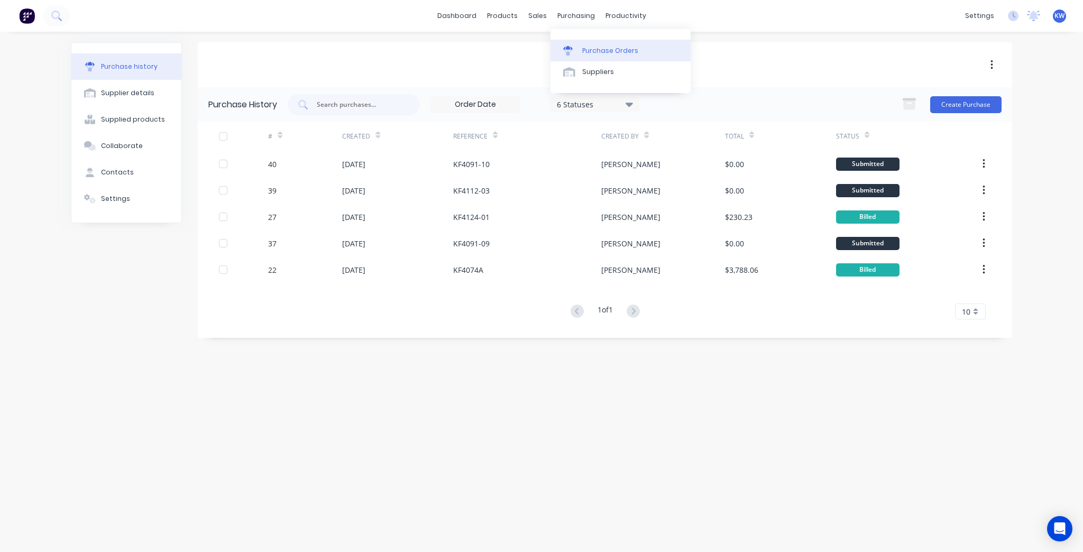
click at [594, 50] on div "Purchase Orders" at bounding box center [610, 51] width 56 height 10
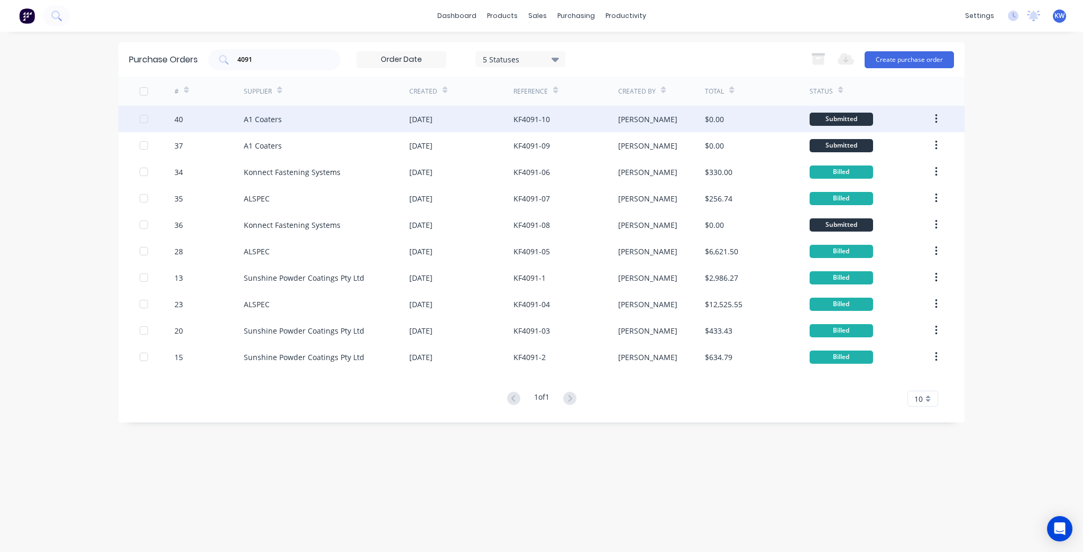
click at [516, 112] on div "KF4091-10" at bounding box center [566, 119] width 104 height 26
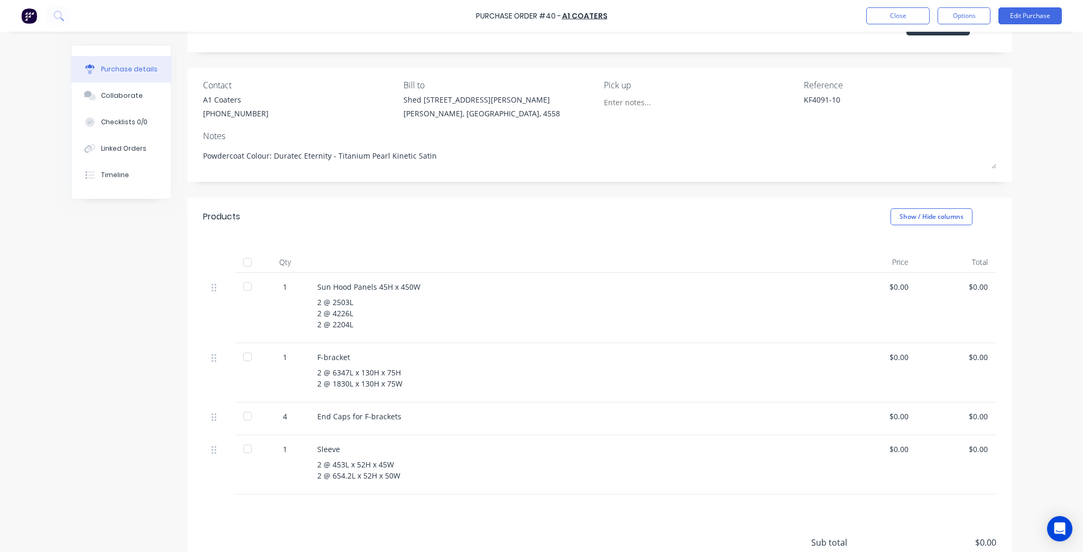
scroll to position [141, 0]
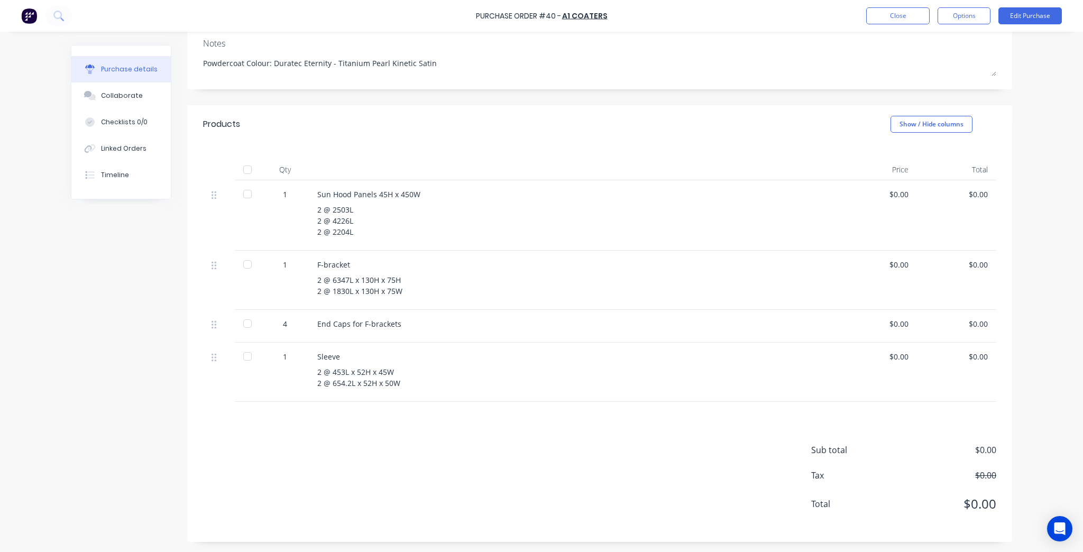
click at [362, 277] on div "2 @ 6347L x 130H x 75H 2 @ 1830L x 130H x 75W" at bounding box center [573, 286] width 512 height 22
click at [370, 275] on div "2 @ 6347L x 130H x 75H 2 @ 1830L x 130H x 75W" at bounding box center [573, 286] width 512 height 22
click at [398, 277] on div "2 @ 6347L x 130H x 75H 2 @ 1830L x 130H x 75W" at bounding box center [573, 286] width 512 height 22
click at [388, 280] on div "2 @ 6347L x 130H x 75H 2 @ 1830L x 130H x 75W" at bounding box center [573, 286] width 512 height 22
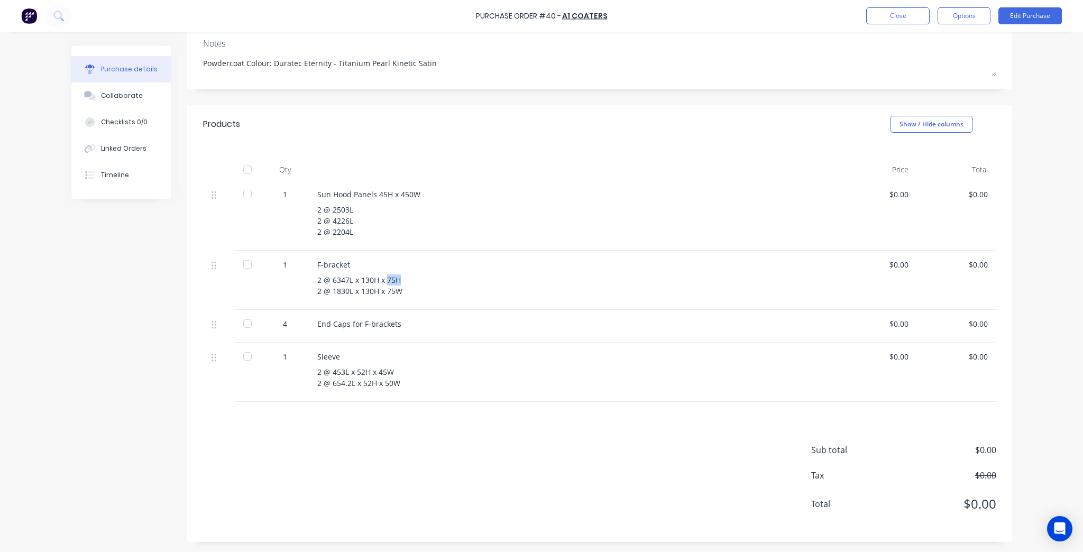
click at [388, 280] on div "2 @ 6347L x 130H x 75H 2 @ 1830L x 130H x 75W" at bounding box center [573, 286] width 512 height 22
click at [393, 279] on div "2 @ 6347L x 130H x 75H 2 @ 1830L x 130H x 75W" at bounding box center [573, 286] width 512 height 22
click at [1034, 15] on button "Edit Purchase" at bounding box center [1030, 15] width 63 height 17
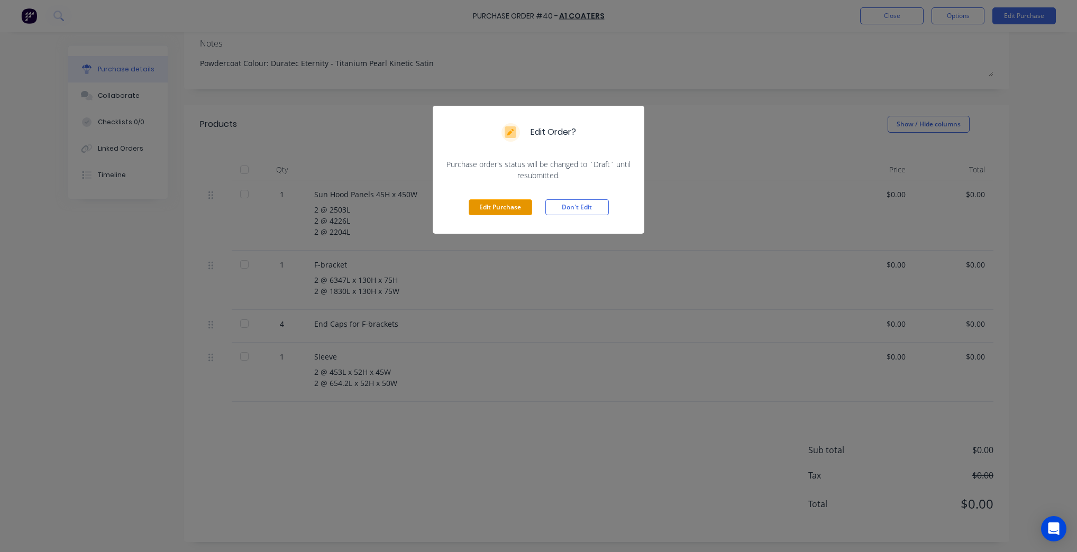
click at [505, 211] on button "Edit Purchase" at bounding box center [500, 207] width 63 height 16
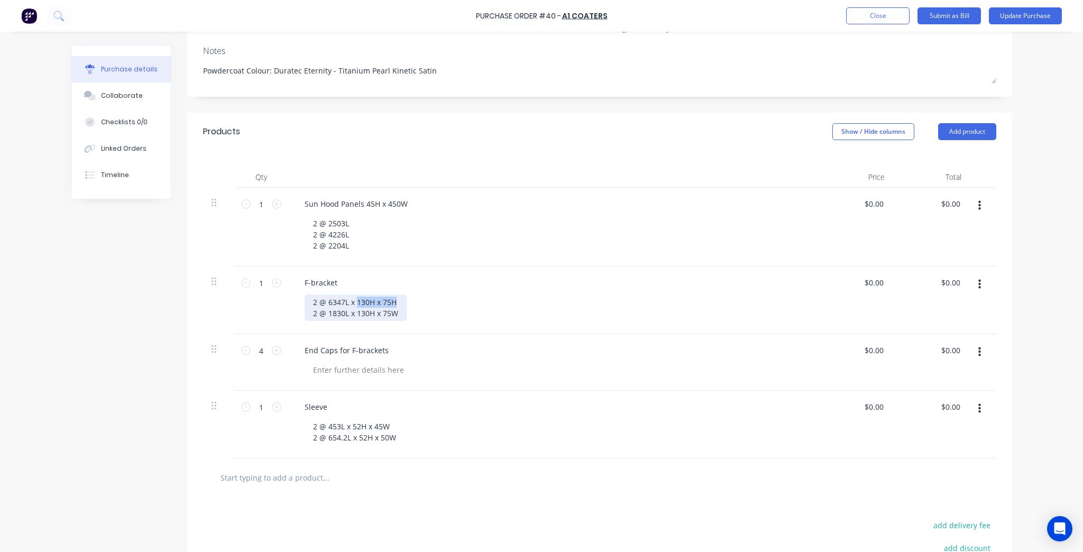
drag, startPoint x: 398, startPoint y: 302, endPoint x: 352, endPoint y: 303, distance: 45.5
click at [352, 303] on div "2 @ 6347L x 130H x 75H 2 @ 1830L x 130H x 75W" at bounding box center [356, 308] width 102 height 26
copy div "130H x 75H"
click at [349, 279] on div "F-bracket" at bounding box center [552, 282] width 512 height 15
click at [336, 281] on div "F-bracket" at bounding box center [321, 282] width 50 height 15
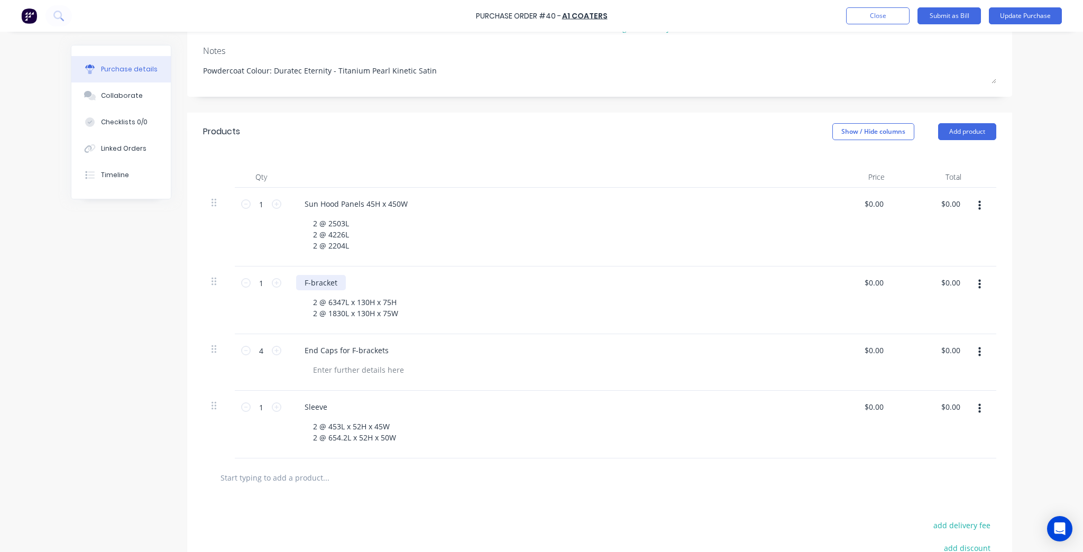
type textarea "x"
click at [336, 281] on div "F-bracket" at bounding box center [321, 282] width 50 height 15
click at [384, 308] on div "2 @ 6347L x 130H x 75H 2 @ 1830L x 130H x 75W" at bounding box center [356, 308] width 102 height 26
type textarea "x"
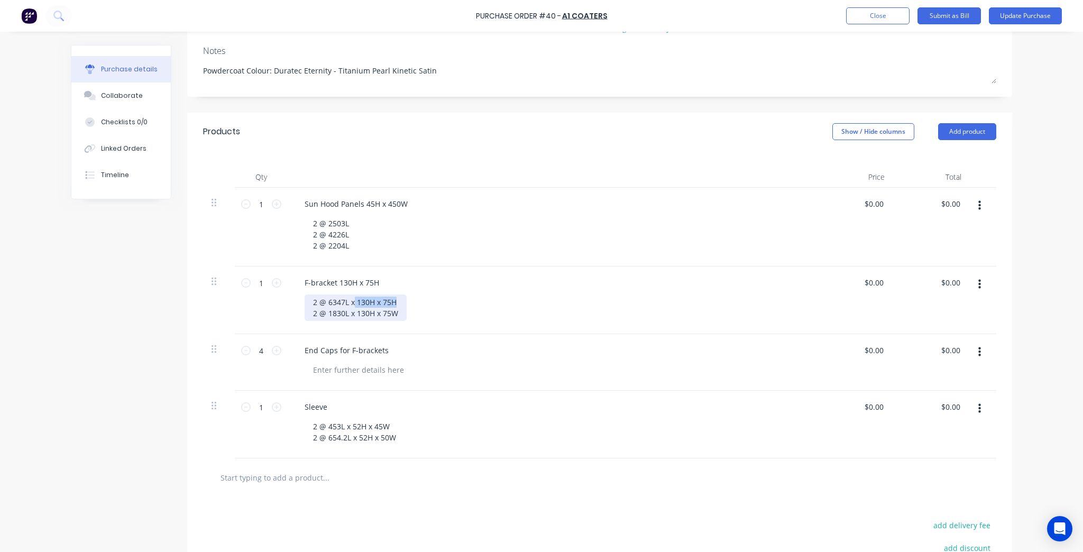
drag, startPoint x: 395, startPoint y: 300, endPoint x: 350, endPoint y: 305, distance: 45.7
click at [350, 305] on div "2 @ 6347L x 130H x 75H 2 @ 1830L x 130H x 75W" at bounding box center [356, 308] width 102 height 26
drag, startPoint x: 394, startPoint y: 314, endPoint x: 348, endPoint y: 307, distance: 47.0
click at [348, 307] on div "2 @ 6347L 2 @ 1830L x 130H x 75W" at bounding box center [356, 308] width 102 height 26
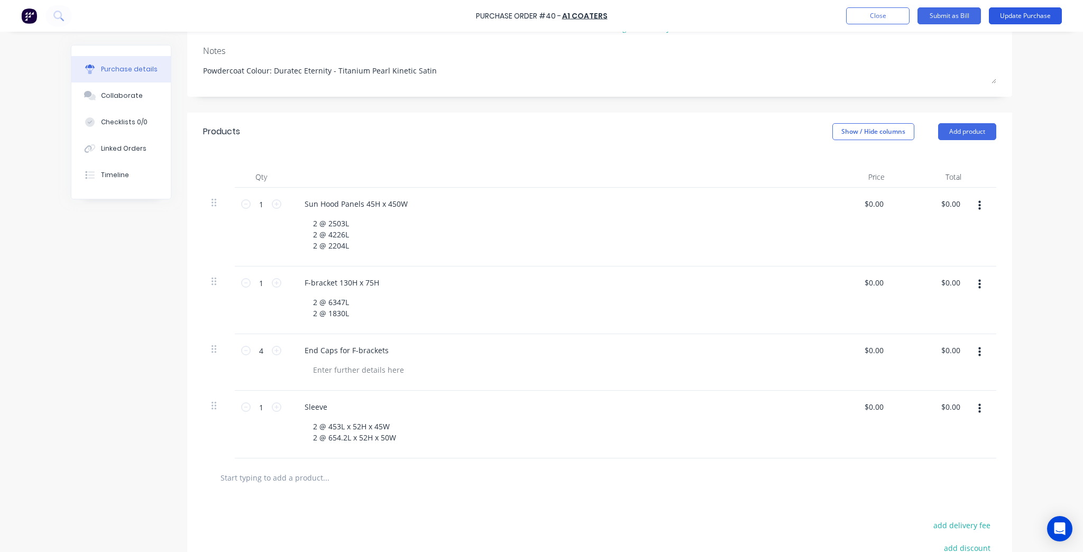
click at [1015, 12] on button "Update Purchase" at bounding box center [1025, 15] width 73 height 17
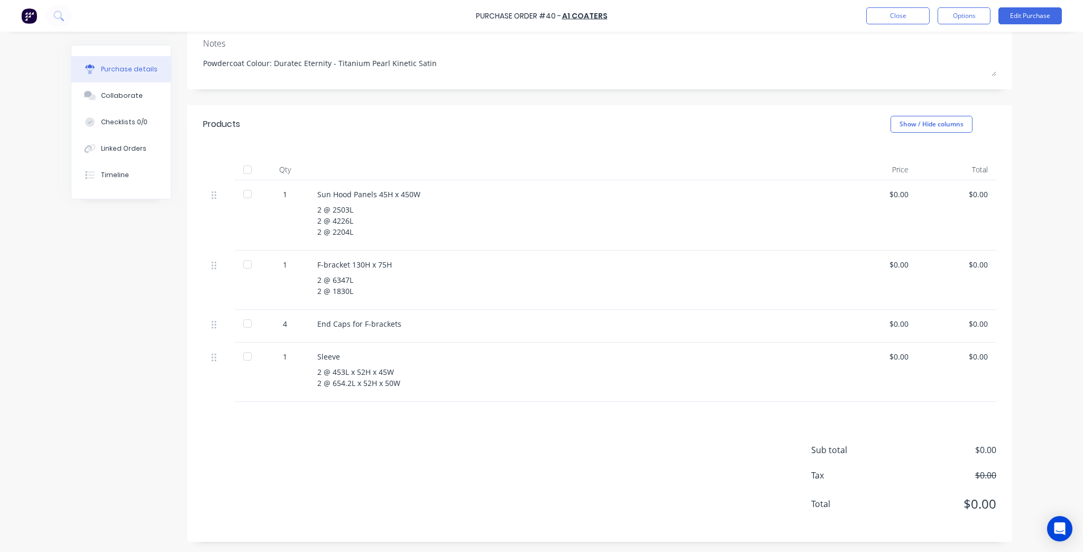
scroll to position [0, 0]
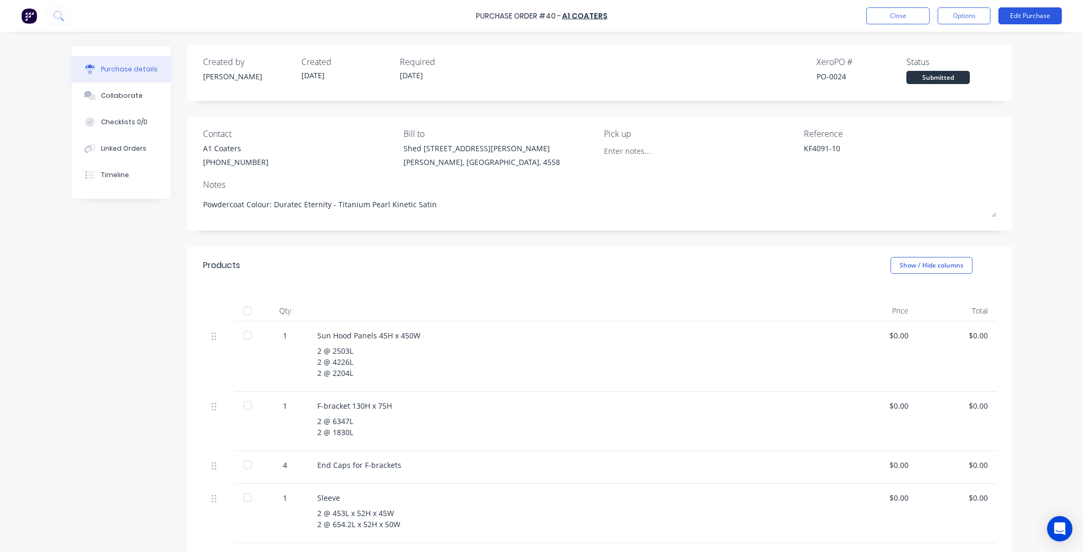
click at [1044, 21] on button "Edit Purchase" at bounding box center [1030, 15] width 63 height 17
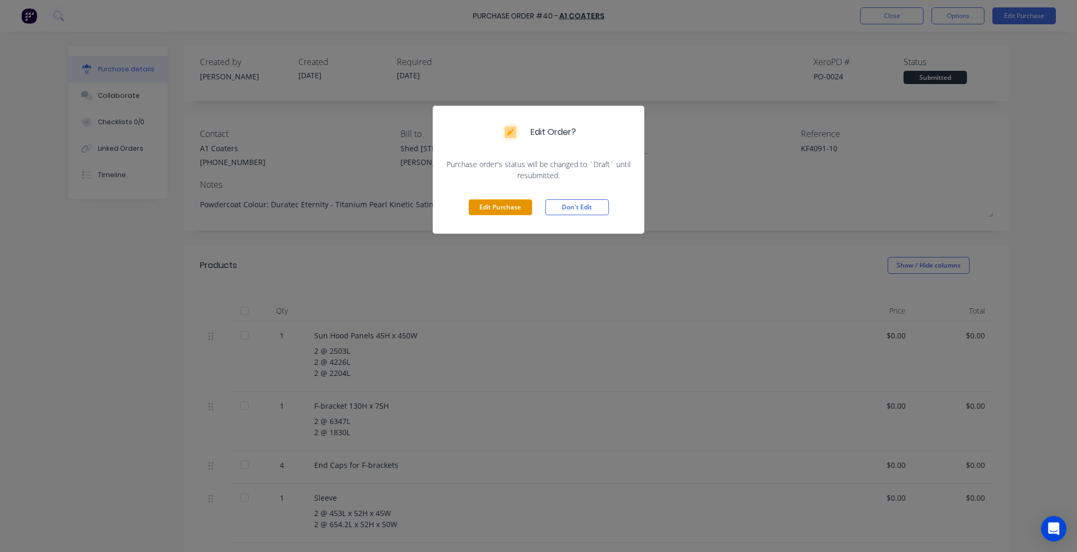
click at [475, 209] on button "Edit Purchase" at bounding box center [500, 207] width 63 height 16
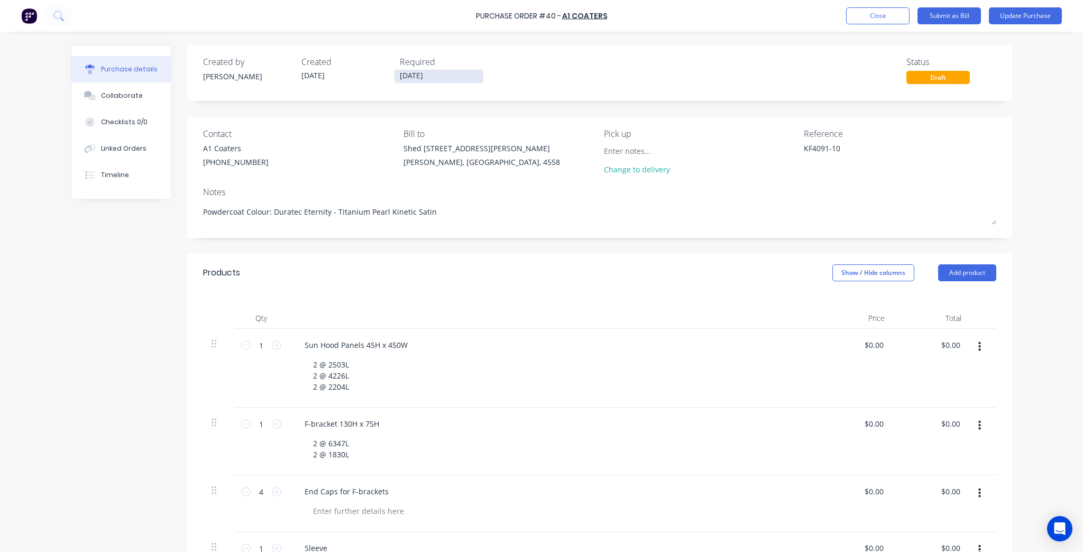
click at [408, 81] on input "13/10/25" at bounding box center [439, 76] width 89 height 13
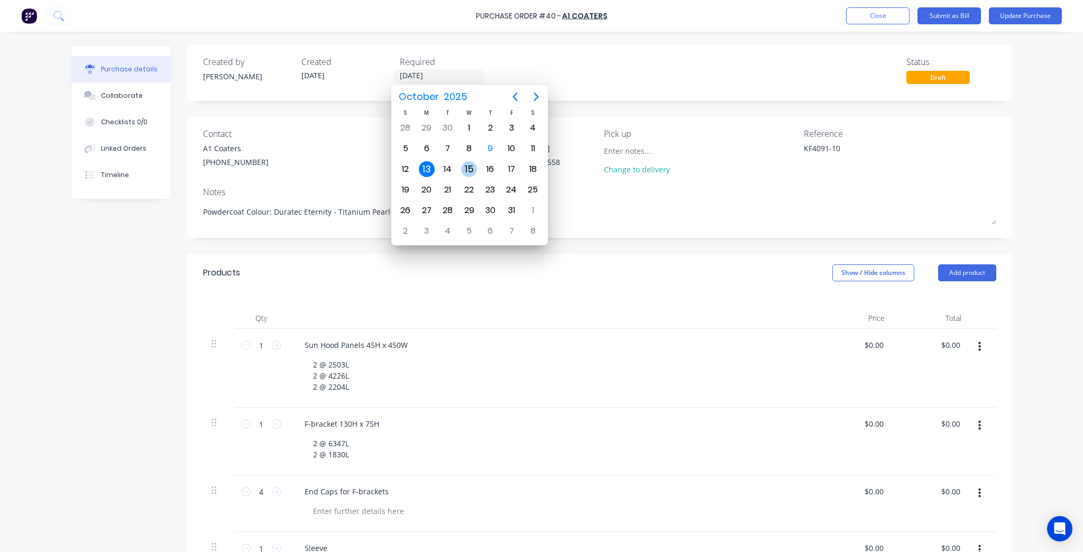
click at [468, 167] on div "15" at bounding box center [469, 169] width 16 height 16
type textarea "x"
type input "15/10/25"
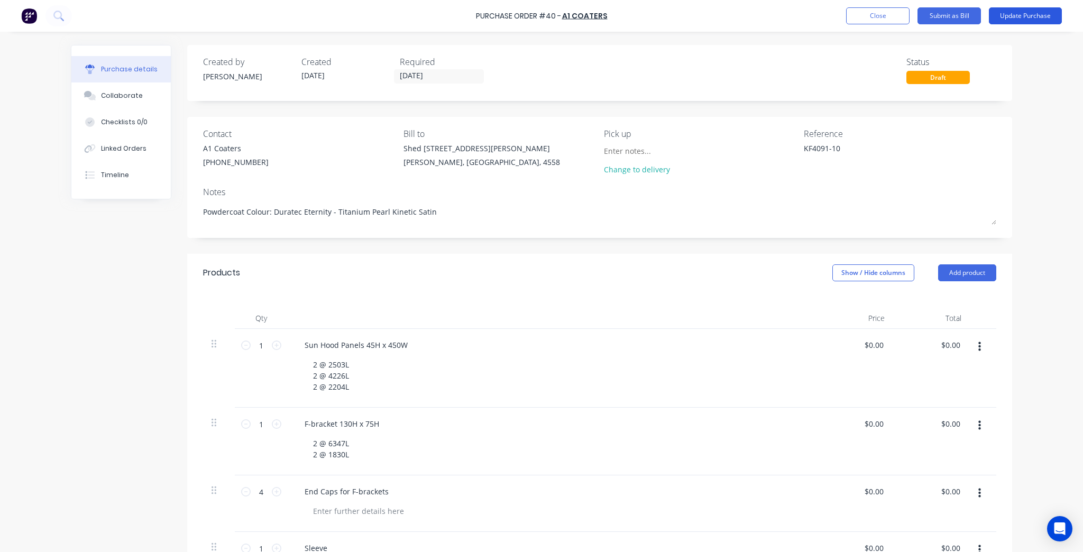
click at [1057, 15] on button "Update Purchase" at bounding box center [1025, 15] width 73 height 17
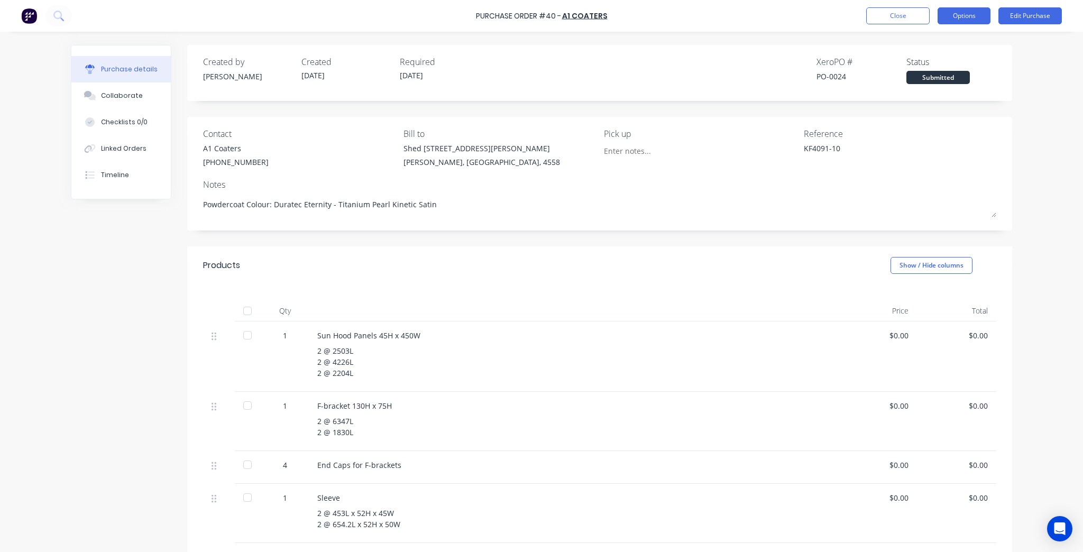
click at [976, 9] on button "Options" at bounding box center [964, 15] width 53 height 17
click at [950, 39] on div "Print / Email" at bounding box center [940, 42] width 81 height 15
click at [948, 83] on div "Without pricing" at bounding box center [940, 85] width 81 height 15
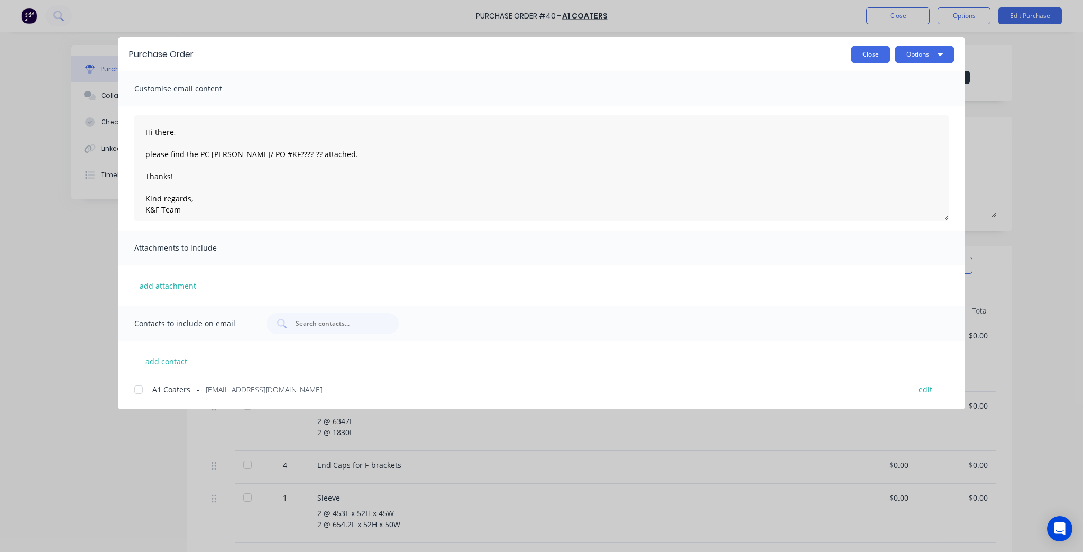
click at [880, 59] on button "Close" at bounding box center [871, 54] width 39 height 17
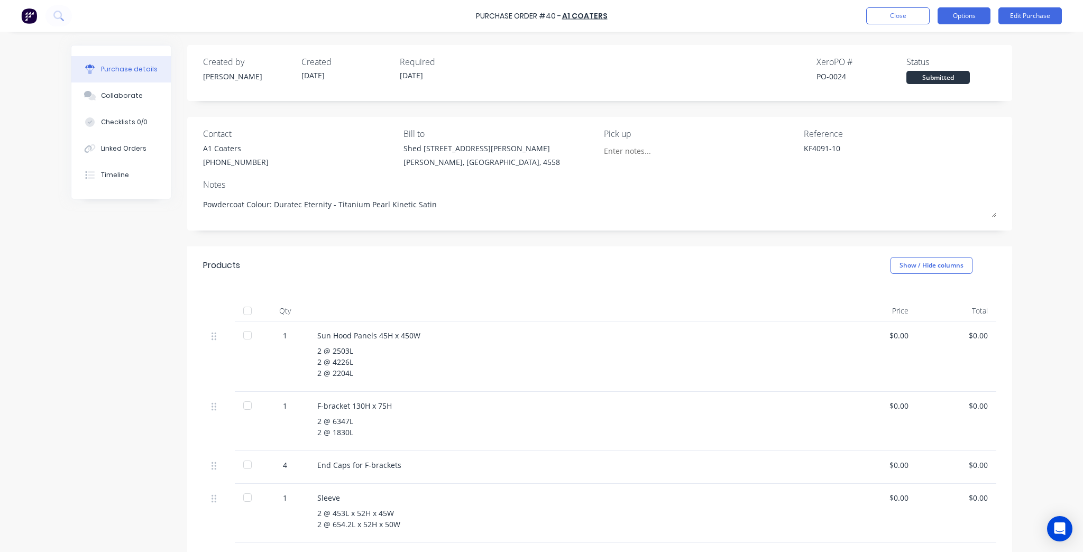
click at [973, 11] on button "Options" at bounding box center [964, 15] width 53 height 17
click at [960, 42] on div "Print / Email" at bounding box center [940, 42] width 81 height 15
click at [942, 83] on div "Without pricing" at bounding box center [940, 85] width 81 height 15
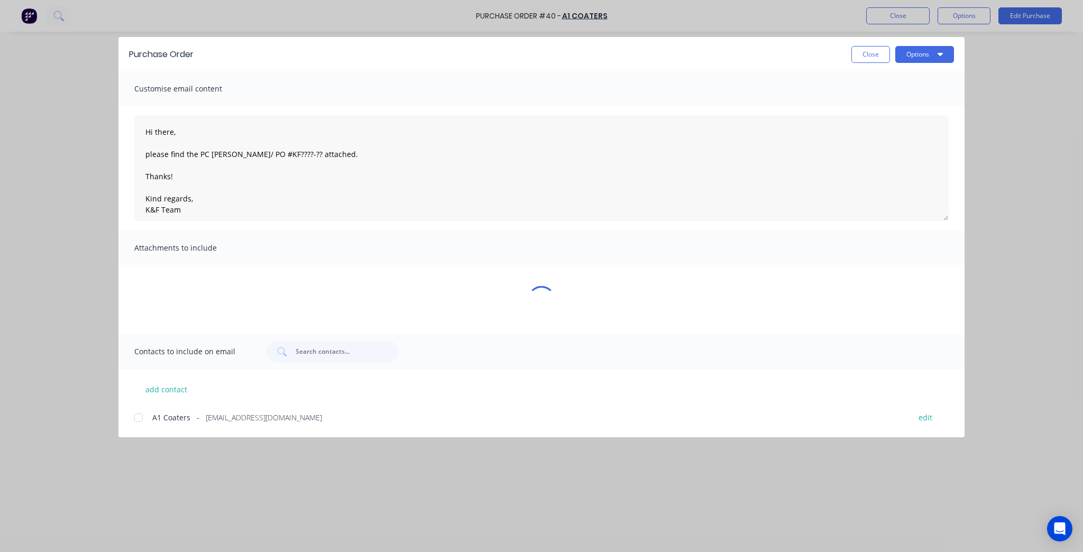
type textarea "x"
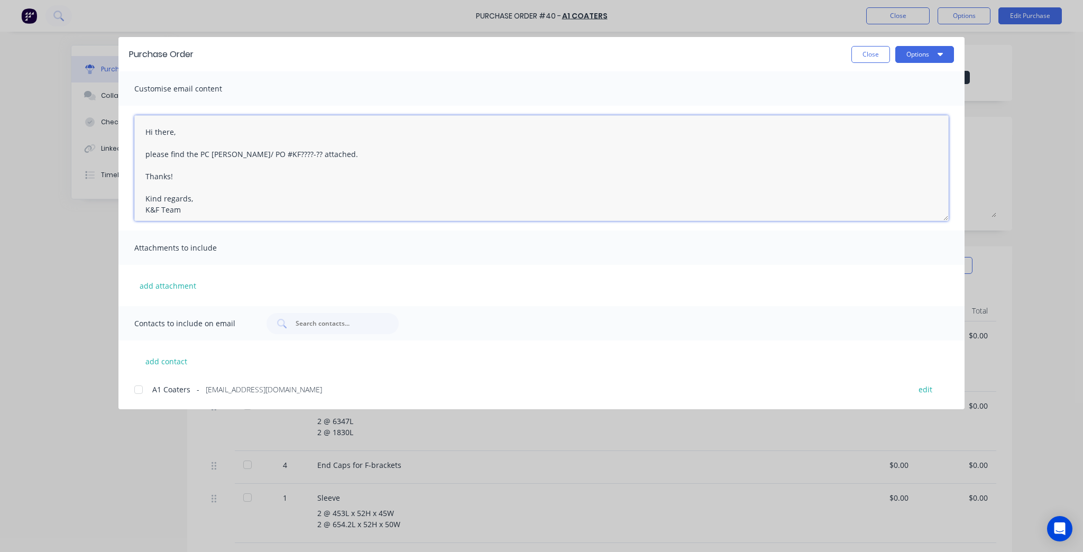
click at [281, 153] on textarea "Hi there, please find the PC docket/ PO #KF????-?? attached. Thanks! Kind regar…" at bounding box center [541, 168] width 815 height 106
drag, startPoint x: 286, startPoint y: 155, endPoint x: 233, endPoint y: 154, distance: 52.9
click at [233, 154] on textarea "Hi there, please find the PC docket/ PO #KF????-?? attached. Thanks! Kind regar…" at bounding box center [541, 168] width 815 height 106
paste textarea "KF4091-10"
type textarea "Hi there, please find the PC docket KF4091-10 attached. Thanks! Kind regards, K…"
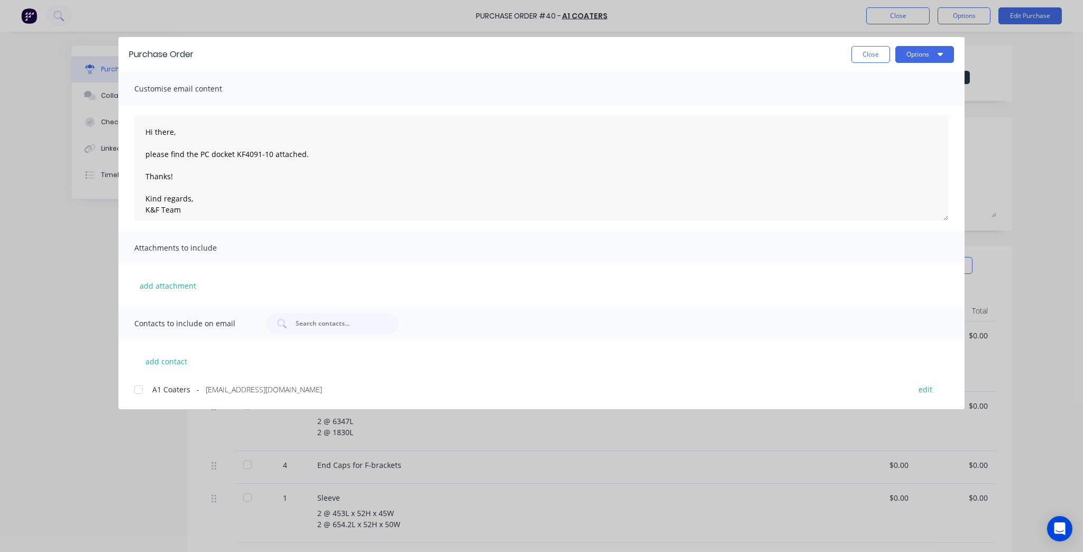
click at [159, 390] on span "A1 Coaters" at bounding box center [171, 389] width 38 height 11
click at [936, 56] on button "Options" at bounding box center [925, 54] width 59 height 17
click at [891, 77] on div "Preview" at bounding box center [903, 81] width 81 height 15
click at [908, 53] on button "Options" at bounding box center [925, 54] width 59 height 17
click at [916, 124] on div "Email" at bounding box center [903, 123] width 81 height 15
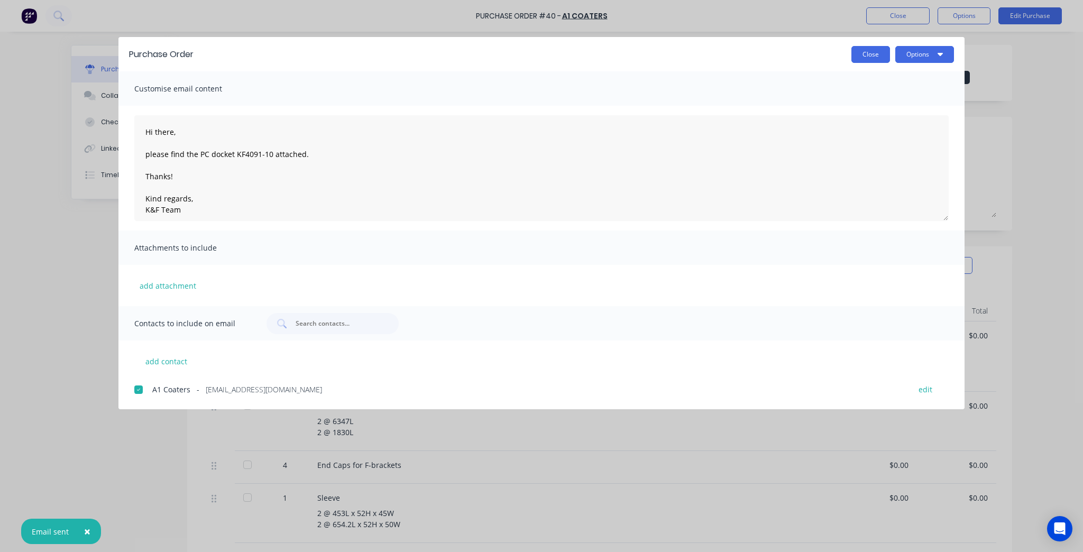
click at [881, 50] on button "Close" at bounding box center [871, 54] width 39 height 17
type textarea "x"
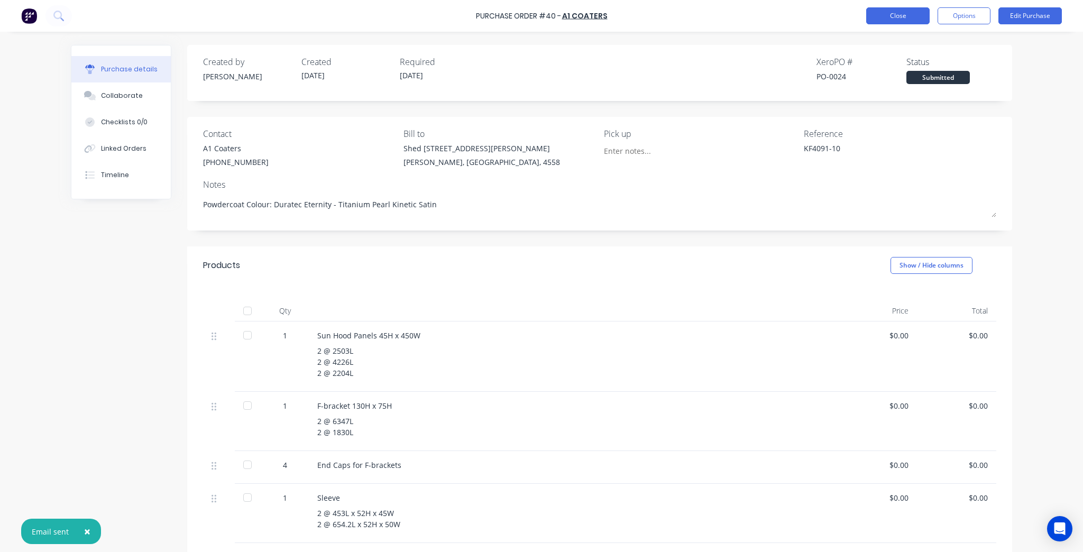
click at [904, 22] on button "Close" at bounding box center [898, 15] width 63 height 17
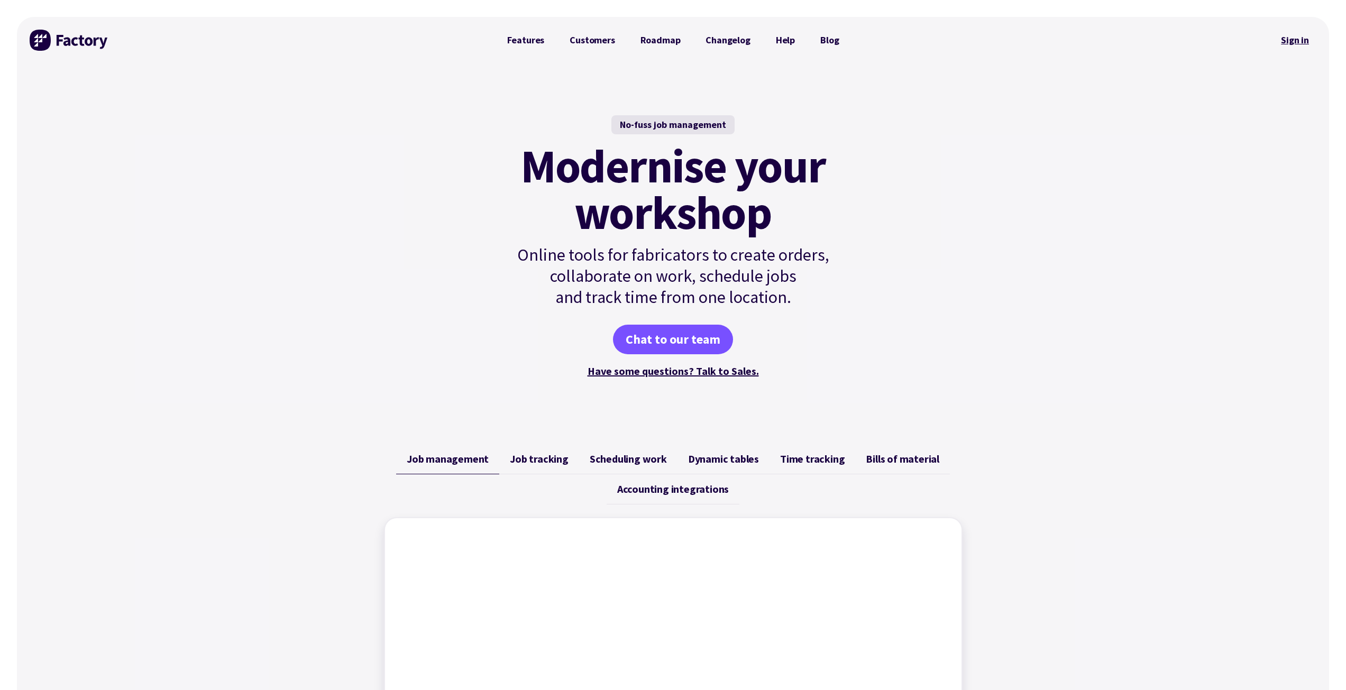
click at [1282, 39] on link "Sign in" at bounding box center [1295, 40] width 43 height 24
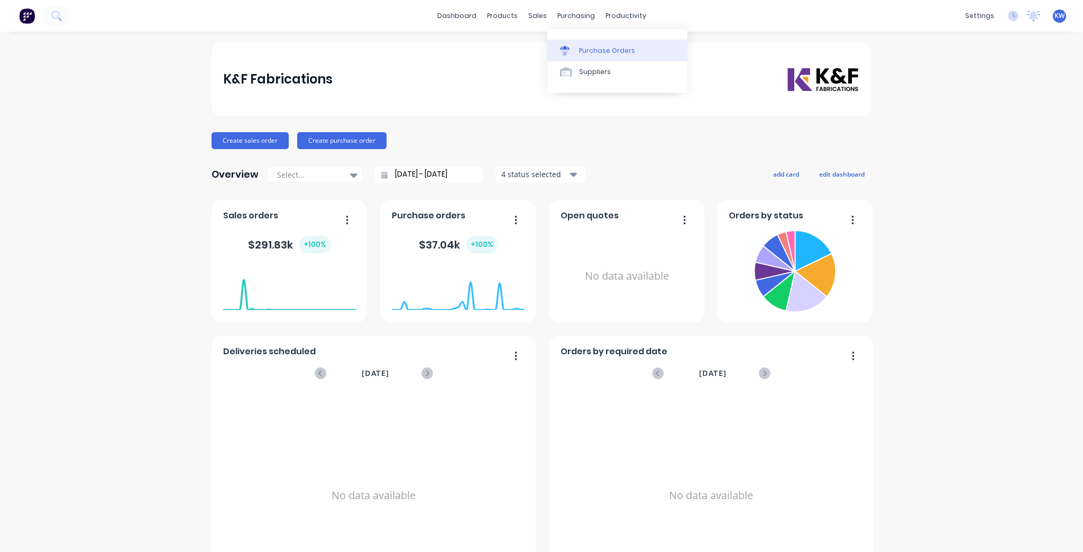
click at [572, 46] on div at bounding box center [568, 51] width 16 height 10
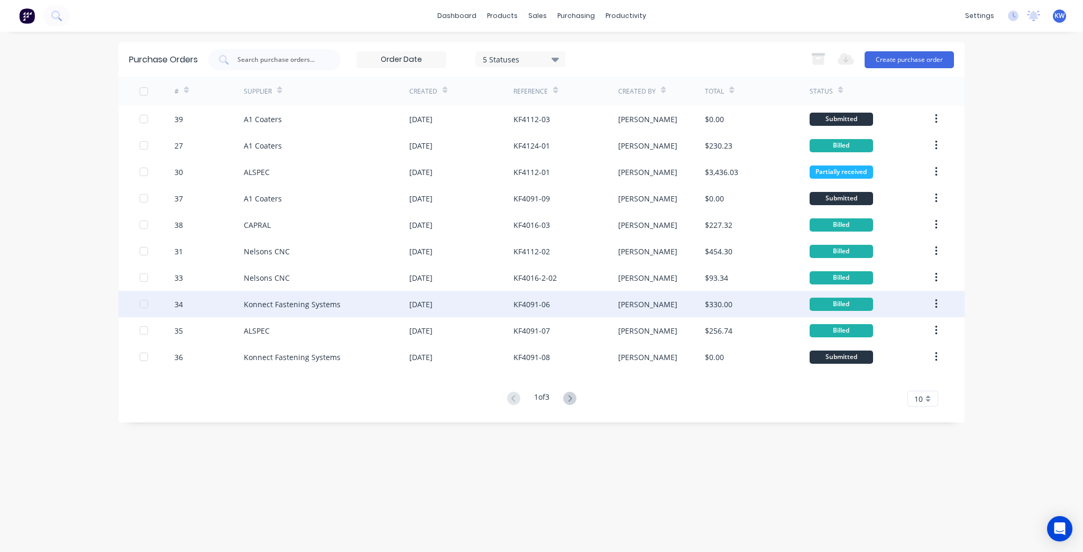
click at [559, 298] on div "KF4091-06" at bounding box center [566, 304] width 104 height 26
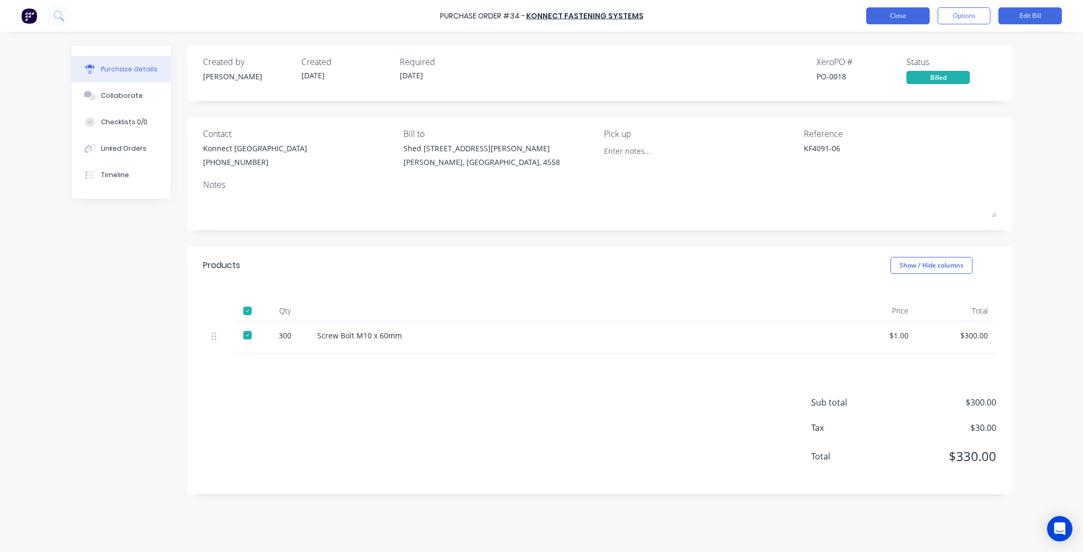
click at [908, 8] on button "Close" at bounding box center [898, 15] width 63 height 17
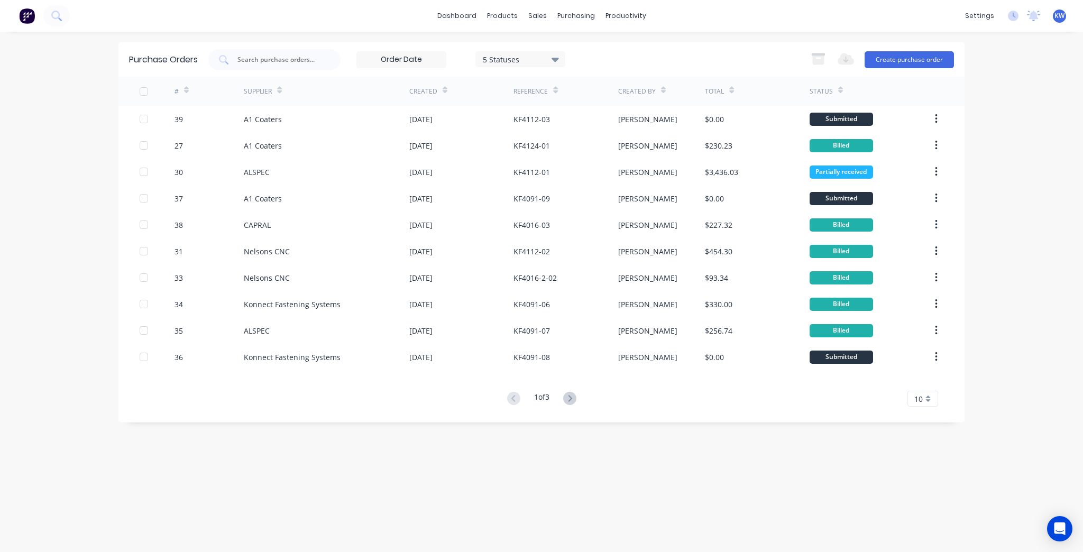
click at [577, 407] on div "Purchase Orders 5 Statuses 5 Statuses Export to Excel (XLSX) Create purchase or…" at bounding box center [542, 232] width 846 height 380
click at [575, 398] on icon at bounding box center [569, 398] width 13 height 13
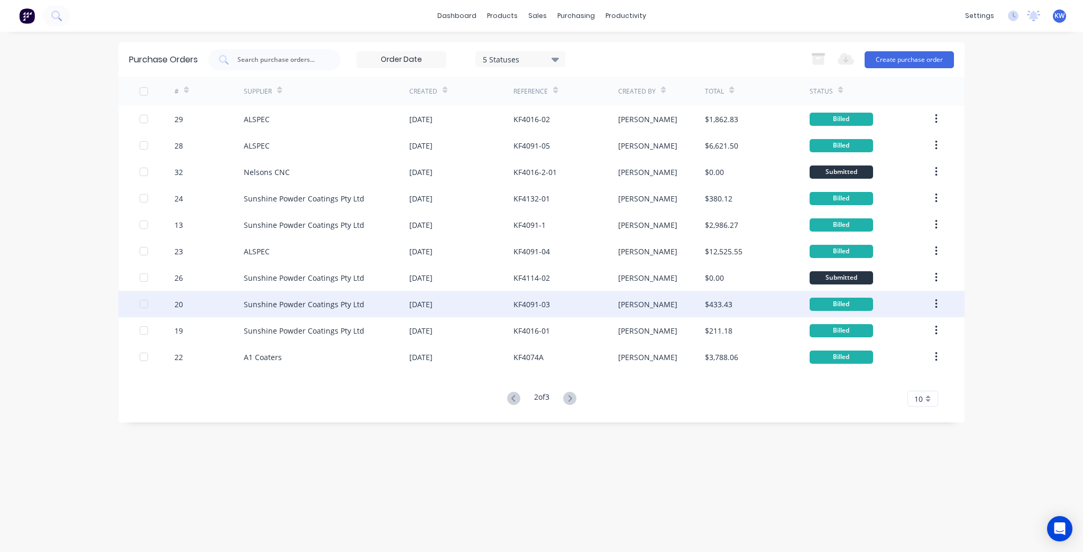
click at [579, 302] on div "KF4091-03" at bounding box center [566, 304] width 104 height 26
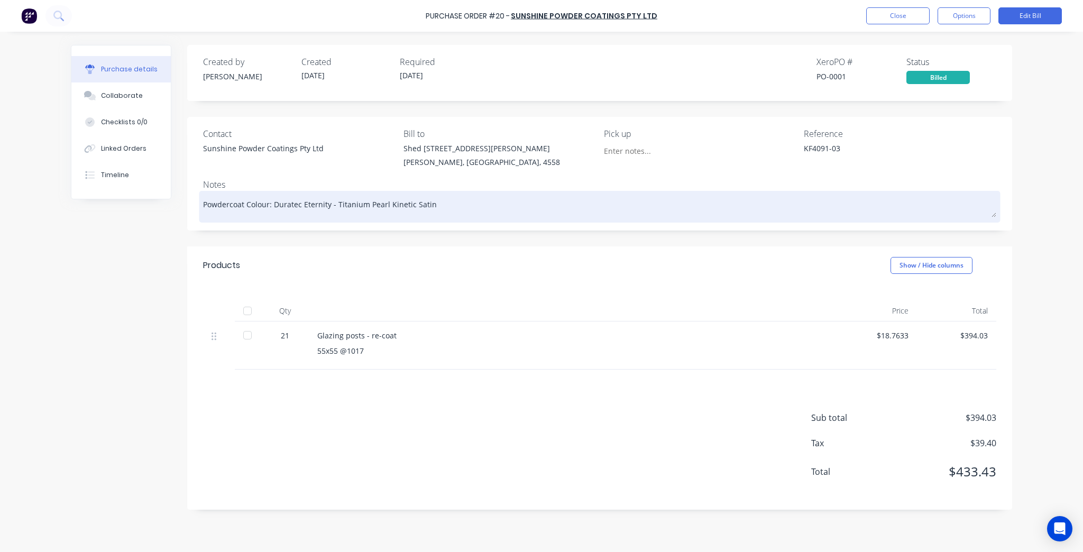
drag, startPoint x: 324, startPoint y: 197, endPoint x: 272, endPoint y: 202, distance: 52.1
click at [272, 202] on textarea "Powdercoat Colour: Duratec Eternity - Titanium Pearl Kinetic Satin" at bounding box center [600, 206] width 794 height 24
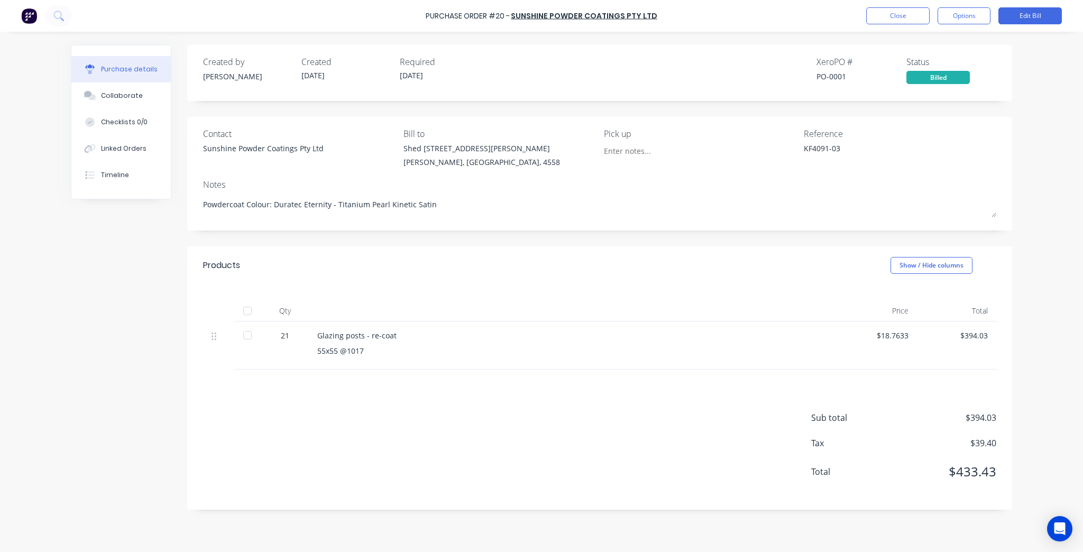
click at [883, 2] on div "Purchase Order #20 - Sunshine Powder Coatings Pty Ltd Close Options Edit Bill" at bounding box center [541, 16] width 1083 height 32
click at [883, 19] on button "Close" at bounding box center [898, 15] width 63 height 17
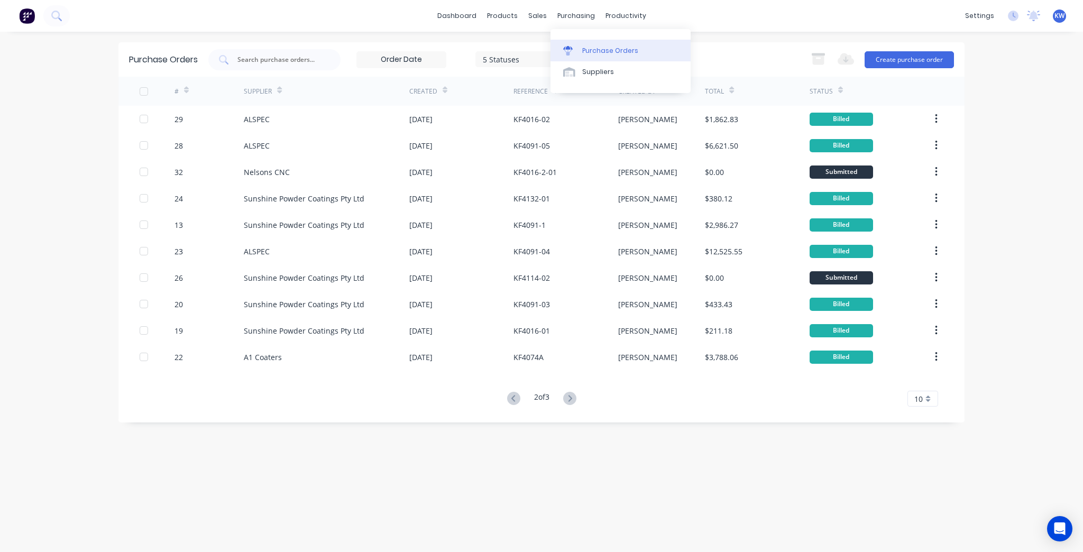
click at [574, 47] on div at bounding box center [571, 51] width 16 height 10
click at [609, 53] on div "Purchase Orders" at bounding box center [610, 51] width 56 height 10
click at [471, 14] on link "dashboard" at bounding box center [457, 16] width 50 height 16
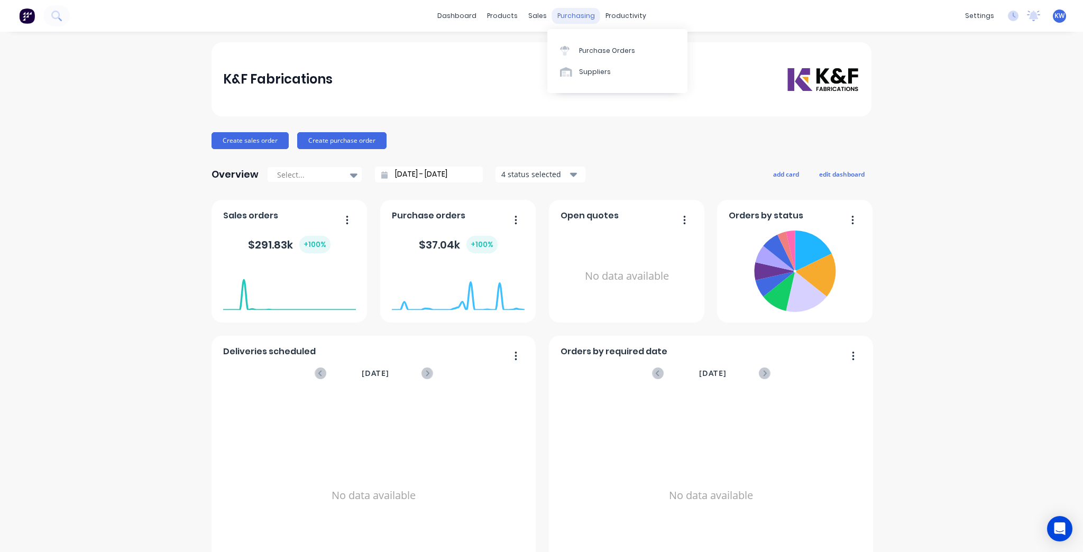
click at [561, 20] on div "purchasing" at bounding box center [576, 16] width 48 height 16
click at [586, 44] on link "Purchase Orders" at bounding box center [618, 50] width 140 height 21
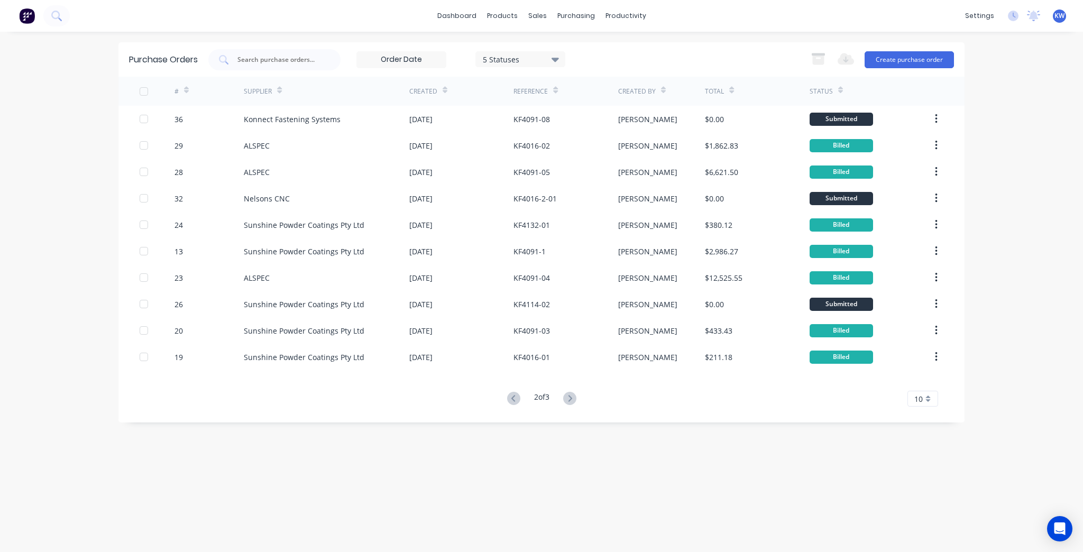
click at [580, 394] on div "2 of 3" at bounding box center [542, 398] width 76 height 15
click at [571, 396] on icon at bounding box center [570, 398] width 4 height 6
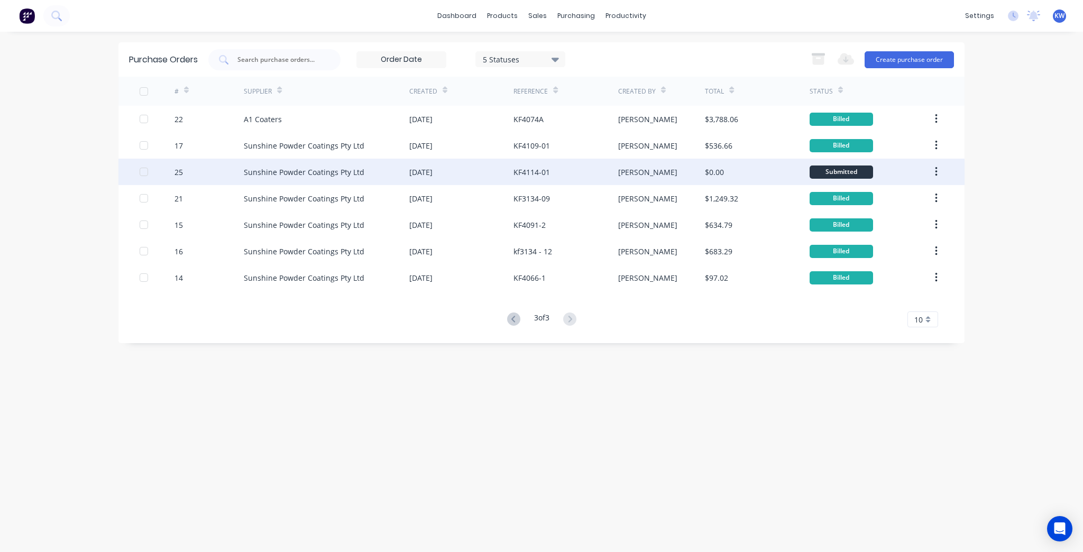
click at [595, 174] on div "KF4114-01" at bounding box center [566, 172] width 104 height 26
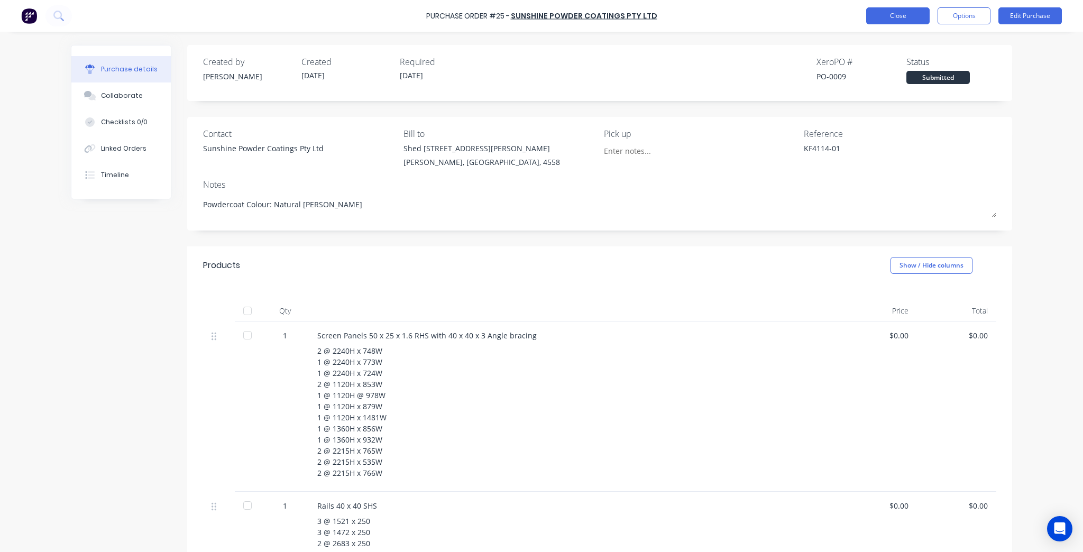
click at [888, 15] on button "Close" at bounding box center [898, 15] width 63 height 17
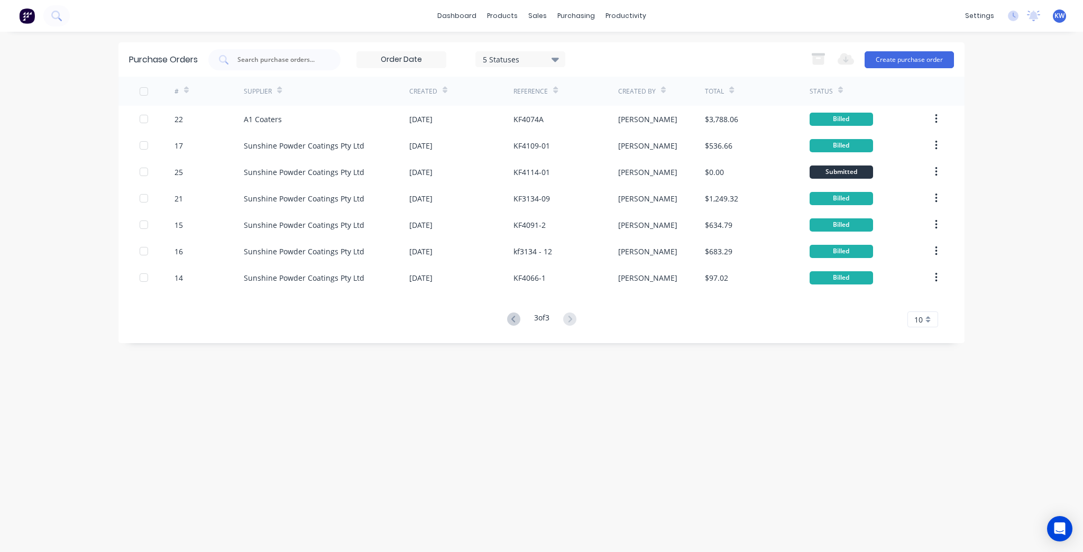
click at [523, 319] on div "3 of 3" at bounding box center [542, 319] width 76 height 15
click at [514, 320] on icon at bounding box center [513, 319] width 13 height 13
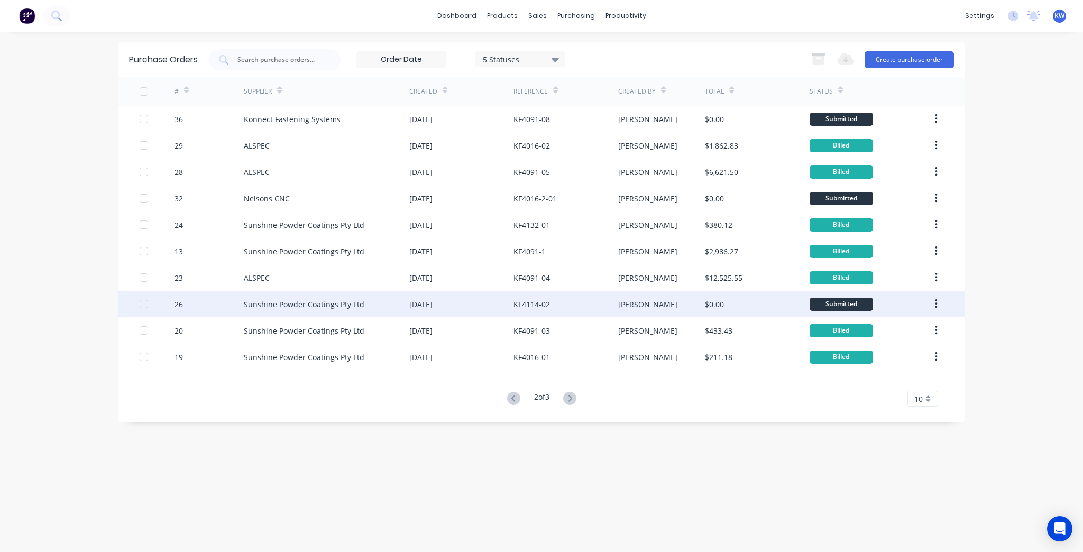
click at [658, 309] on div "[PERSON_NAME]" at bounding box center [661, 304] width 87 height 26
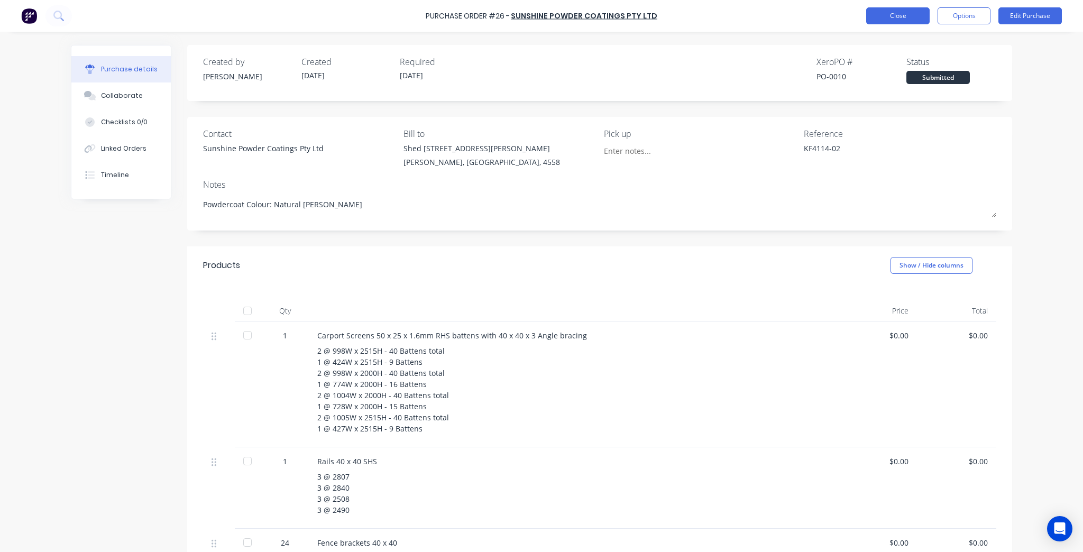
click at [895, 20] on button "Close" at bounding box center [898, 15] width 63 height 17
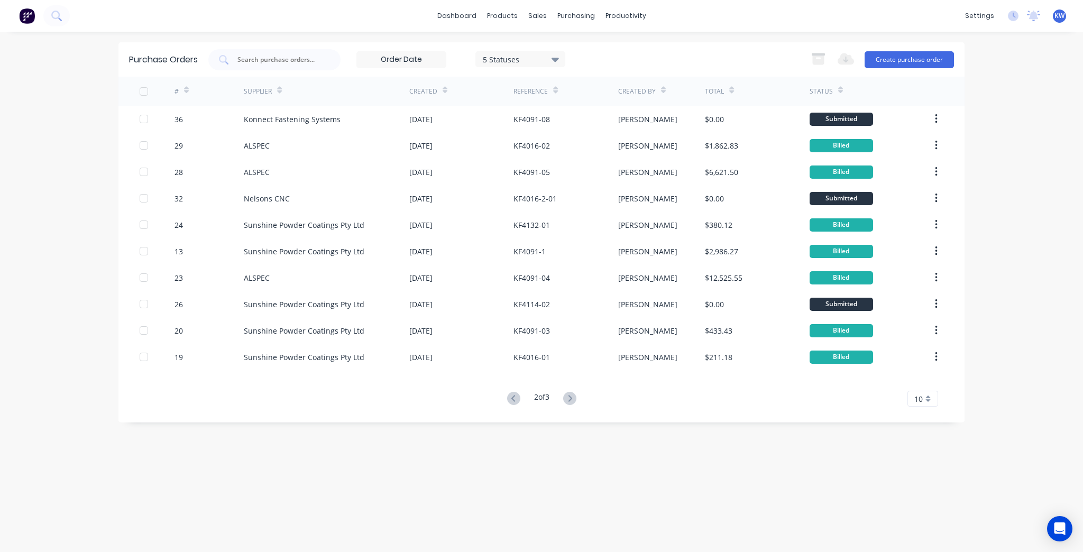
click at [569, 386] on div "# Supplier Created Reference Created By Total Status 36 Konnect Fastening Syste…" at bounding box center [542, 242] width 846 height 330
click at [569, 401] on icon at bounding box center [569, 398] width 13 height 13
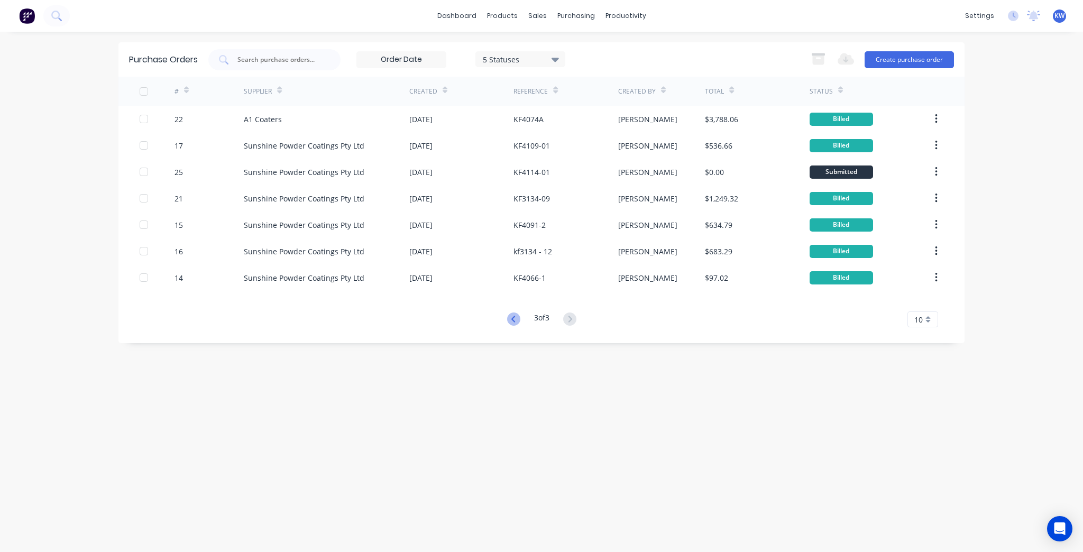
click at [511, 321] on icon at bounding box center [513, 319] width 4 height 6
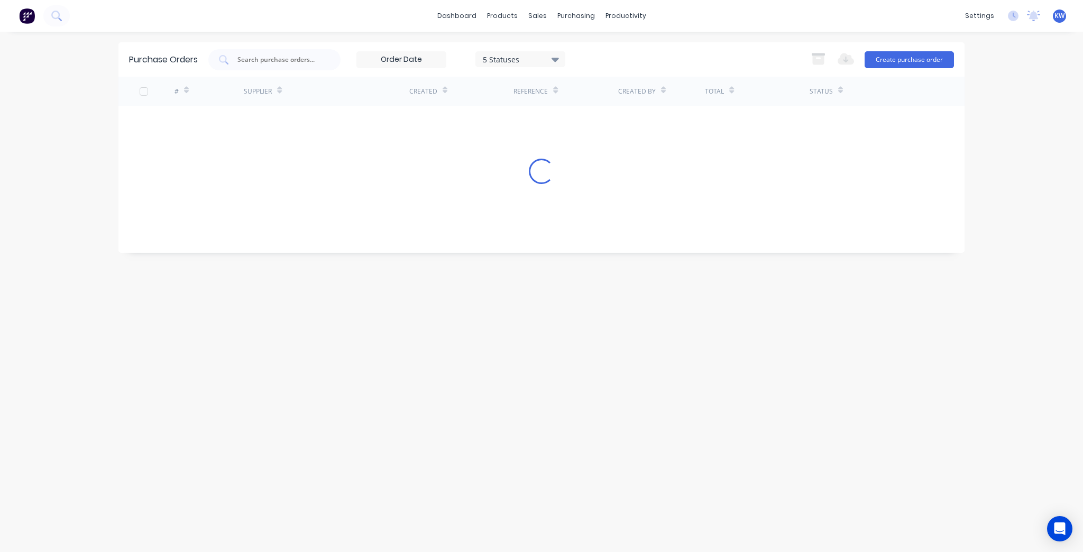
click at [511, 321] on div "Purchase Orders 5 Statuses 5 Statuses Export to Excel (XLSX) Create purchase or…" at bounding box center [542, 291] width 846 height 499
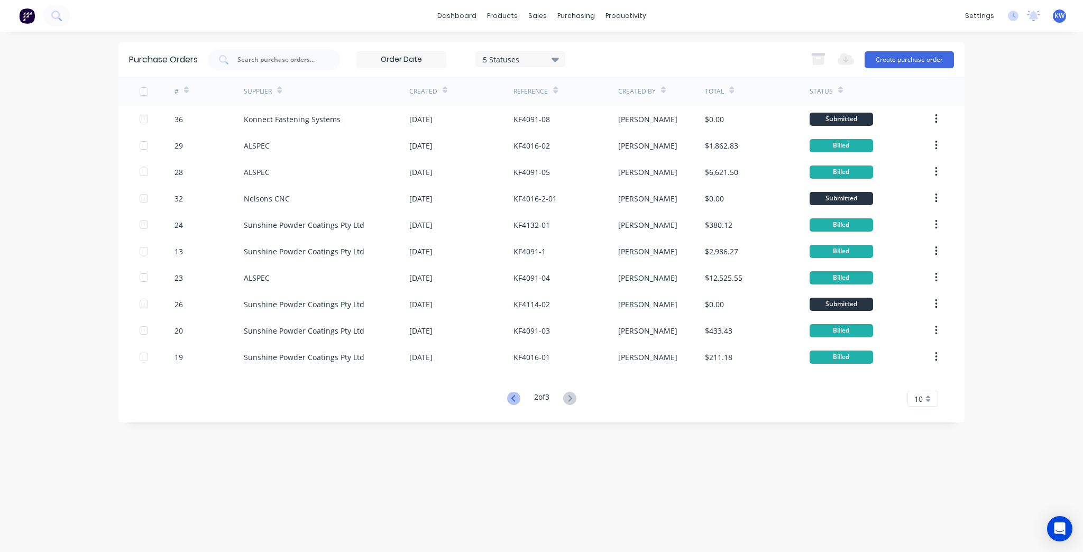
click at [513, 399] on icon at bounding box center [513, 398] width 13 height 13
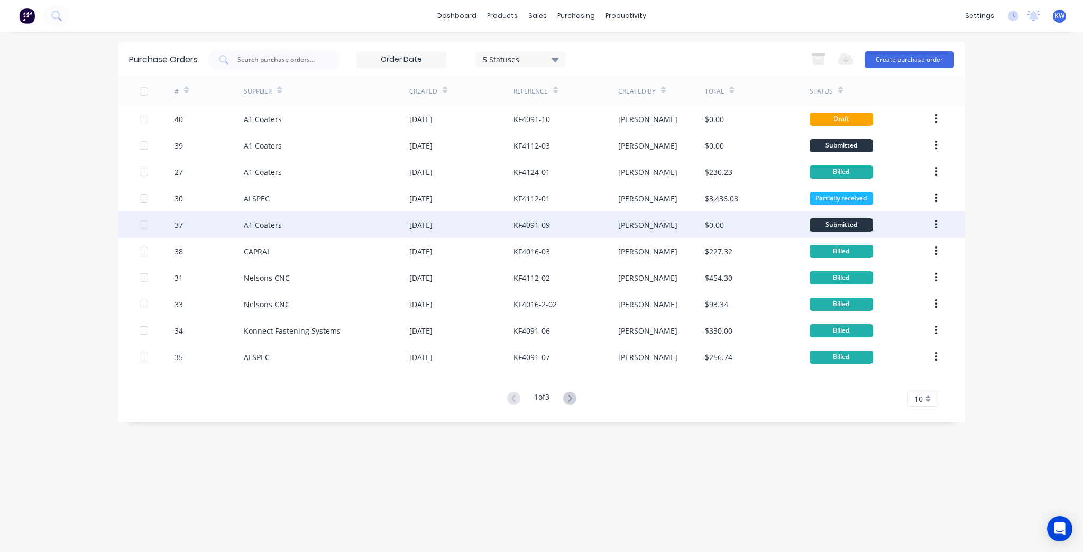
click at [541, 228] on div "KF4091-09" at bounding box center [532, 225] width 37 height 11
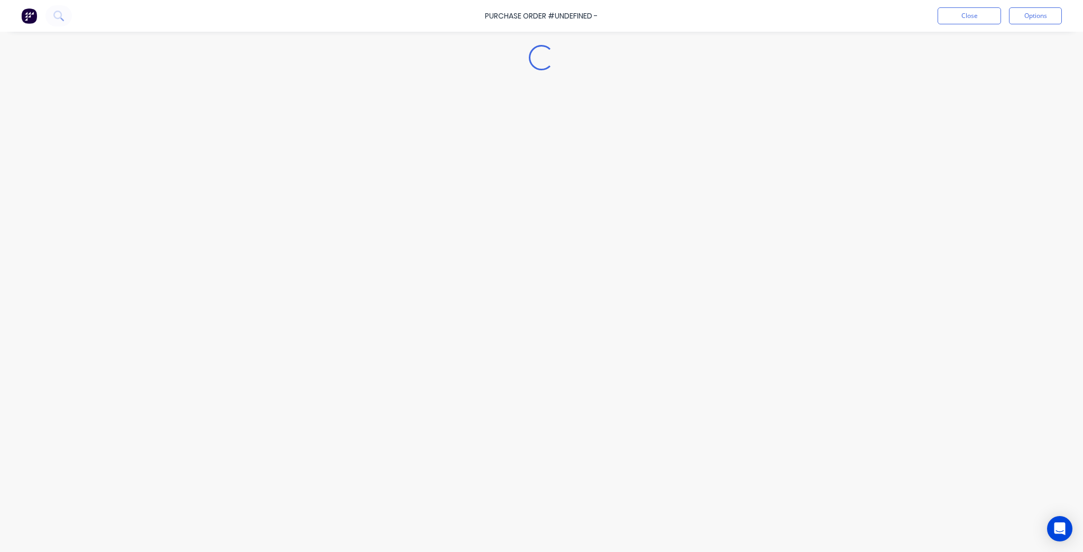
type textarea "x"
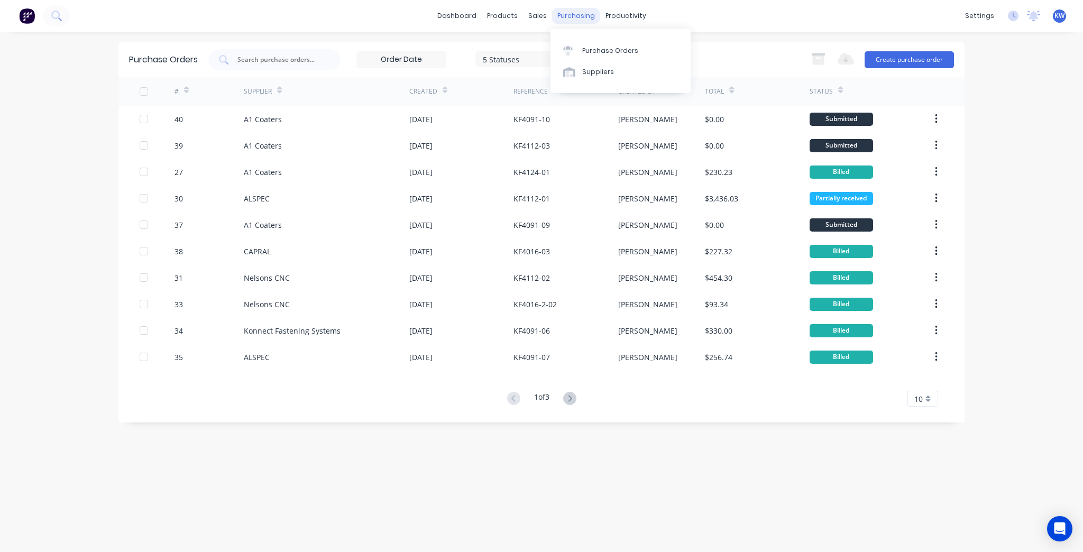
click at [560, 14] on div "purchasing" at bounding box center [576, 16] width 48 height 16
click at [600, 51] on div "Purchase Orders" at bounding box center [610, 51] width 56 height 10
click at [479, 14] on link "dashboard" at bounding box center [457, 16] width 50 height 16
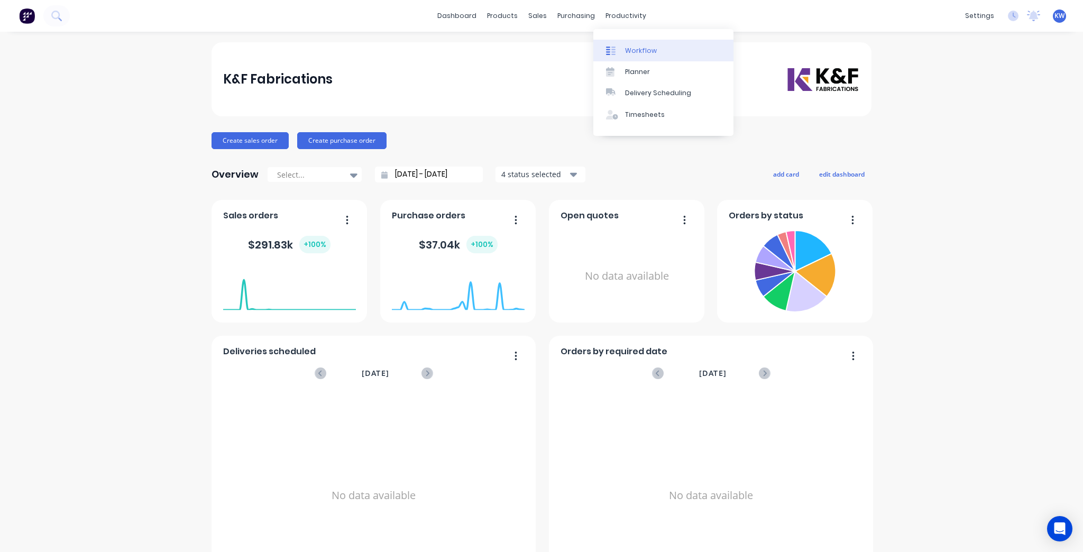
click at [626, 38] on div "Workflow Planner Delivery Scheduling Timesheets" at bounding box center [664, 82] width 140 height 107
click at [573, 13] on div "purchasing" at bounding box center [576, 16] width 48 height 16
click at [580, 55] on div "Purchase Orders" at bounding box center [607, 51] width 56 height 10
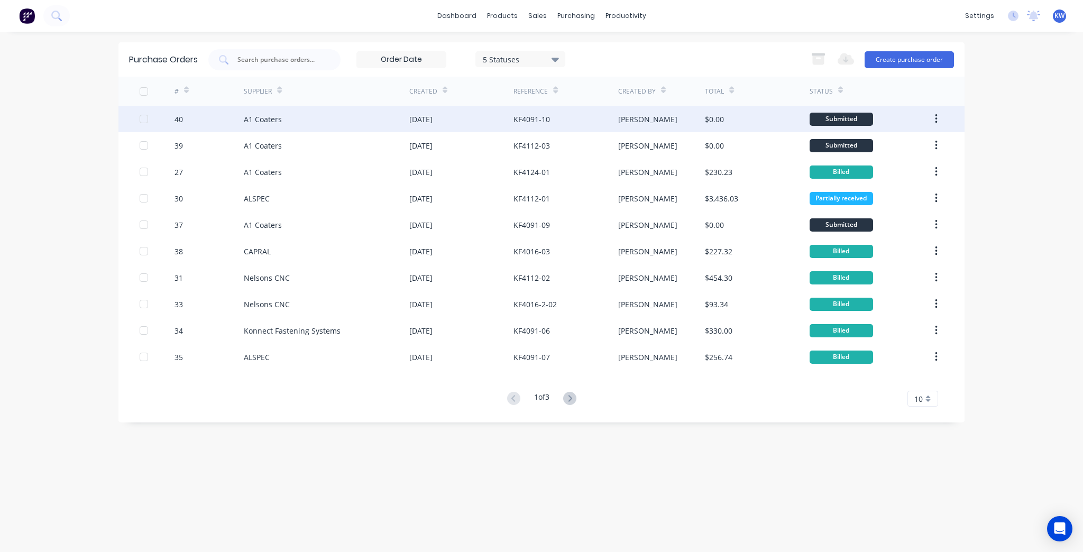
click at [550, 122] on div "KF4091-10" at bounding box center [566, 119] width 104 height 26
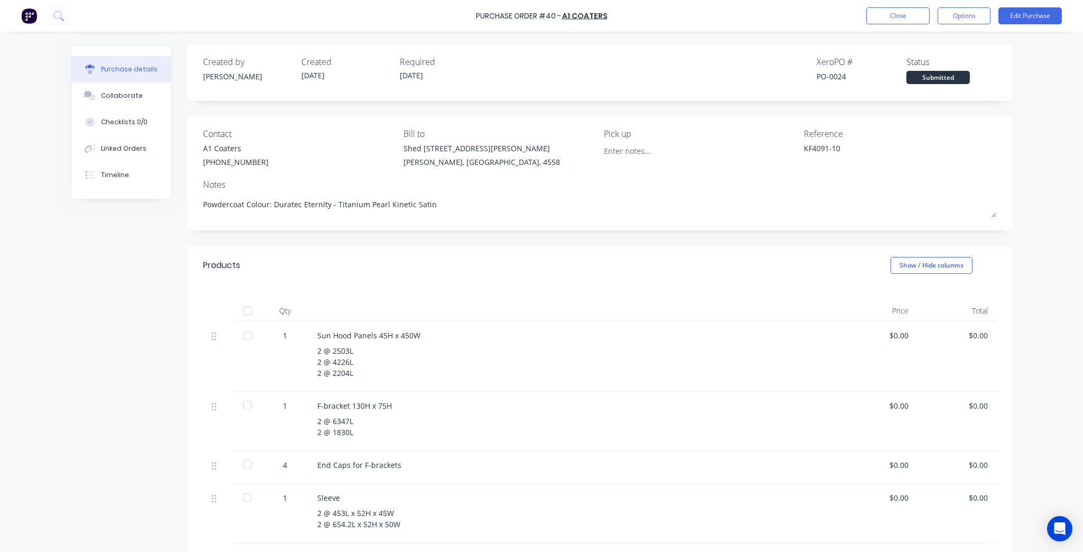
type textarea "x"
click at [903, 16] on button "Close" at bounding box center [898, 15] width 63 height 17
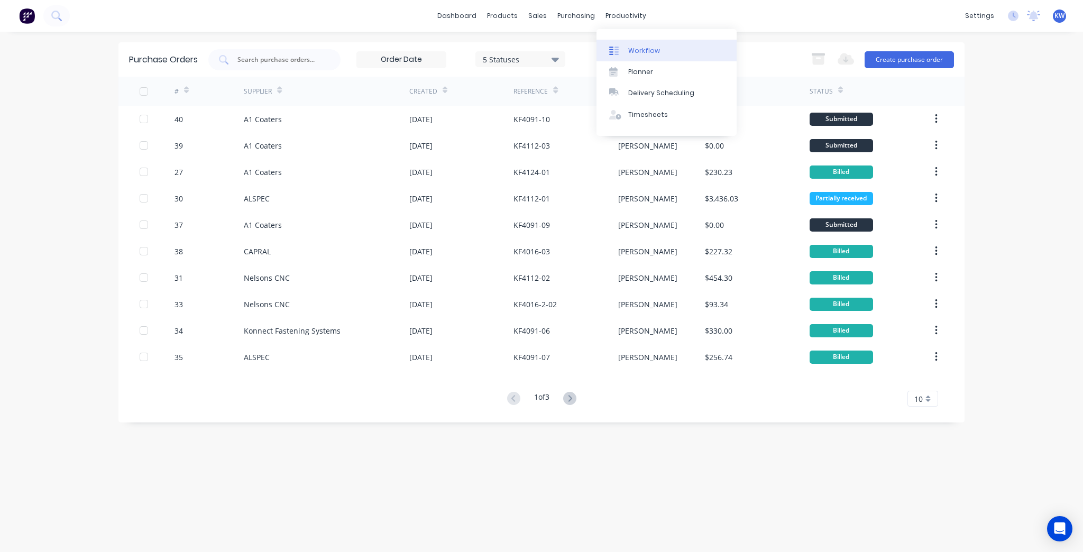
click at [633, 42] on link "Workflow" at bounding box center [667, 50] width 140 height 21
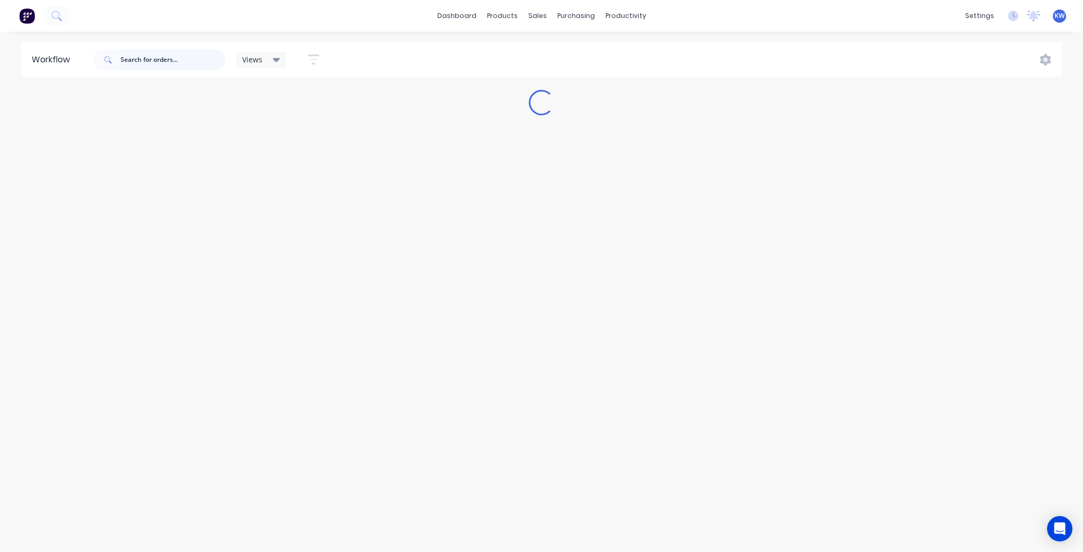
click at [177, 55] on input "text" at bounding box center [173, 59] width 105 height 21
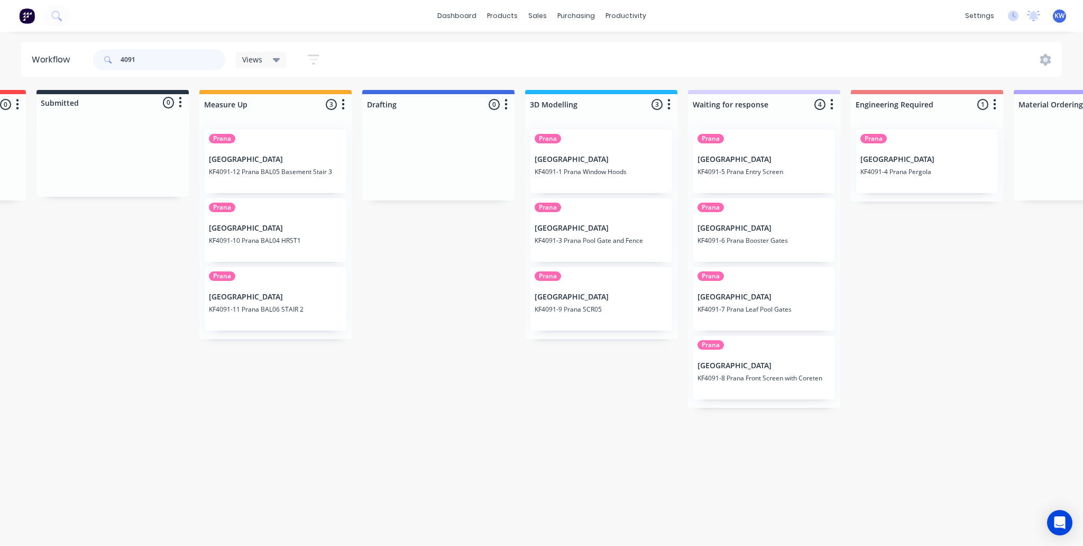
scroll to position [0, 351]
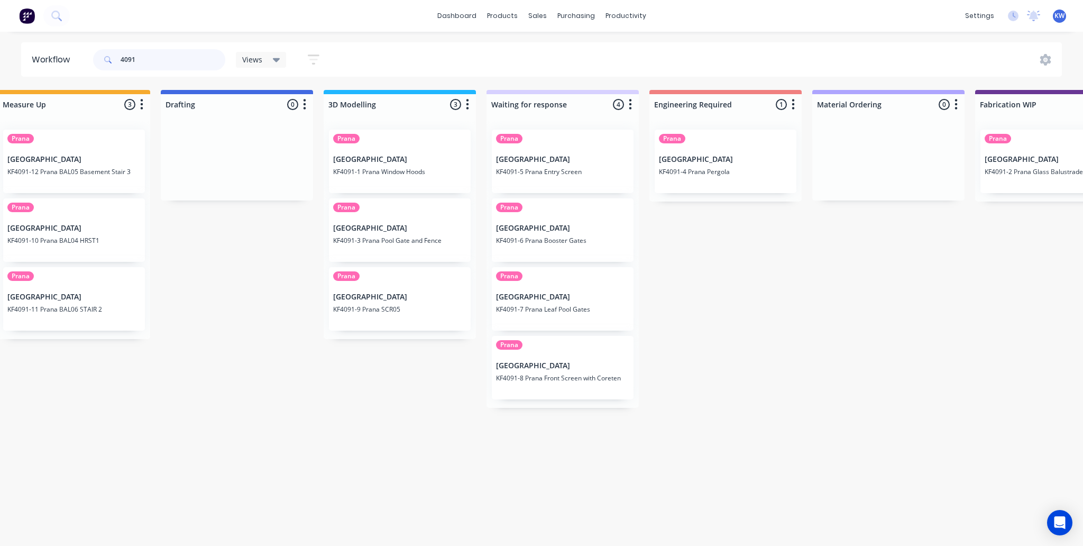
type input "4091"
click at [434, 180] on div "Prana Timit Building KF4091-1 Prana Window Hoods" at bounding box center [400, 161] width 142 height 63
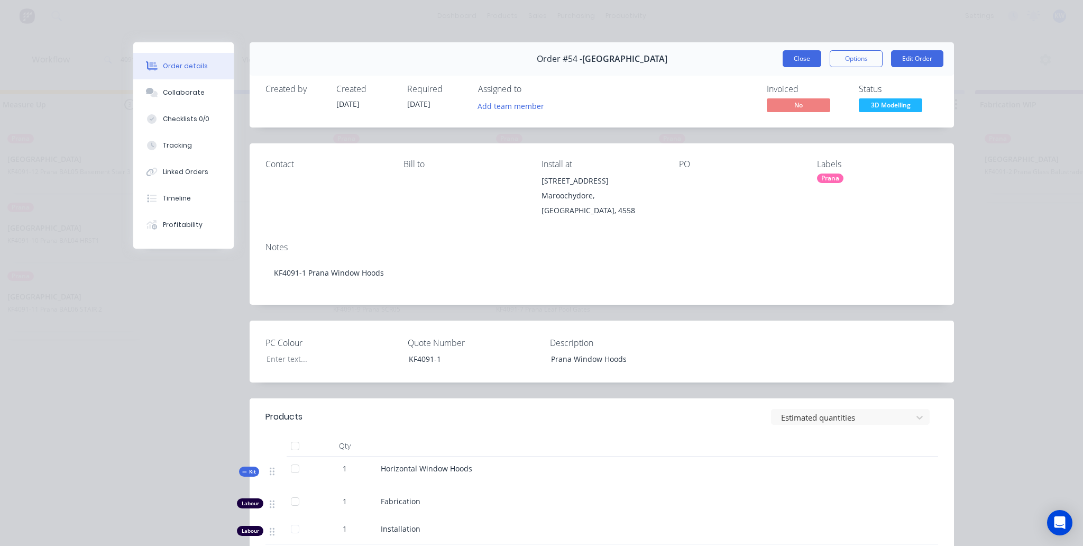
click at [800, 57] on button "Close" at bounding box center [802, 58] width 39 height 17
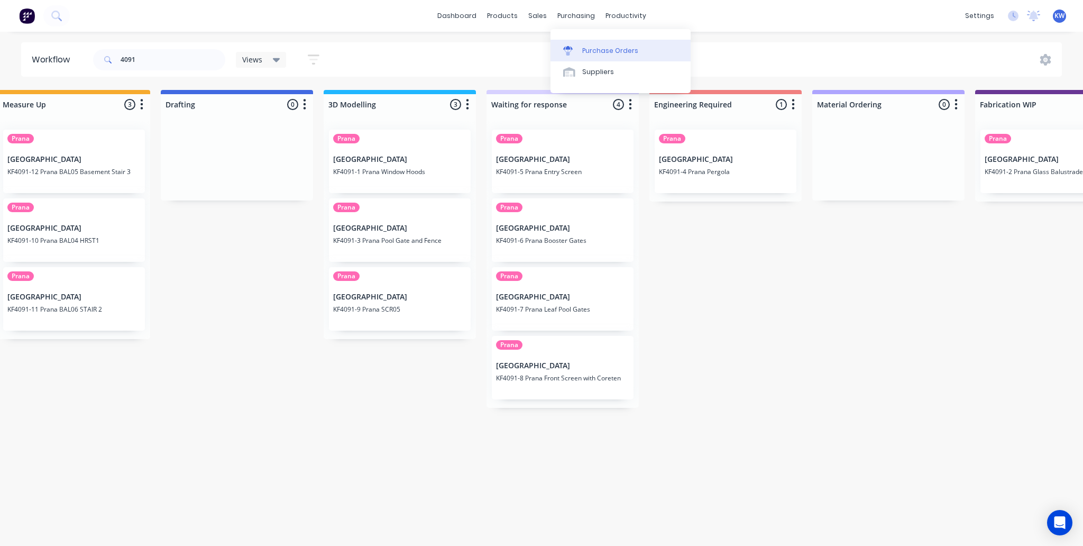
click at [590, 53] on div "Purchase Orders" at bounding box center [610, 51] width 56 height 10
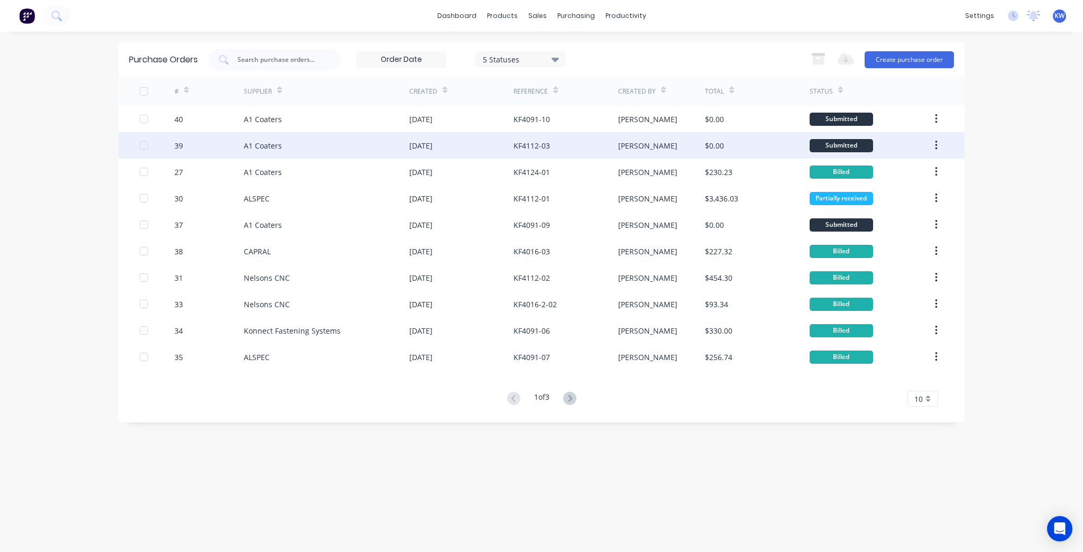
click at [611, 146] on div "KF4112-03" at bounding box center [566, 145] width 104 height 26
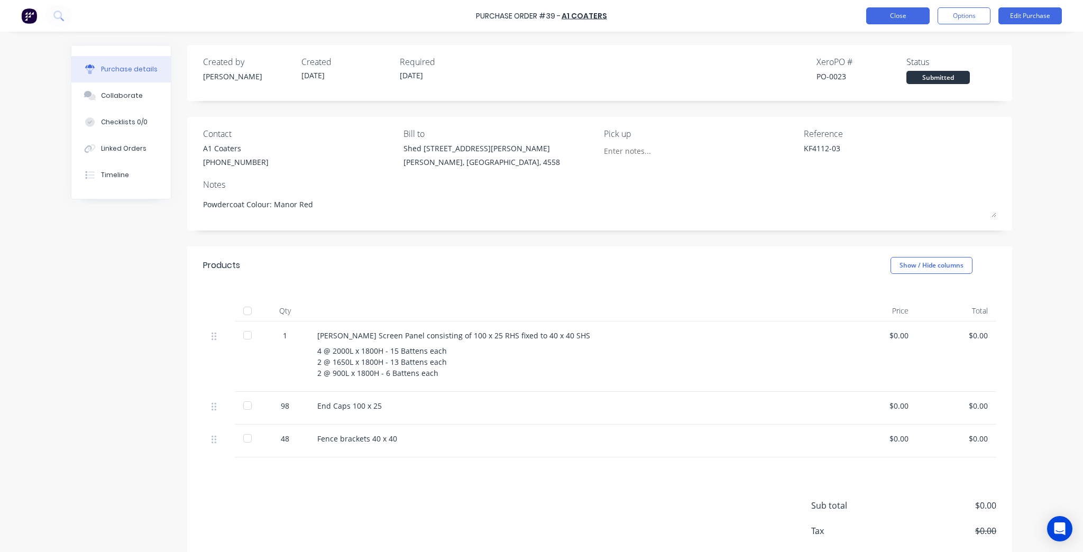
click at [910, 14] on button "Close" at bounding box center [898, 15] width 63 height 17
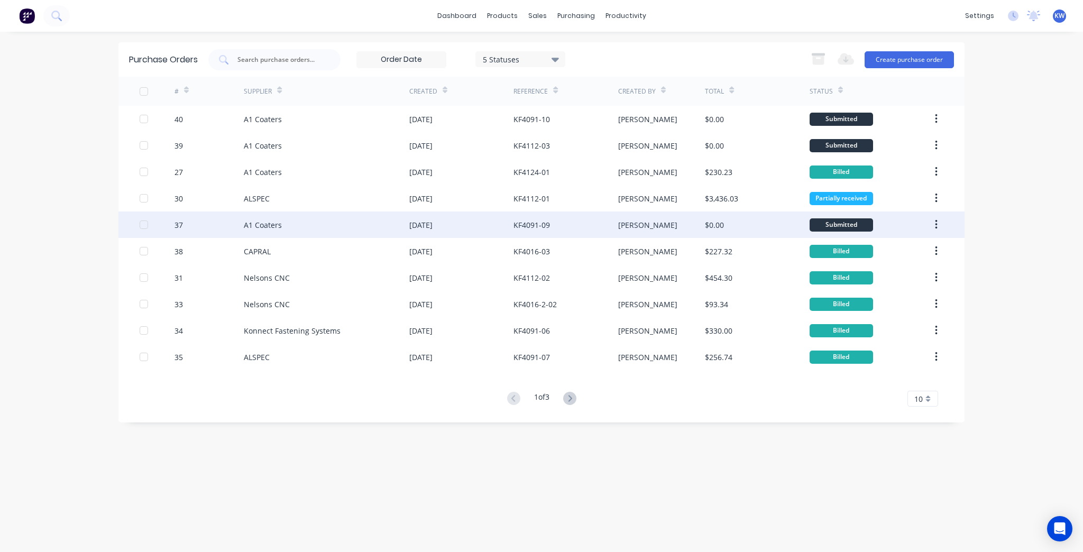
click at [571, 222] on div "KF4091-09" at bounding box center [566, 225] width 104 height 26
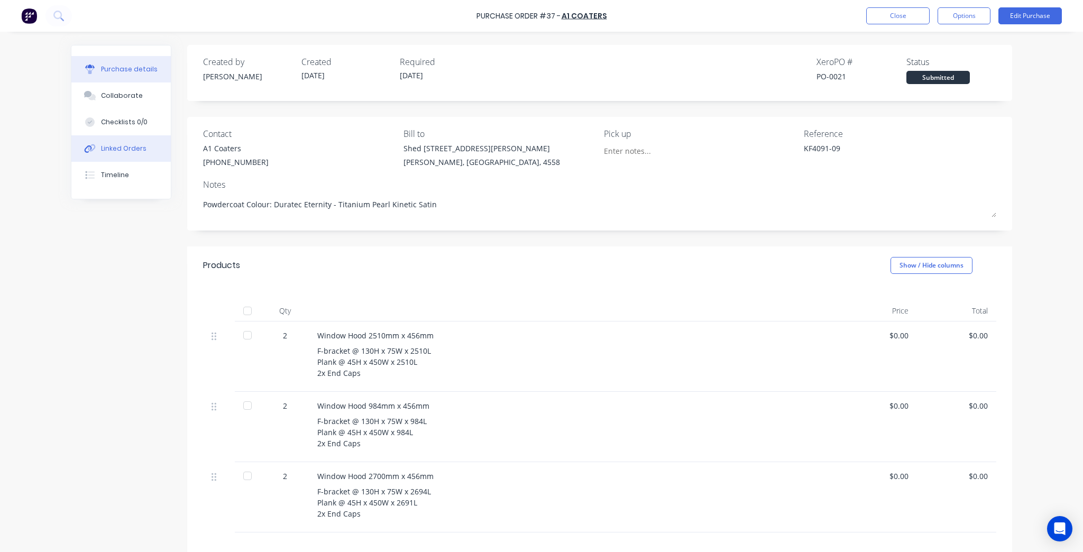
click at [123, 150] on div "Linked Orders" at bounding box center [123, 149] width 45 height 10
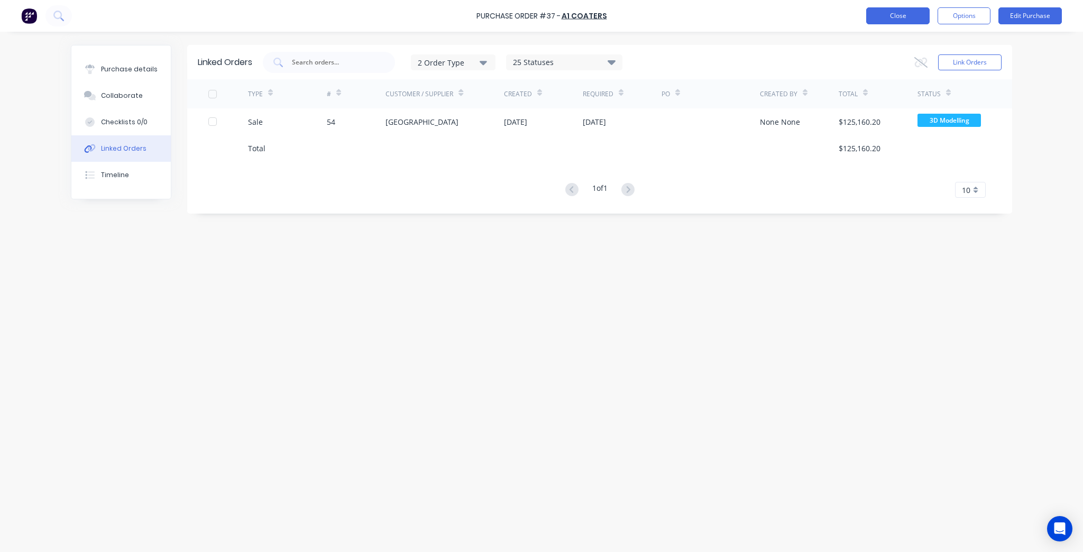
click at [887, 17] on button "Close" at bounding box center [898, 15] width 63 height 17
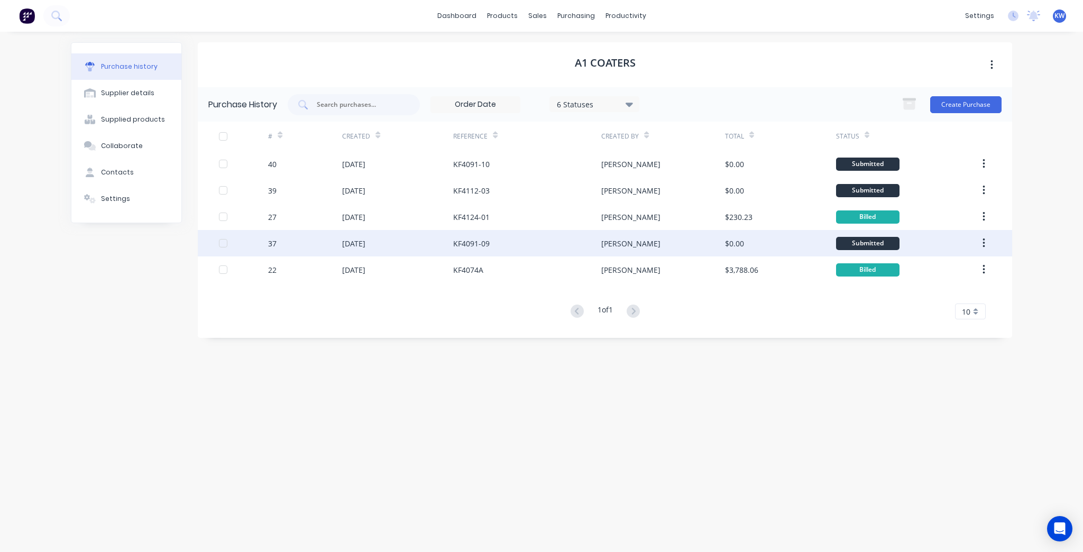
click at [494, 237] on div "KF4091-09" at bounding box center [527, 243] width 148 height 26
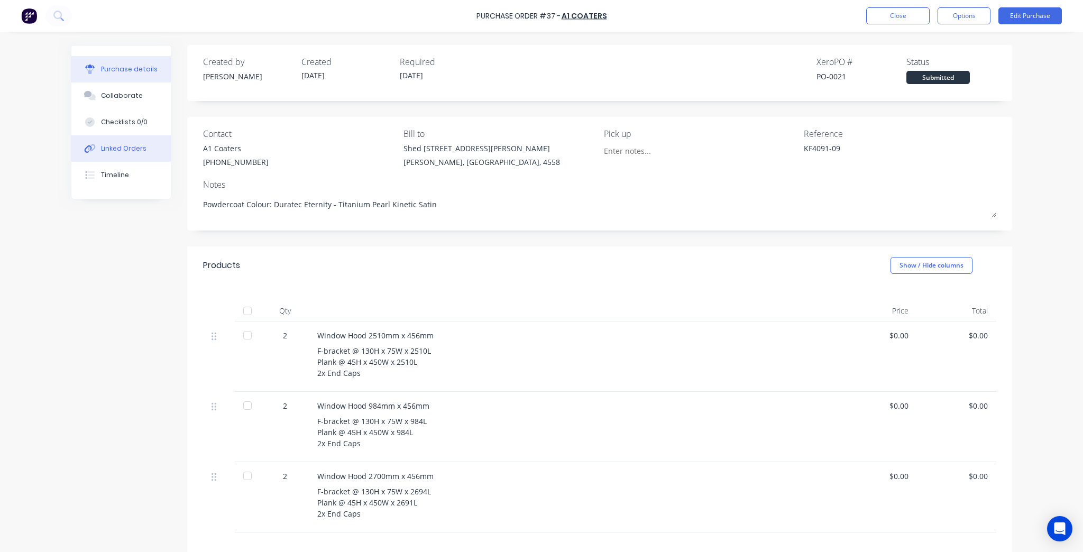
click at [143, 154] on button "Linked Orders" at bounding box center [120, 148] width 99 height 26
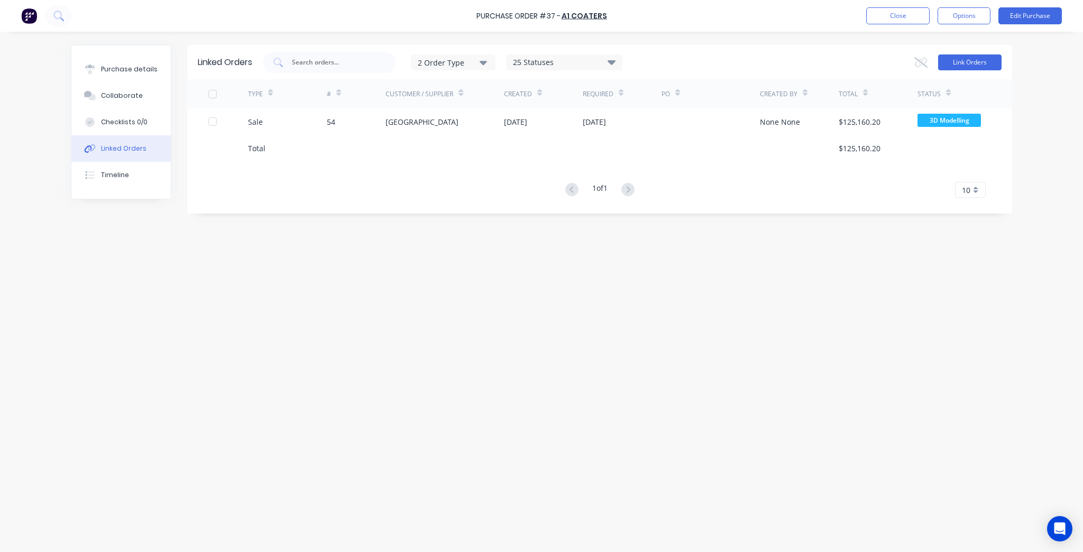
click at [978, 64] on button "Link Orders" at bounding box center [969, 62] width 63 height 16
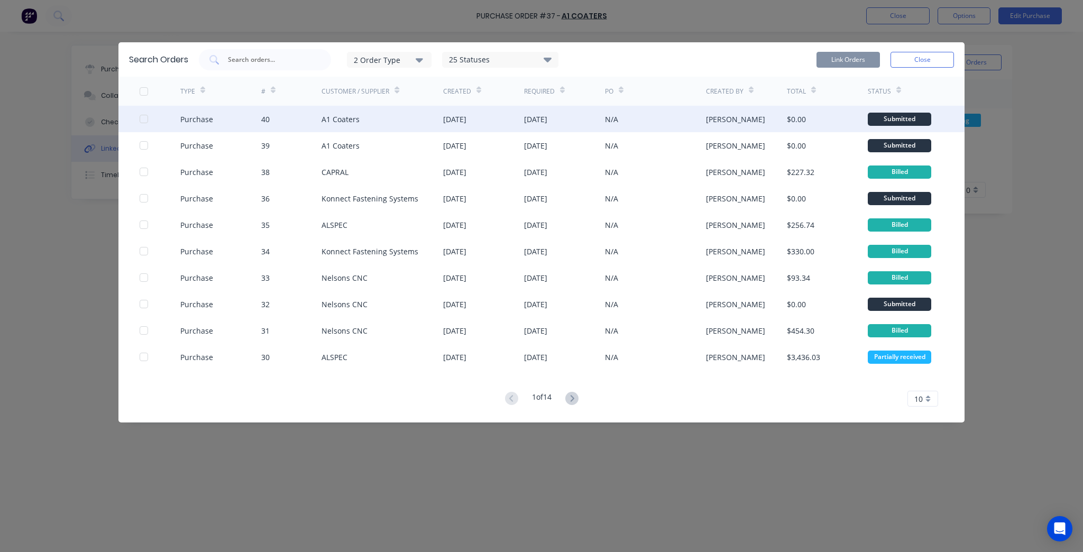
click at [145, 119] on div at bounding box center [143, 118] width 21 height 21
click at [860, 54] on button "Link Orders" at bounding box center [848, 60] width 63 height 16
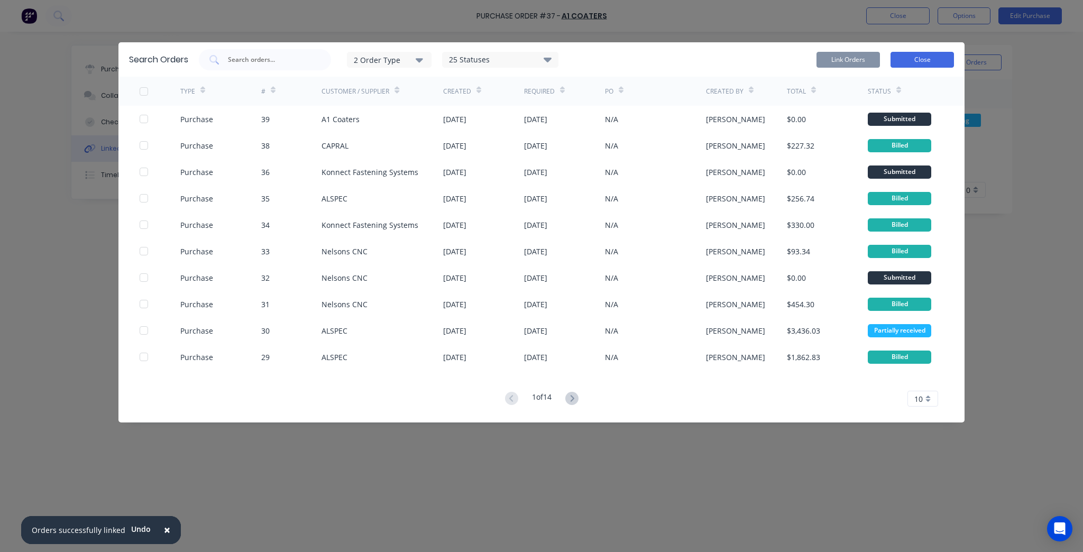
click at [933, 59] on button "Close" at bounding box center [922, 60] width 63 height 16
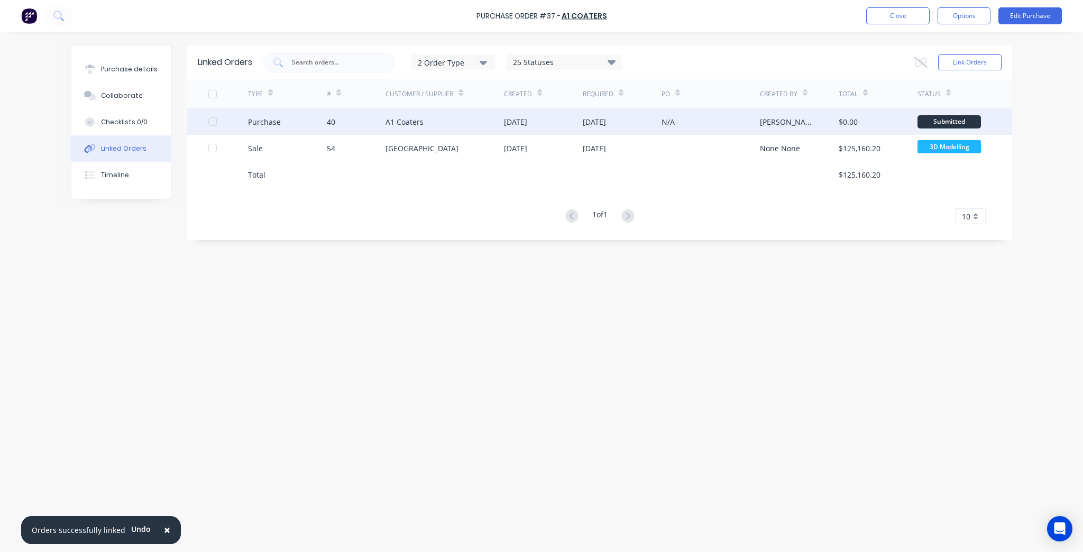
click at [459, 120] on div "A1 Coaters" at bounding box center [445, 121] width 119 height 26
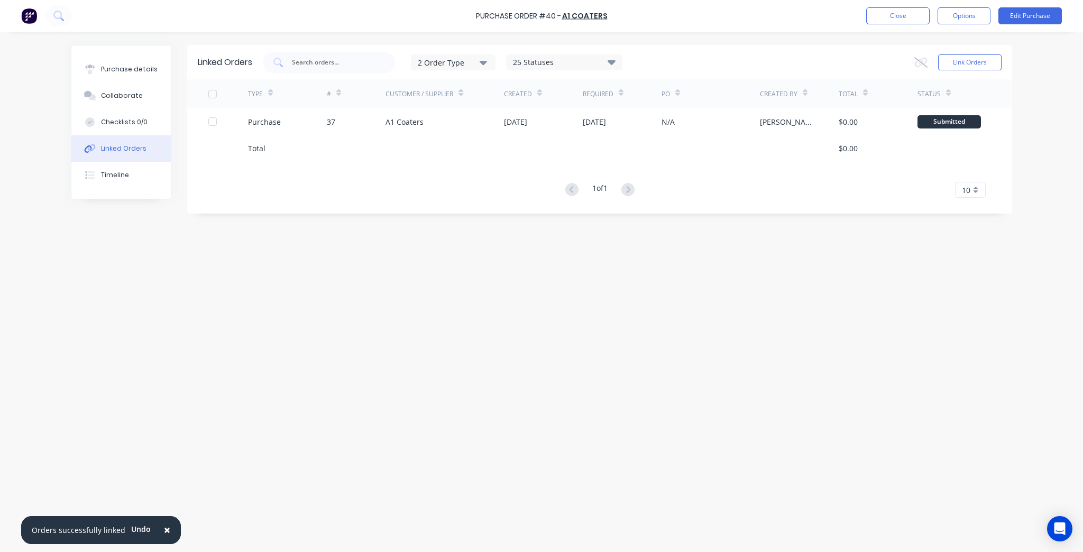
click at [459, 120] on div "A1 Coaters" at bounding box center [445, 121] width 119 height 26
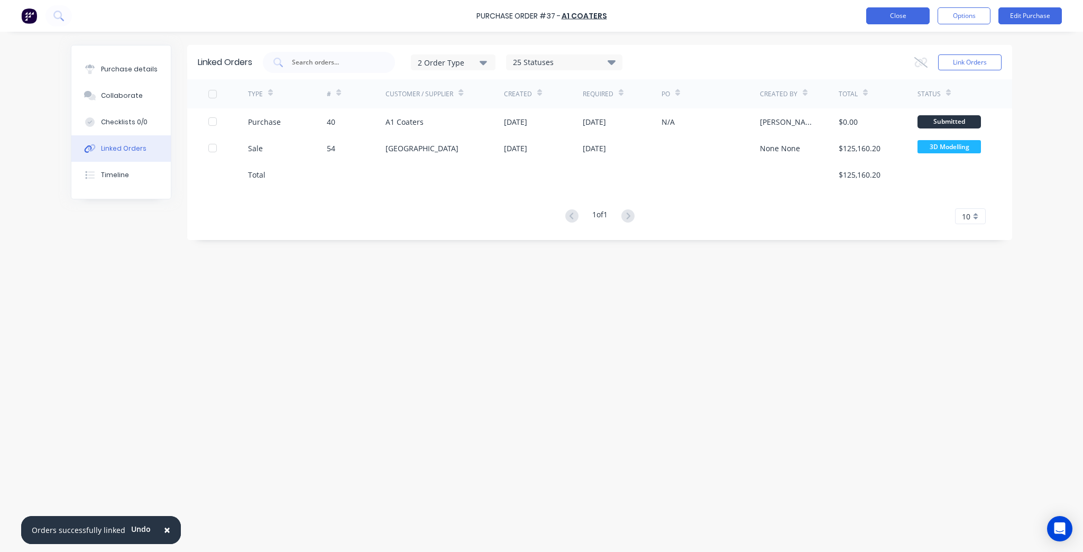
click at [905, 17] on button "Close" at bounding box center [898, 15] width 63 height 17
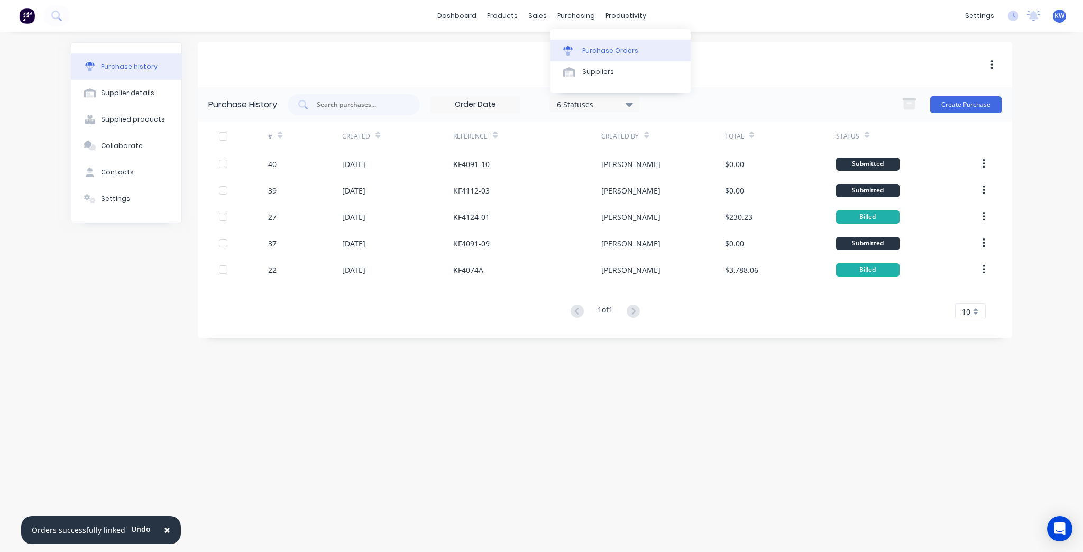
click at [583, 46] on div "Purchase Orders" at bounding box center [610, 51] width 56 height 10
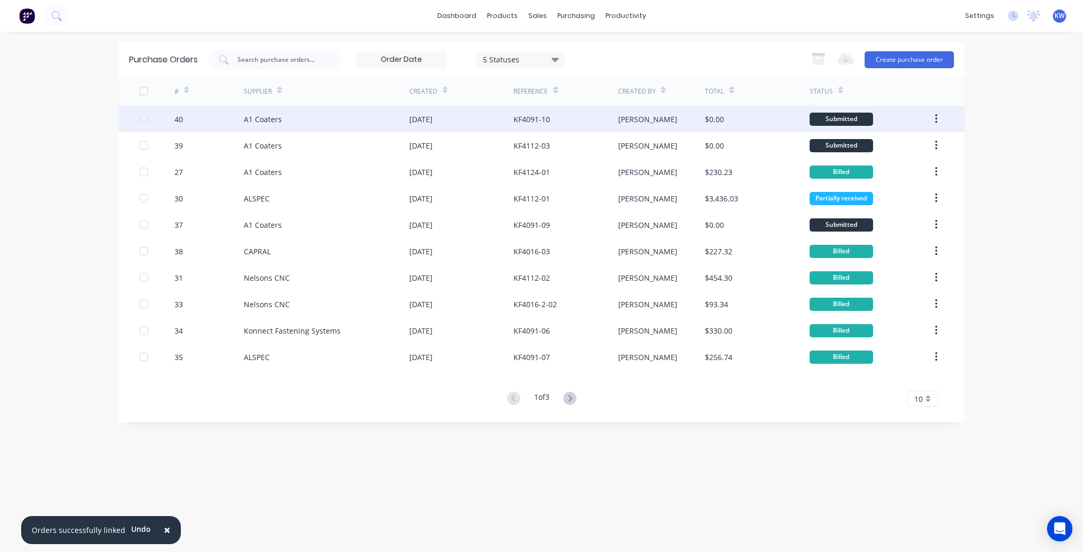
click at [355, 116] on div "A1 Coaters" at bounding box center [327, 119] width 166 height 26
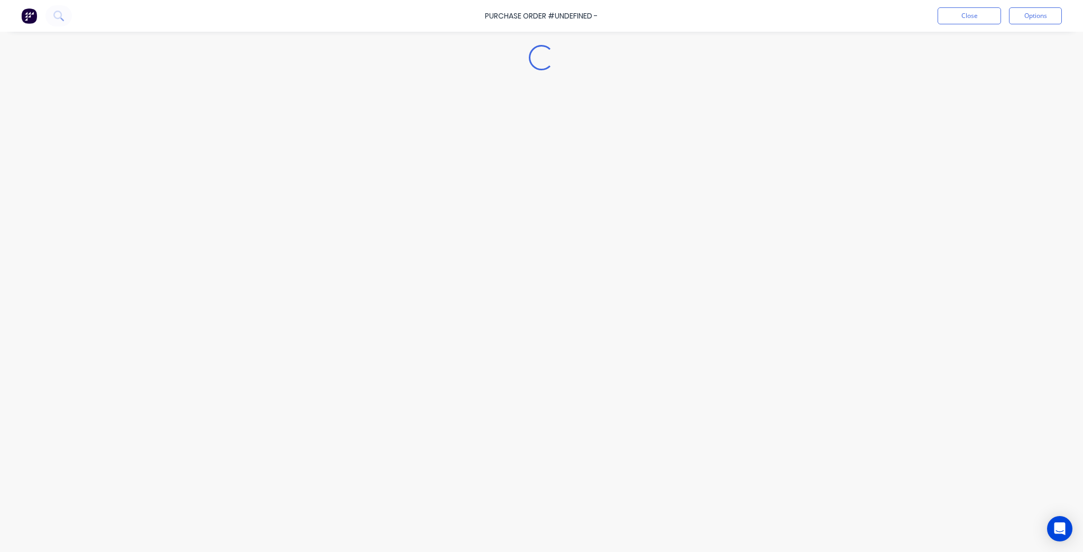
type textarea "x"
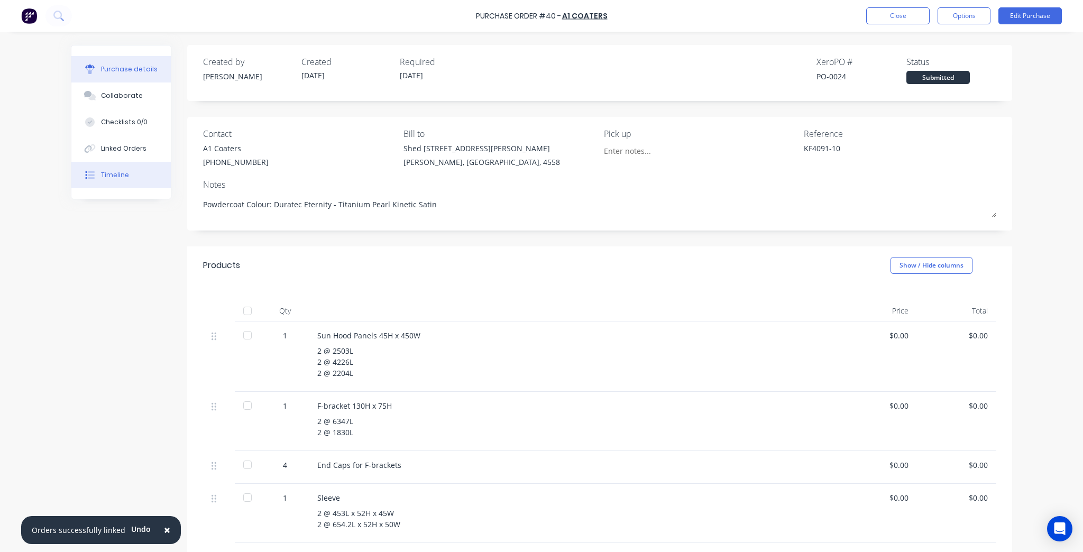
click at [131, 163] on button "Timeline" at bounding box center [120, 175] width 99 height 26
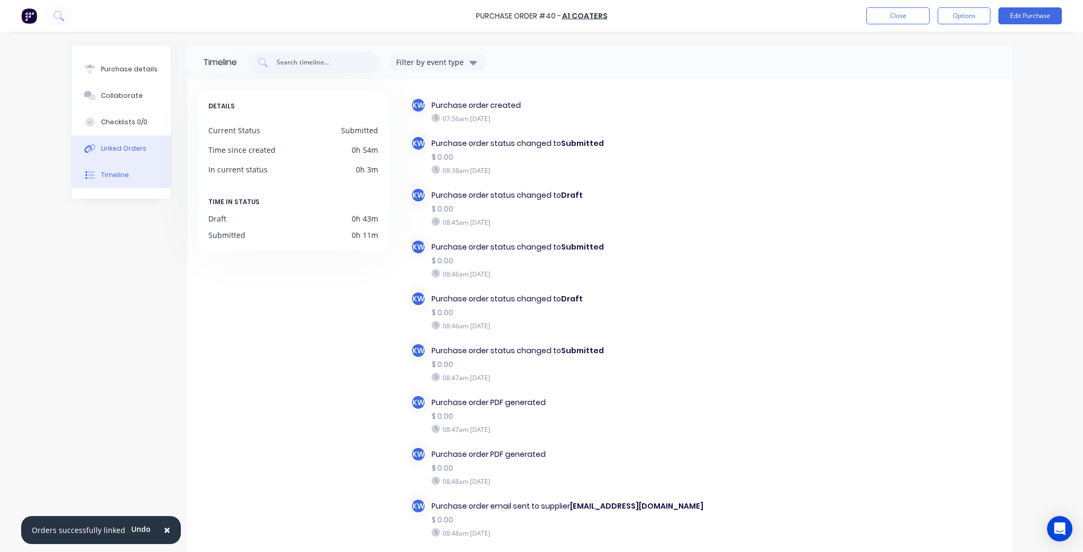
click at [144, 141] on button "Linked Orders" at bounding box center [120, 148] width 99 height 26
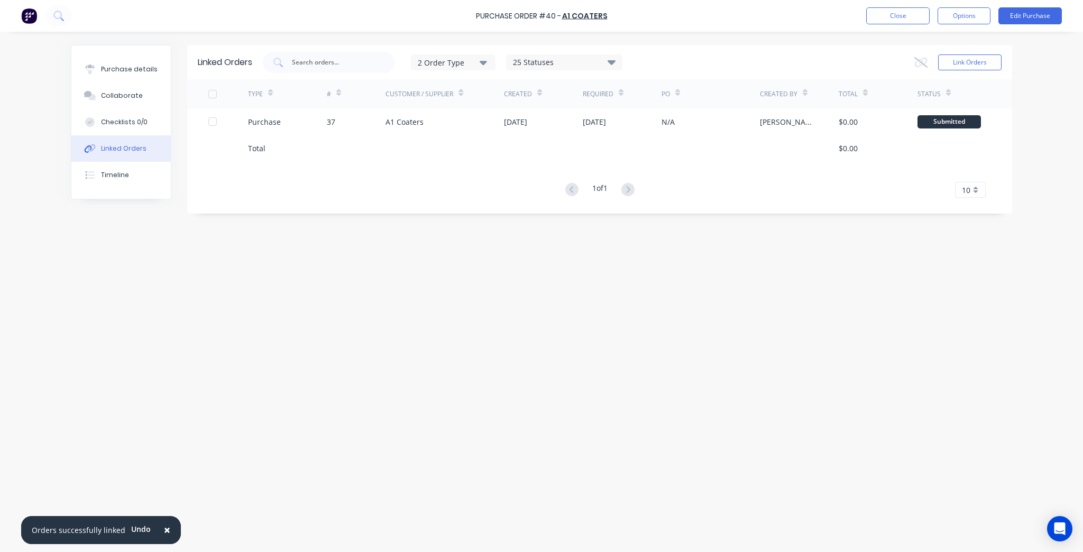
click at [982, 73] on div "Linked Orders 2 Order Type 25 Statuses Sales Order Status All Archived Draft Qu…" at bounding box center [599, 62] width 825 height 34
click at [985, 61] on button "Link Orders" at bounding box center [969, 62] width 63 height 16
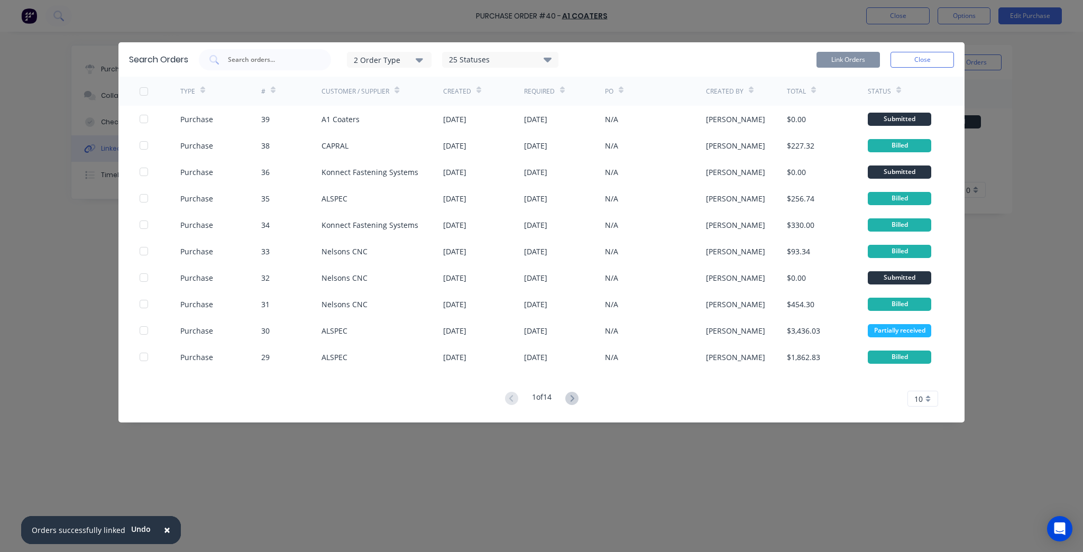
click at [373, 54] on div "2 Order Type 25 Statuses Sales Order Status All Archived Draft Quote On hold Su…" at bounding box center [379, 59] width 360 height 21
click at [373, 54] on div "2 Order Type" at bounding box center [389, 59] width 71 height 11
click at [414, 99] on button "Purchase" at bounding box center [400, 106] width 106 height 21
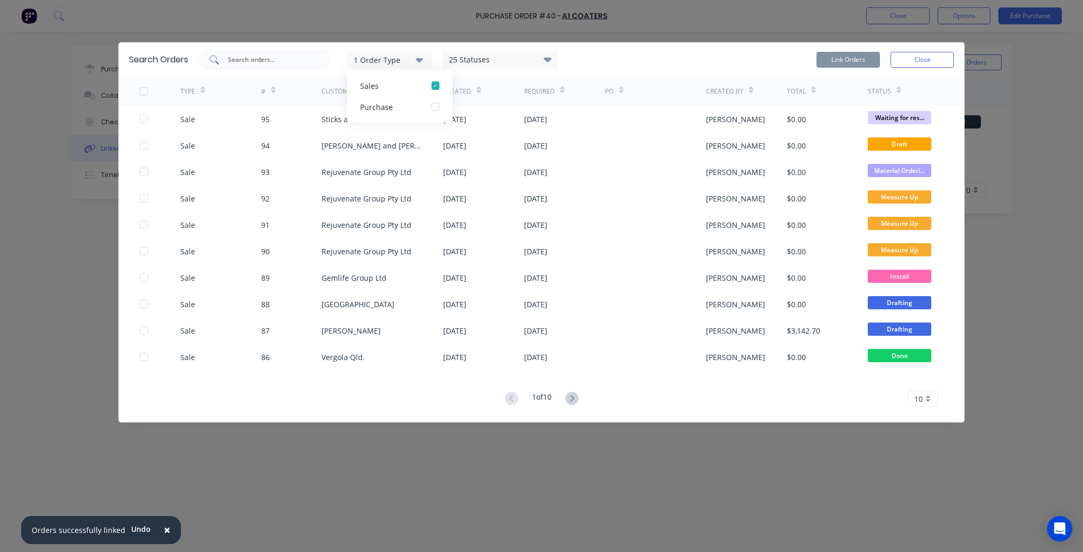
click at [270, 54] on div at bounding box center [265, 59] width 132 height 21
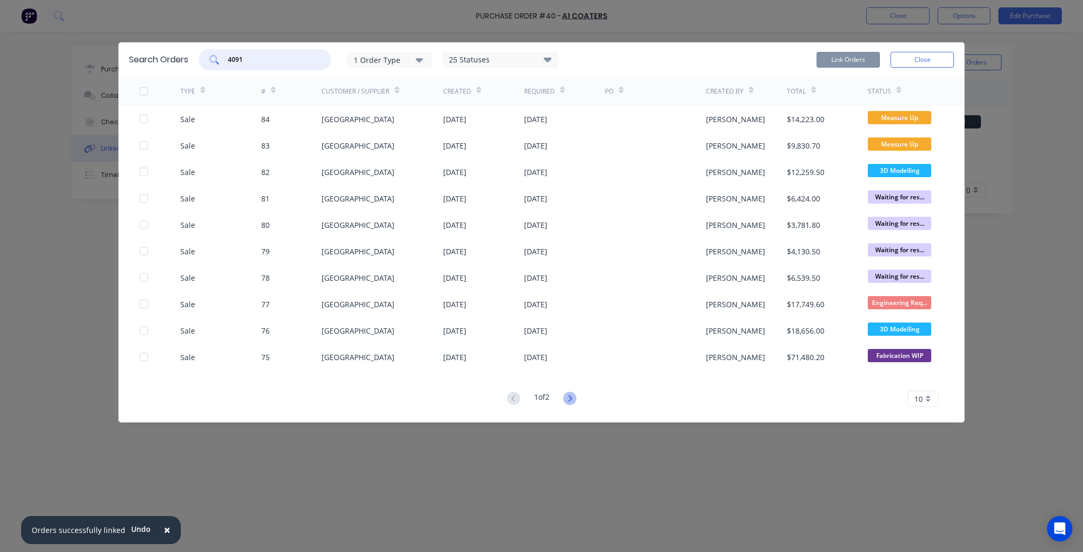
type input "4091"
drag, startPoint x: 571, startPoint y: 396, endPoint x: 558, endPoint y: 395, distance: 12.8
click at [570, 396] on g at bounding box center [569, 398] width 13 height 13
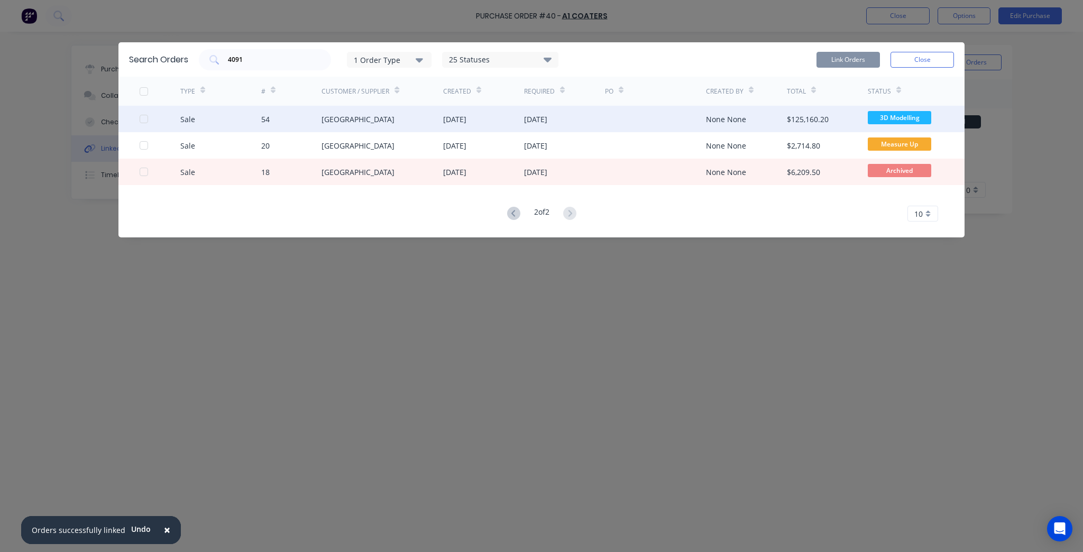
click at [145, 119] on div at bounding box center [143, 118] width 21 height 21
click at [860, 52] on button "Link Orders" at bounding box center [848, 60] width 63 height 16
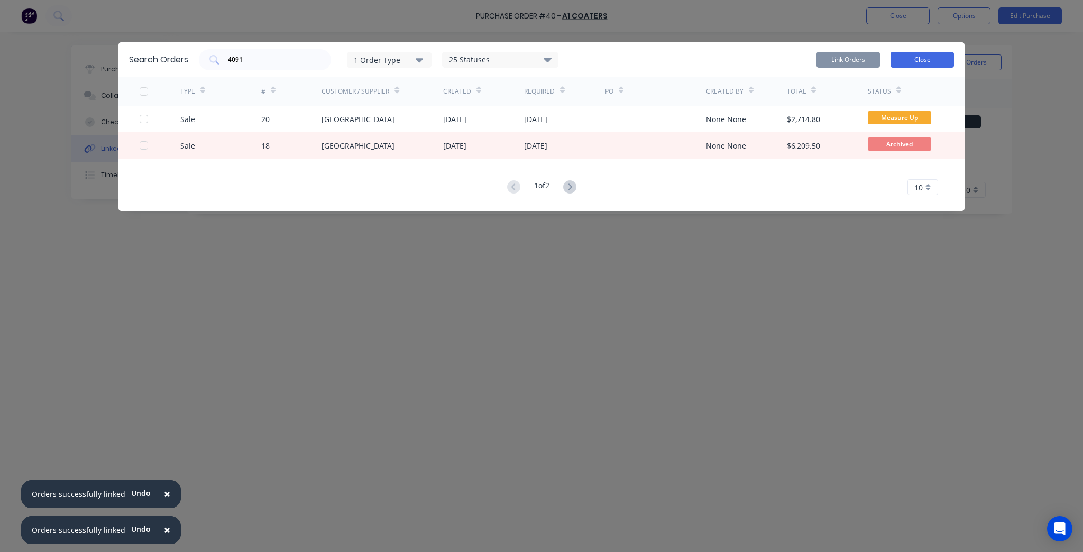
click at [941, 63] on button "Close" at bounding box center [922, 60] width 63 height 16
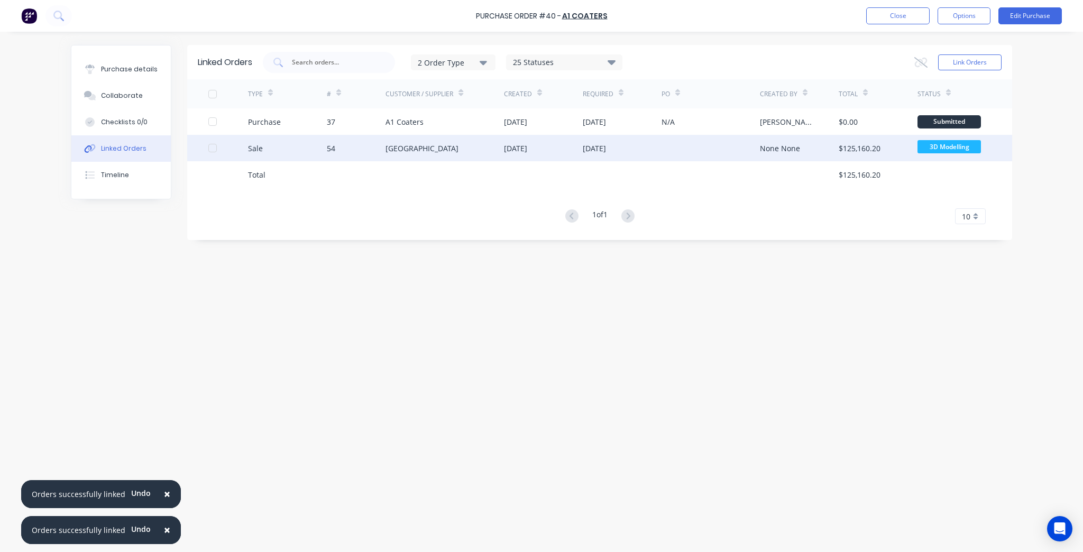
click at [648, 137] on div "12 Aug 2025" at bounding box center [622, 148] width 79 height 26
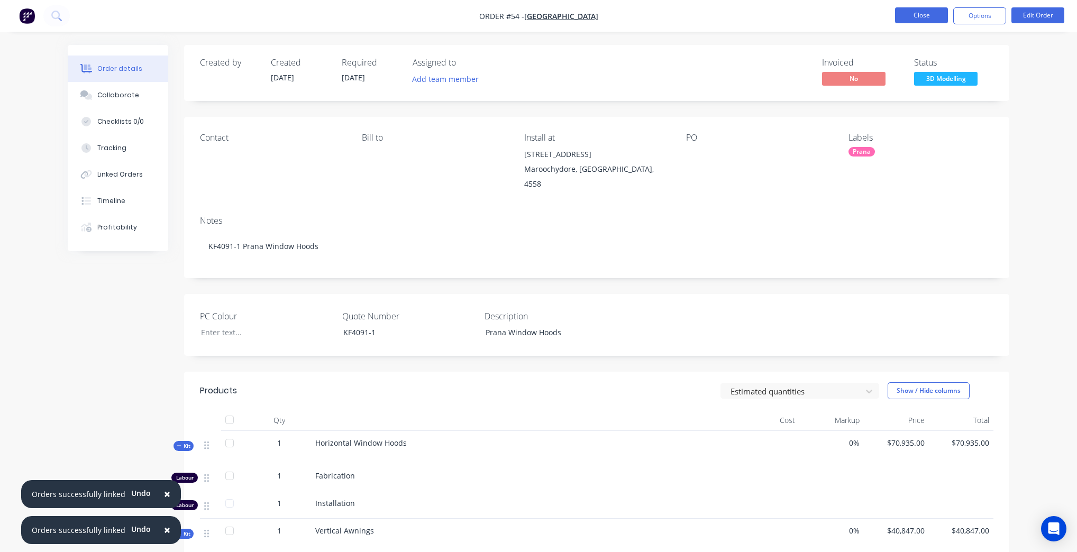
click at [922, 13] on button "Close" at bounding box center [921, 15] width 53 height 16
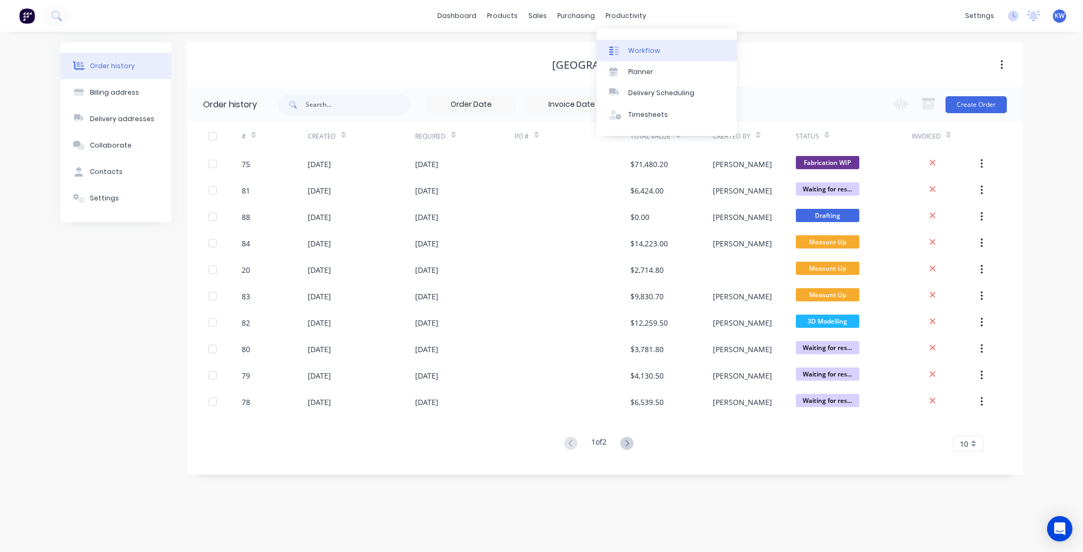
click at [628, 44] on link "Workflow" at bounding box center [667, 50] width 140 height 21
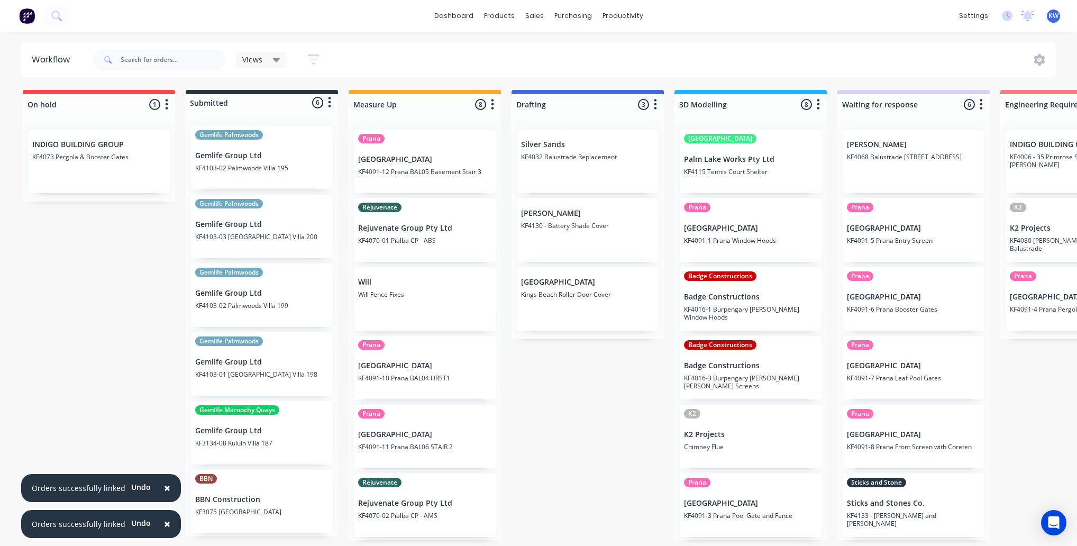
click at [164, 488] on span "×" at bounding box center [167, 487] width 6 height 15
click at [164, 524] on span "×" at bounding box center [167, 523] width 6 height 15
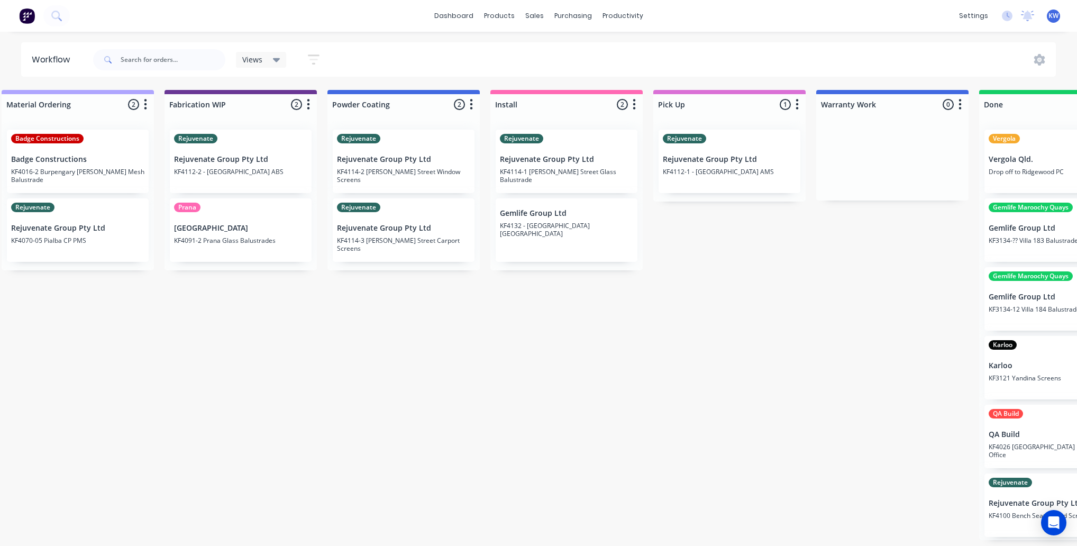
scroll to position [0, 1162]
click at [590, 46] on div "Purchase Orders" at bounding box center [608, 51] width 56 height 10
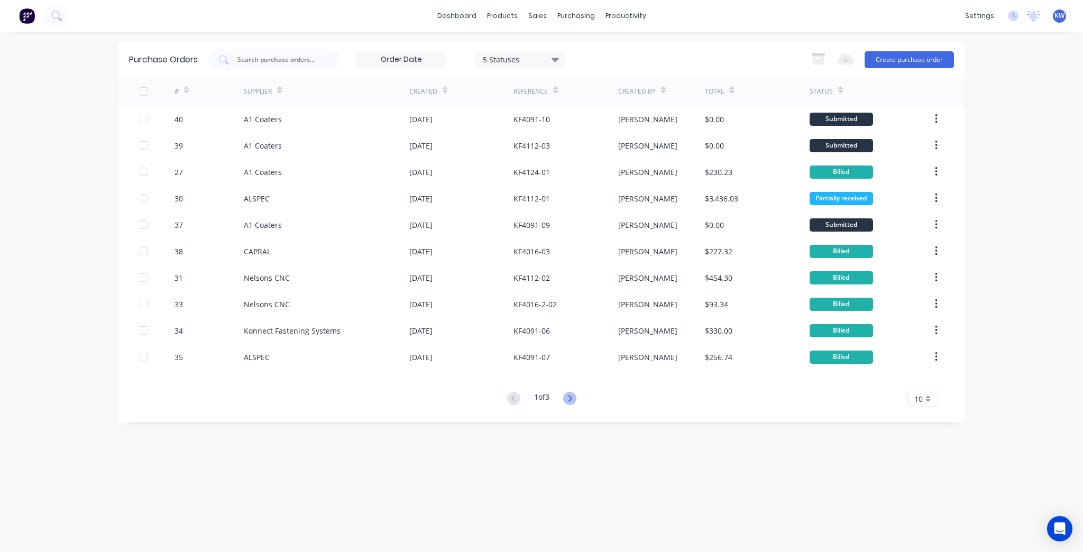
click at [575, 403] on icon at bounding box center [569, 398] width 13 height 13
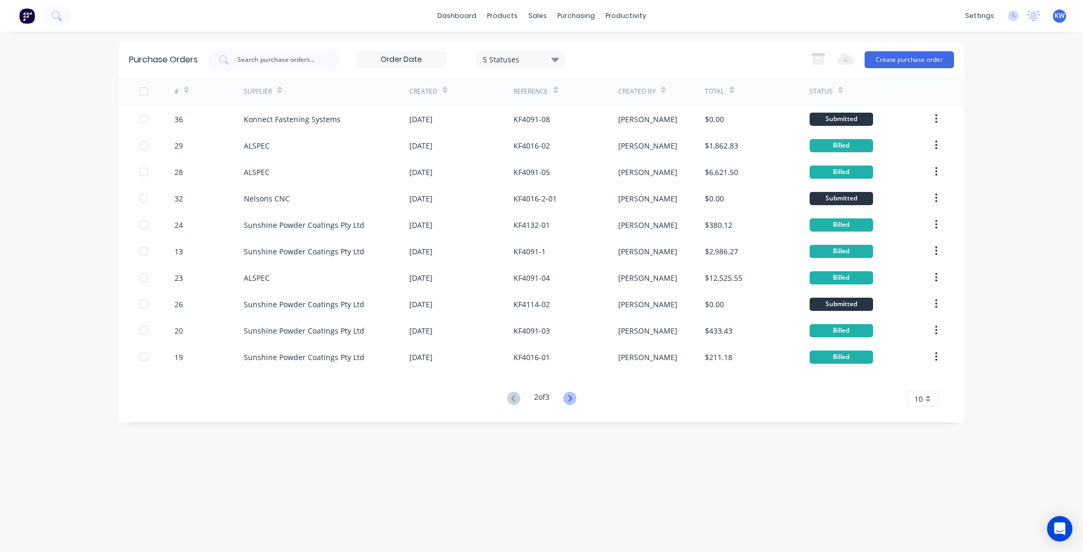
click at [575, 401] on icon at bounding box center [569, 398] width 13 height 13
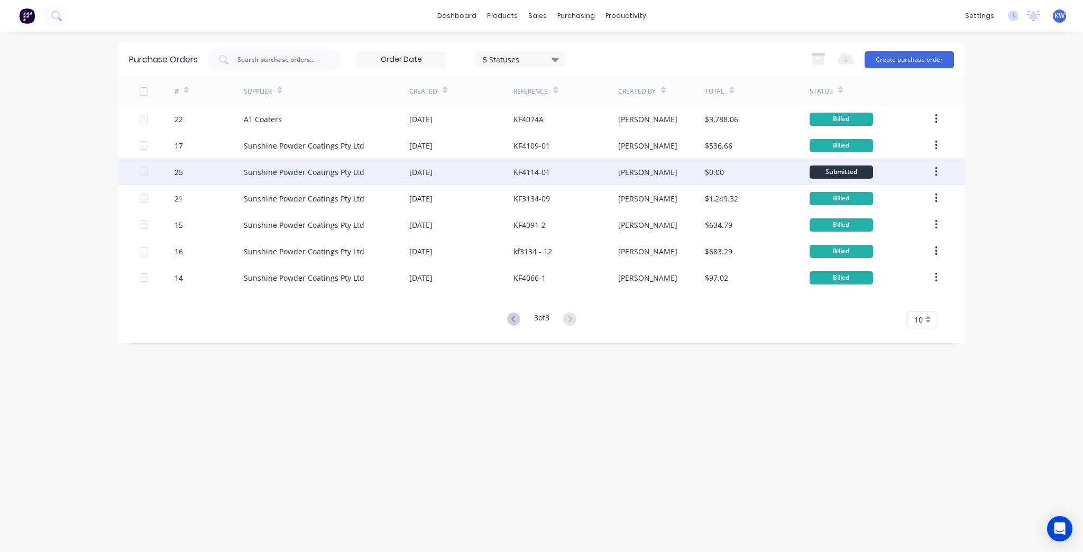
click at [495, 176] on div "[DATE]" at bounding box center [461, 172] width 104 height 26
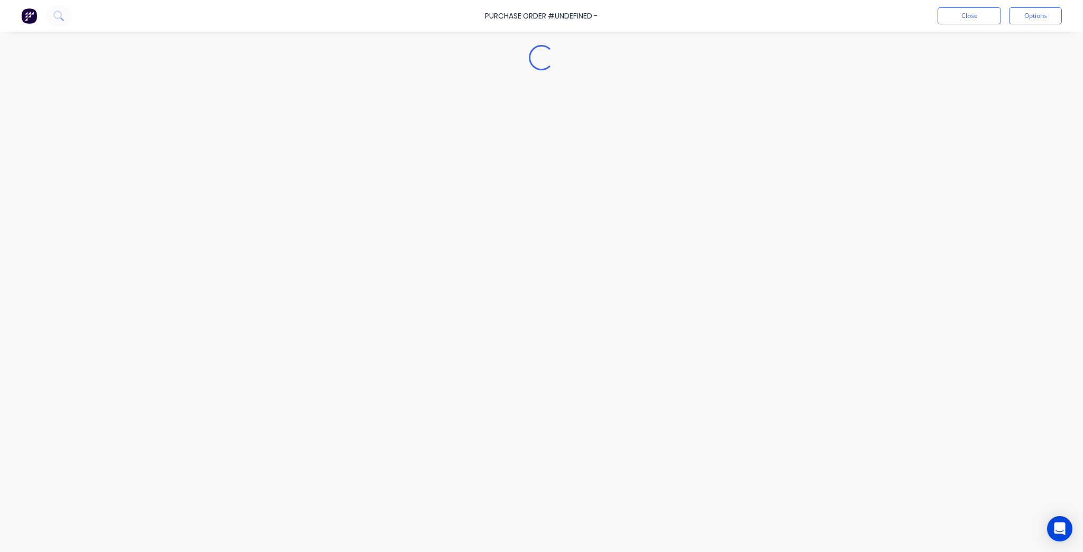
type textarea "x"
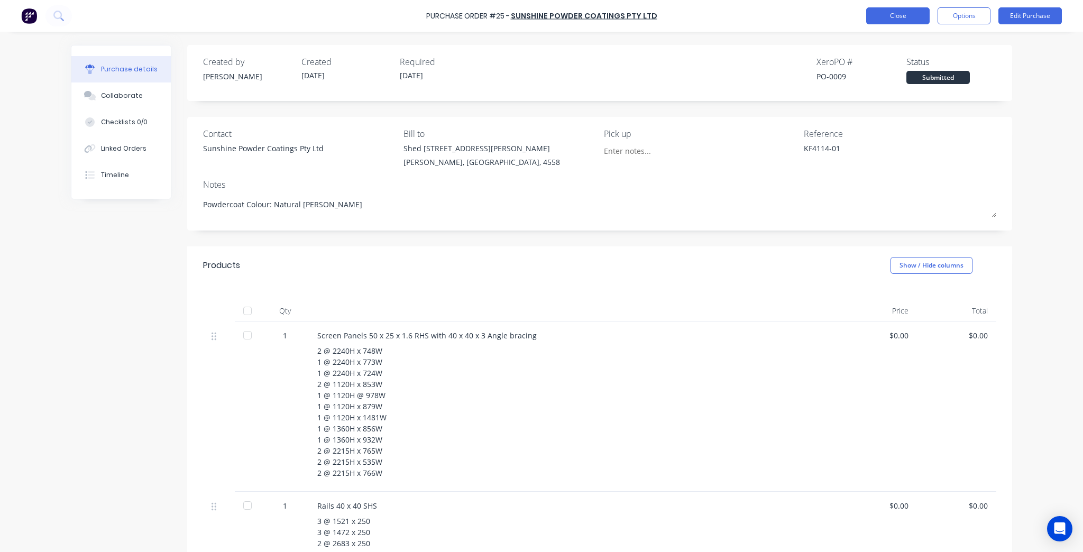
click at [876, 14] on button "Close" at bounding box center [898, 15] width 63 height 17
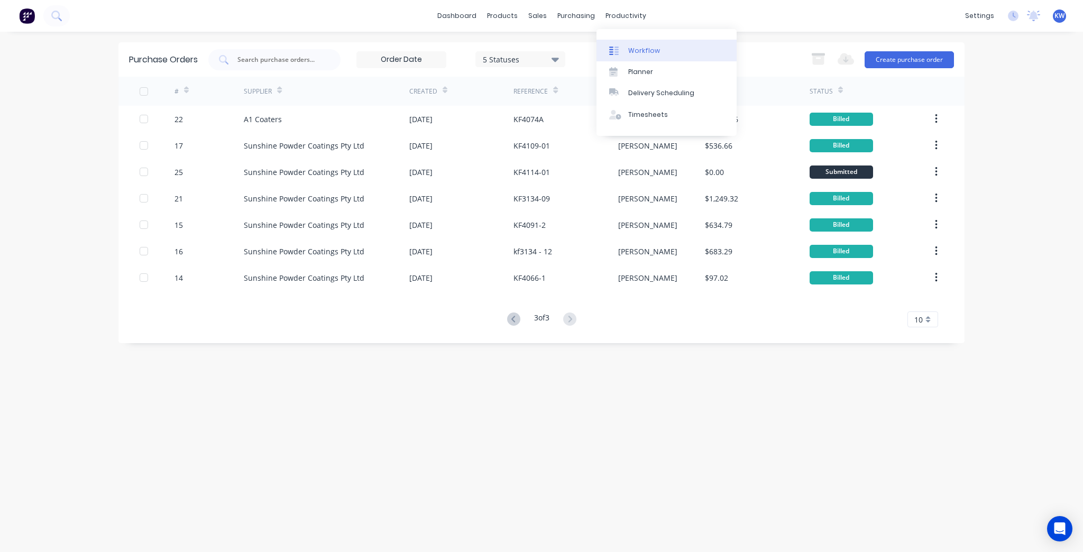
click at [635, 49] on div "Workflow" at bounding box center [644, 51] width 32 height 10
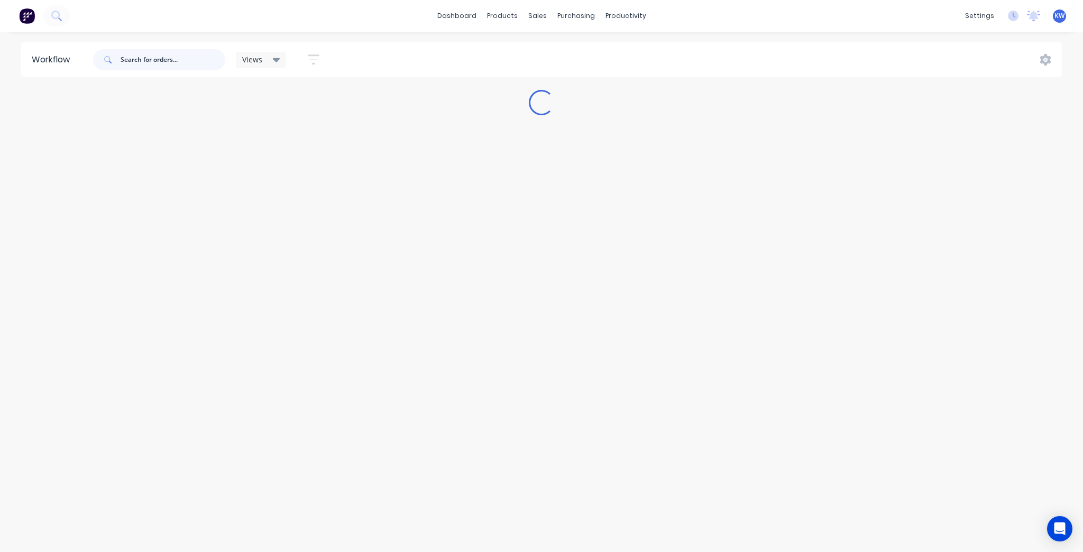
click at [184, 60] on input "text" at bounding box center [173, 59] width 105 height 21
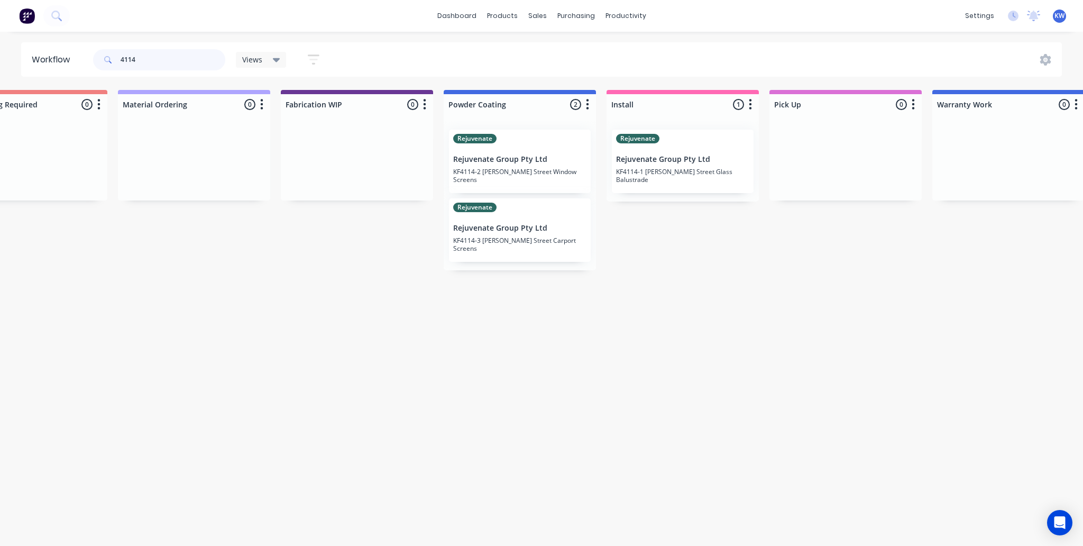
scroll to position [0, 1096]
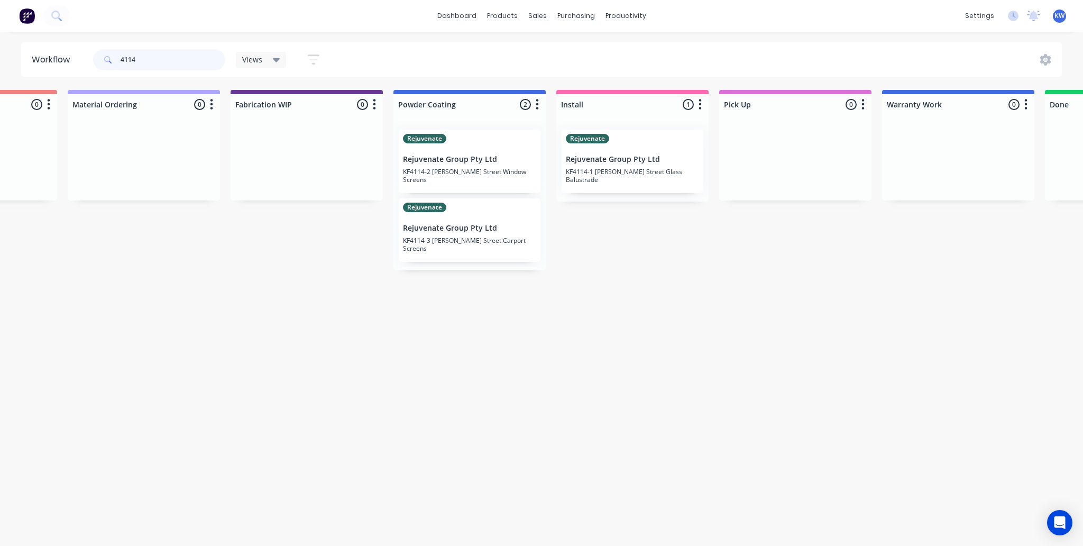
type input "4114"
click at [581, 51] on link "Purchase Orders" at bounding box center [621, 50] width 140 height 21
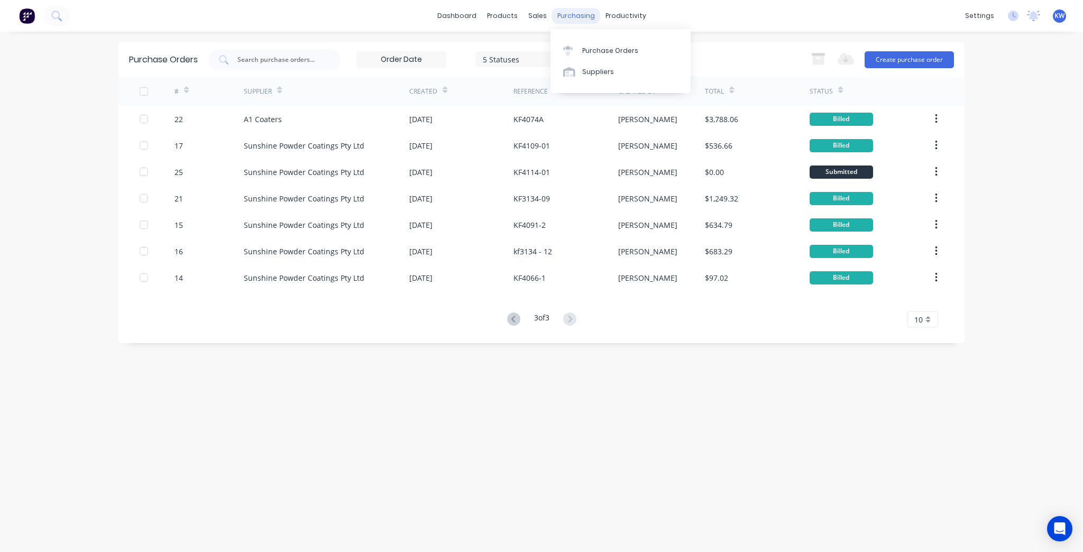
click at [584, 19] on div "purchasing" at bounding box center [576, 16] width 48 height 16
click at [598, 54] on div "Purchase Orders" at bounding box center [610, 51] width 56 height 10
click at [598, 51] on div "Purchase Orders" at bounding box center [610, 51] width 56 height 10
click at [461, 13] on link "dashboard" at bounding box center [457, 16] width 50 height 16
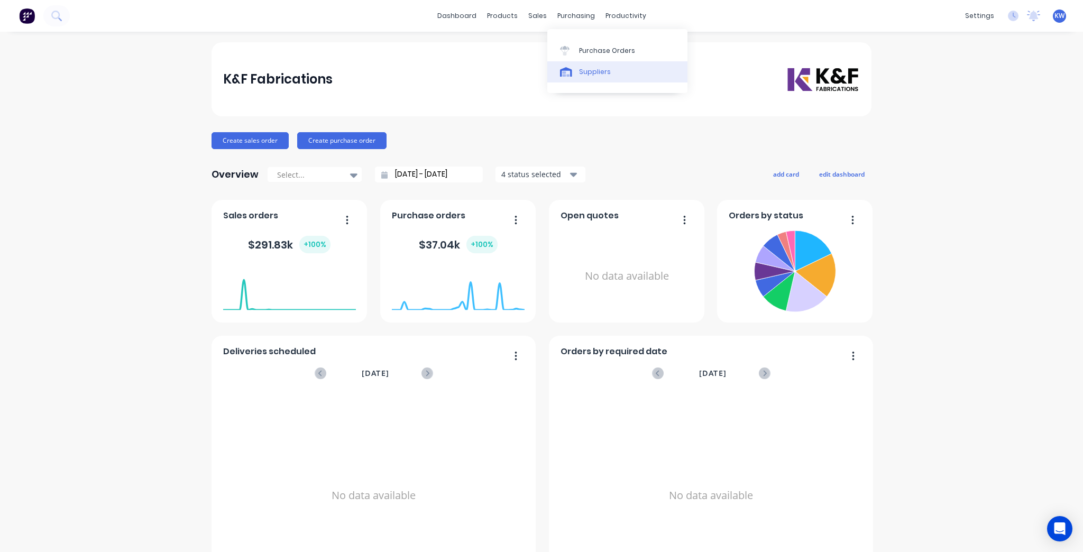
click at [598, 62] on link "Suppliers" at bounding box center [618, 71] width 140 height 21
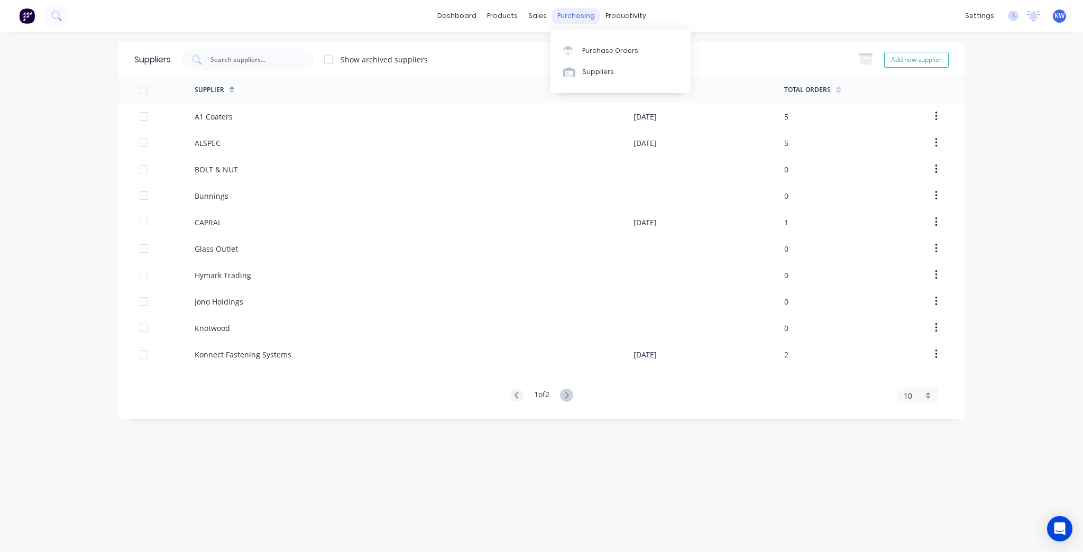
click at [577, 14] on div "purchasing" at bounding box center [576, 16] width 48 height 16
click at [586, 48] on div "Purchase Orders" at bounding box center [610, 51] width 56 height 10
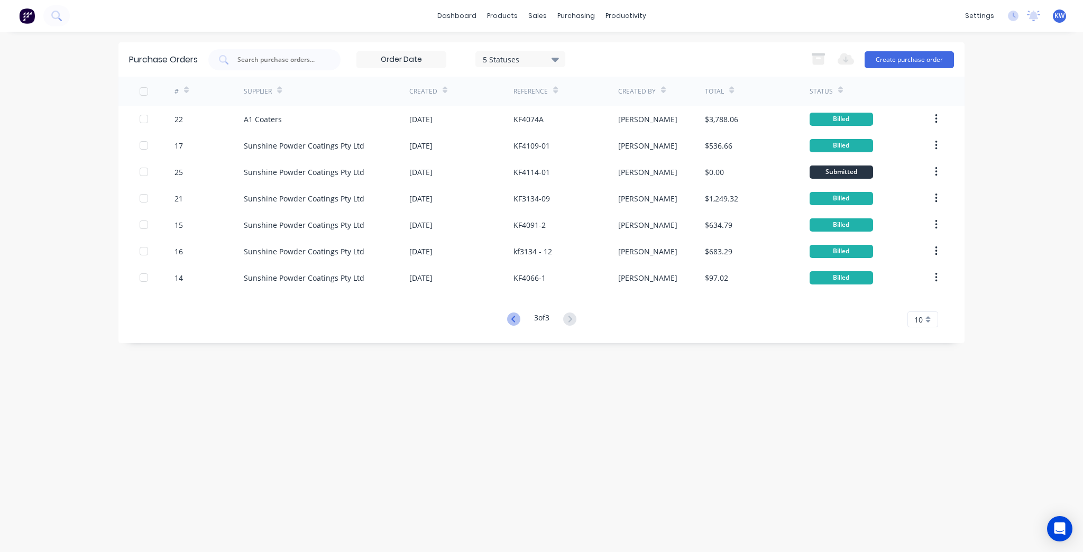
click at [517, 317] on icon at bounding box center [513, 319] width 13 height 13
click at [517, 317] on div "Purchase Orders 5 Statuses 5 Statuses Export to Excel (XLSX) Create purchase or…" at bounding box center [542, 291] width 846 height 499
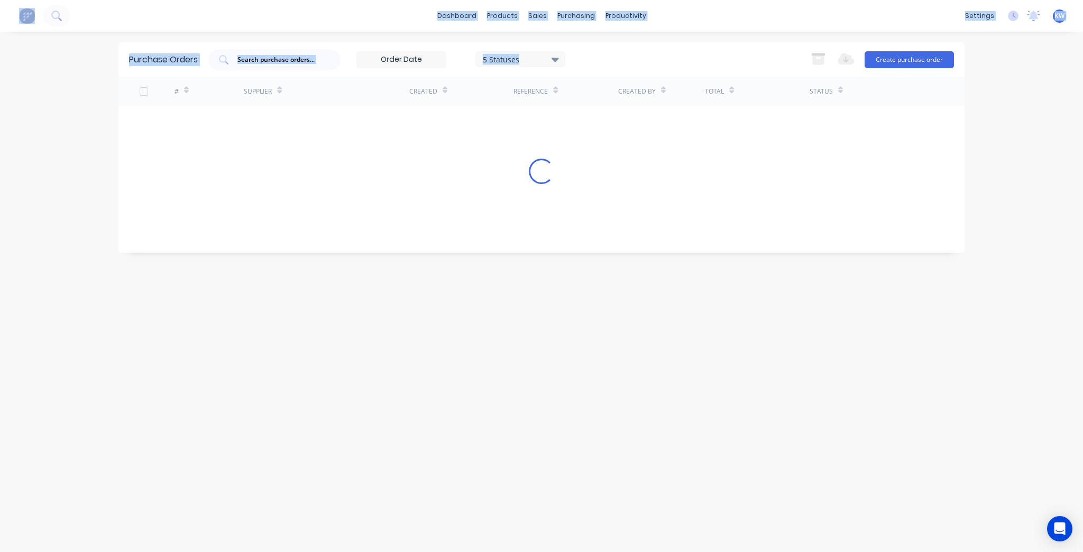
click at [517, 317] on div "Purchase Orders 5 Statuses 5 Statuses Export to Excel (XLSX) Create purchase or…" at bounding box center [542, 291] width 846 height 499
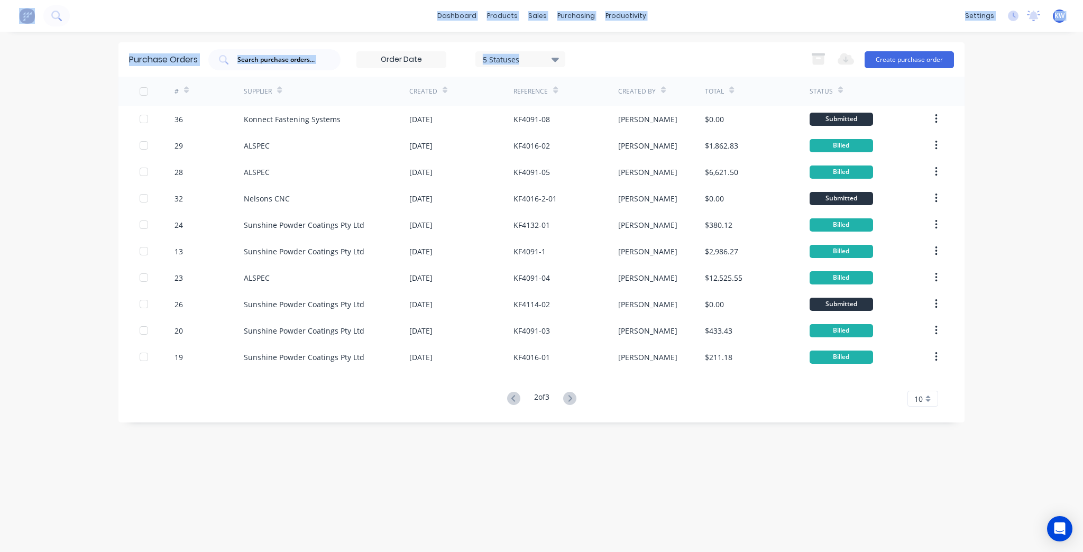
click at [510, 406] on button at bounding box center [514, 398] width 20 height 15
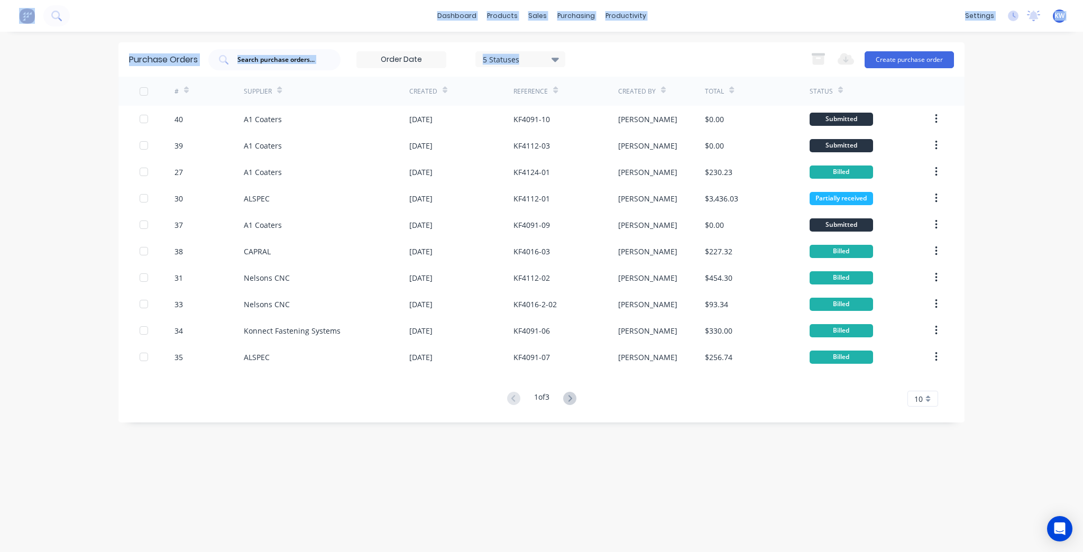
click at [548, 428] on div "Purchase Orders 5 Statuses 5 Statuses Export to Excel (XLSX) Create purchase or…" at bounding box center [542, 291] width 846 height 499
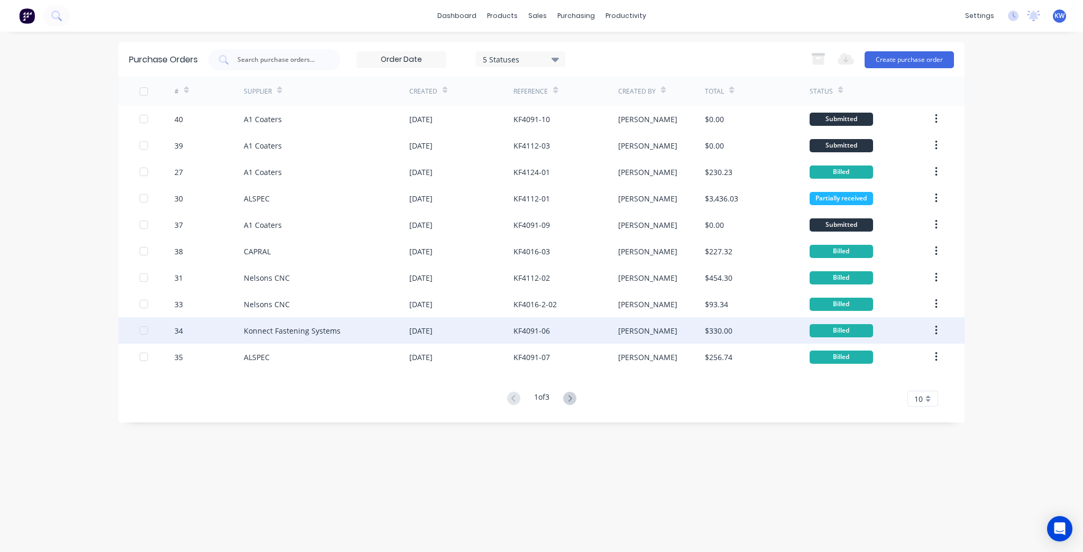
click at [553, 328] on div "KF4091-06" at bounding box center [566, 330] width 104 height 26
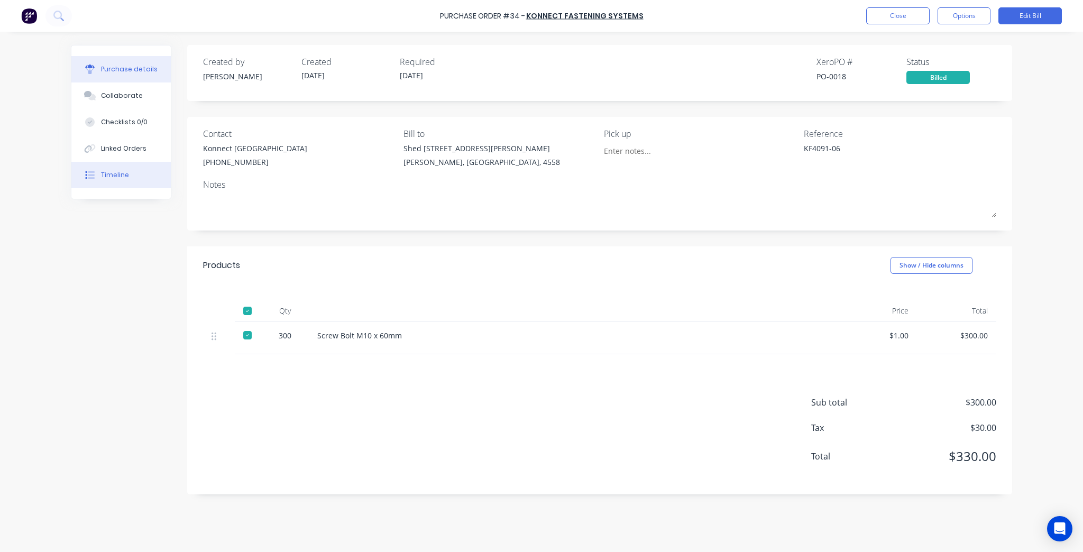
click at [126, 168] on button "Timeline" at bounding box center [120, 175] width 99 height 26
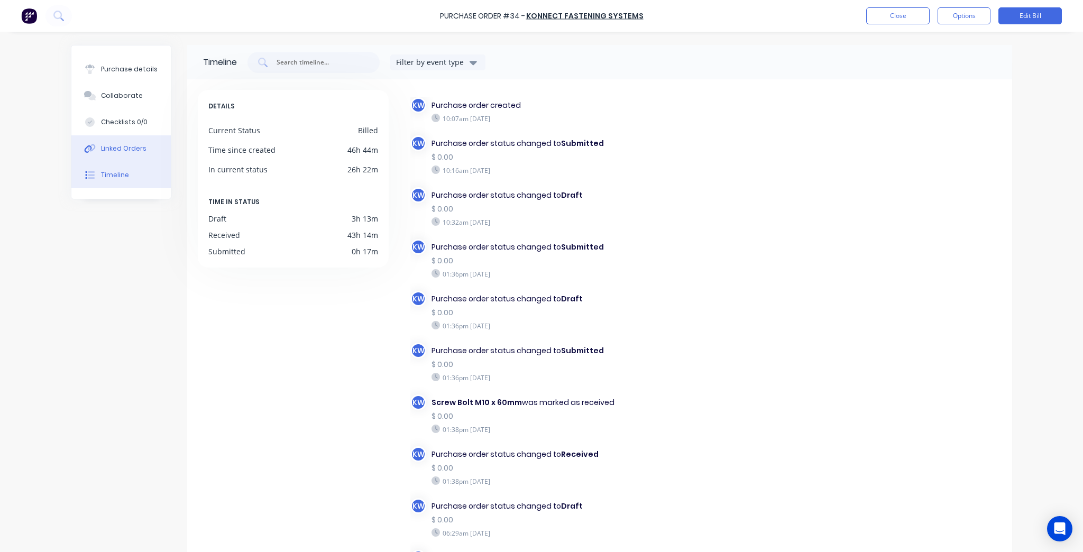
click at [135, 141] on button "Linked Orders" at bounding box center [120, 148] width 99 height 26
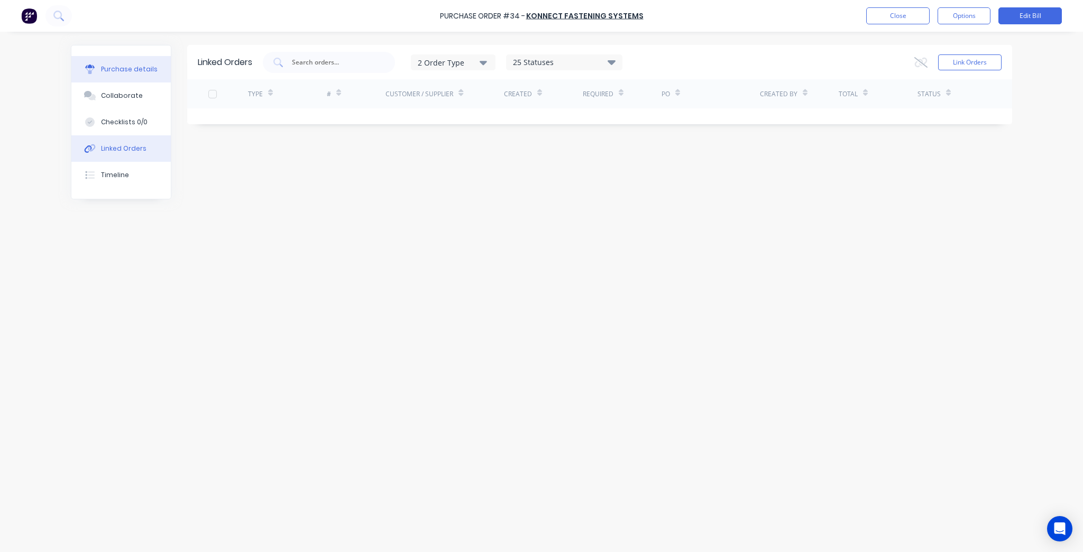
click at [144, 63] on button "Purchase details" at bounding box center [120, 69] width 99 height 26
type textarea "x"
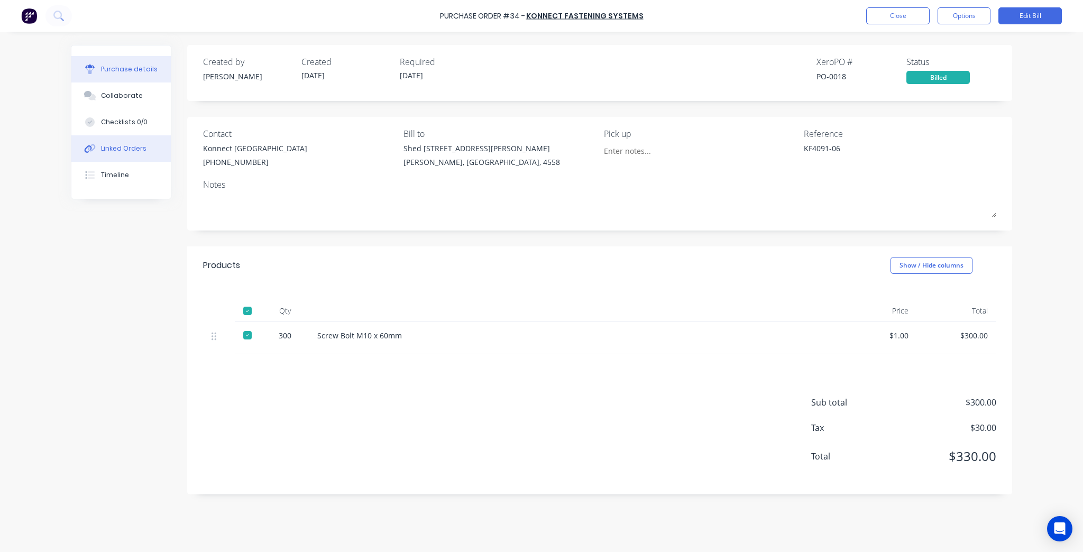
click at [148, 149] on button "Linked Orders" at bounding box center [120, 148] width 99 height 26
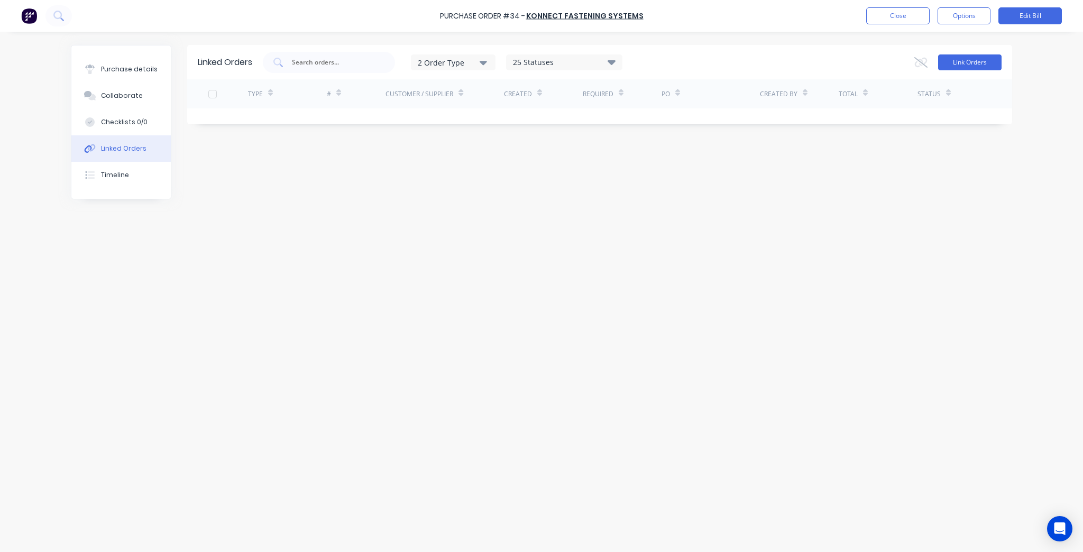
click at [984, 66] on button "Link Orders" at bounding box center [969, 62] width 63 height 16
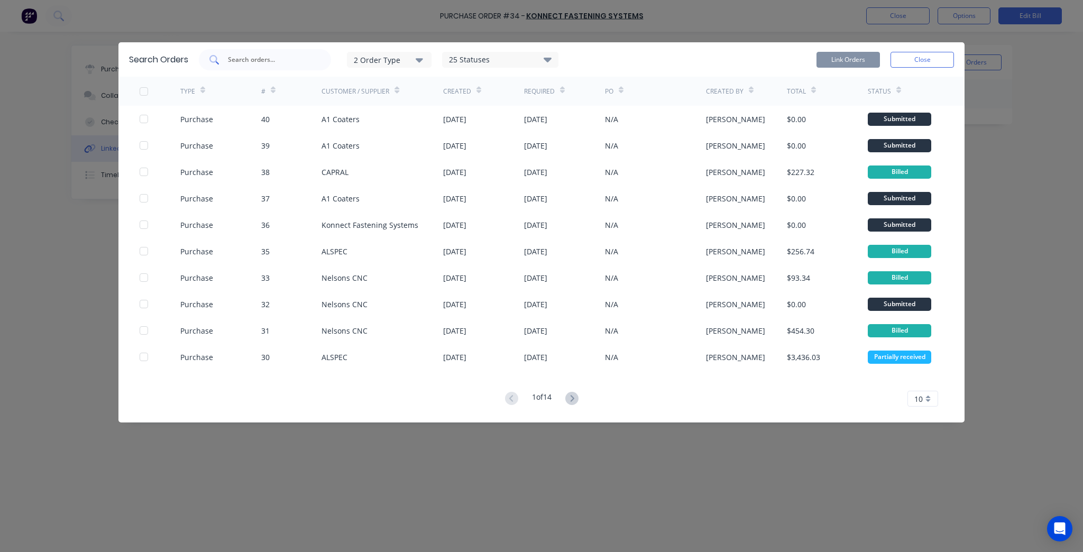
click at [294, 62] on input "text" at bounding box center [271, 59] width 88 height 11
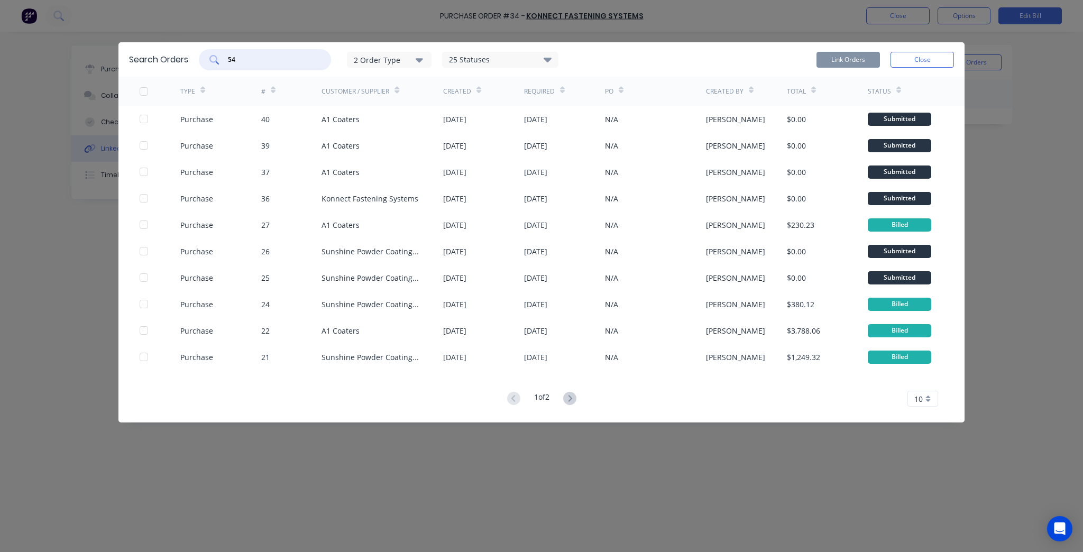
type input "54"
click at [402, 62] on div "2 Order Type" at bounding box center [389, 59] width 71 height 11
click at [397, 108] on div "Purchase" at bounding box center [390, 107] width 61 height 11
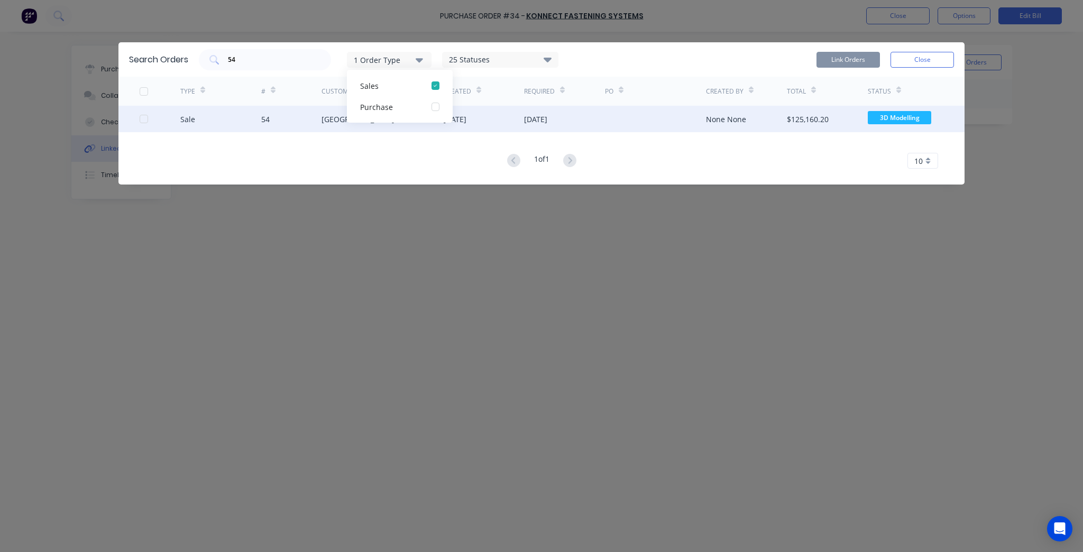
click at [135, 120] on div "Sale 54 Timit Building 12 Aug 2025 12 Aug 2025 None None $125,160.20 3D Modelli…" at bounding box center [542, 119] width 846 height 26
click at [148, 119] on div at bounding box center [143, 118] width 21 height 21
click at [855, 52] on button "Link Orders" at bounding box center [848, 60] width 63 height 16
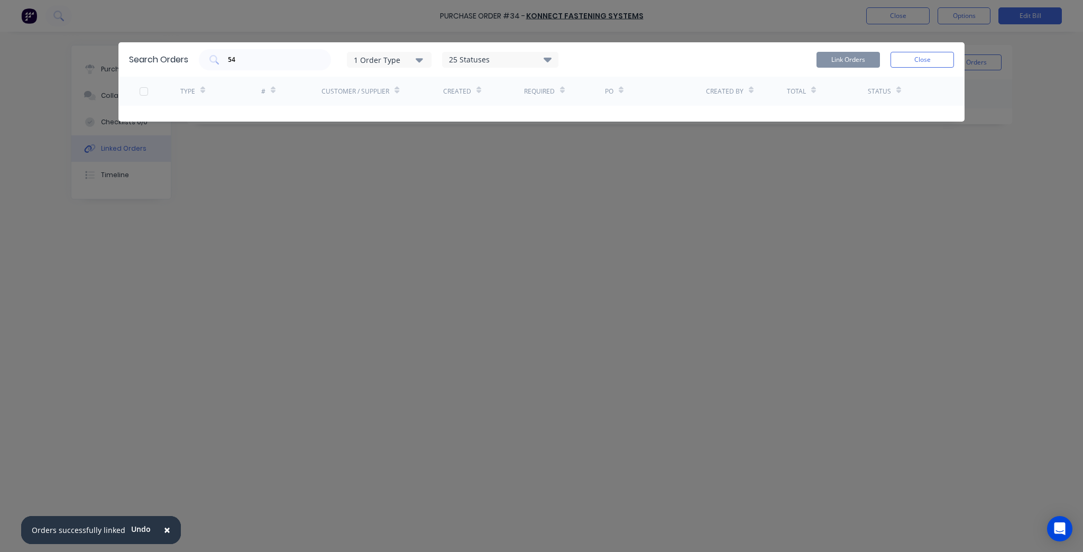
click at [959, 55] on div "Search Orders 54 1 Order Type 25 Statuses Sales Order Status All Archived Draft…" at bounding box center [542, 59] width 846 height 34
click at [937, 60] on button "Close" at bounding box center [922, 60] width 63 height 16
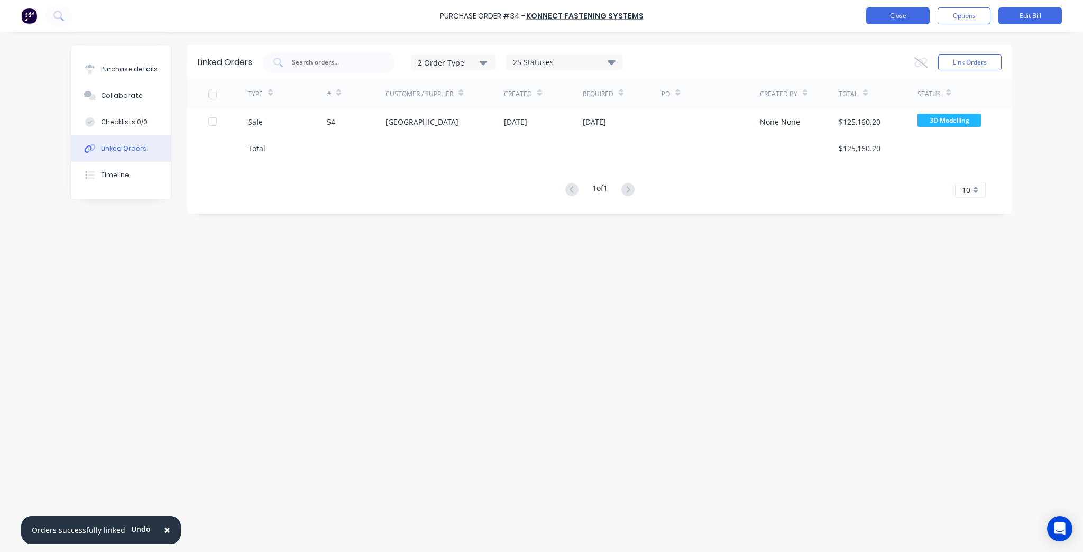
click at [912, 14] on button "Close" at bounding box center [898, 15] width 63 height 17
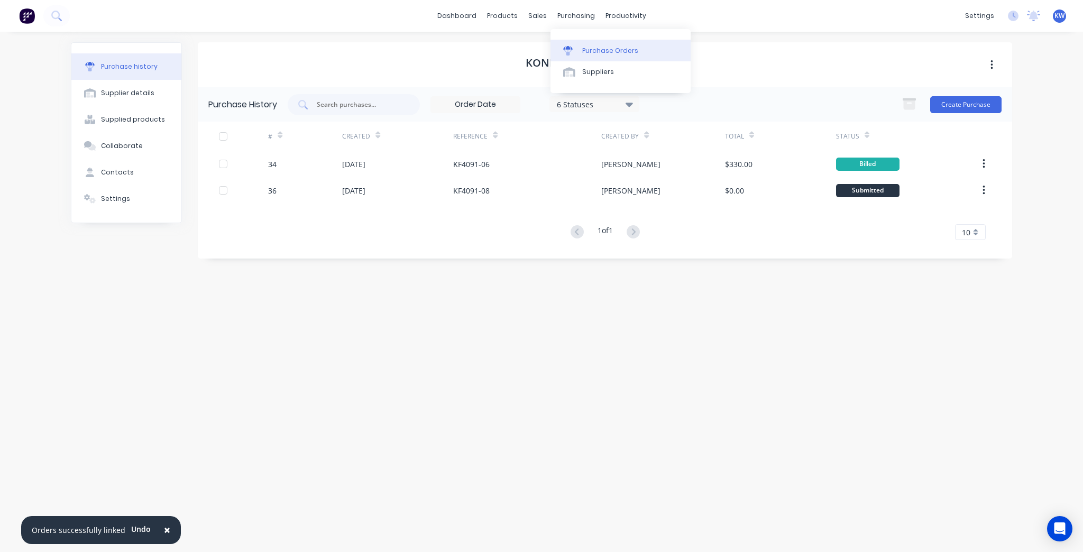
click at [572, 48] on icon at bounding box center [568, 48] width 10 height 4
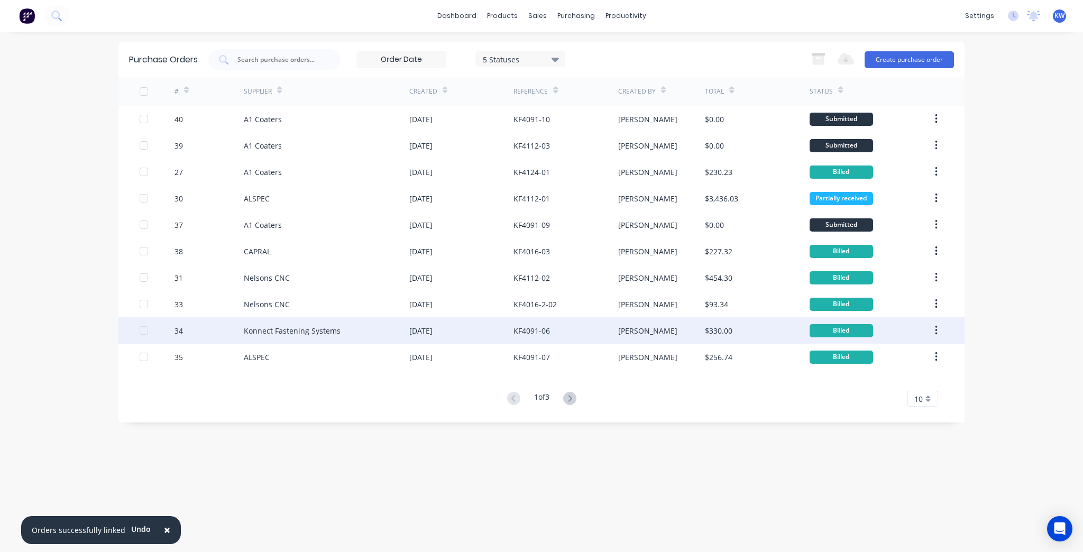
click at [551, 331] on div "KF4091-06" at bounding box center [566, 330] width 104 height 26
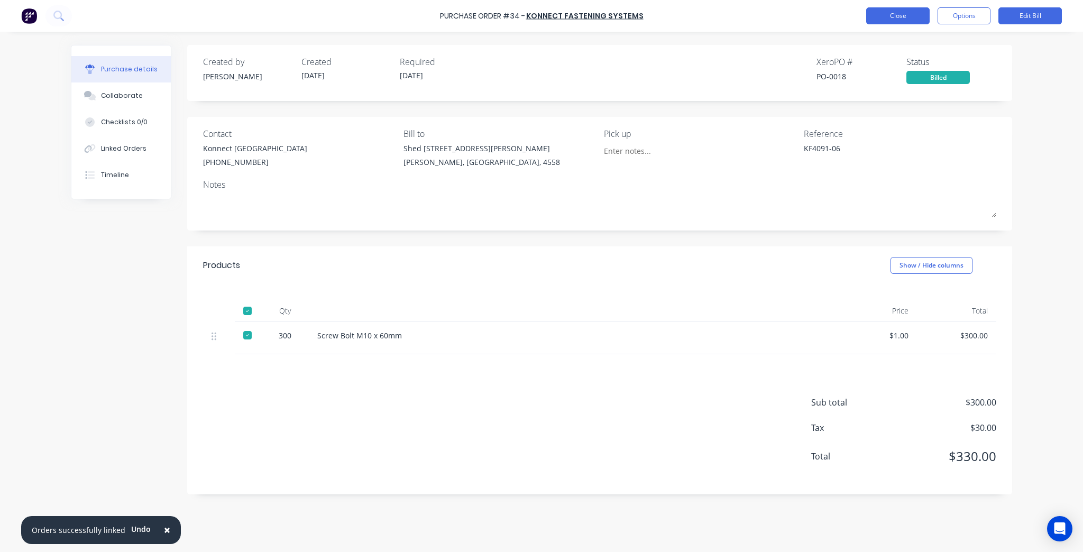
click at [907, 11] on button "Close" at bounding box center [898, 15] width 63 height 17
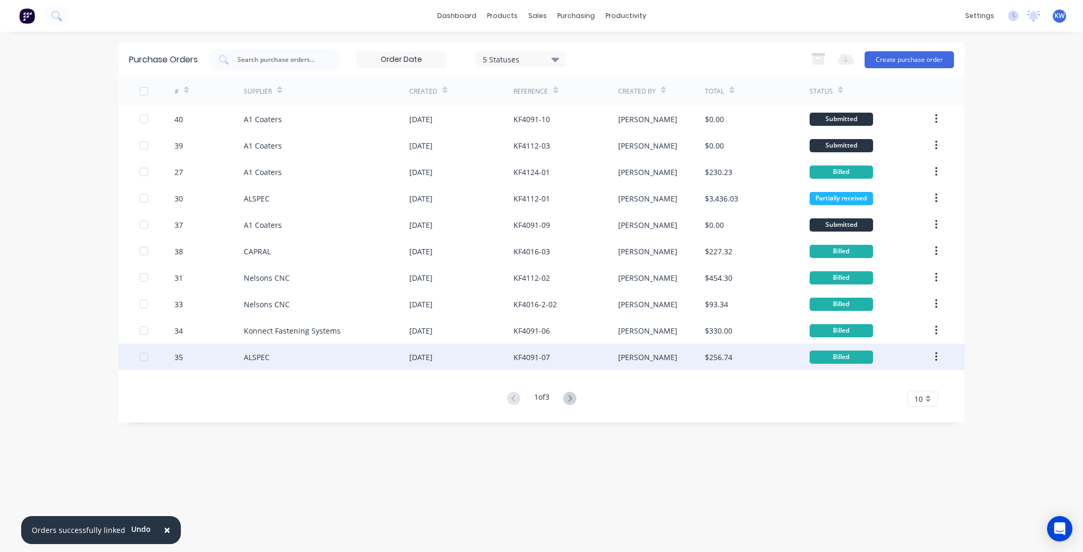
click at [564, 362] on div "KF4091-07" at bounding box center [566, 357] width 104 height 26
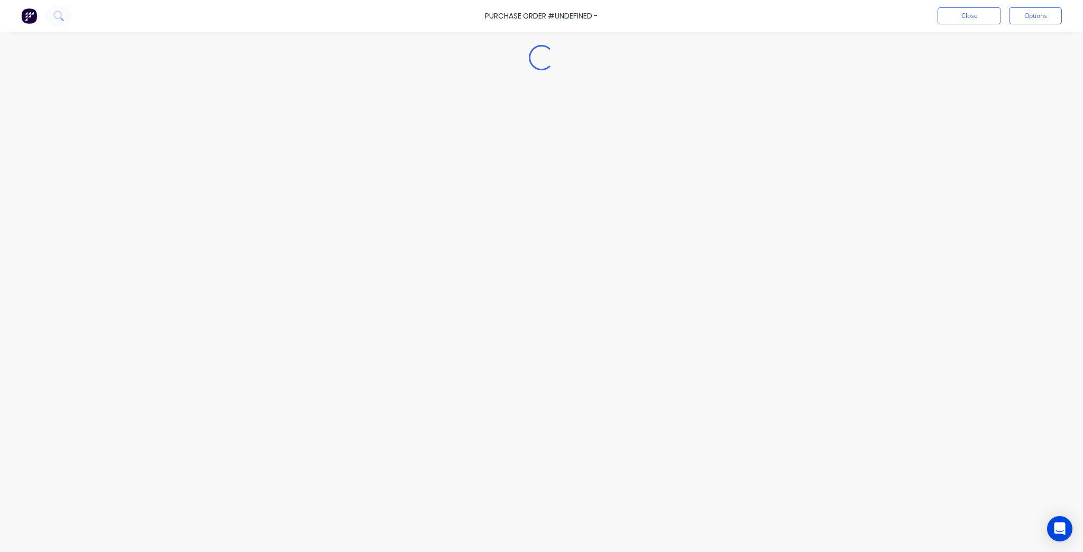
type textarea "x"
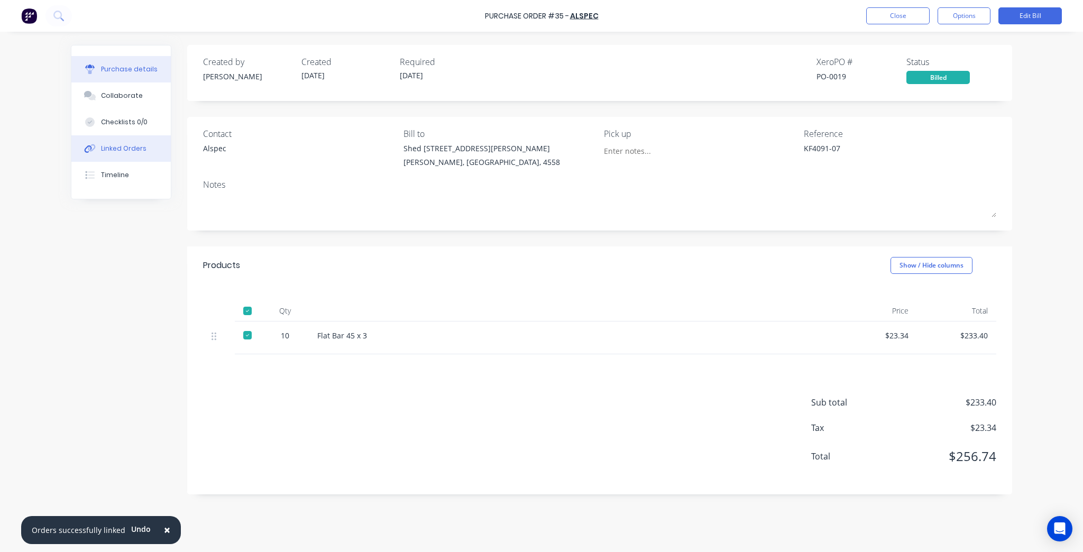
click at [130, 147] on div "Linked Orders" at bounding box center [123, 149] width 45 height 10
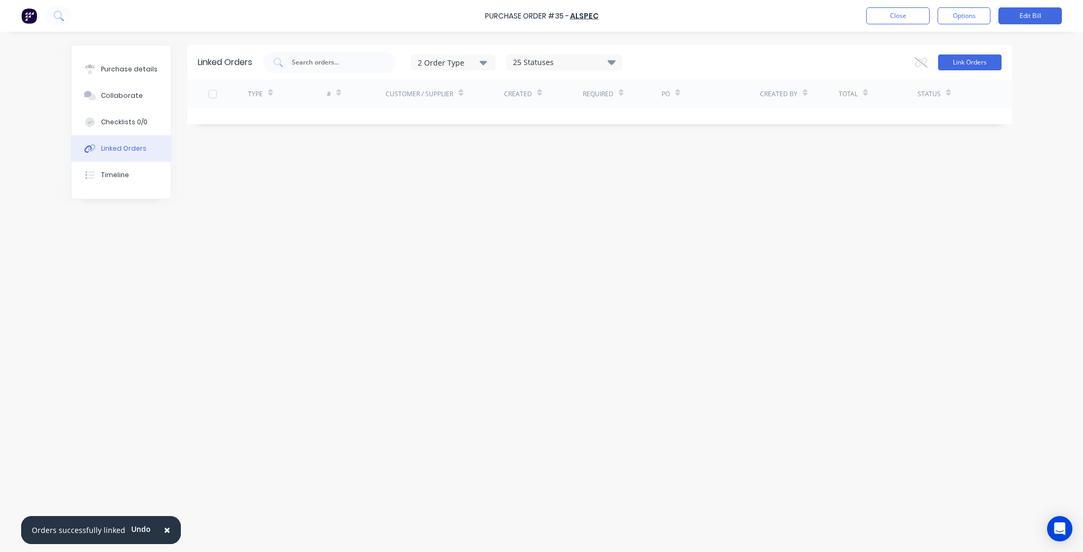
click at [1023, 60] on div "Purchase details Collaborate Checklists 0/0 Linked Orders Timeline Linked Order…" at bounding box center [541, 260] width 963 height 499
click at [966, 61] on button "Link Orders" at bounding box center [969, 62] width 63 height 16
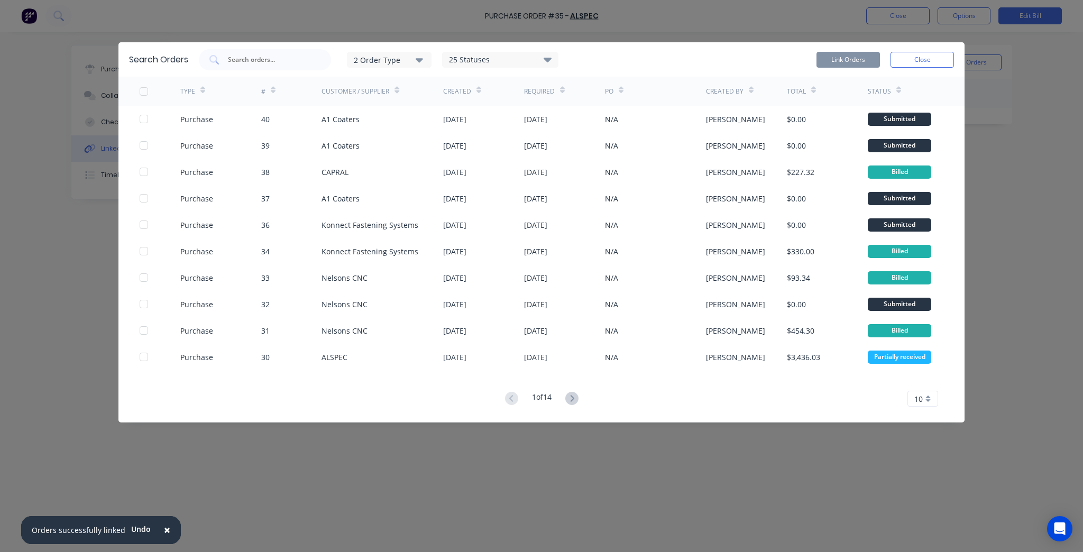
click at [281, 48] on div "Search Orders 2 Order Type 25 Statuses Sales Order Status All Archived Draft Qu…" at bounding box center [542, 59] width 846 height 34
click at [277, 61] on input "text" at bounding box center [271, 59] width 88 height 11
type input "54"
drag, startPoint x: 436, startPoint y: 62, endPoint x: 411, endPoint y: 56, distance: 26.2
click at [435, 61] on div "2 Order Type 25 Statuses Sales Order Status All Archived Draft Quote On hold Su…" at bounding box center [453, 60] width 212 height 16
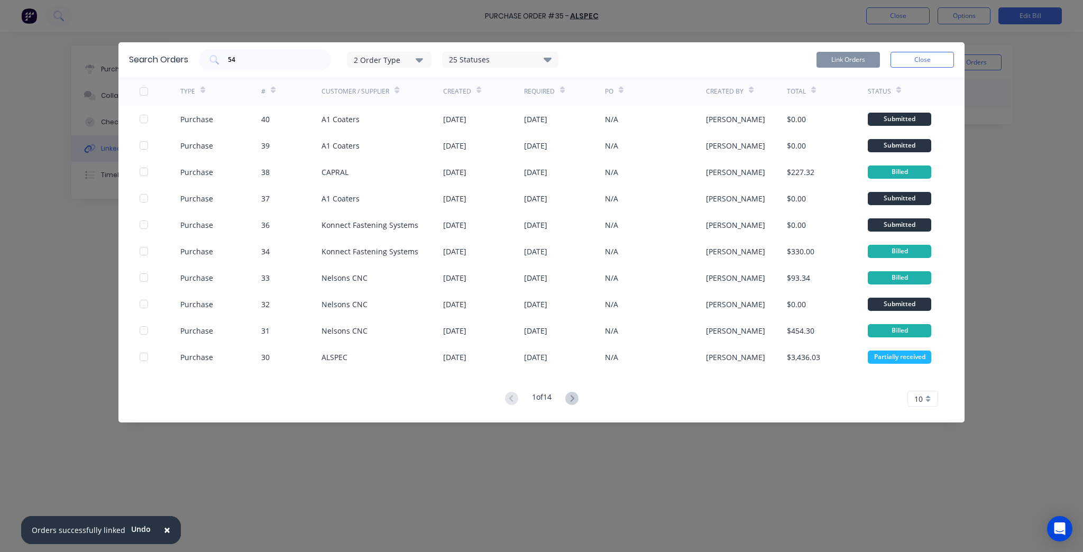
click at [411, 56] on div "2 Order Type" at bounding box center [389, 59] width 71 height 11
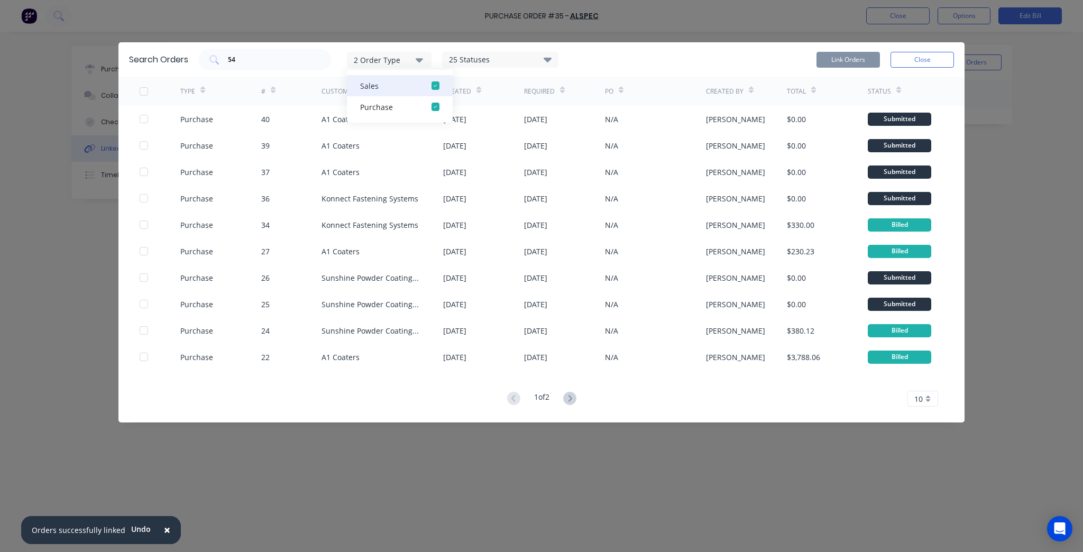
click at [399, 85] on div "Sales" at bounding box center [390, 85] width 61 height 11
click at [391, 86] on div "Purchase" at bounding box center [390, 85] width 61 height 11
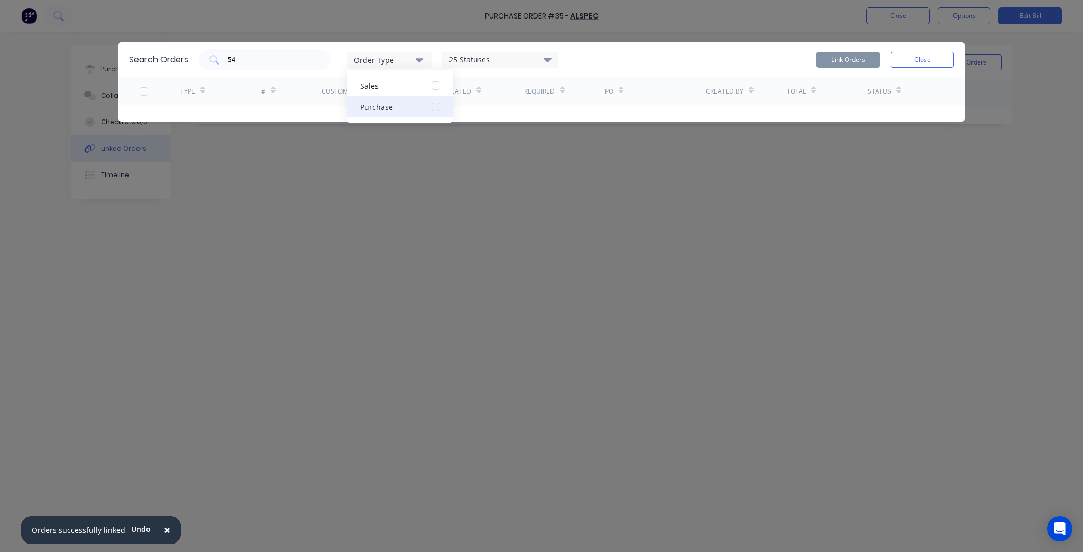
click at [379, 108] on div "Purchase" at bounding box center [390, 107] width 61 height 11
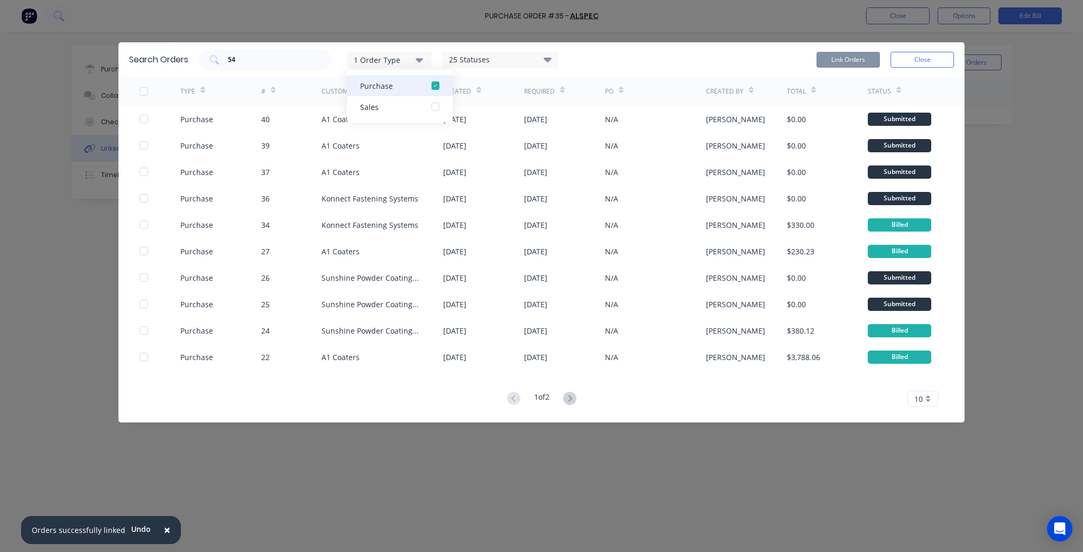
click at [381, 90] on div "Purchase" at bounding box center [390, 85] width 61 height 11
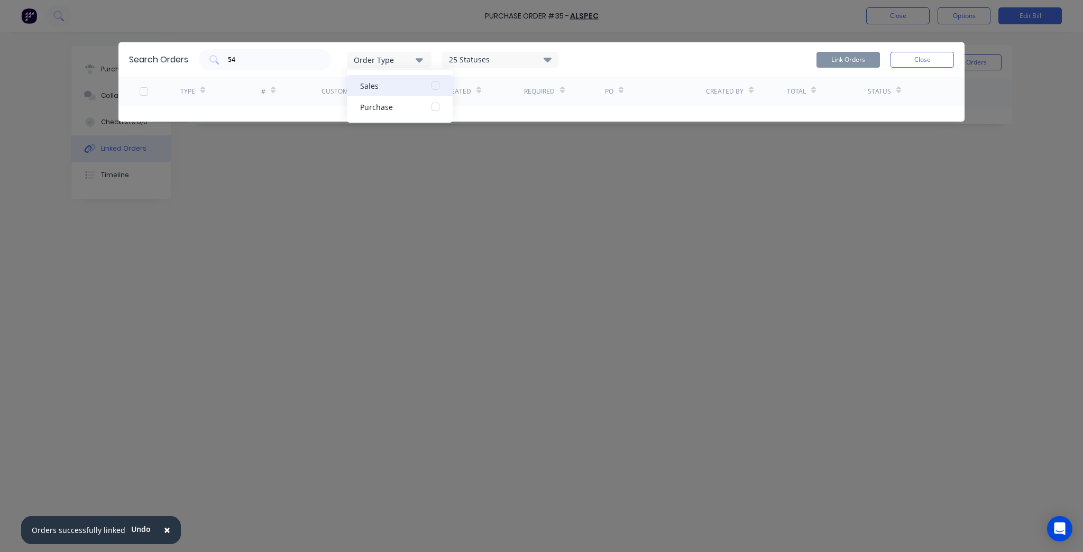
click at [382, 87] on div "Sales" at bounding box center [390, 85] width 61 height 11
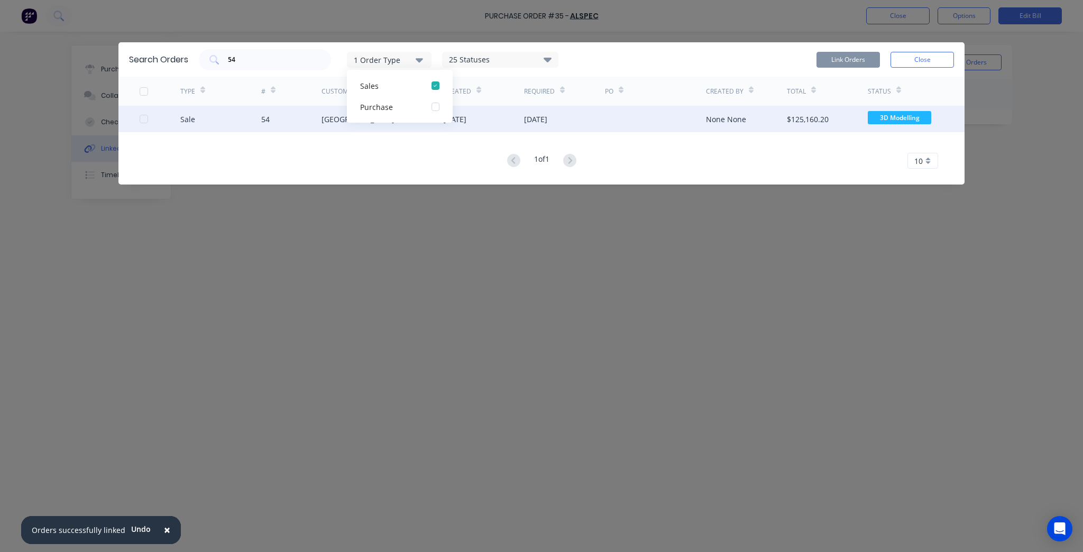
click at [153, 115] on div at bounding box center [160, 119] width 41 height 26
click at [150, 116] on div at bounding box center [160, 119] width 41 height 26
click at [142, 120] on div at bounding box center [143, 118] width 21 height 21
click at [855, 61] on button "Link Orders" at bounding box center [848, 60] width 63 height 16
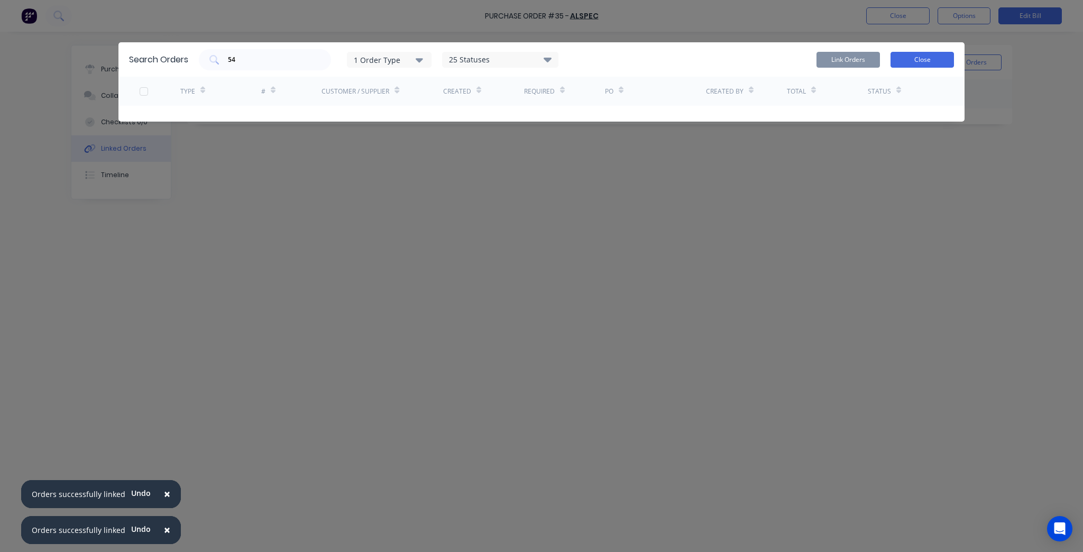
click at [940, 60] on button "Close" at bounding box center [922, 60] width 63 height 16
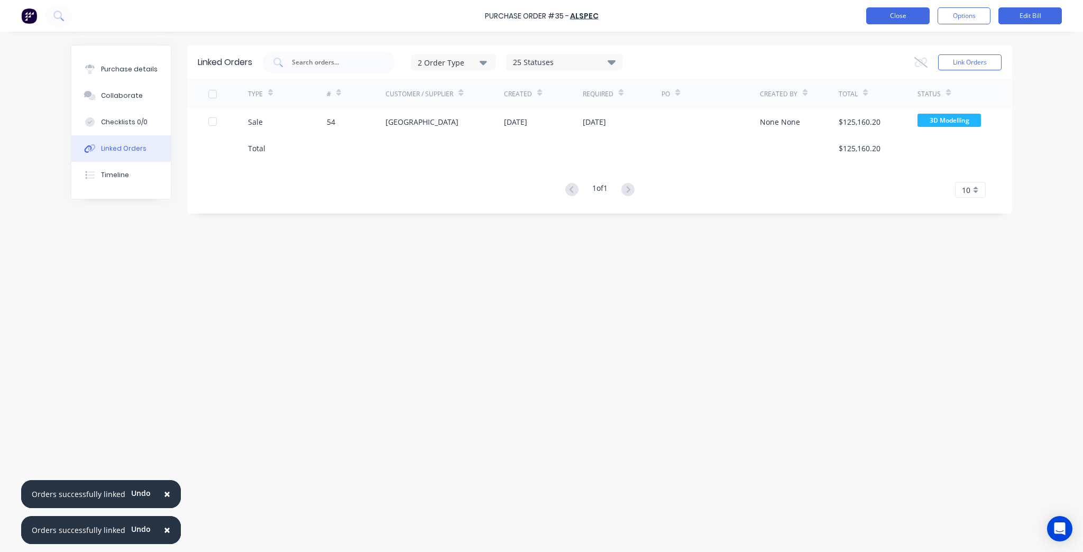
click at [906, 23] on button "Close" at bounding box center [898, 15] width 63 height 17
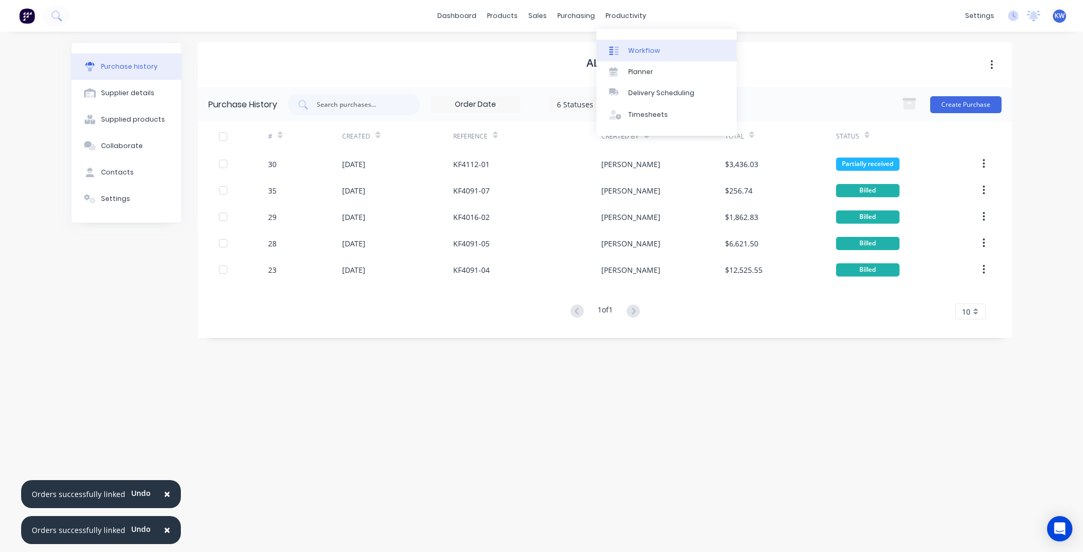
click at [625, 43] on link "Workflow" at bounding box center [667, 50] width 140 height 21
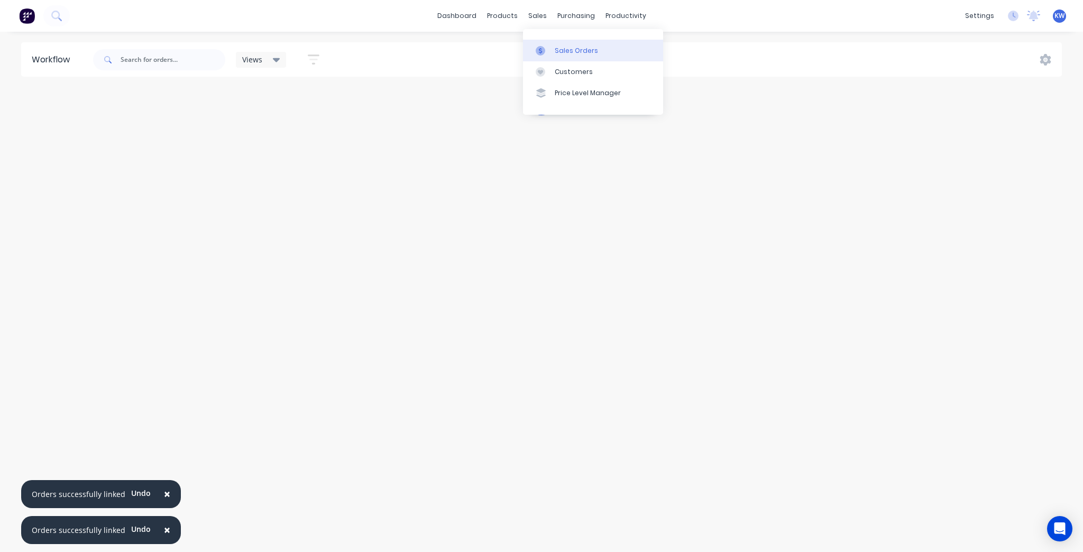
click at [544, 47] on icon at bounding box center [541, 51] width 10 height 10
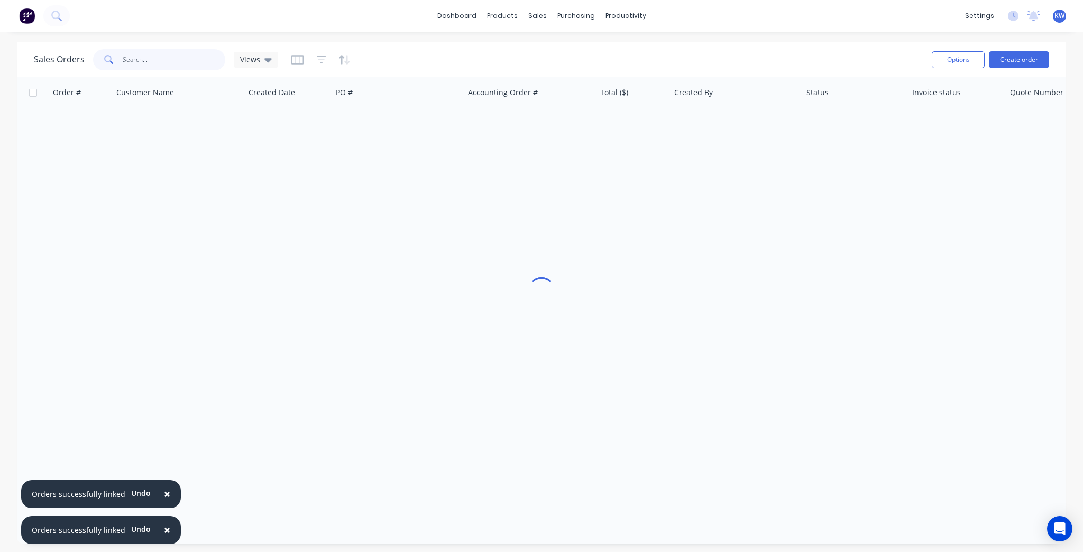
click at [134, 66] on input "text" at bounding box center [174, 59] width 103 height 21
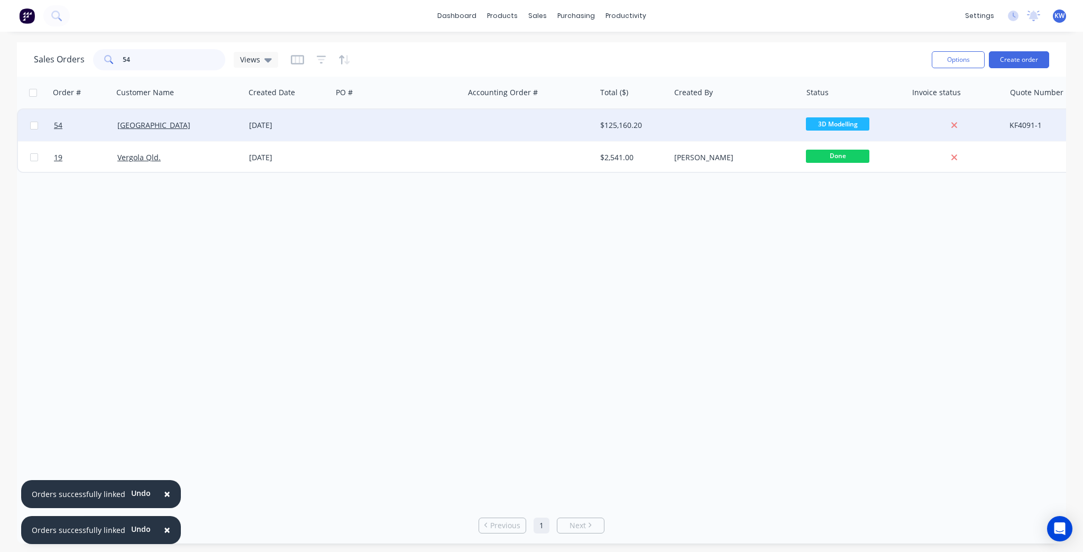
type input "54"
click at [160, 119] on div "Timit Building" at bounding box center [179, 126] width 132 height 32
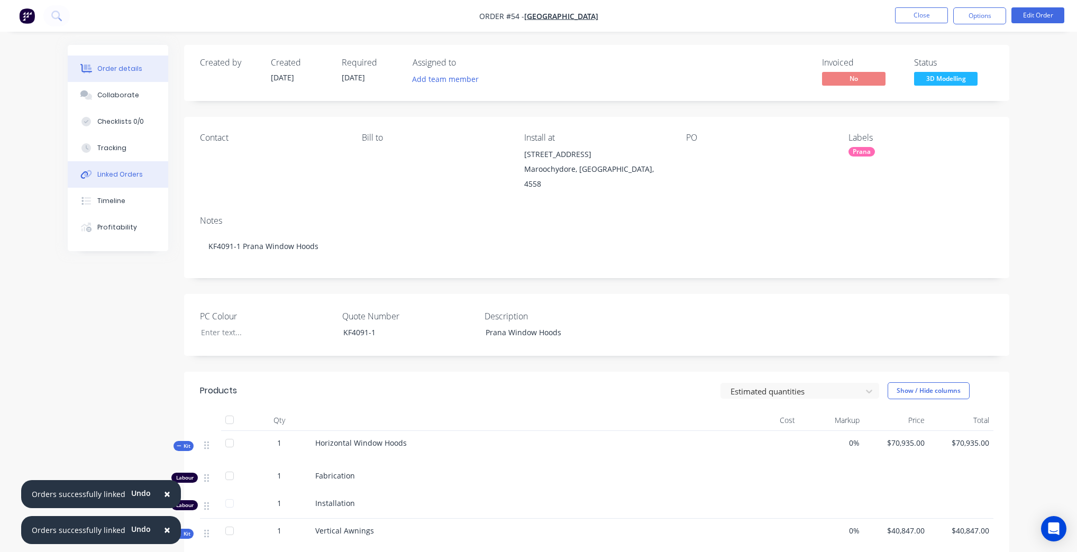
click at [133, 172] on div "Linked Orders" at bounding box center [119, 175] width 45 height 10
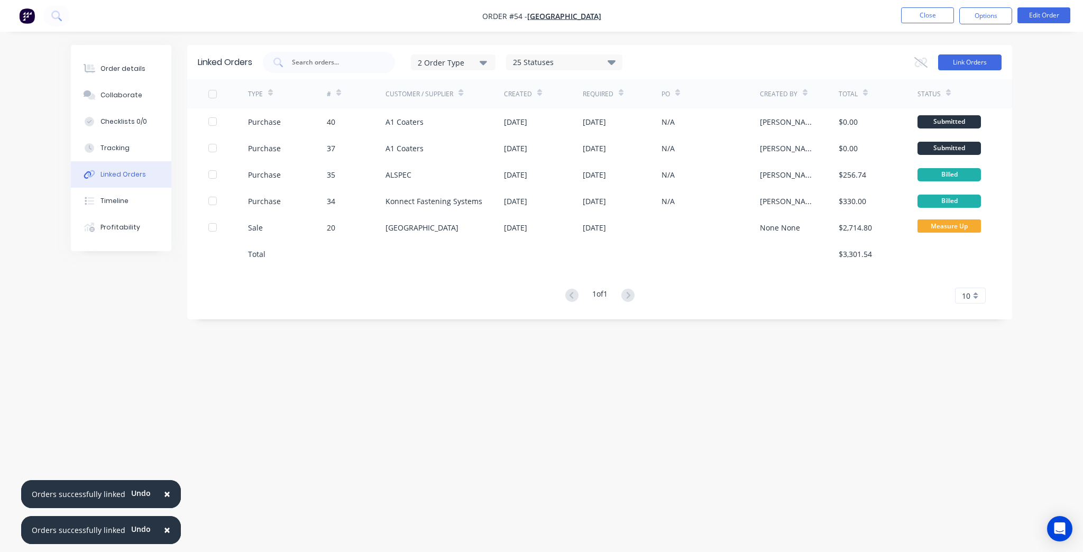
click at [967, 63] on button "Link Orders" at bounding box center [969, 62] width 63 height 16
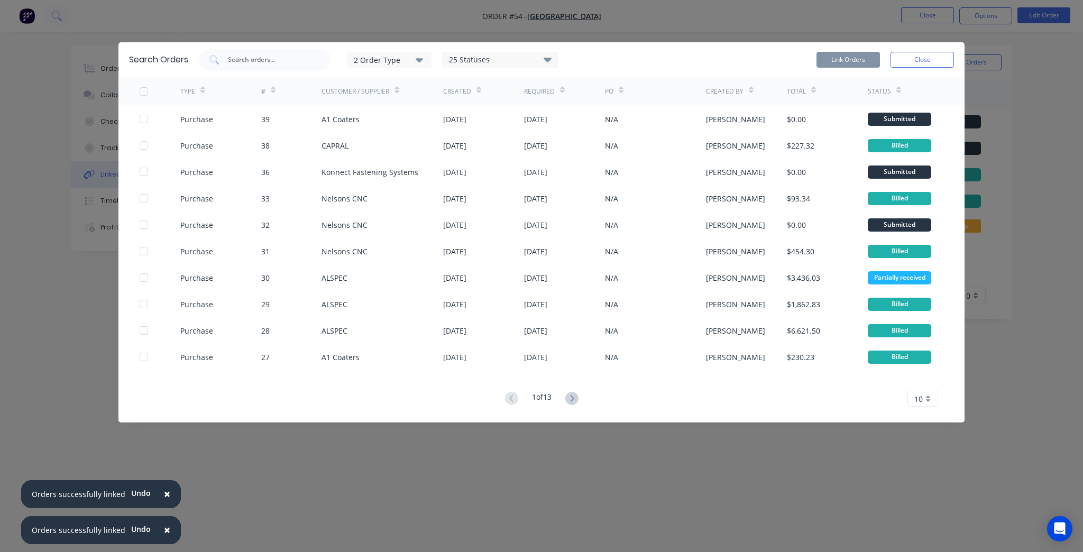
click at [885, 93] on div "Status" at bounding box center [879, 92] width 23 height 10
click at [490, 57] on div "25 Statuses" at bounding box center [500, 60] width 115 height 12
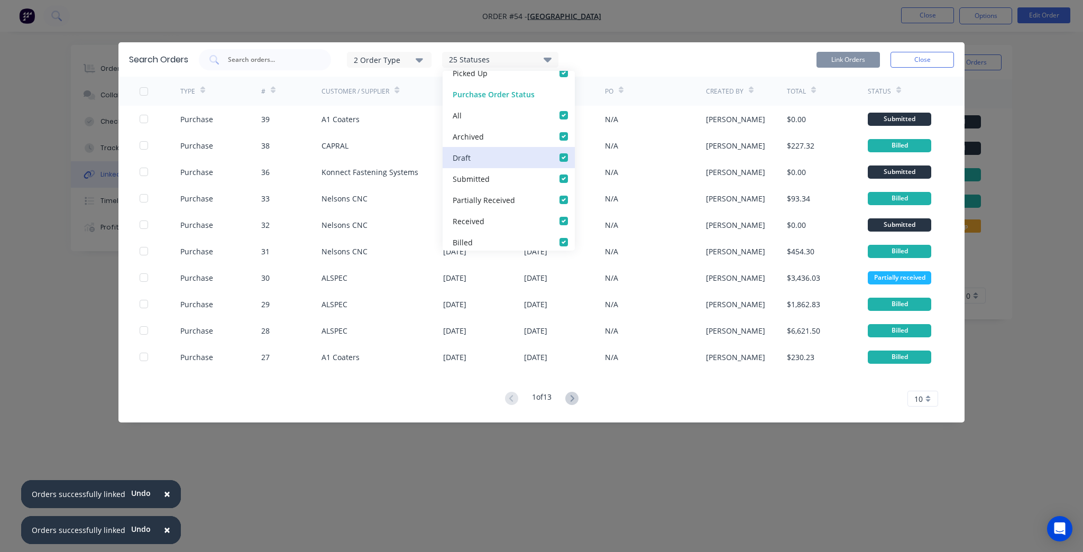
scroll to position [434, 0]
click at [416, 55] on div "2 Order Type" at bounding box center [389, 59] width 71 height 11
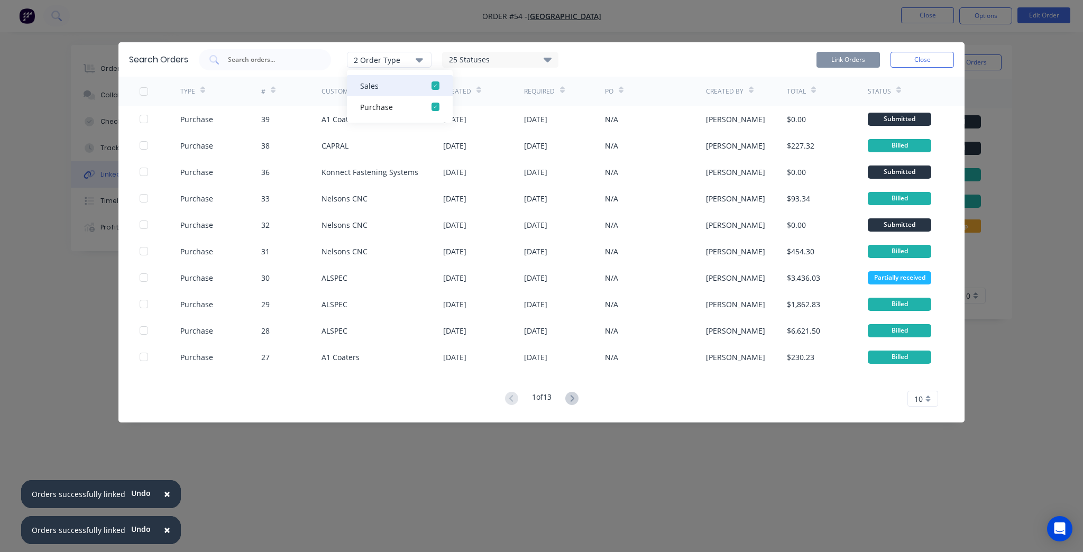
click at [432, 87] on div "button" at bounding box center [435, 85] width 21 height 21
click at [607, 64] on div "1 Order Type Purchase Sales 25 Statuses Sales Order Status All Archived Draft Q…" at bounding box center [576, 59] width 755 height 21
click at [576, 393] on icon at bounding box center [569, 398] width 13 height 13
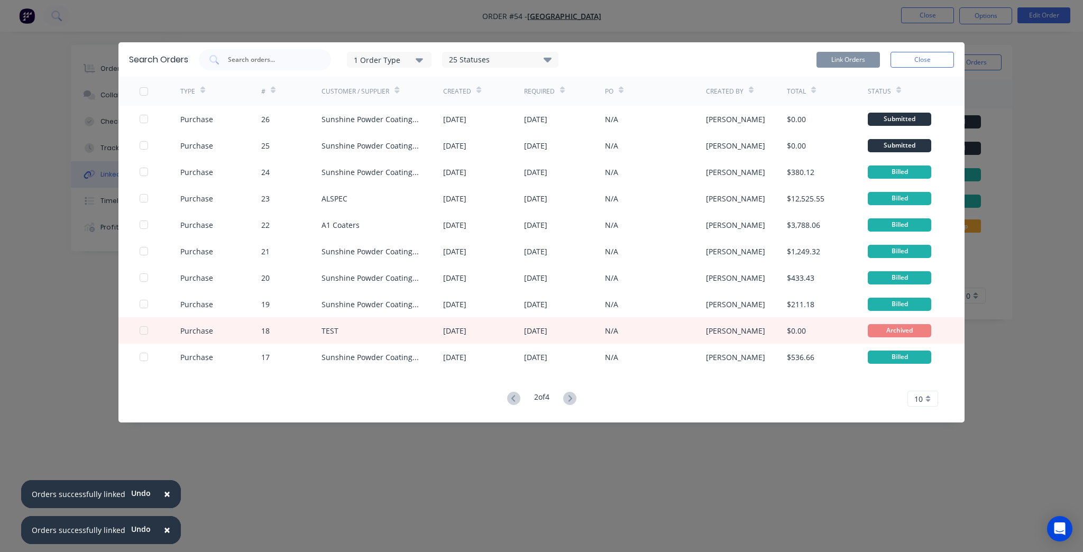
click at [576, 393] on icon at bounding box center [569, 398] width 13 height 13
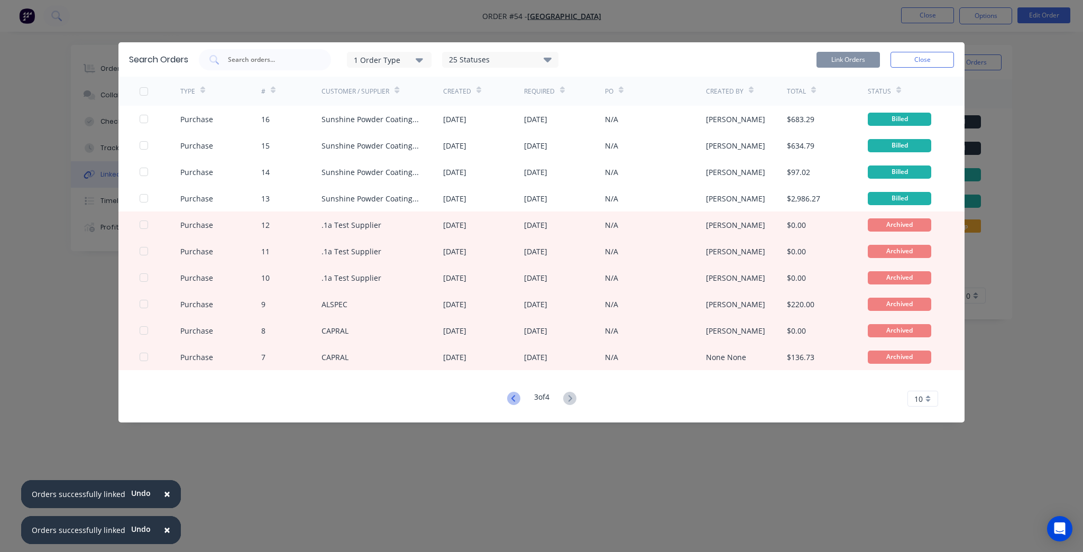
click at [514, 399] on icon at bounding box center [513, 398] width 13 height 13
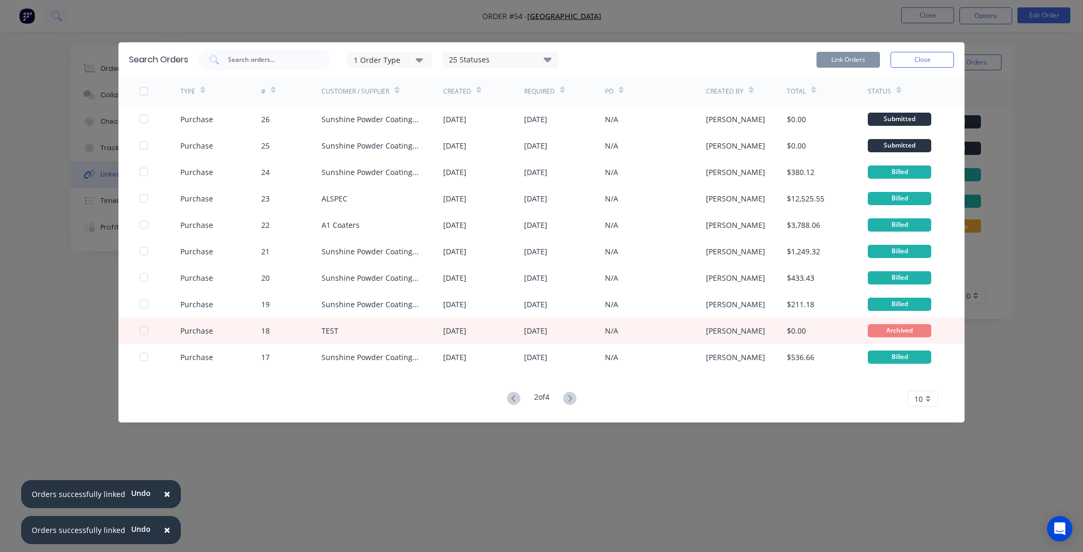
click at [272, 88] on icon at bounding box center [273, 90] width 5 height 8
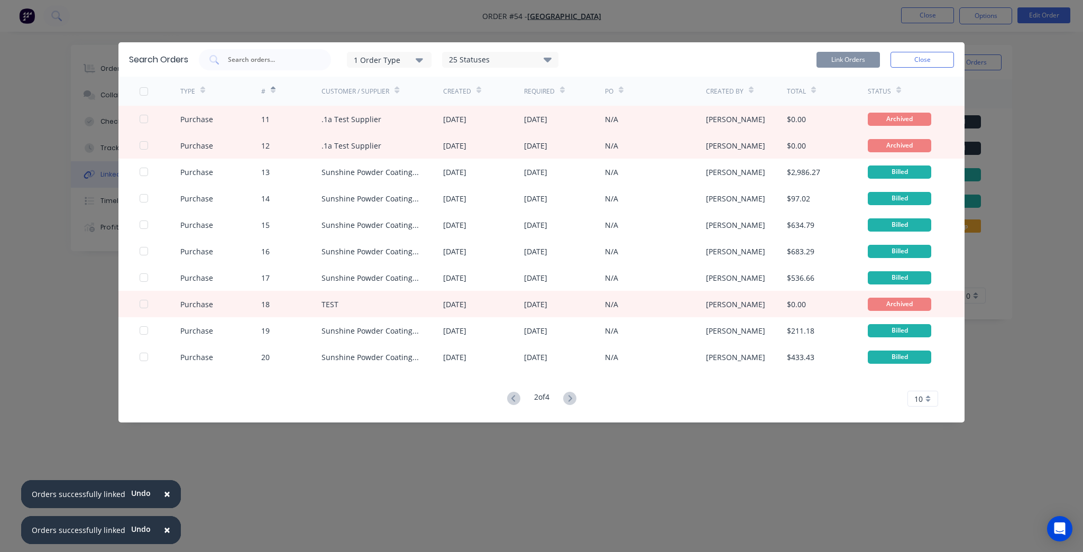
click at [272, 89] on icon at bounding box center [273, 90] width 5 height 8
click at [469, 60] on div "25 Statuses" at bounding box center [500, 60] width 115 height 12
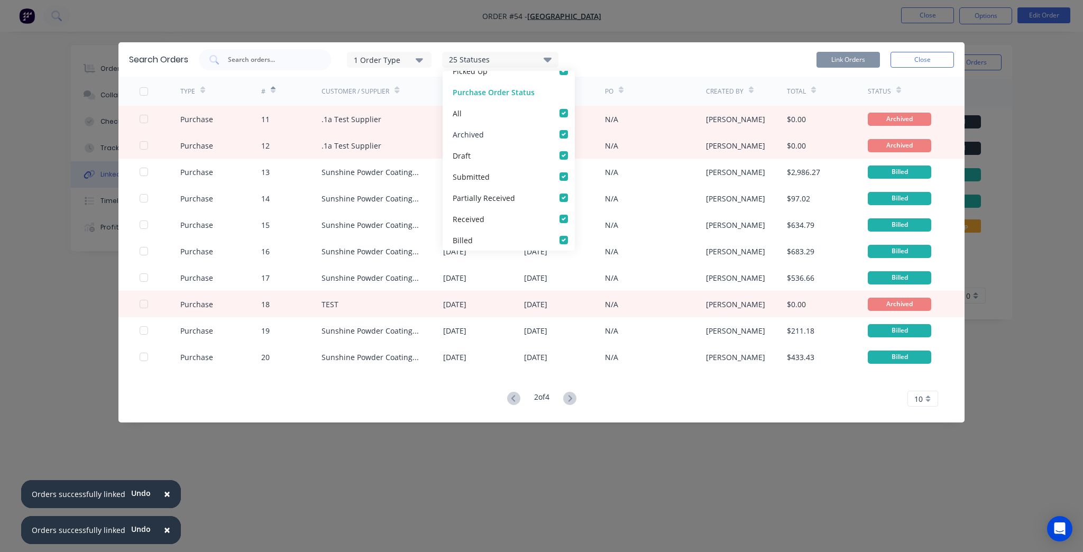
click at [536, 131] on div "Archived" at bounding box center [509, 134] width 132 height 21
click at [575, 129] on label at bounding box center [575, 129] width 0 height 0
click at [575, 133] on input "checkbox" at bounding box center [579, 134] width 8 height 10
checkbox input "false"
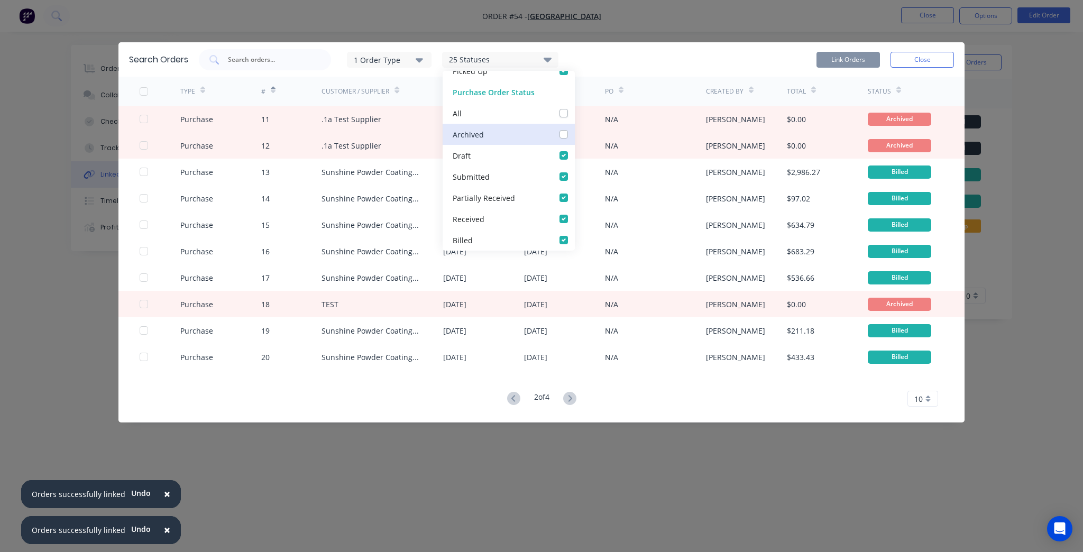
checkbox input "false"
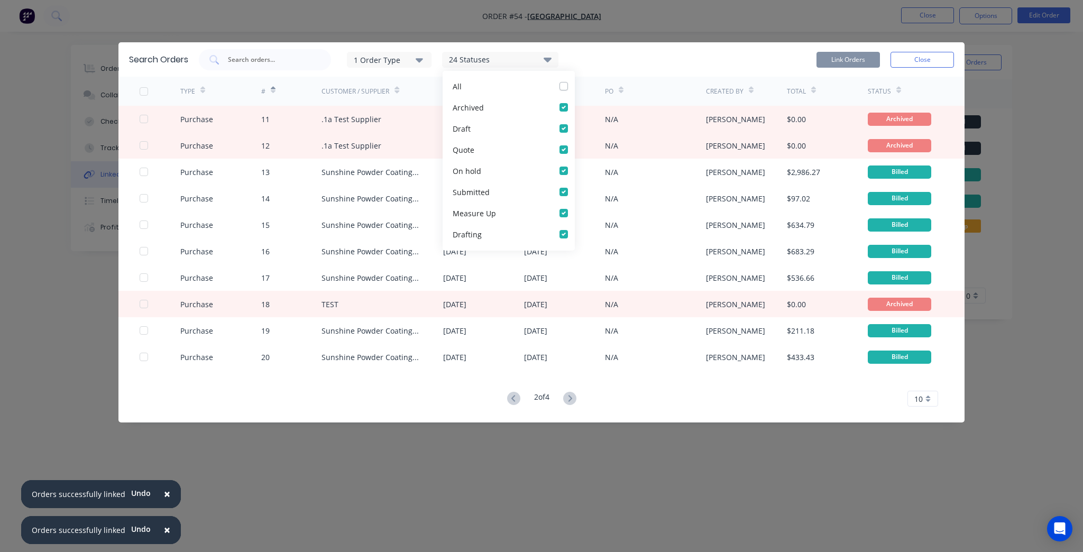
scroll to position [11, 0]
click at [563, 115] on div "Archived" at bounding box center [509, 113] width 132 height 21
click at [575, 107] on label at bounding box center [575, 107] width 0 height 0
click at [575, 116] on input "checkbox" at bounding box center [579, 112] width 8 height 10
checkbox input "false"
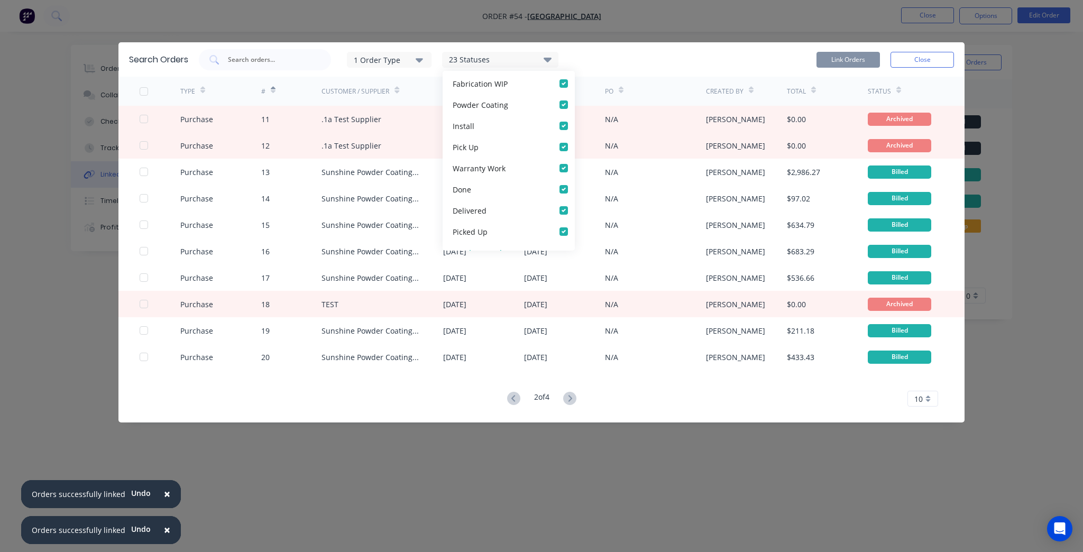
scroll to position [296, 0]
click at [575, 160] on label at bounding box center [575, 160] width 0 height 0
click at [575, 163] on input "checkbox" at bounding box center [579, 165] width 8 height 10
checkbox input "false"
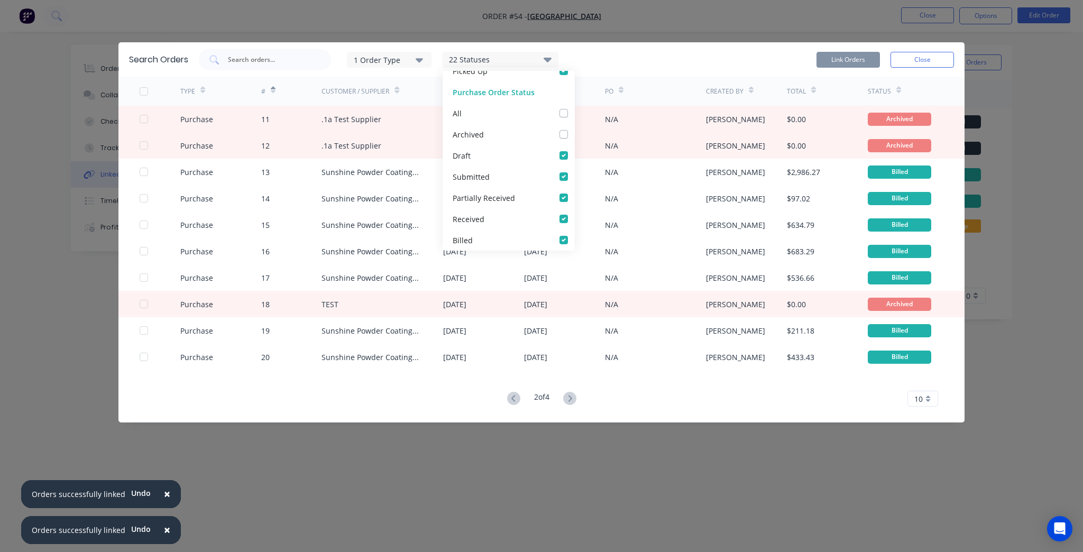
click at [542, 54] on div "22 Statuses" at bounding box center [500, 60] width 115 height 12
click at [542, 59] on div "22 Statuses" at bounding box center [500, 60] width 115 height 12
click at [552, 59] on icon at bounding box center [548, 59] width 8 height 13
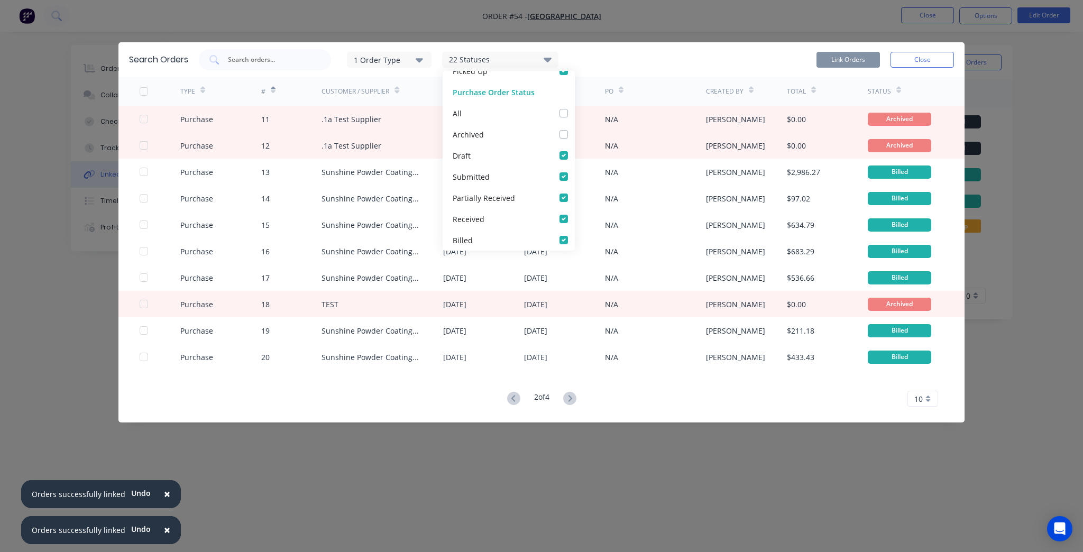
click at [763, 76] on div "Search Orders 1 Order Type 22 Statuses Sales Order Status All Archived Draft Qu…" at bounding box center [542, 59] width 846 height 34
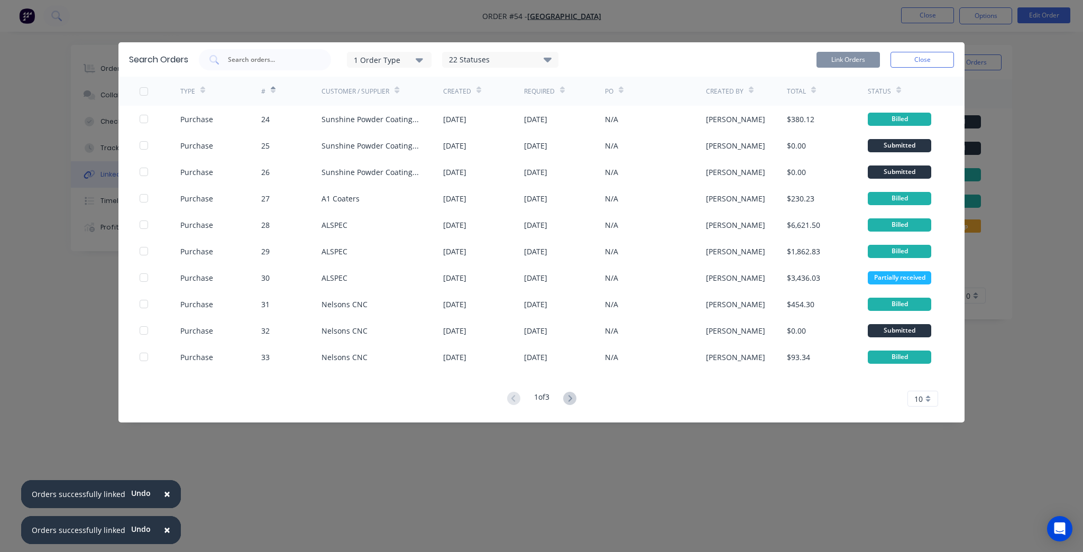
click at [764, 60] on div "1 Order Type 22 Statuses Sales Order Status All Archived Draft Quote On hold Su…" at bounding box center [576, 59] width 755 height 21
click at [573, 394] on icon at bounding box center [569, 398] width 13 height 13
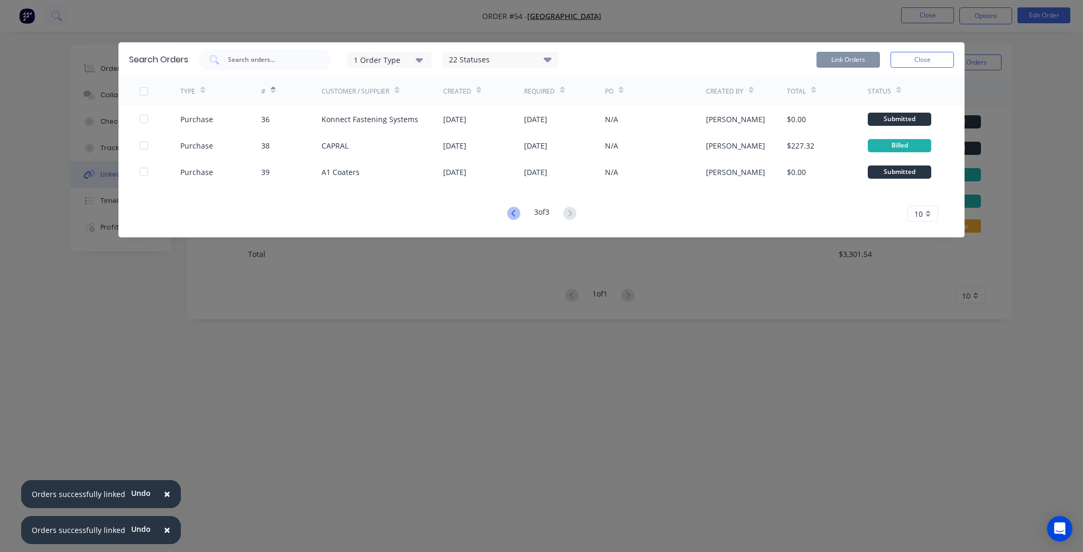
click at [516, 215] on icon at bounding box center [513, 213] width 13 height 13
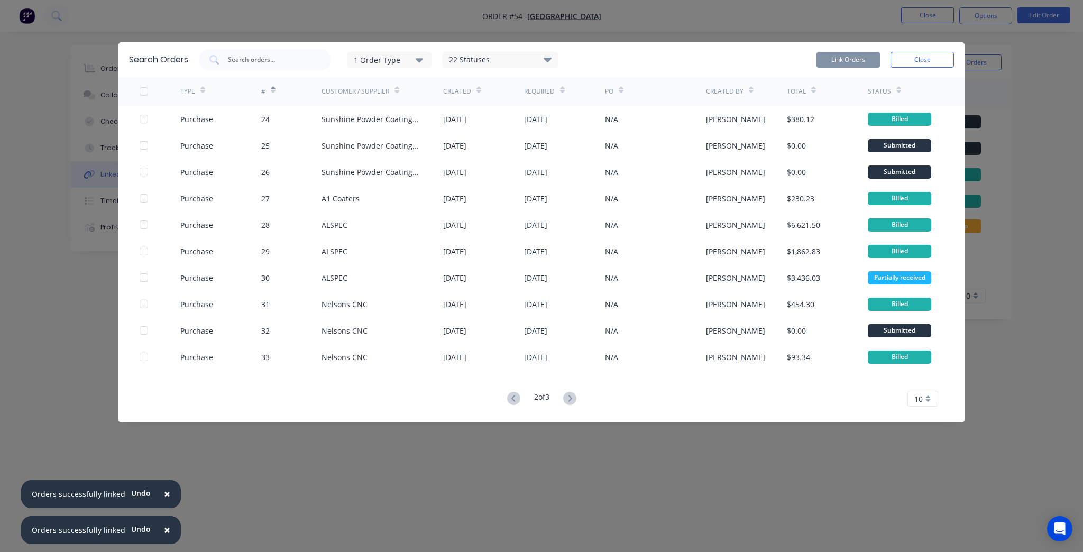
click at [516, 215] on div "[DATE]" at bounding box center [483, 225] width 81 height 26
click at [511, 396] on icon at bounding box center [513, 398] width 13 height 13
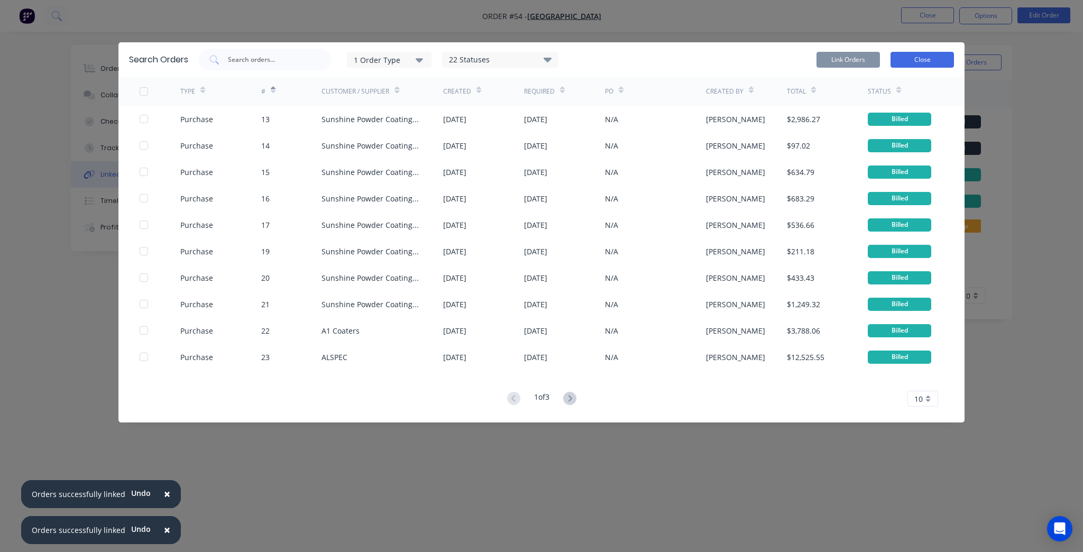
click at [920, 59] on button "Close" at bounding box center [922, 60] width 63 height 16
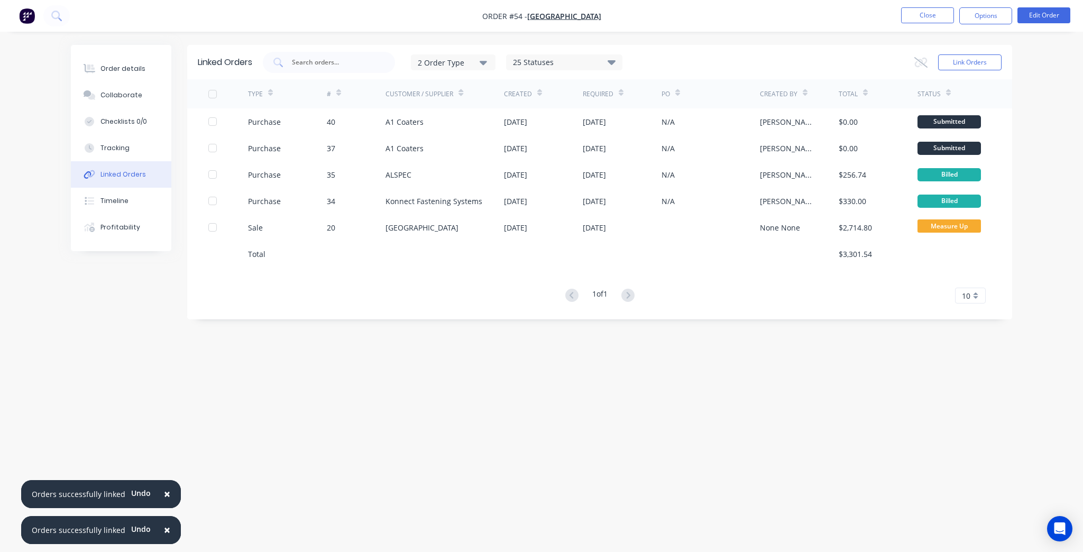
click at [934, 6] on nav "Order #54 - Timit Building Close Options Edit Order" at bounding box center [541, 16] width 1083 height 32
click at [932, 14] on button "Close" at bounding box center [927, 15] width 53 height 16
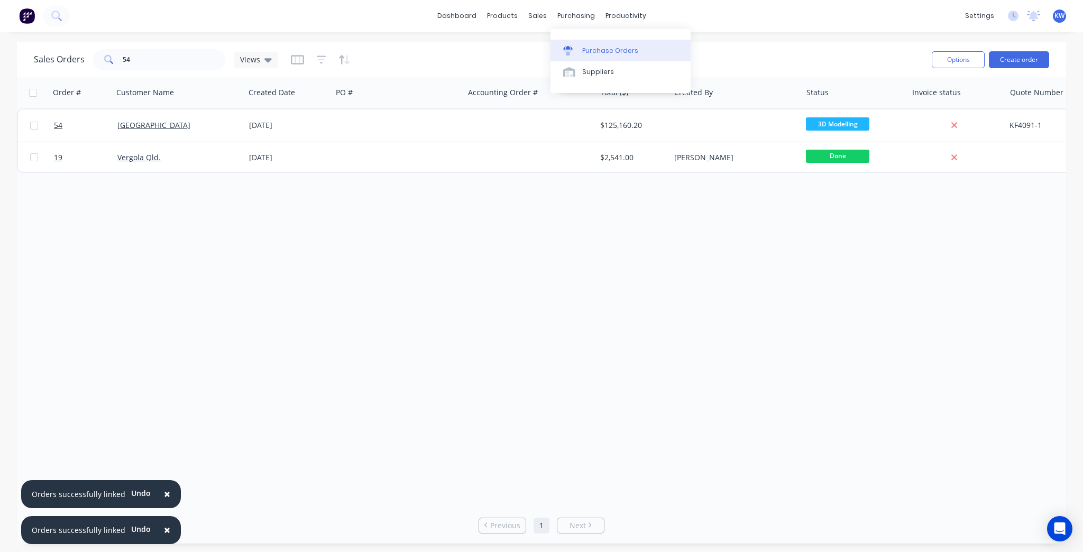
click at [593, 49] on div "Purchase Orders" at bounding box center [610, 51] width 56 height 10
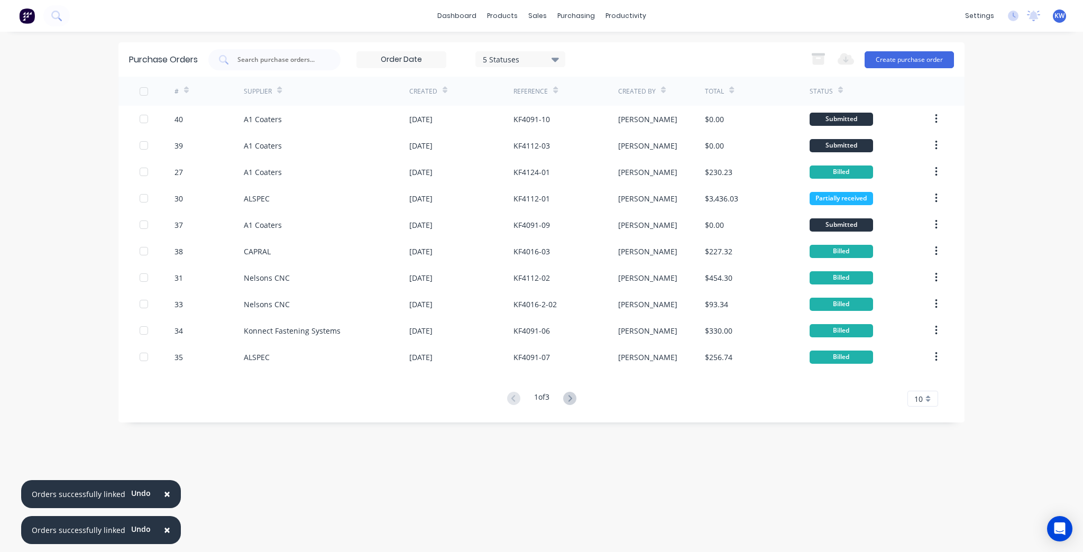
click at [158, 501] on button "×" at bounding box center [167, 494] width 28 height 25
click at [165, 527] on span "×" at bounding box center [167, 530] width 6 height 15
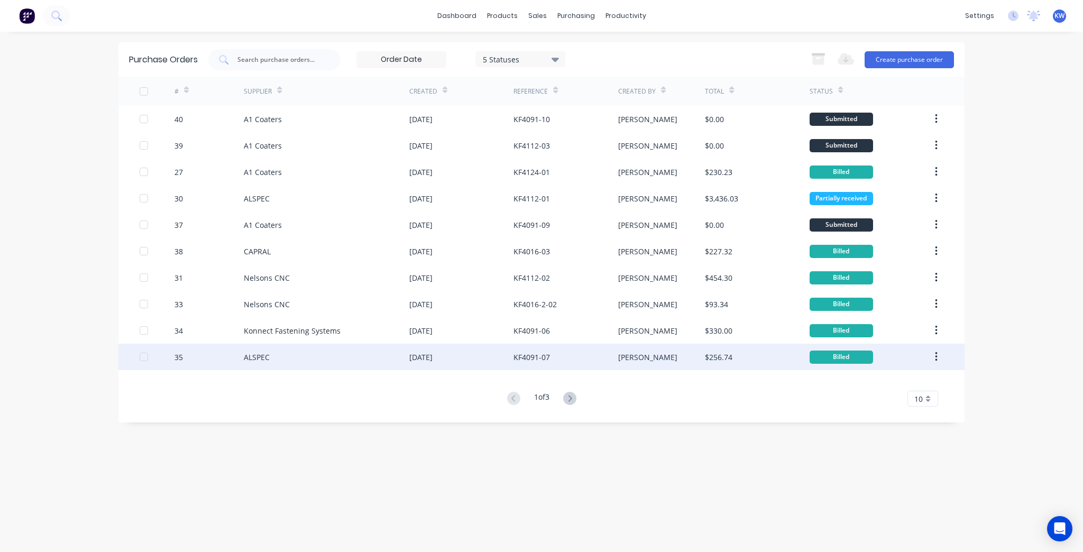
click at [559, 368] on div "KF4091-07" at bounding box center [566, 357] width 104 height 26
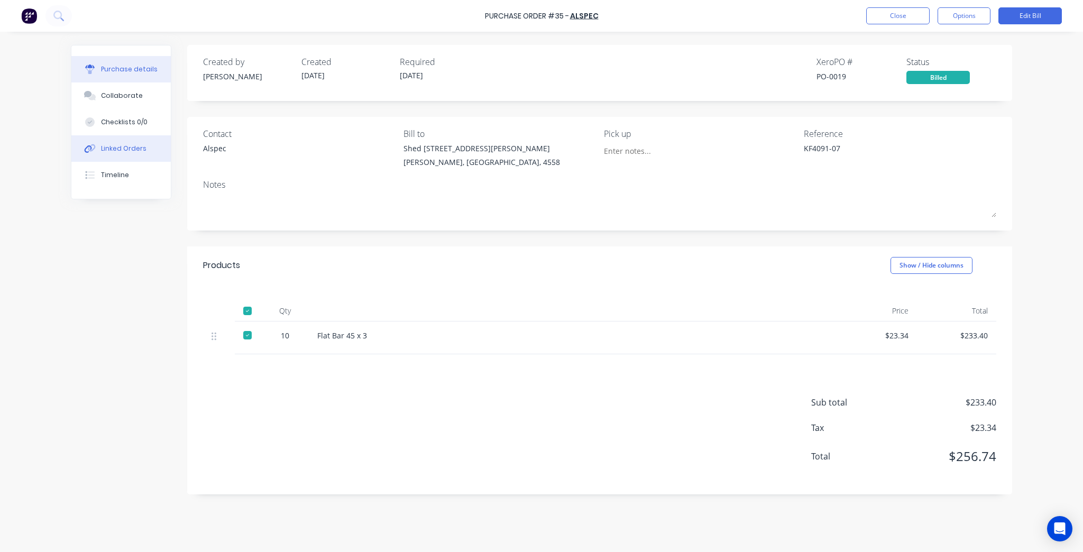
click at [157, 140] on button "Linked Orders" at bounding box center [120, 148] width 99 height 26
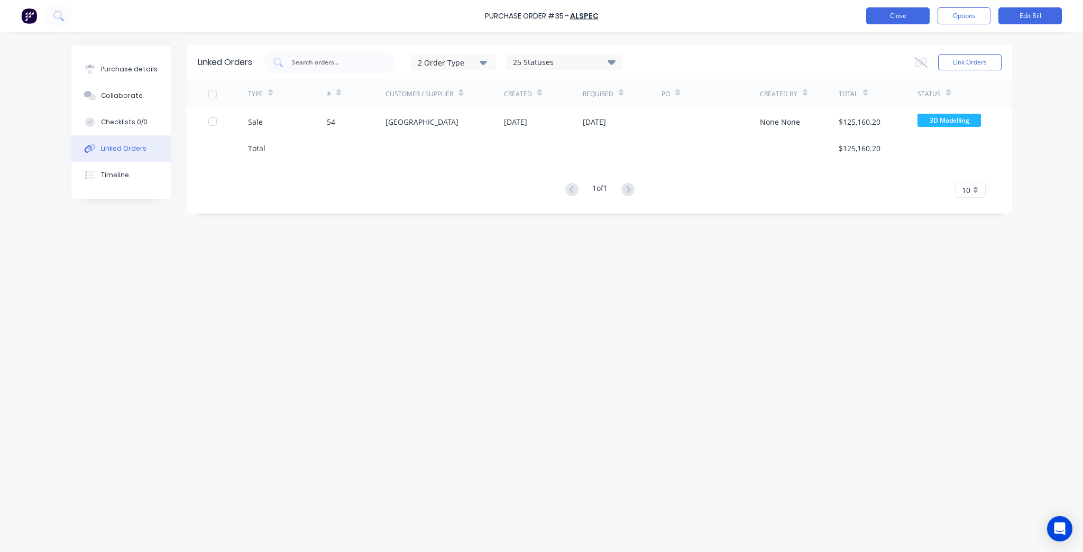
click at [910, 14] on button "Close" at bounding box center [898, 15] width 63 height 17
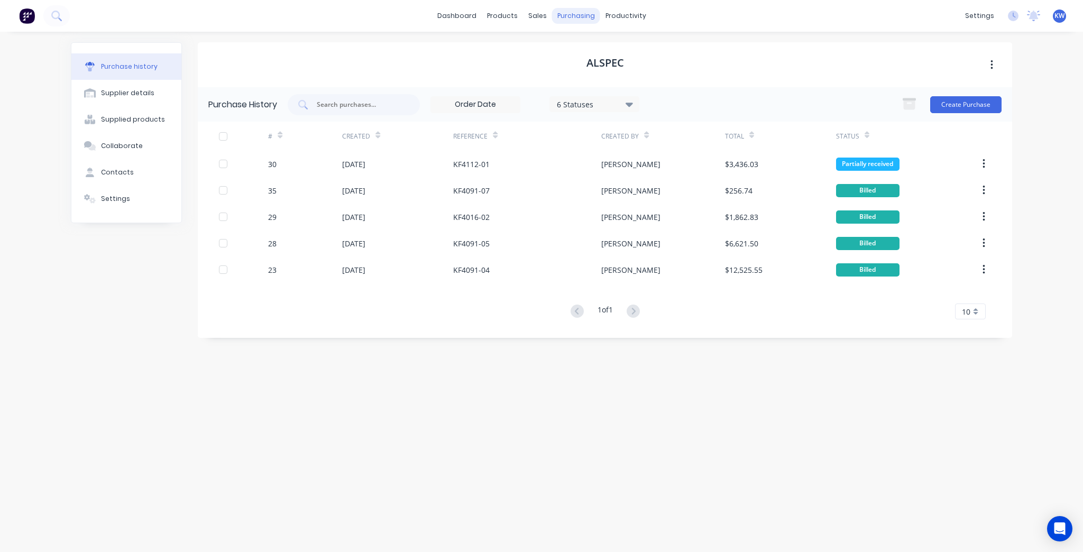
click at [582, 13] on div "purchasing" at bounding box center [576, 16] width 48 height 16
click at [604, 48] on div "Purchase Orders" at bounding box center [610, 51] width 56 height 10
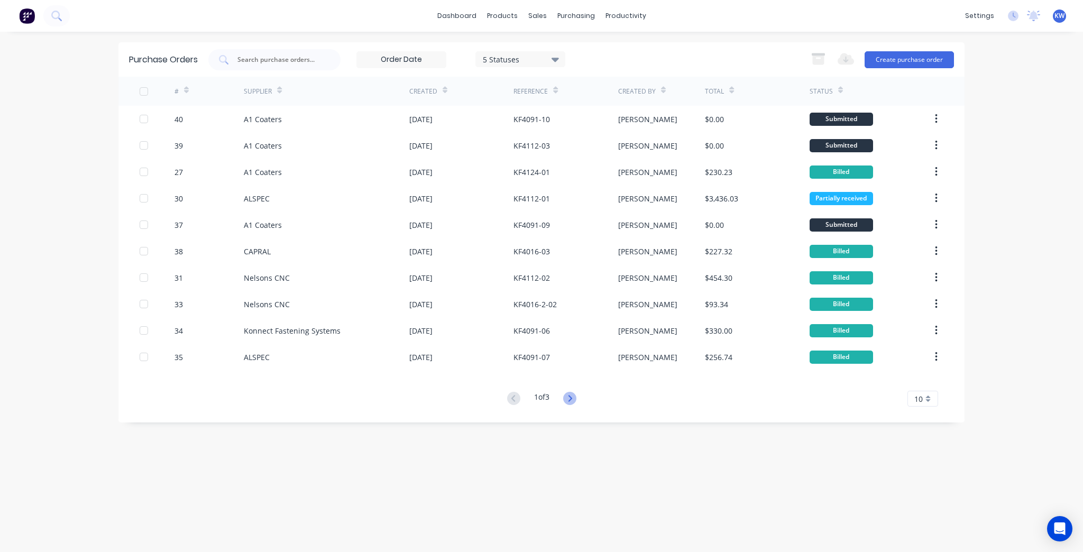
click at [571, 393] on icon at bounding box center [569, 398] width 13 height 13
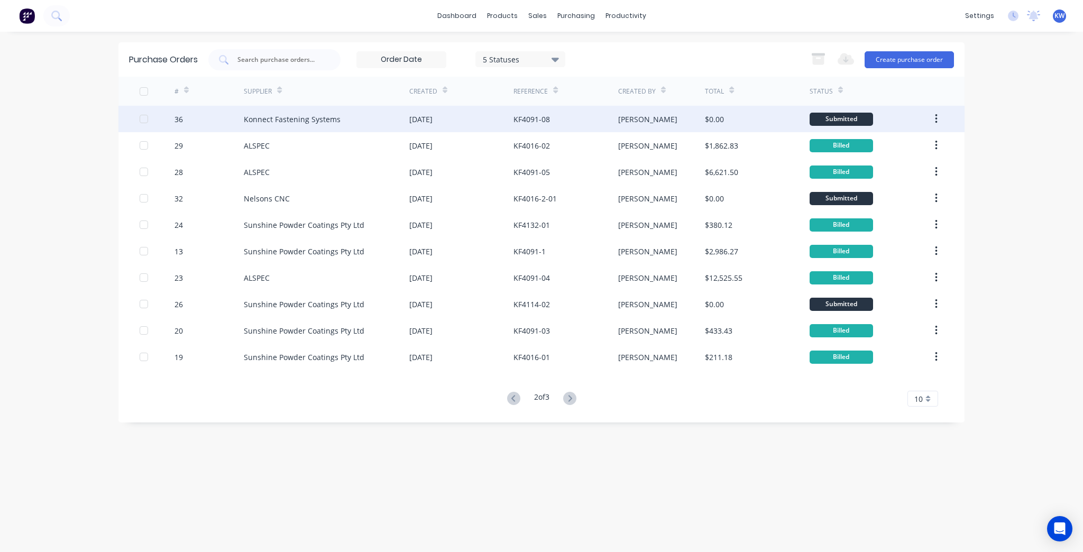
click at [560, 119] on div "KF4091-08" at bounding box center [566, 119] width 104 height 26
type textarea "x"
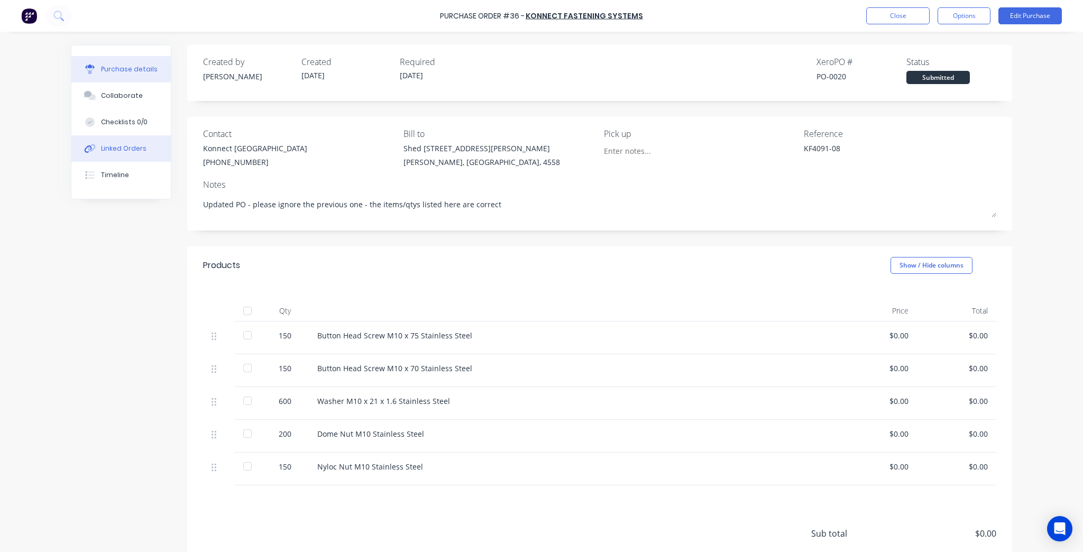
click at [136, 153] on div "Linked Orders" at bounding box center [123, 149] width 45 height 10
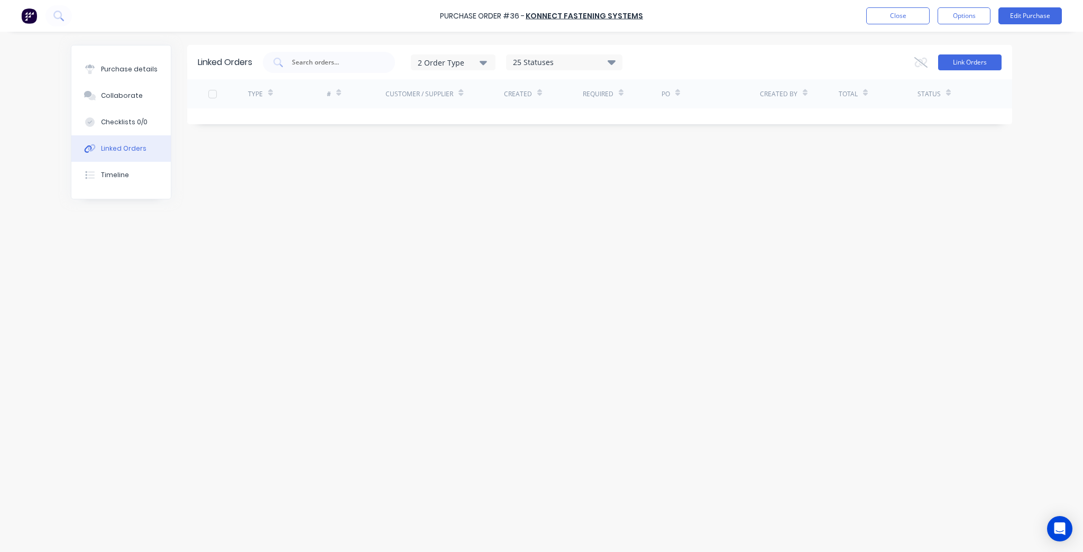
click at [971, 63] on button "Link Orders" at bounding box center [969, 62] width 63 height 16
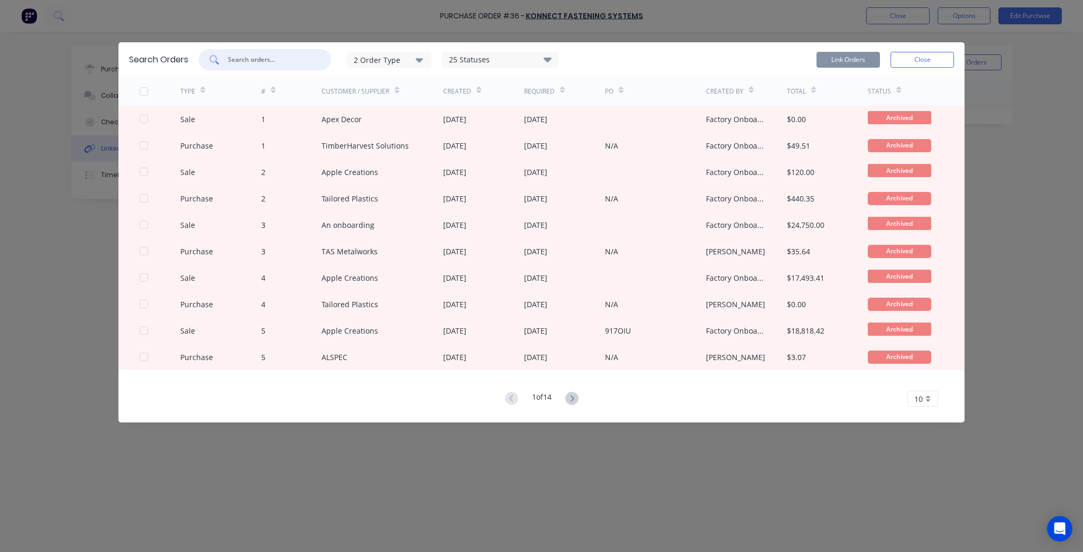
click at [289, 59] on input "text" at bounding box center [271, 59] width 88 height 11
type input "54"
click at [402, 58] on div "2 Order Type" at bounding box center [389, 59] width 71 height 11
click at [400, 109] on div "Purchase" at bounding box center [390, 107] width 61 height 11
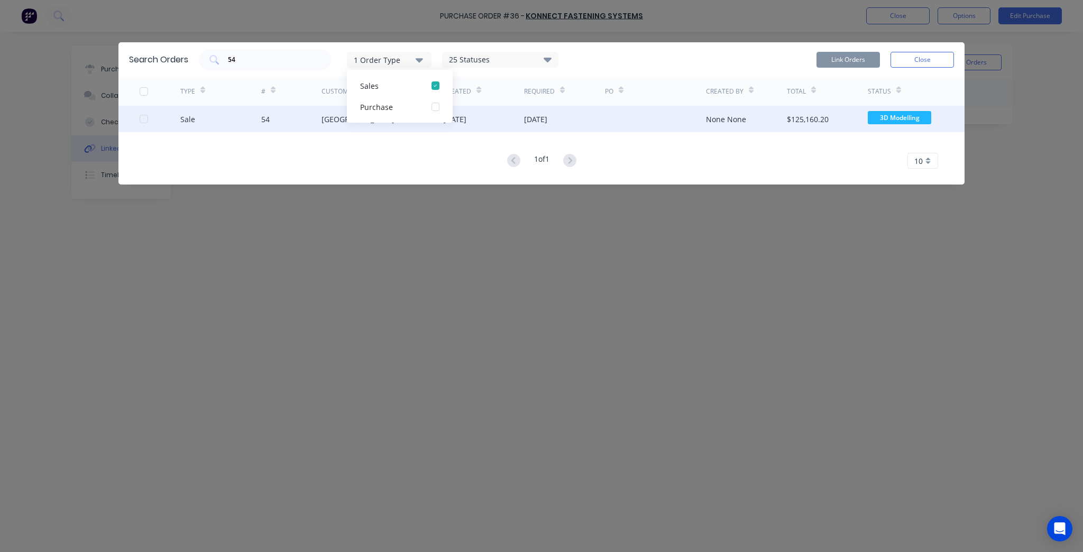
click at [134, 117] on div "Sale 54 Timit Building 12 Aug 2025 12 Aug 2025 None None $125,160.20 3D Modelli…" at bounding box center [542, 119] width 846 height 26
click at [149, 121] on div at bounding box center [160, 119] width 41 height 26
click at [144, 121] on div at bounding box center [143, 118] width 21 height 21
click at [836, 60] on button "Link Orders" at bounding box center [848, 60] width 63 height 16
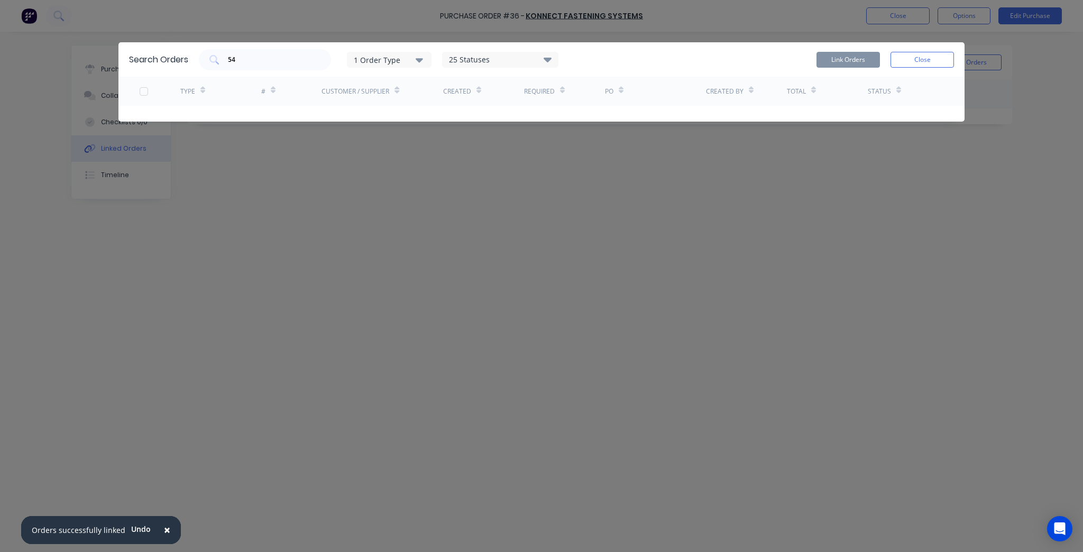
click at [904, 49] on div "Link Orders Close" at bounding box center [886, 59] width 138 height 21
click at [904, 61] on button "Close" at bounding box center [922, 60] width 63 height 16
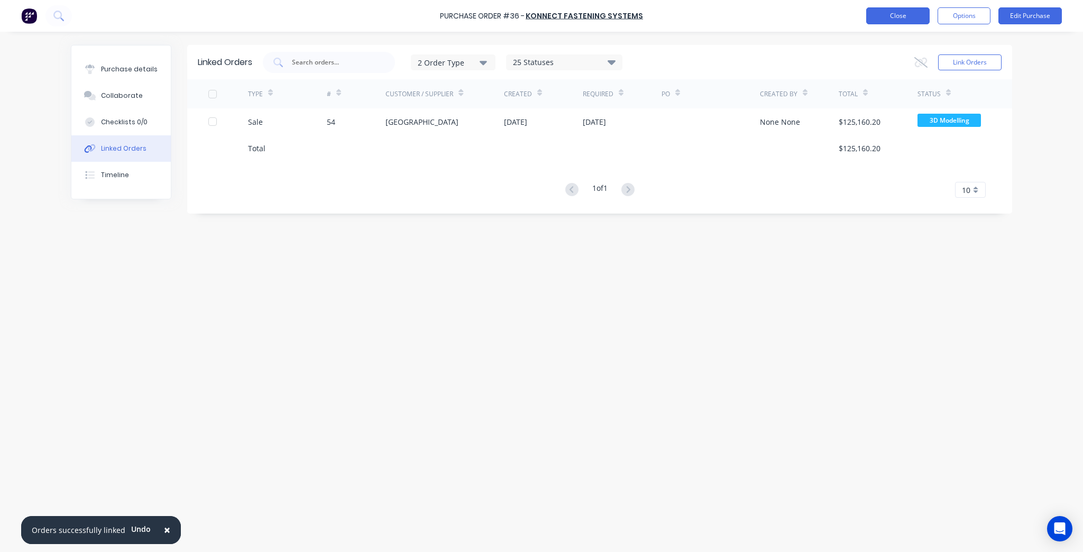
click at [897, 16] on button "Close" at bounding box center [898, 15] width 63 height 17
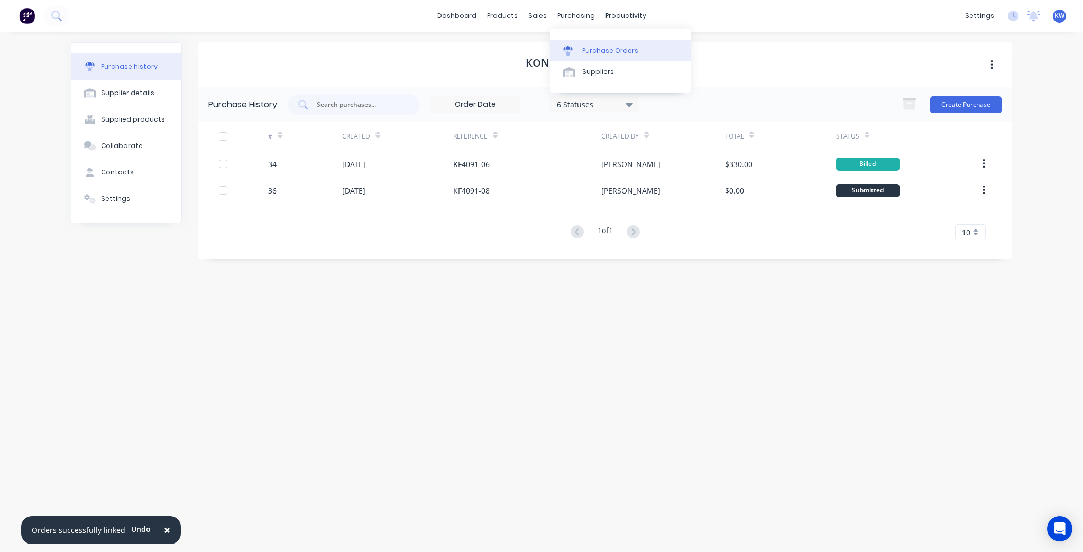
click at [599, 42] on link "Purchase Orders" at bounding box center [621, 50] width 140 height 21
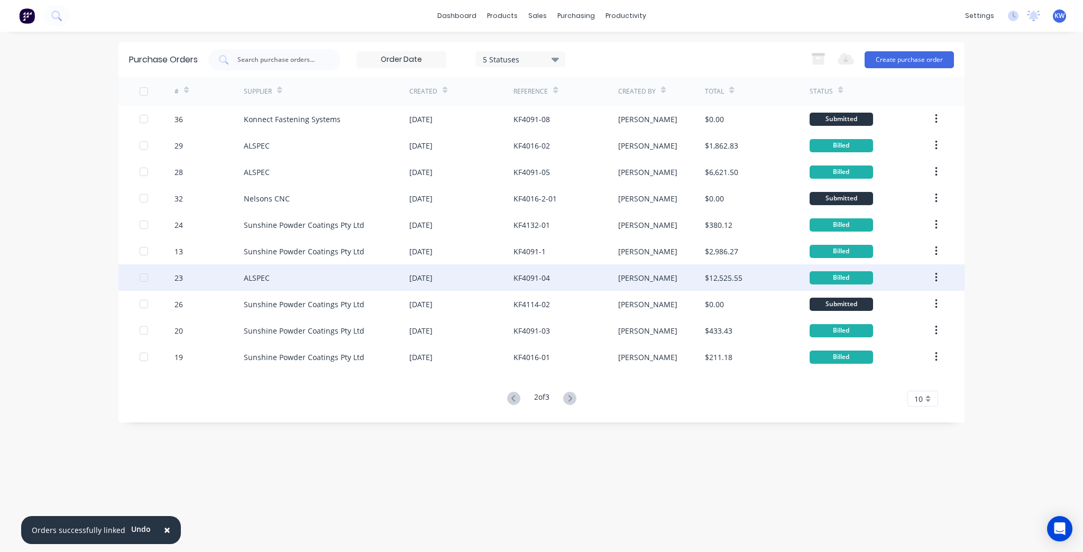
click at [563, 275] on div "KF4091-04" at bounding box center [566, 278] width 104 height 26
type textarea "x"
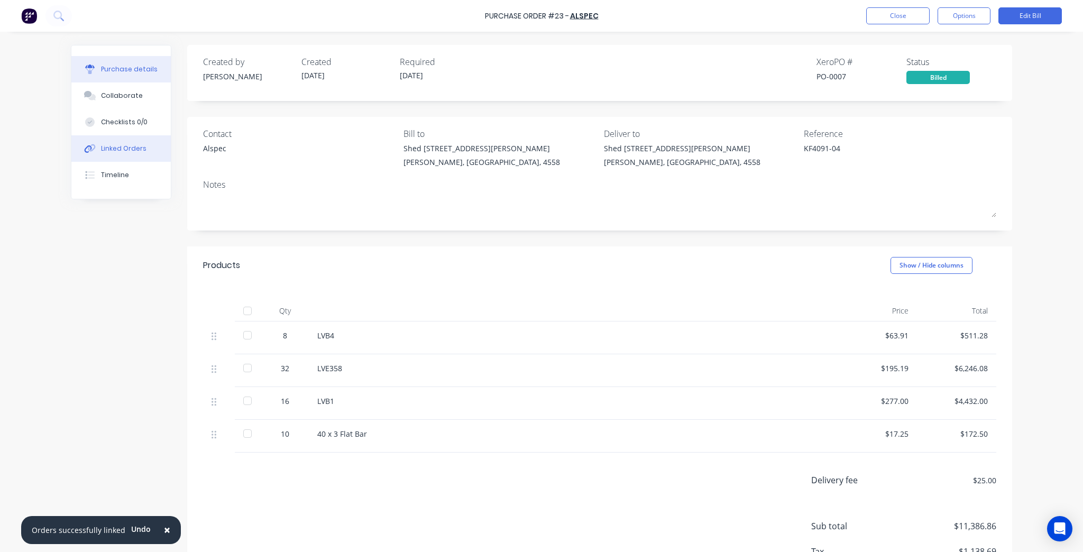
click at [144, 145] on button "Linked Orders" at bounding box center [120, 148] width 99 height 26
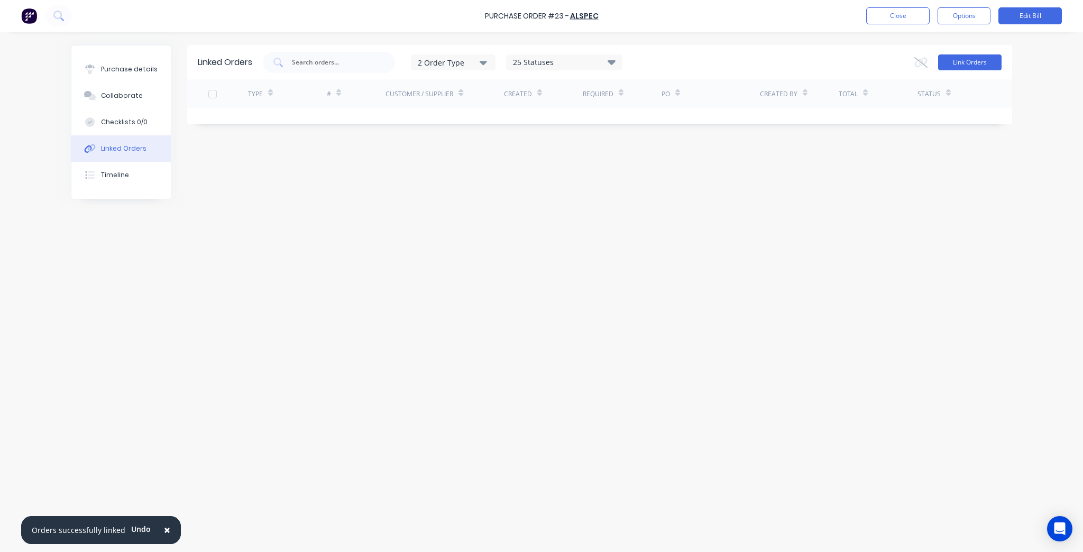
click at [983, 56] on button "Link Orders" at bounding box center [969, 62] width 63 height 16
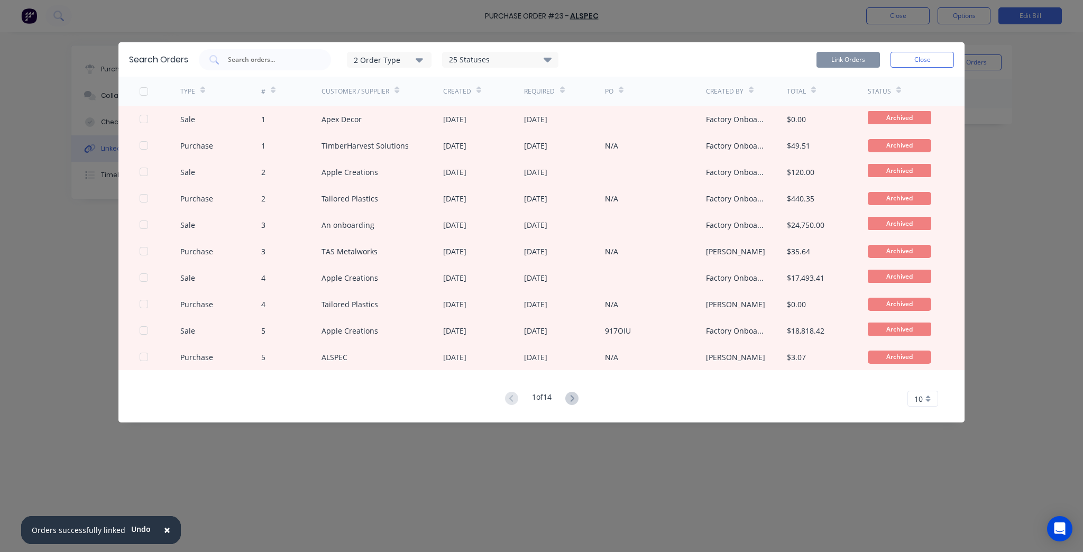
click at [404, 59] on div "2 Order Type" at bounding box center [389, 59] width 71 height 11
click at [418, 110] on div "Purchase" at bounding box center [390, 107] width 61 height 11
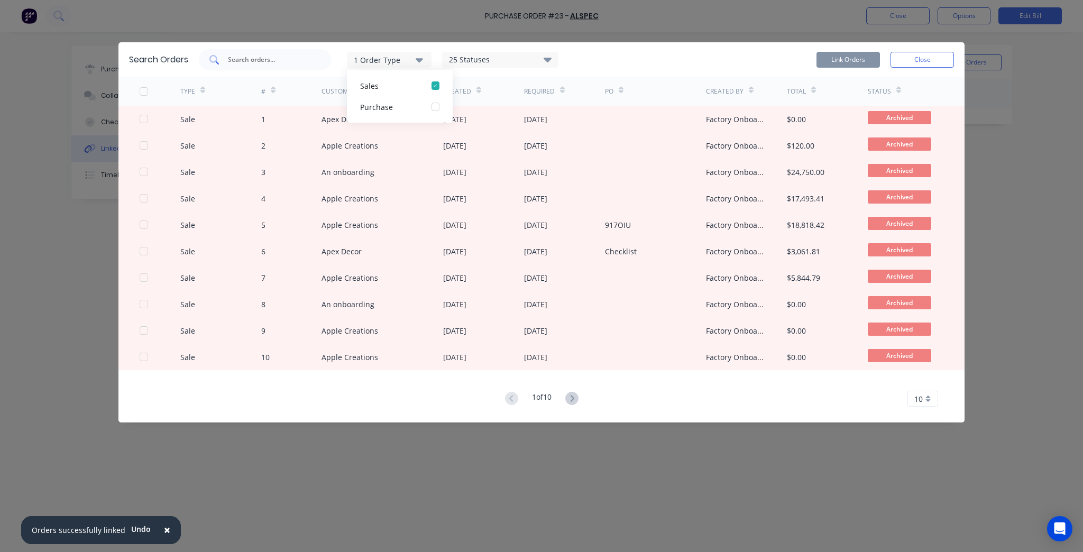
click at [293, 58] on input "text" at bounding box center [271, 59] width 88 height 11
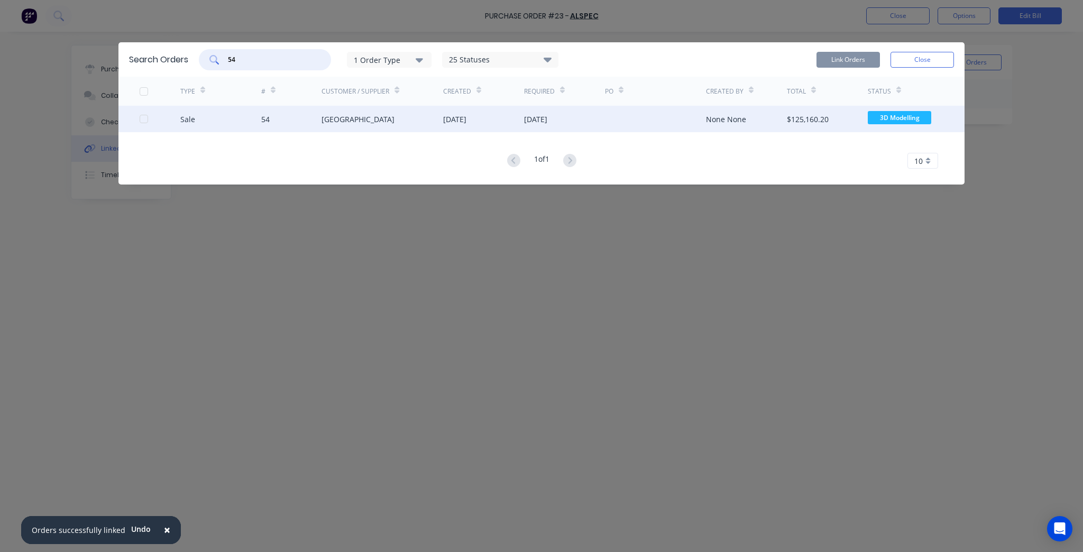
click at [141, 115] on div at bounding box center [143, 118] width 21 height 21
type input "54"
click at [871, 61] on button "Link Orders" at bounding box center [848, 60] width 63 height 16
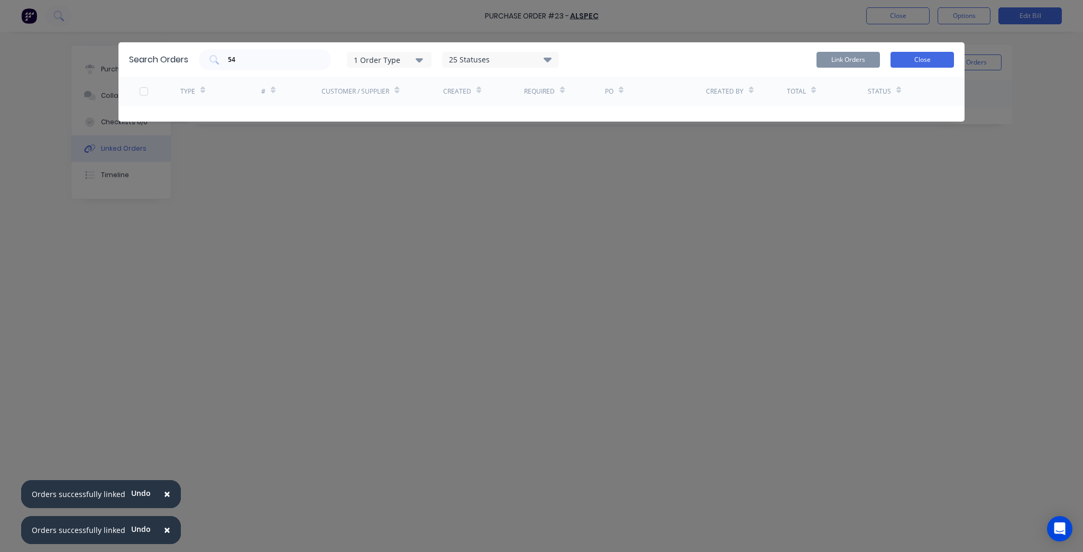
click at [944, 63] on button "Close" at bounding box center [922, 60] width 63 height 16
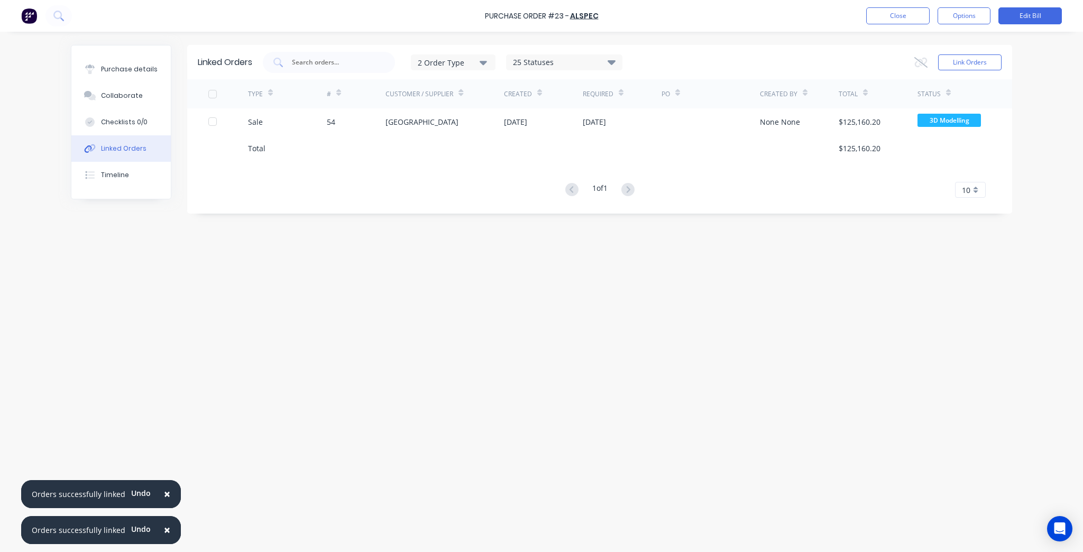
click at [164, 497] on span "×" at bounding box center [167, 494] width 6 height 15
click at [164, 527] on span "×" at bounding box center [167, 530] width 6 height 15
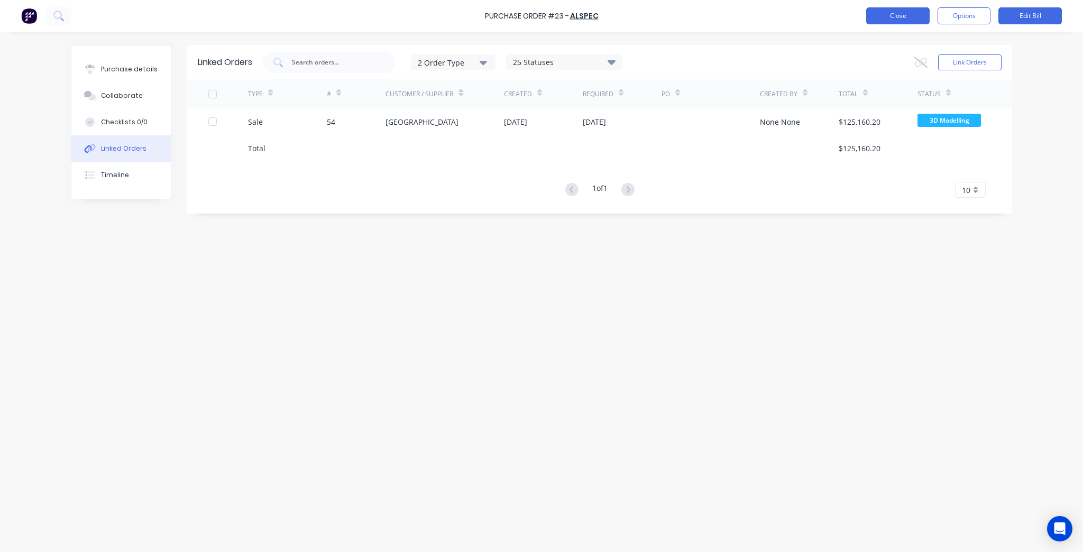
click at [900, 15] on button "Close" at bounding box center [898, 15] width 63 height 17
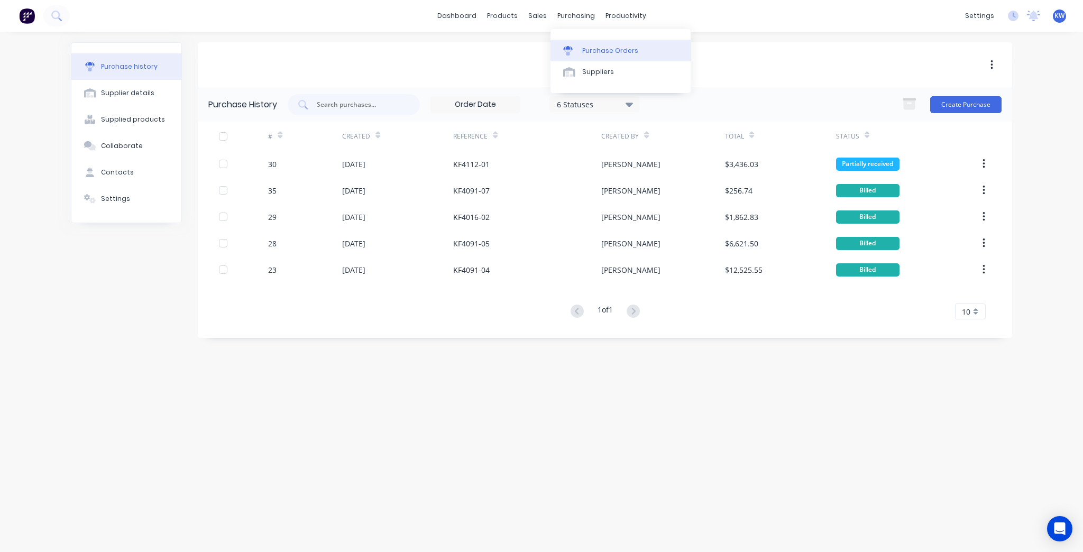
click at [599, 48] on div "Purchase Orders" at bounding box center [610, 51] width 56 height 10
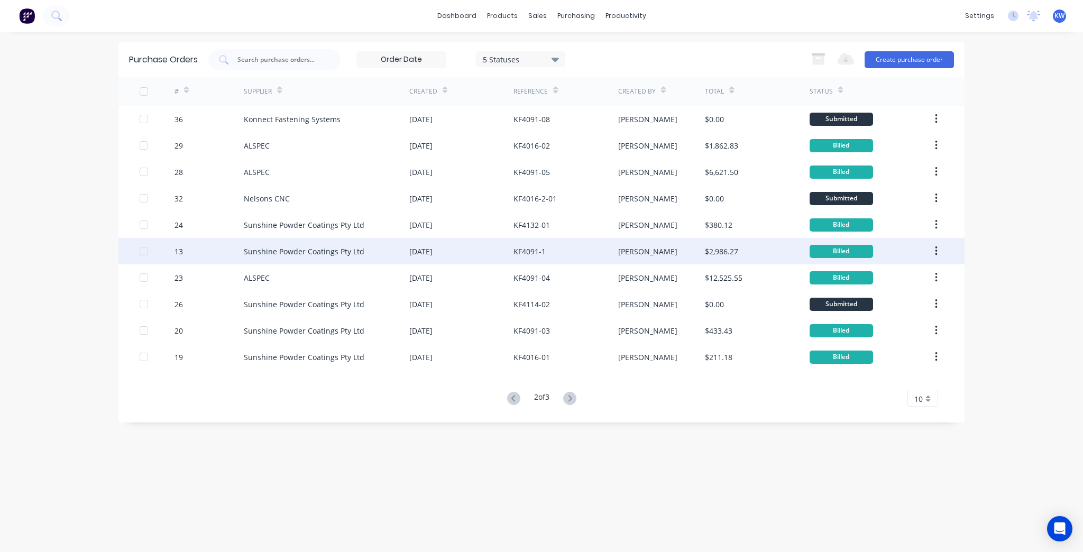
click at [564, 249] on div "KF4091-1" at bounding box center [566, 251] width 104 height 26
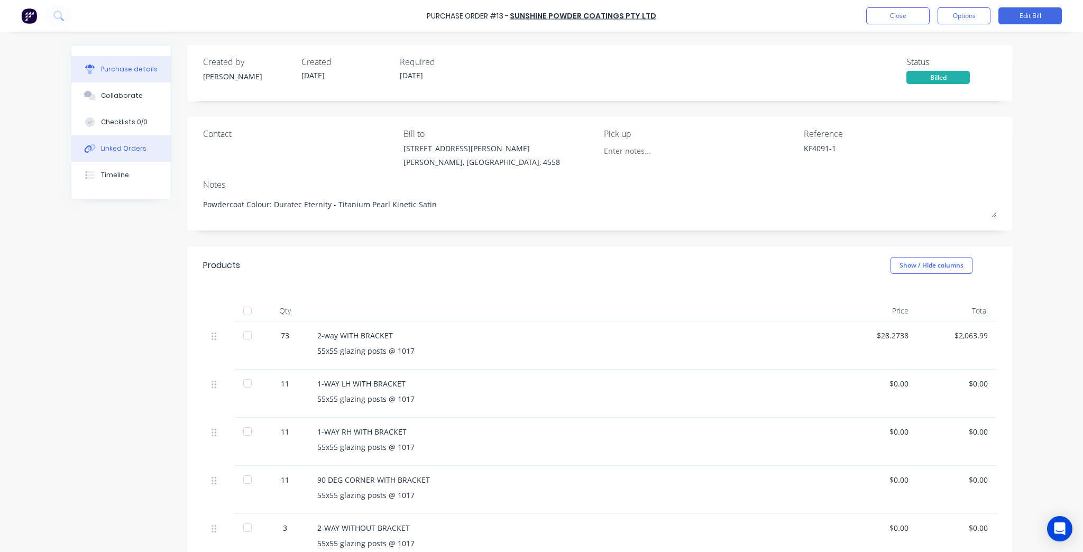
click at [150, 138] on button "Linked Orders" at bounding box center [120, 148] width 99 height 26
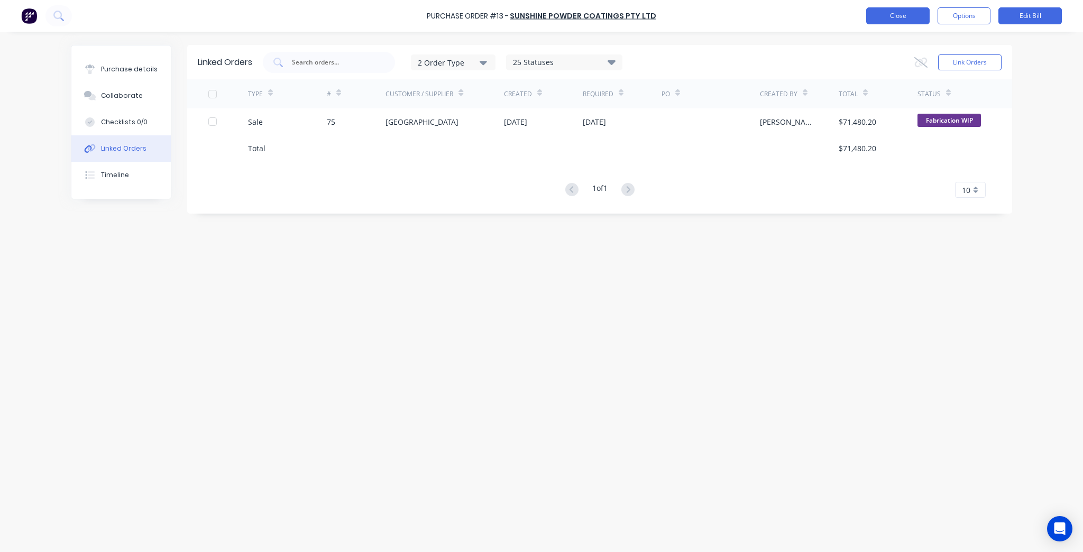
click at [896, 10] on button "Close" at bounding box center [898, 15] width 63 height 17
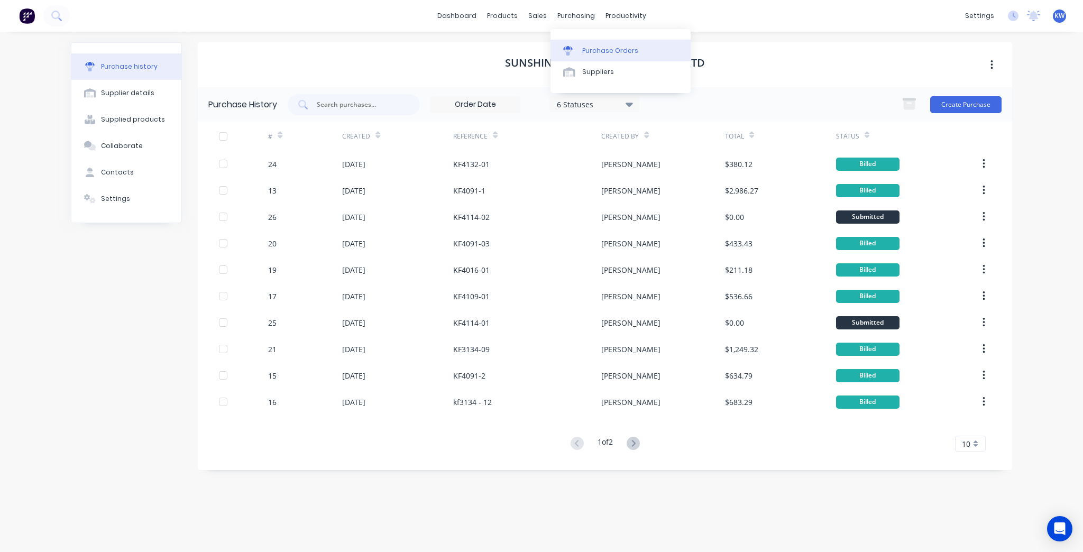
click at [603, 52] on div "Purchase Orders" at bounding box center [610, 51] width 56 height 10
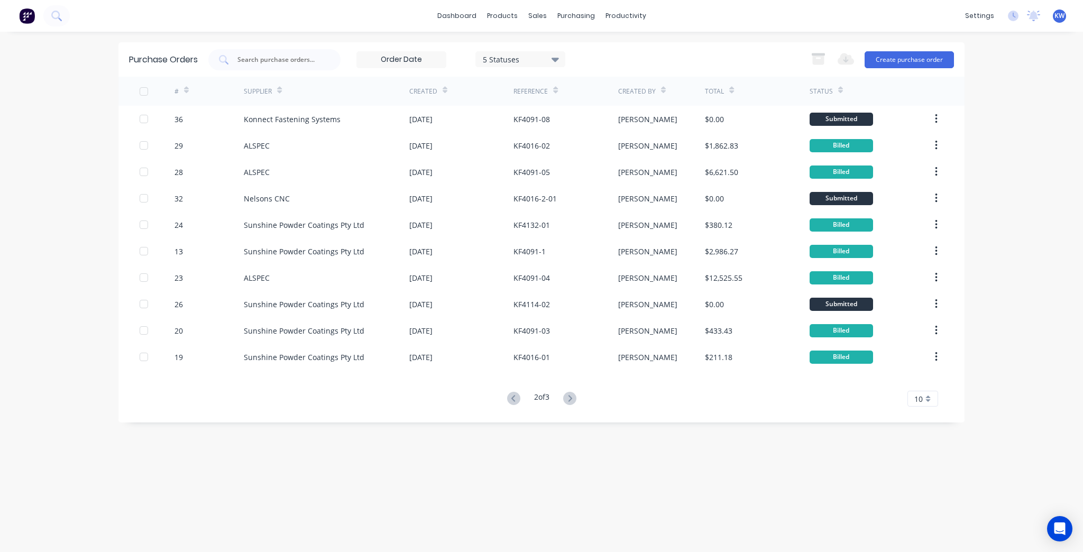
click at [579, 399] on button at bounding box center [570, 398] width 20 height 15
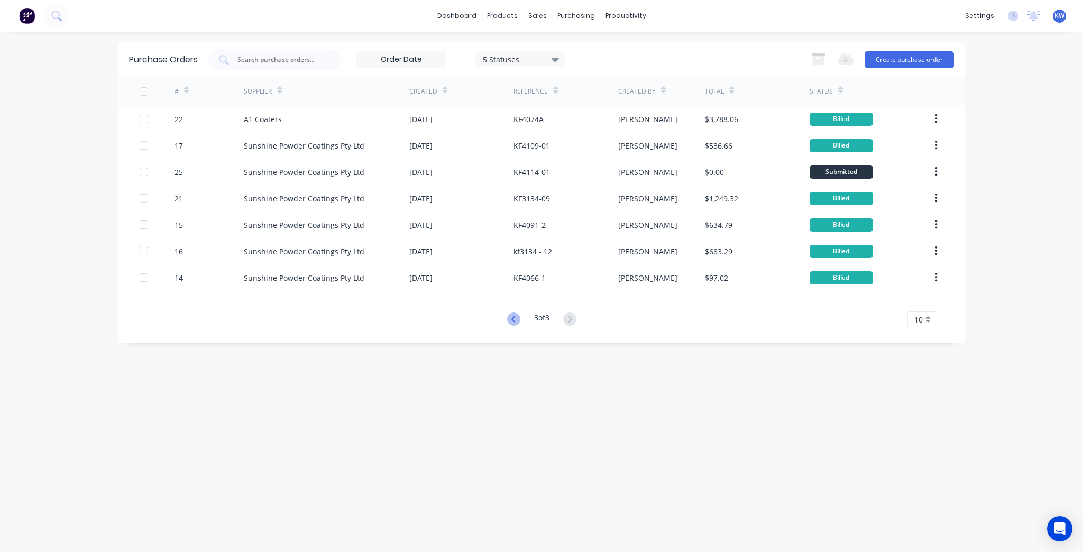
click at [514, 320] on icon at bounding box center [513, 319] width 13 height 13
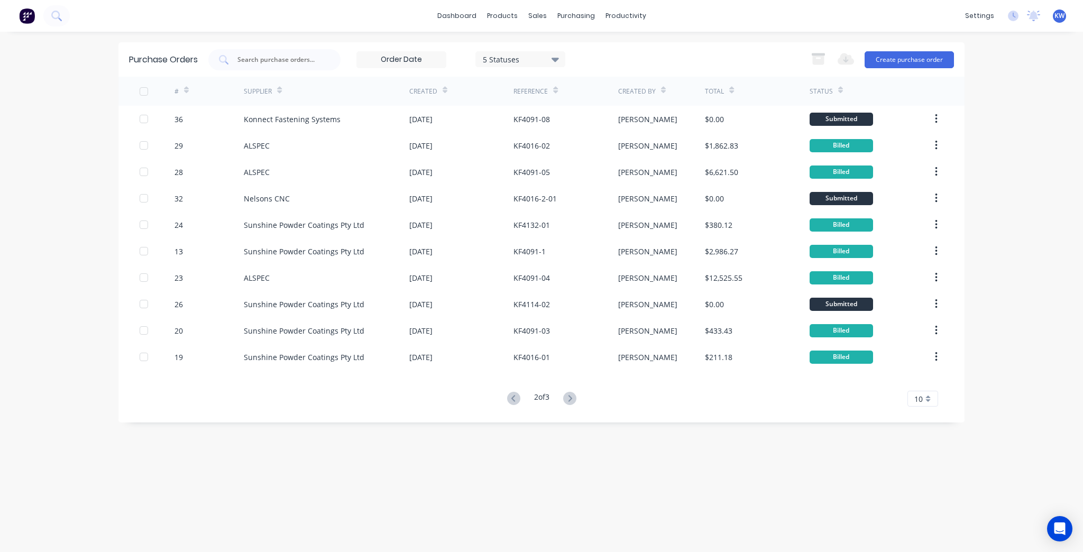
drag, startPoint x: 510, startPoint y: 397, endPoint x: 639, endPoint y: 435, distance: 134.4
click at [639, 435] on div "Purchase Orders 5 Statuses 5 Statuses Export to Excel (XLSX) Create purchase or…" at bounding box center [542, 291] width 846 height 499
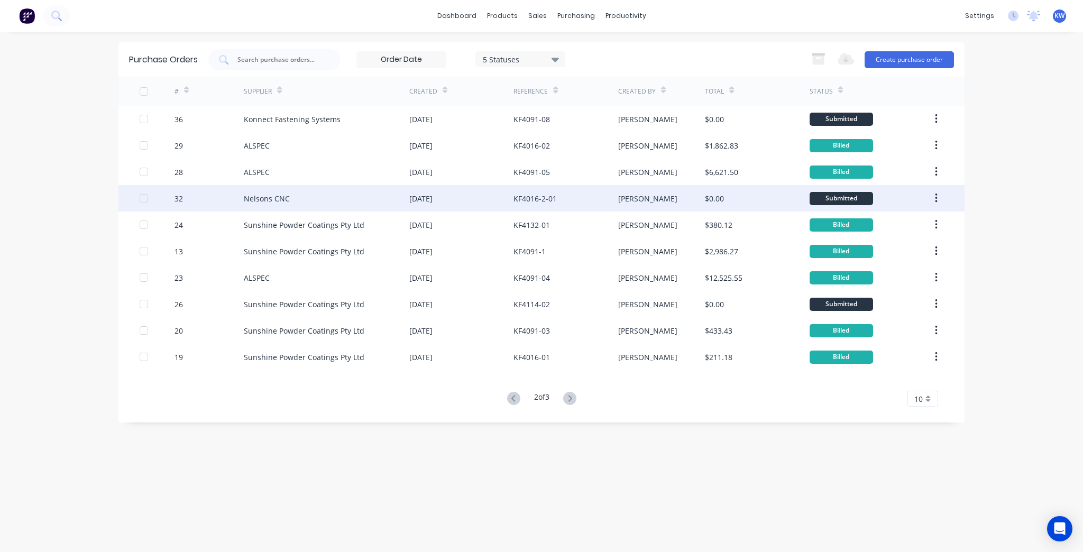
click at [578, 194] on div "KF4016-2-01" at bounding box center [566, 198] width 104 height 26
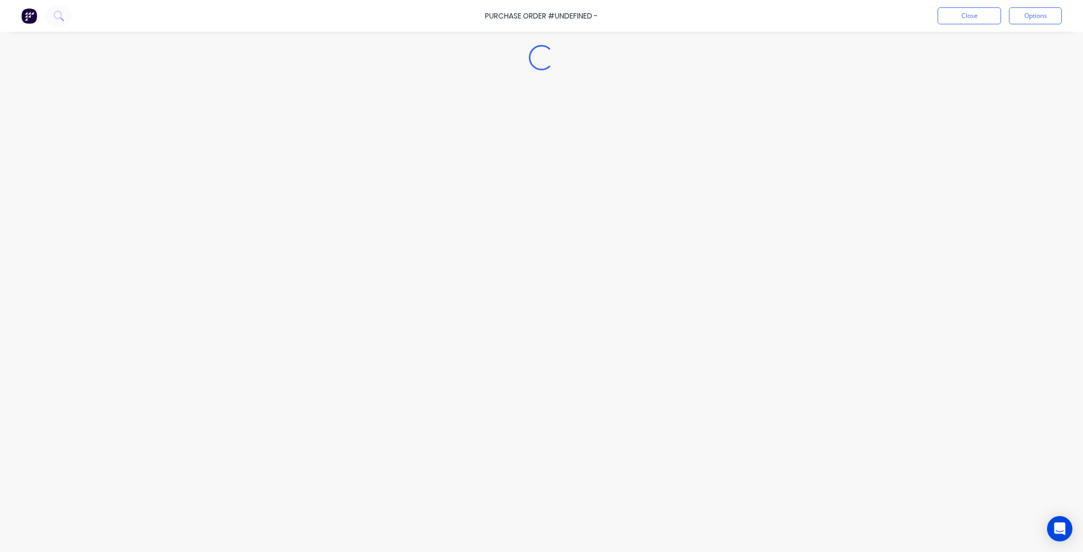
type textarea "x"
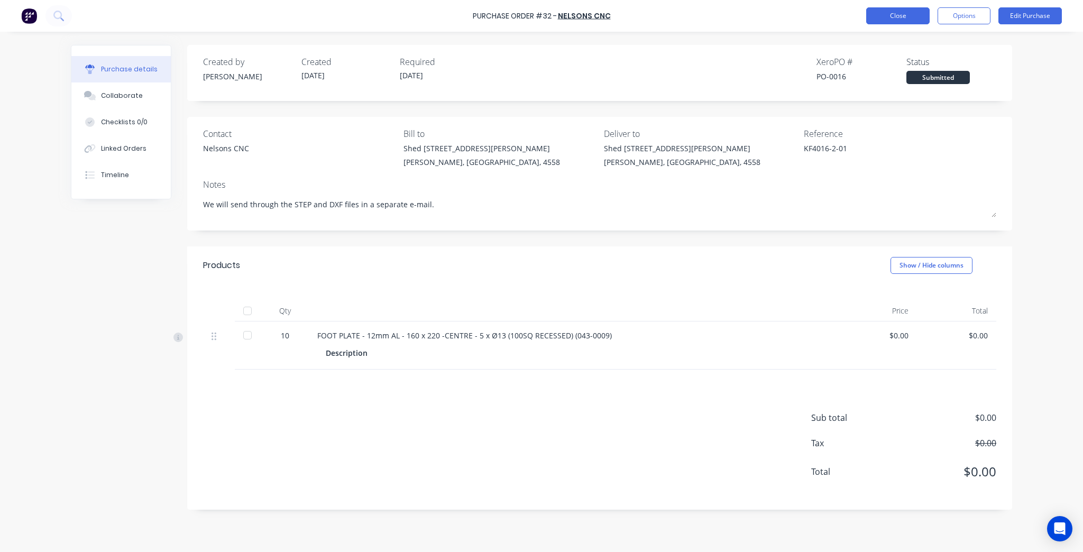
click at [910, 19] on button "Close" at bounding box center [898, 15] width 63 height 17
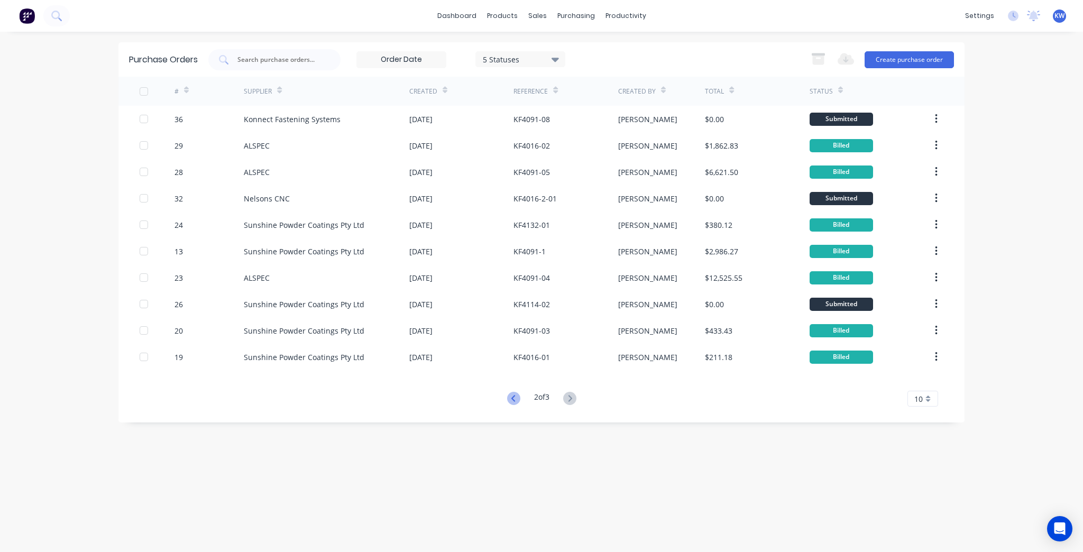
click at [509, 395] on icon at bounding box center [513, 398] width 13 height 13
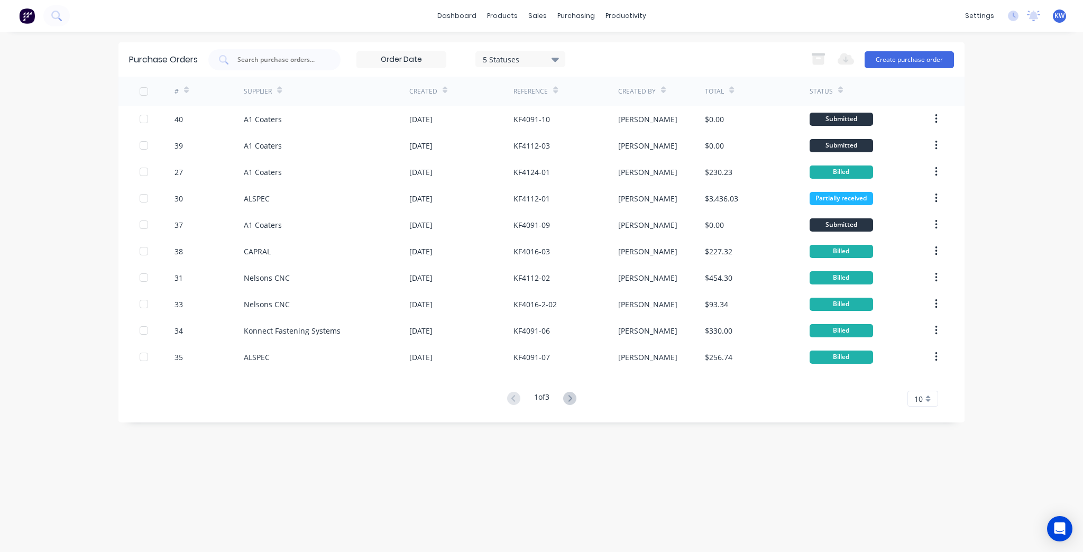
click at [506, 51] on div "5 Statuses" at bounding box center [521, 59] width 90 height 16
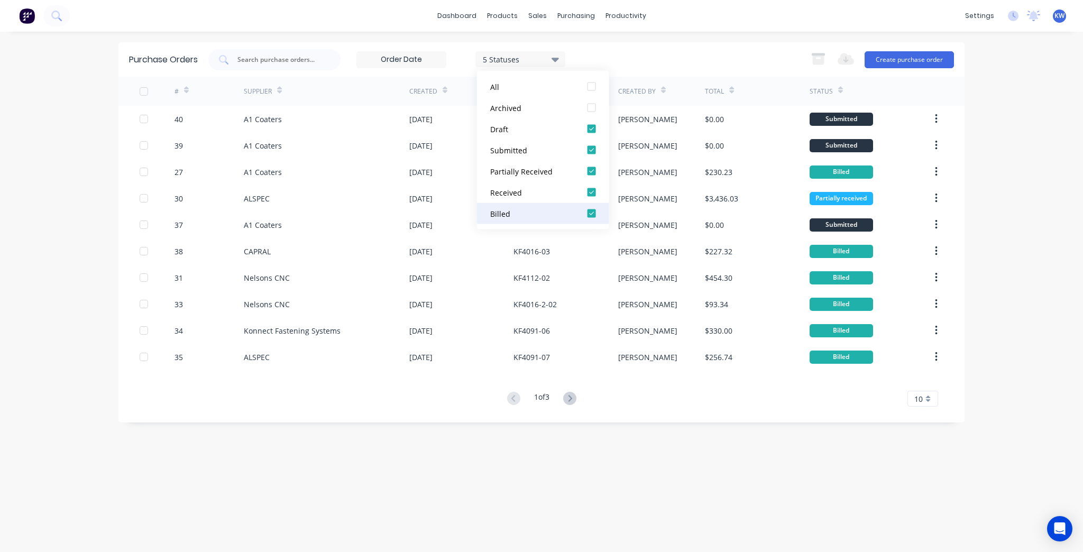
click at [590, 213] on div at bounding box center [591, 213] width 21 height 21
click at [534, 56] on div "4 Statuses" at bounding box center [521, 58] width 76 height 11
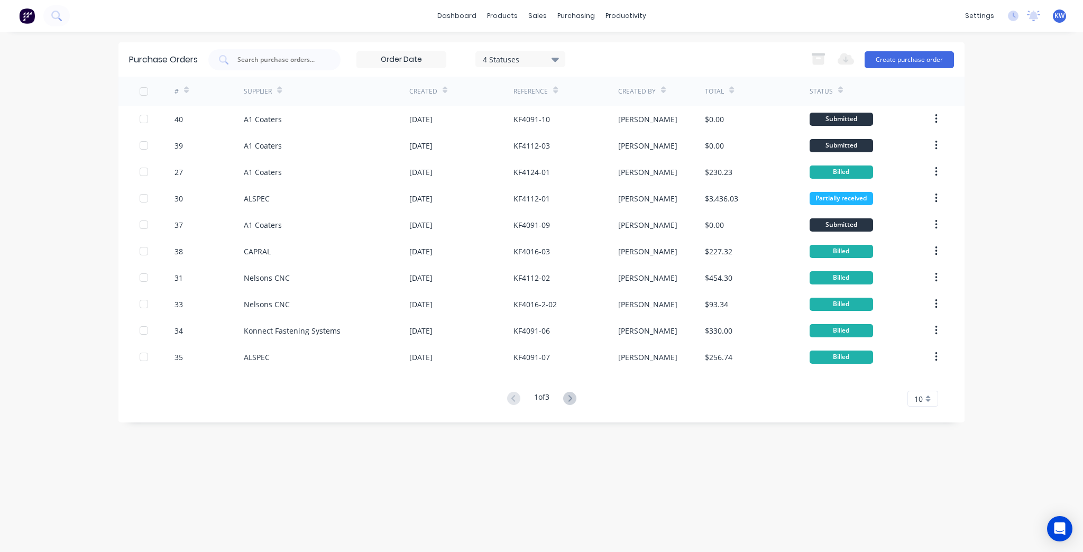
click at [559, 59] on div "4 Statuses" at bounding box center [521, 59] width 90 height 16
click at [557, 60] on icon at bounding box center [555, 60] width 7 height 4
click at [625, 55] on div "4 Statuses 4 Statuses Export to Excel (XLSX) Create purchase order" at bounding box center [581, 59] width 746 height 21
click at [559, 61] on icon at bounding box center [555, 59] width 7 height 12
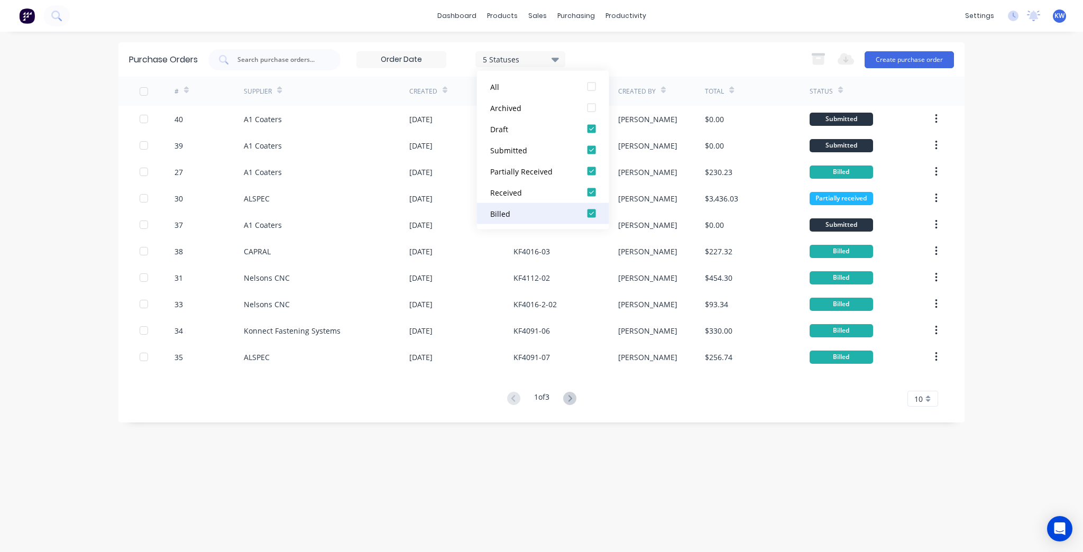
click at [554, 218] on div "Billed" at bounding box center [532, 213] width 85 height 11
click at [551, 59] on div "4 Statuses" at bounding box center [521, 58] width 76 height 11
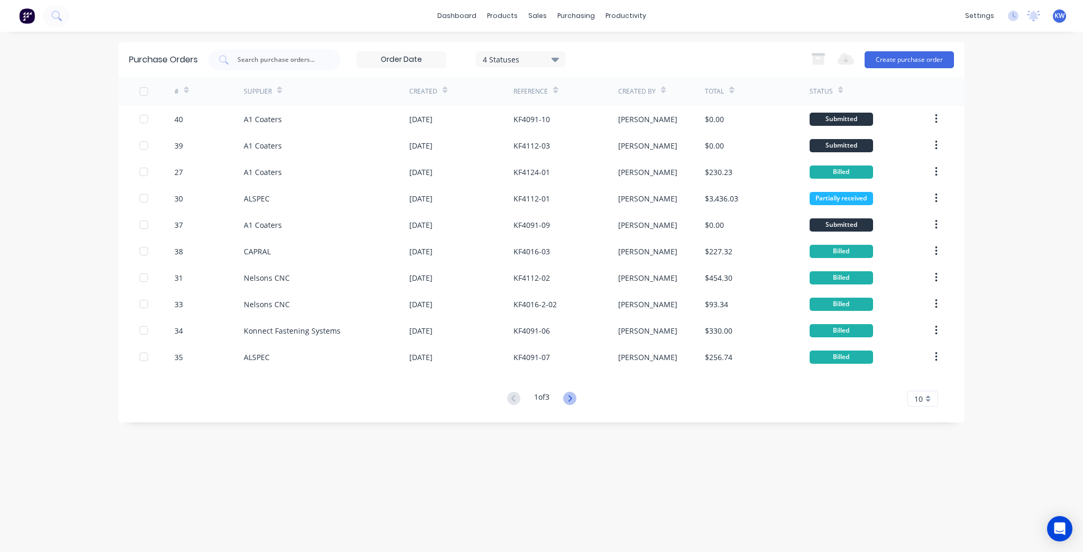
click at [572, 395] on icon at bounding box center [569, 398] width 13 height 13
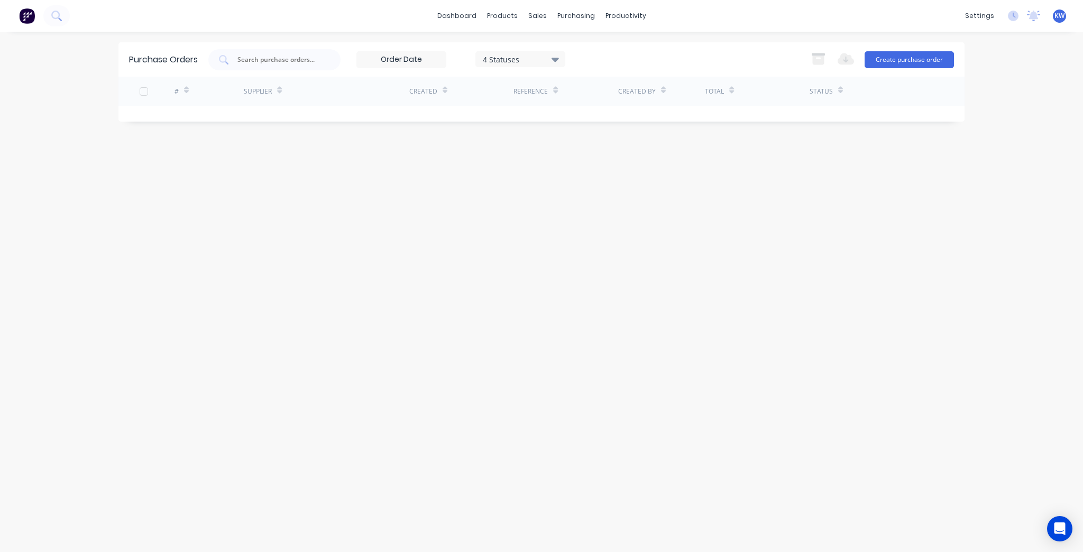
click at [546, 64] on div "4 Statuses" at bounding box center [521, 58] width 76 height 11
click at [714, 207] on div "Purchase Orders 4 Statuses 4 Statuses Export to Excel (XLSX) Create purchase or…" at bounding box center [542, 291] width 846 height 499
click at [571, 42] on link "Purchase Orders" at bounding box center [621, 50] width 140 height 21
click at [571, 53] on icon at bounding box center [568, 51] width 10 height 10
drag, startPoint x: 474, startPoint y: 27, endPoint x: 474, endPoint y: 17, distance: 10.1
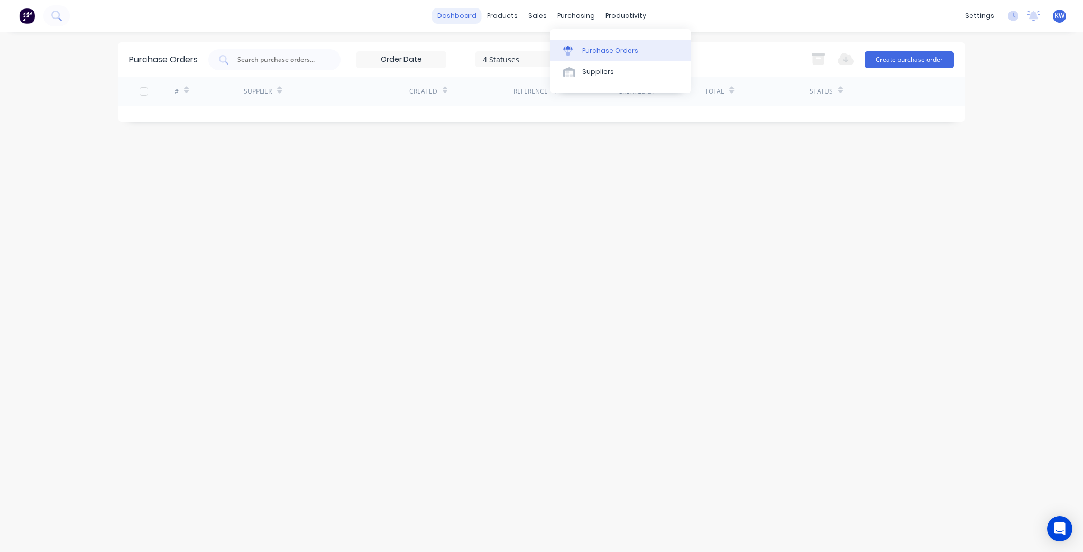
click at [474, 26] on div "dashboard products sales purchasing productivity dashboard products Product Cat…" at bounding box center [541, 16] width 1083 height 32
click at [474, 17] on link "dashboard" at bounding box center [457, 16] width 50 height 16
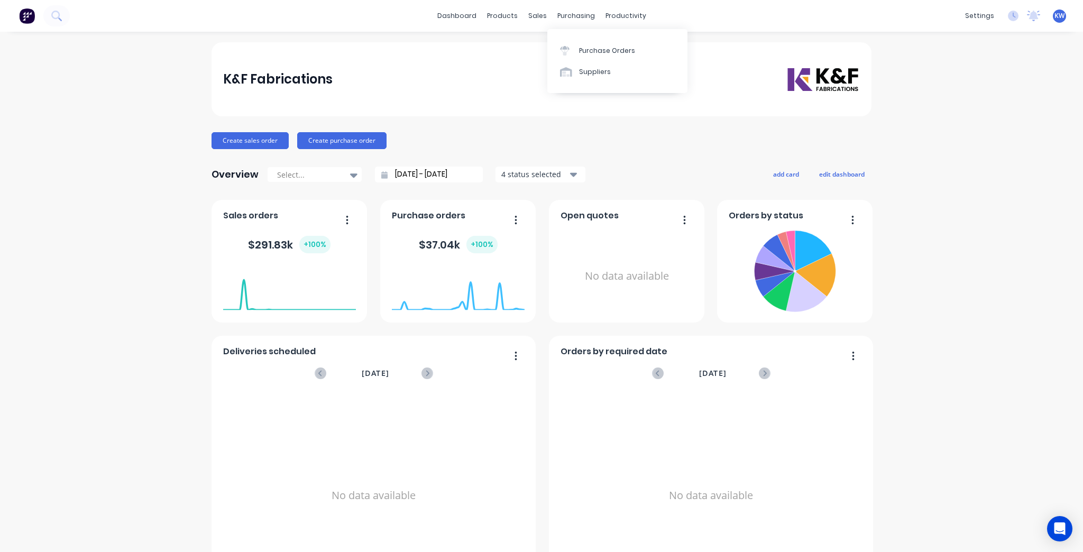
click at [578, 38] on div "Purchase Orders Suppliers" at bounding box center [618, 61] width 140 height 64
click at [574, 57] on link "Purchase Orders" at bounding box center [618, 50] width 140 height 21
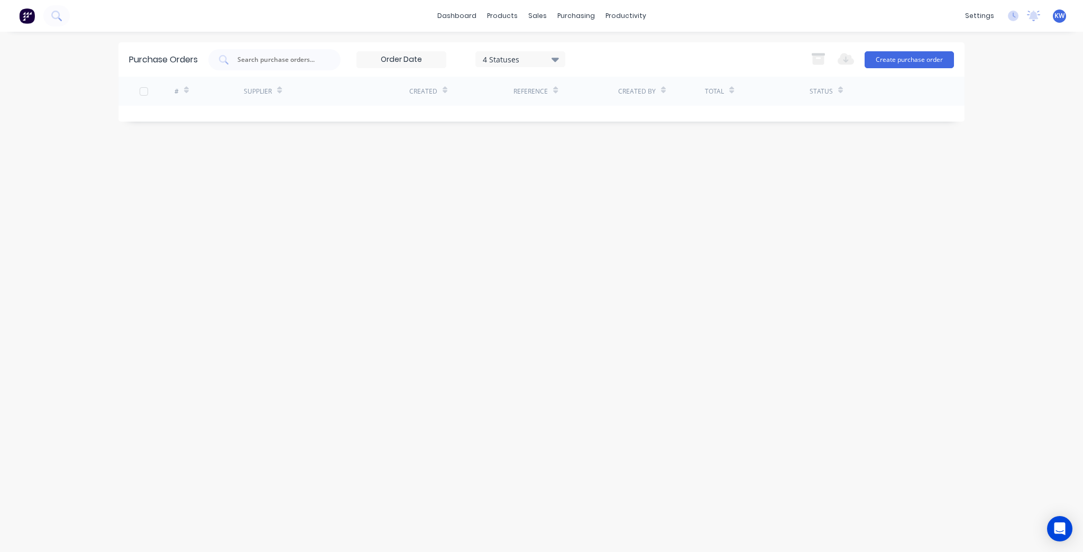
click at [546, 58] on div "4 Statuses" at bounding box center [521, 58] width 76 height 11
click at [593, 212] on div at bounding box center [591, 213] width 21 height 21
click at [550, 58] on div "5 Statuses" at bounding box center [521, 58] width 76 height 11
click at [294, 60] on input "text" at bounding box center [280, 59] width 88 height 11
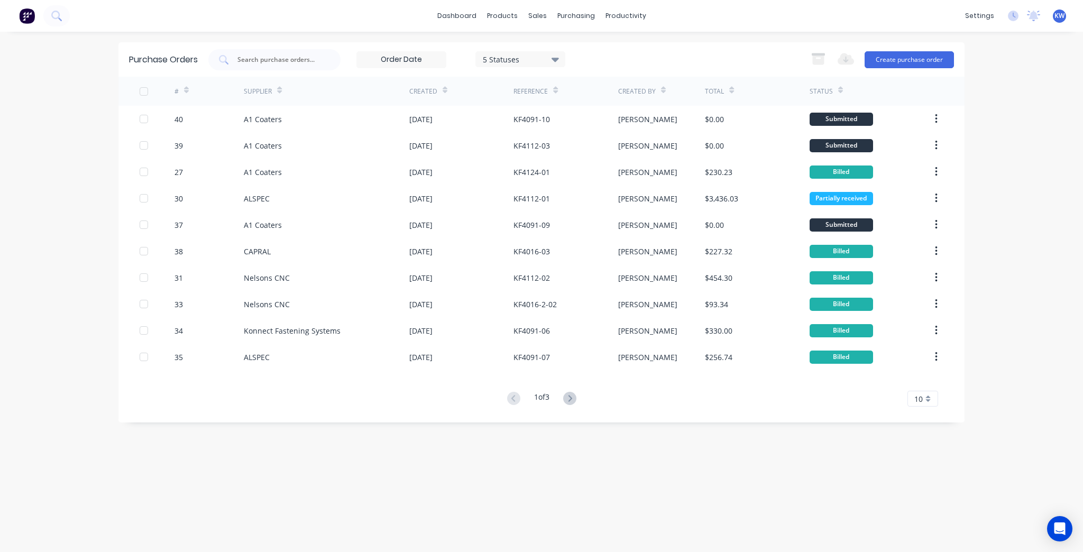
click at [552, 59] on div "5 Statuses" at bounding box center [521, 58] width 76 height 11
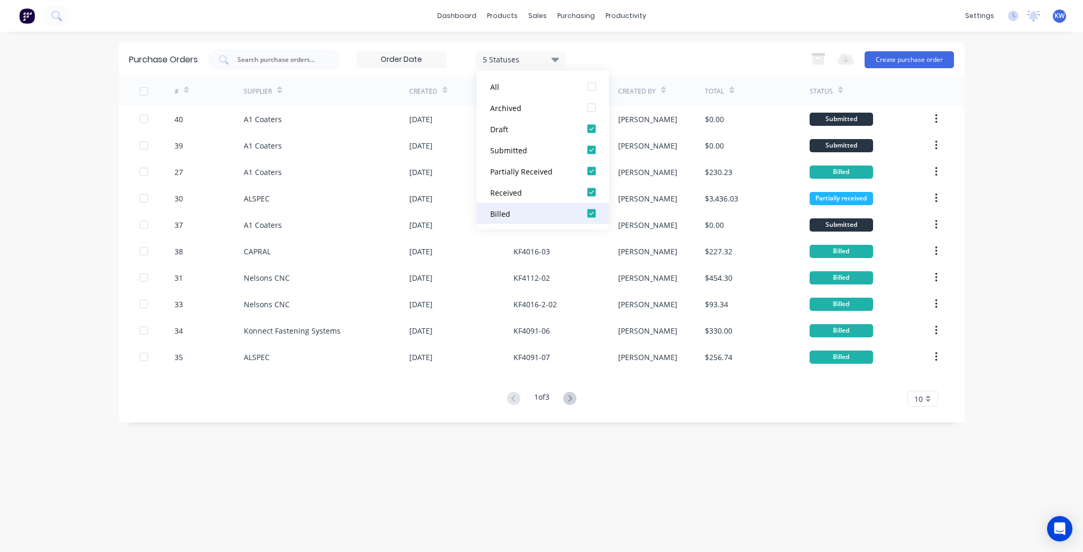
click at [550, 208] on div "Billed" at bounding box center [532, 213] width 85 height 11
click at [543, 53] on div "4 Statuses" at bounding box center [521, 58] width 76 height 11
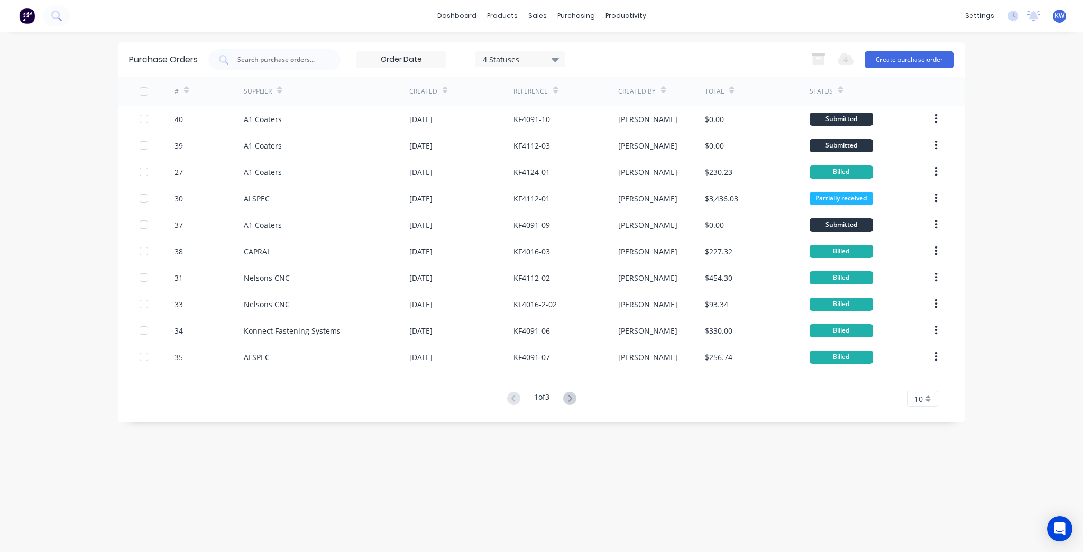
click at [543, 53] on div "4 Statuses" at bounding box center [521, 58] width 76 height 11
click at [572, 404] on icon at bounding box center [569, 398] width 13 height 13
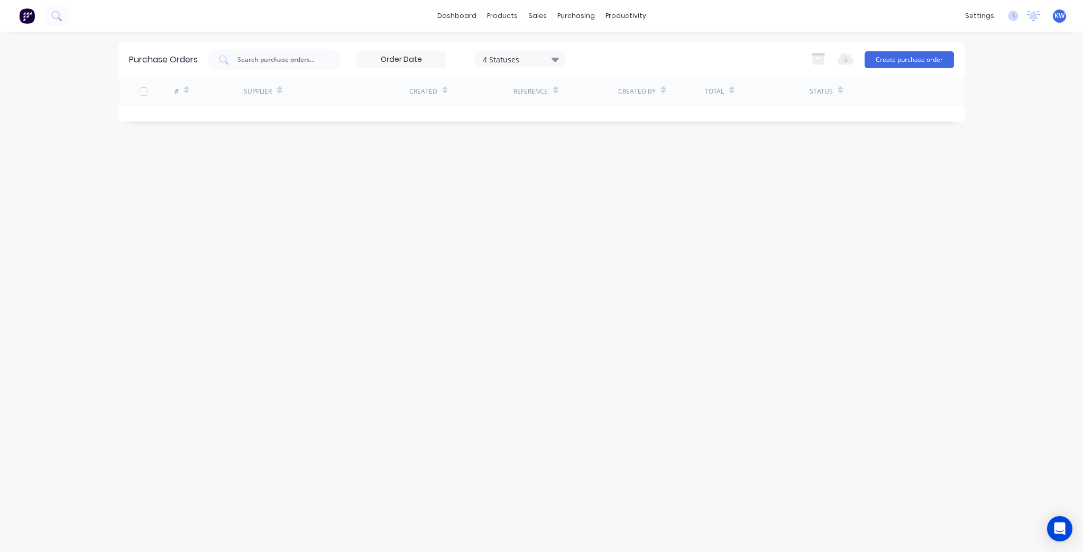
click at [488, 60] on div "4 Statuses" at bounding box center [521, 58] width 76 height 11
click at [591, 218] on div at bounding box center [591, 213] width 21 height 21
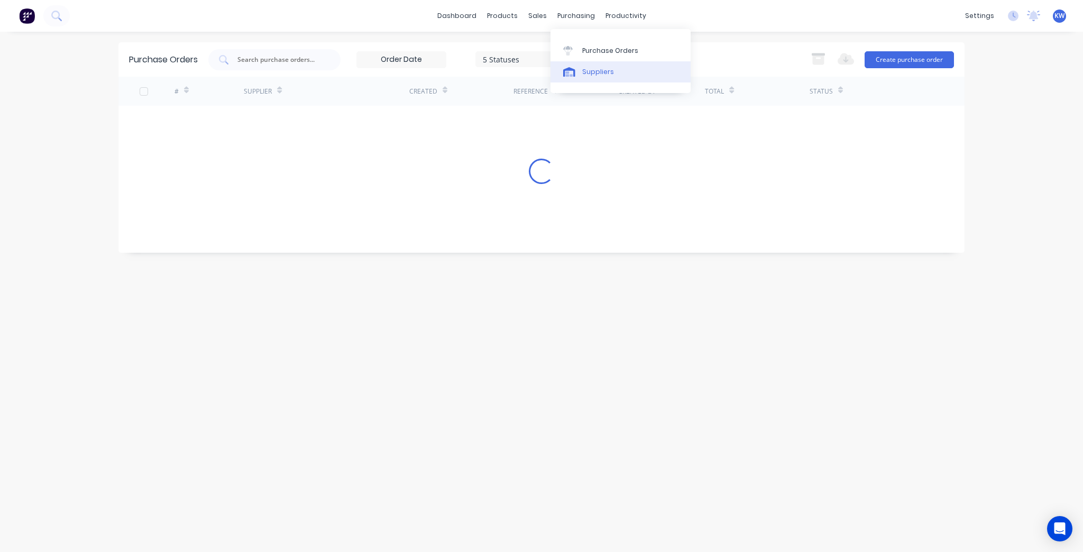
click at [607, 75] on div "Suppliers" at bounding box center [598, 72] width 32 height 10
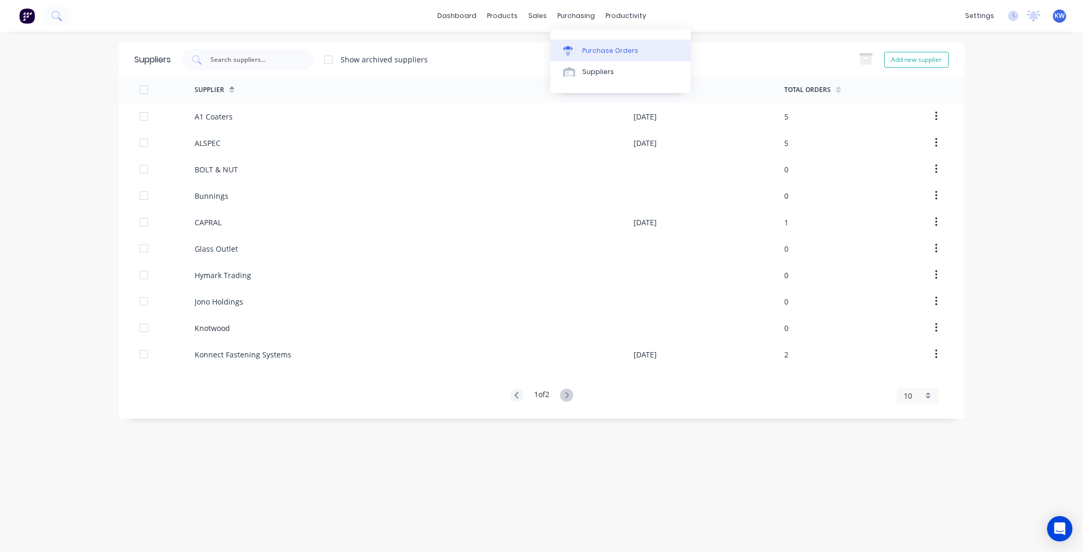
click at [606, 51] on div "Purchase Orders" at bounding box center [610, 51] width 56 height 10
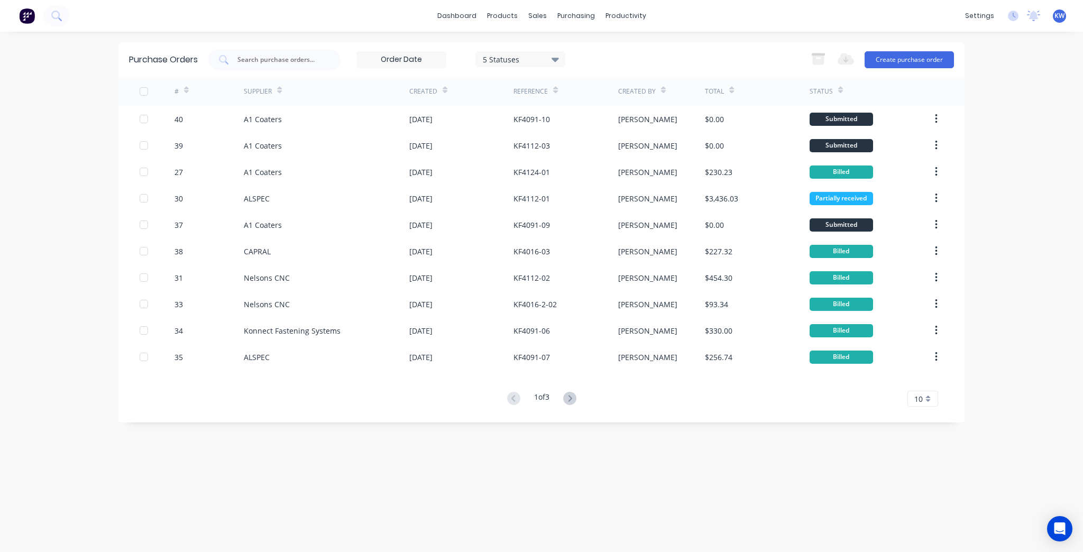
click at [513, 48] on div "Purchase Orders 5 Statuses 5 Statuses Export to Excel (XLSX) Create purchase or…" at bounding box center [542, 59] width 846 height 34
click at [515, 51] on div "5 Statuses 5 Statuses" at bounding box center [386, 59] width 357 height 21
click at [515, 53] on div "5 Statuses" at bounding box center [521, 58] width 76 height 11
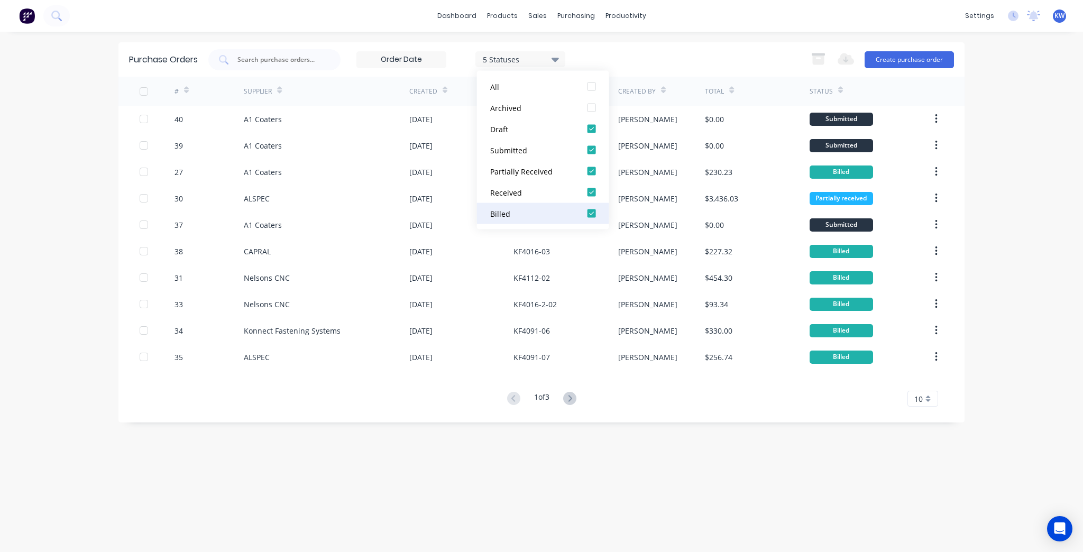
click at [506, 213] on div "Billed" at bounding box center [532, 213] width 85 height 11
click at [594, 214] on div at bounding box center [591, 213] width 21 height 21
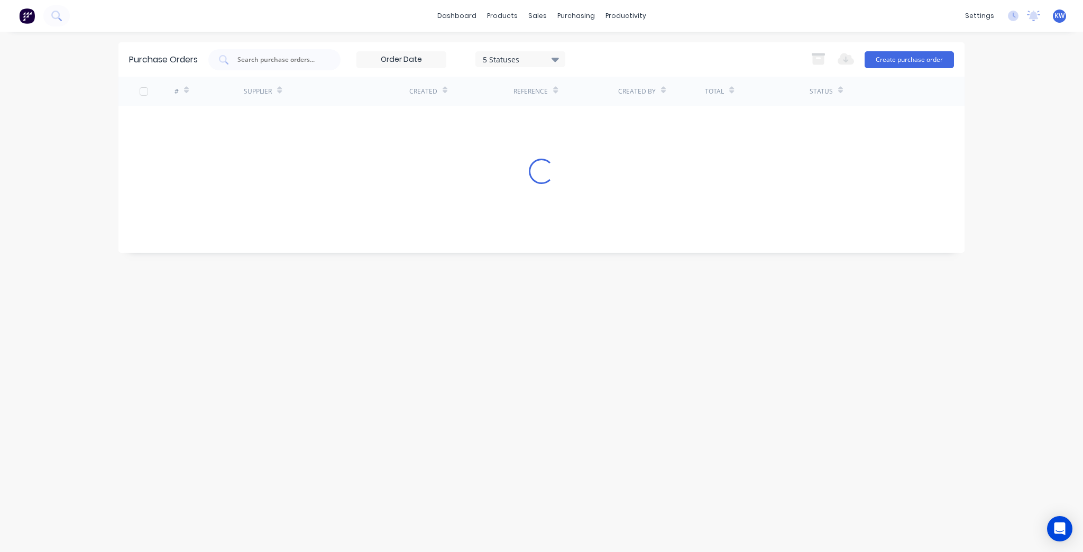
click at [667, 54] on div "5 Statuses 5 Statuses Export to Excel (XLSX) Create purchase order" at bounding box center [581, 59] width 746 height 21
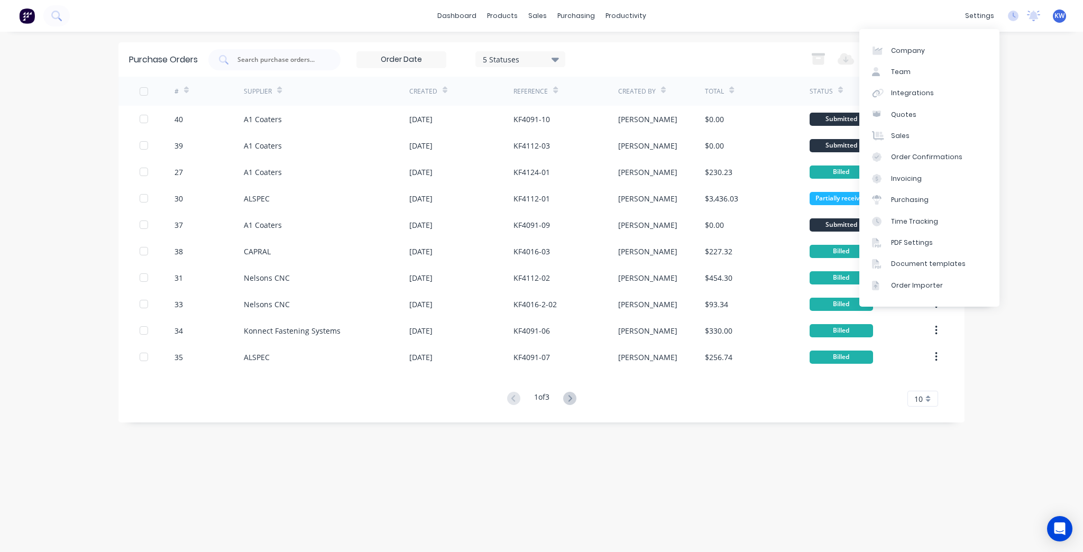
click at [718, 463] on div "Purchase Orders 5 Statuses 5 Statuses Export to Excel (XLSX) Create purchase or…" at bounding box center [542, 291] width 846 height 499
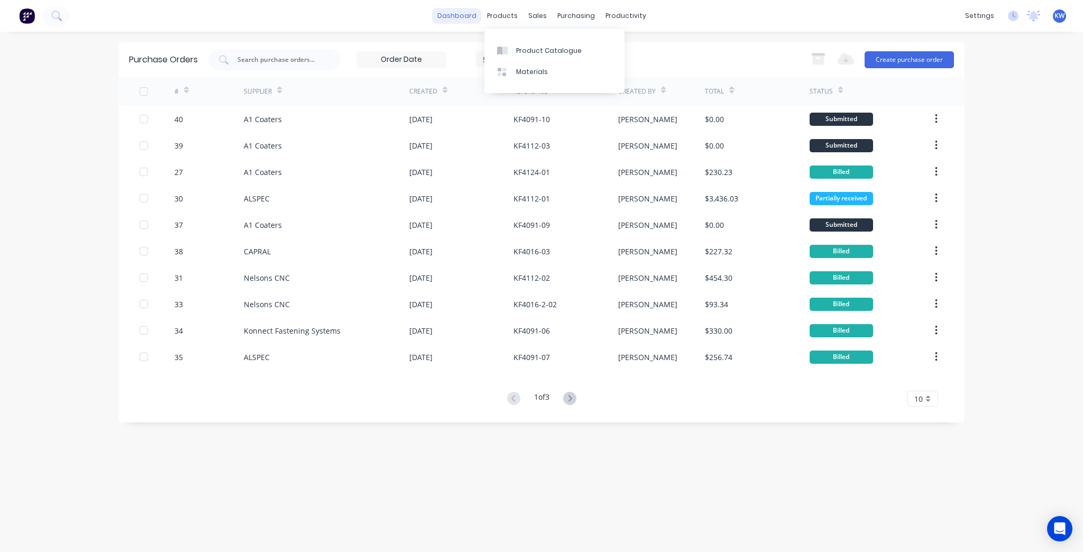
click at [454, 19] on link "dashboard" at bounding box center [457, 16] width 50 height 16
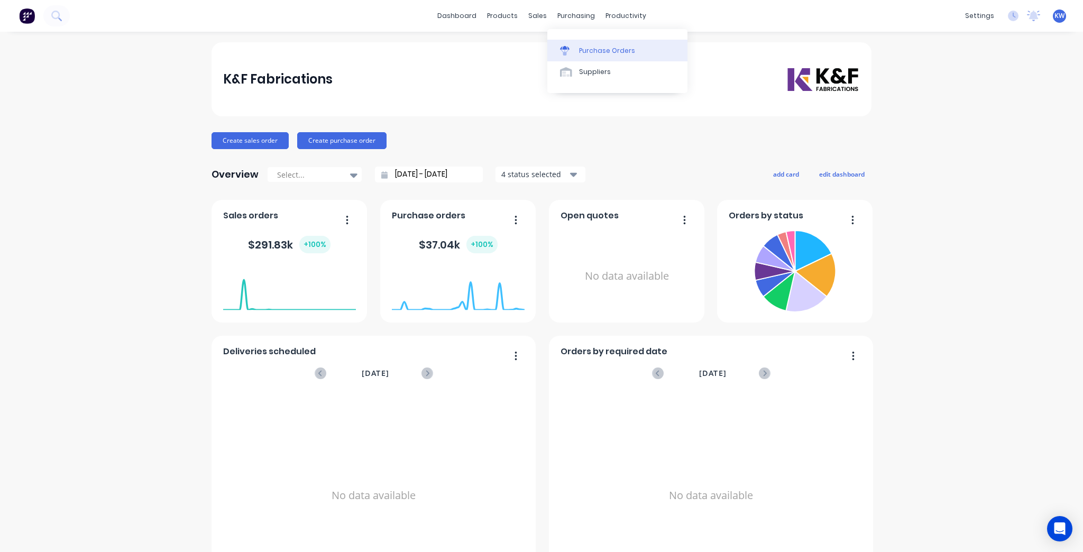
click at [596, 53] on div "Purchase Orders" at bounding box center [607, 51] width 56 height 10
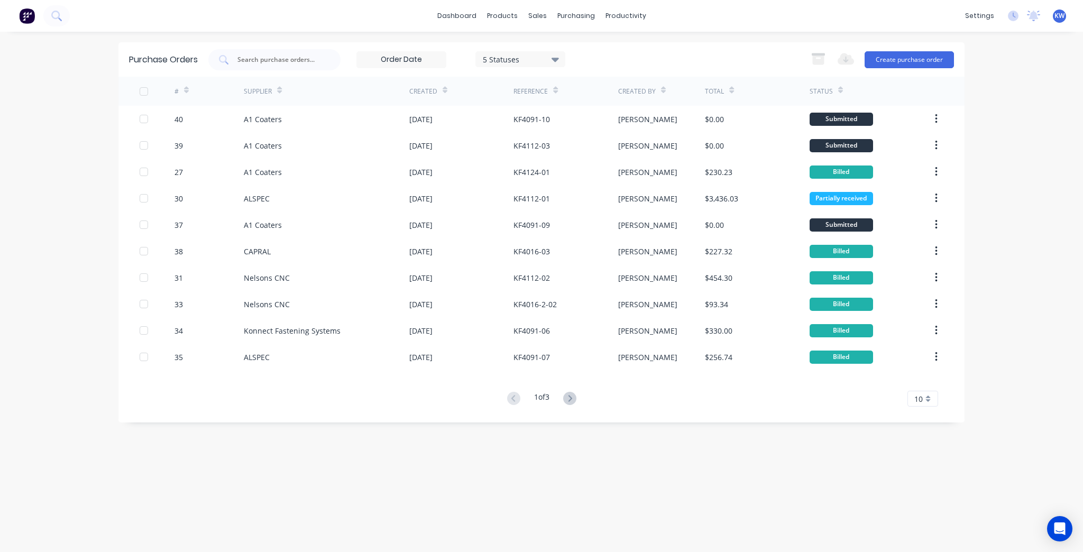
click at [545, 57] on div "5 Statuses" at bounding box center [521, 58] width 76 height 11
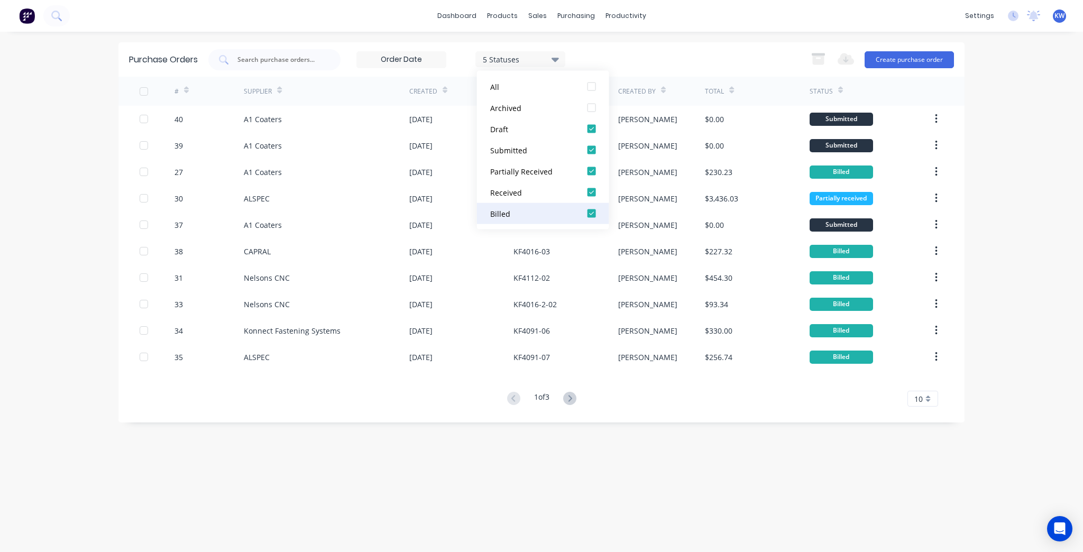
click at [521, 213] on div "Billed" at bounding box center [532, 213] width 85 height 11
click at [518, 147] on div "Submitted" at bounding box center [532, 149] width 85 height 11
click at [559, 66] on div "5 Statuses" at bounding box center [521, 59] width 90 height 16
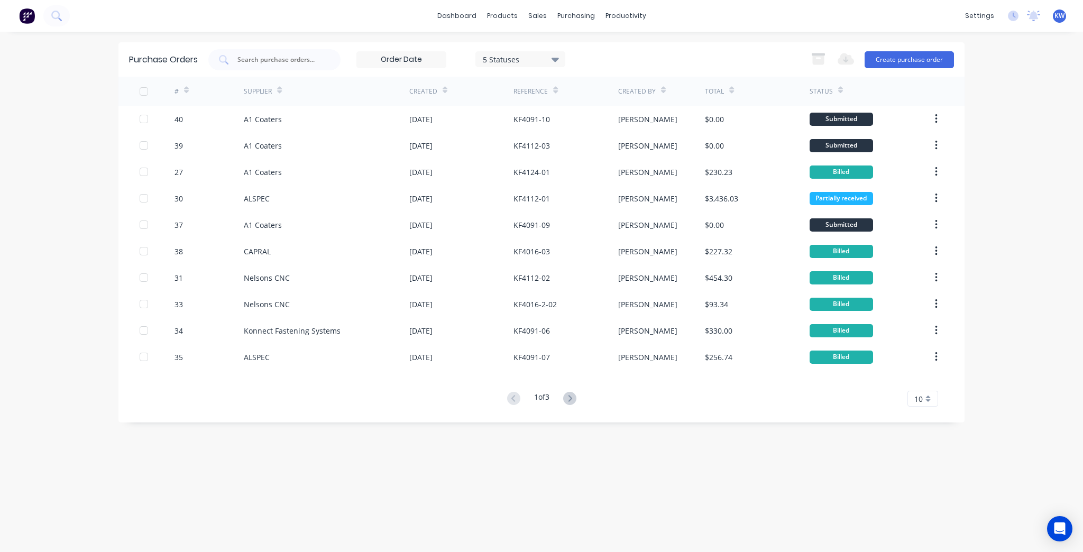
click at [1059, 17] on span "KW" at bounding box center [1060, 16] width 10 height 10
click at [990, 129] on button "Sign out" at bounding box center [995, 132] width 140 height 21
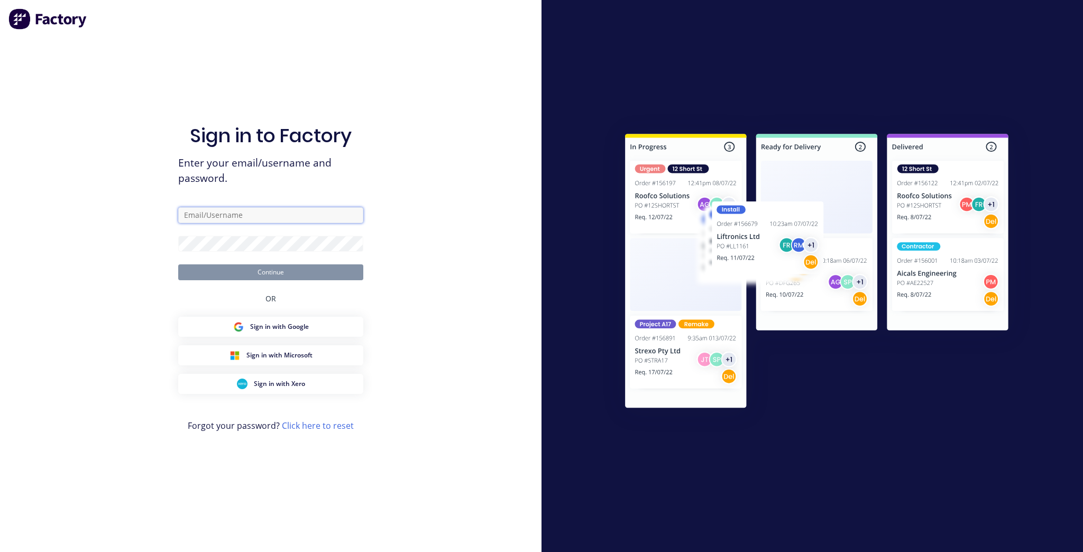
click at [255, 217] on input "text" at bounding box center [270, 215] width 185 height 16
click at [0, 552] on com-1password-button at bounding box center [0, 552] width 0 height 0
type input "[PERSON_NAME][EMAIL_ADDRESS][DOMAIN_NAME]"
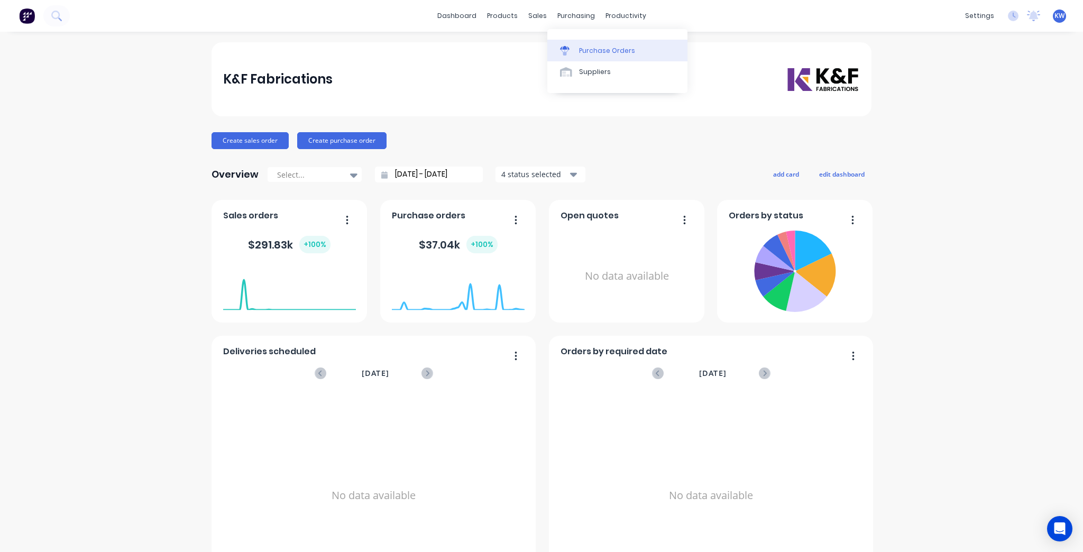
click at [588, 49] on div "Purchase Orders" at bounding box center [607, 51] width 56 height 10
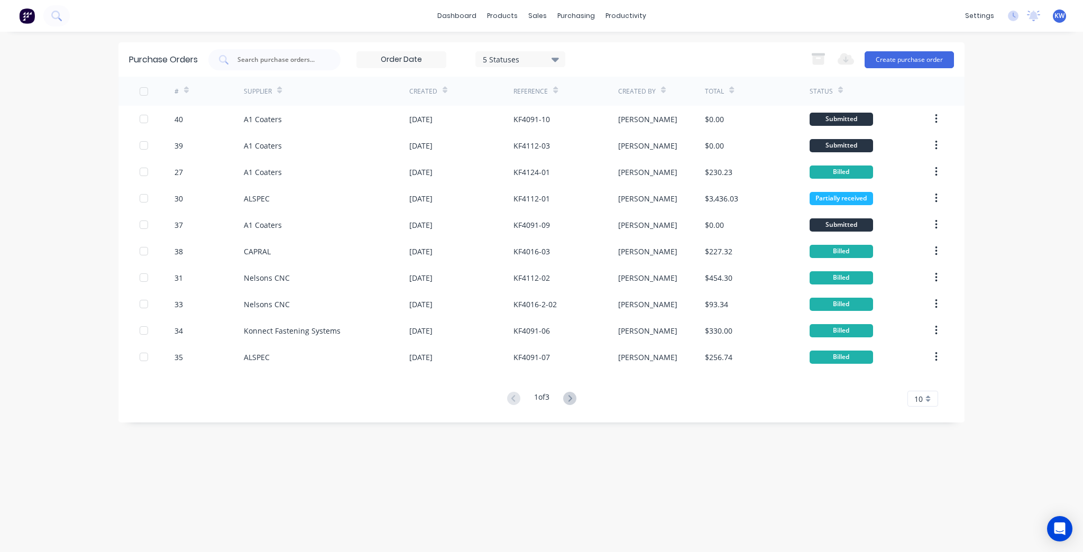
click at [497, 52] on div "5 Statuses" at bounding box center [521, 59] width 90 height 16
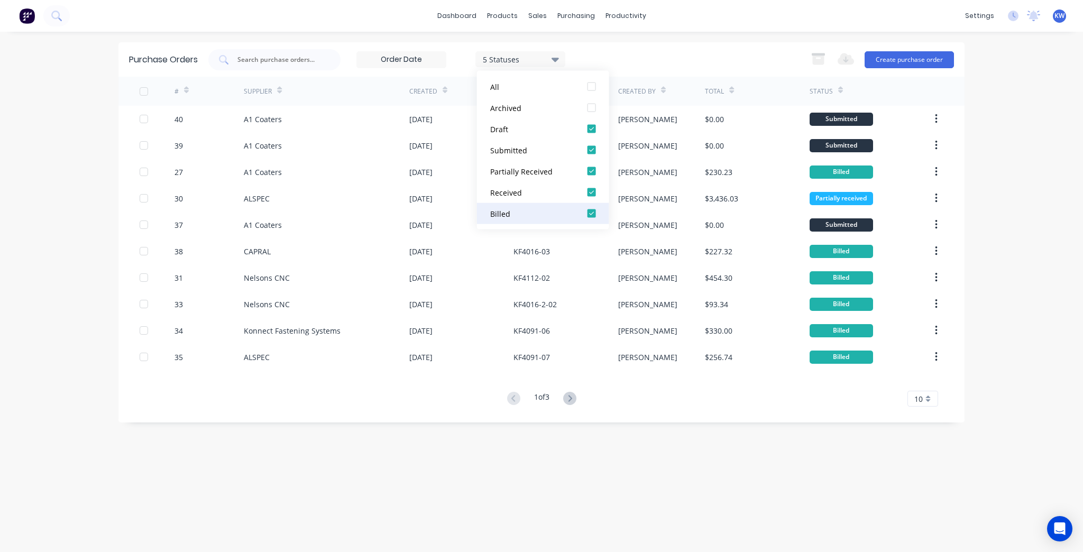
click at [510, 211] on div "Billed" at bounding box center [532, 213] width 85 height 11
click at [595, 213] on div at bounding box center [591, 213] width 21 height 21
click at [543, 59] on div "5 Statuses" at bounding box center [521, 58] width 76 height 11
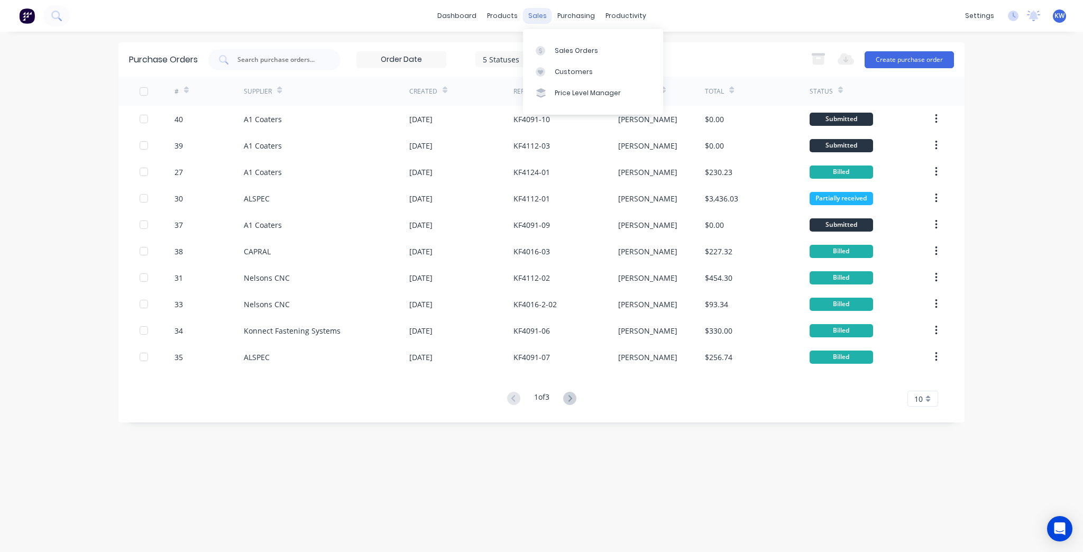
click at [550, 16] on div "sales" at bounding box center [537, 16] width 29 height 16
click at [578, 49] on div at bounding box center [571, 51] width 16 height 10
